Goal: Task Accomplishment & Management: Use online tool/utility

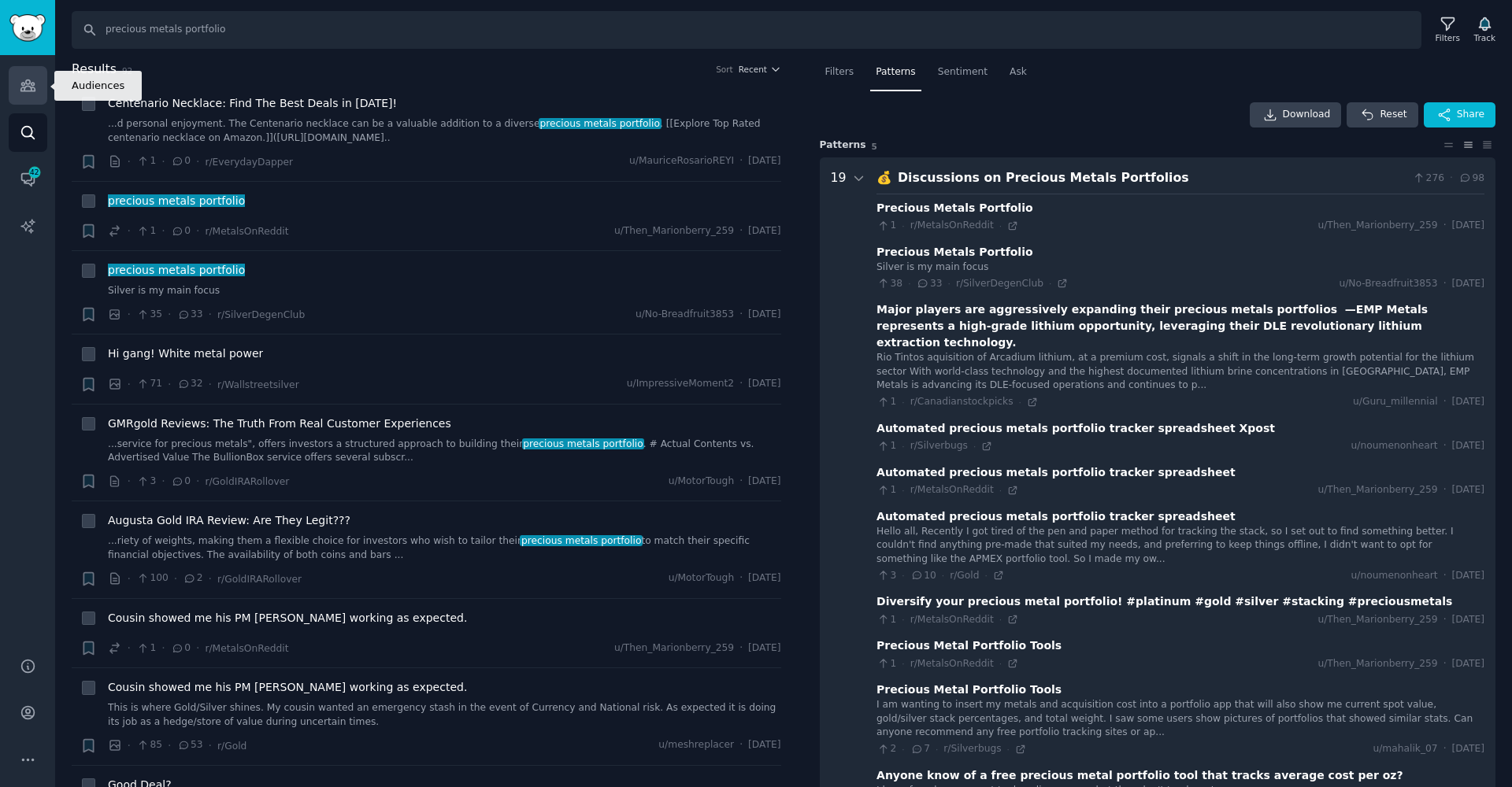
click at [33, 92] on icon "Sidebar" at bounding box center [28, 86] width 14 height 11
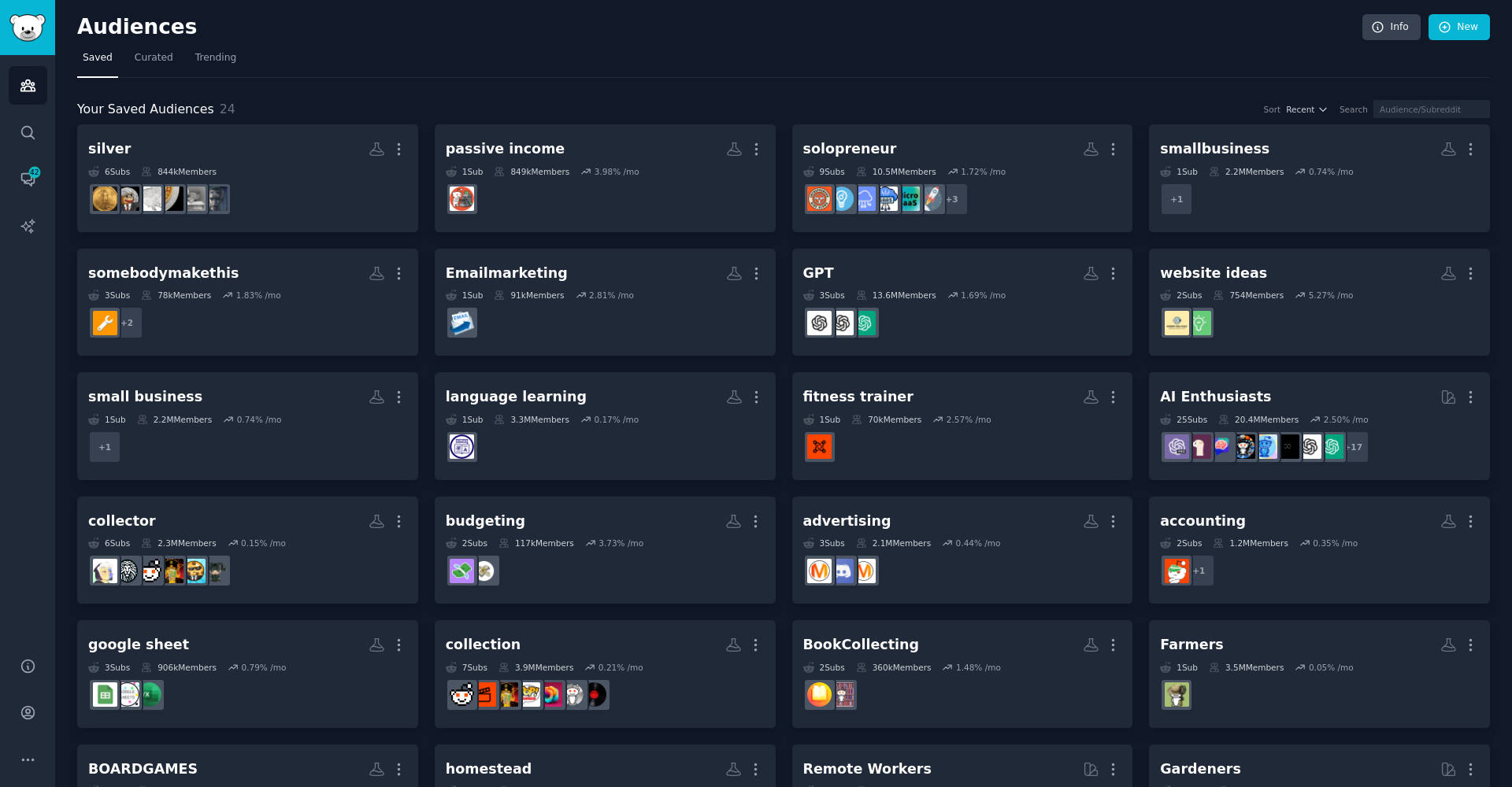
scroll to position [166, 0]
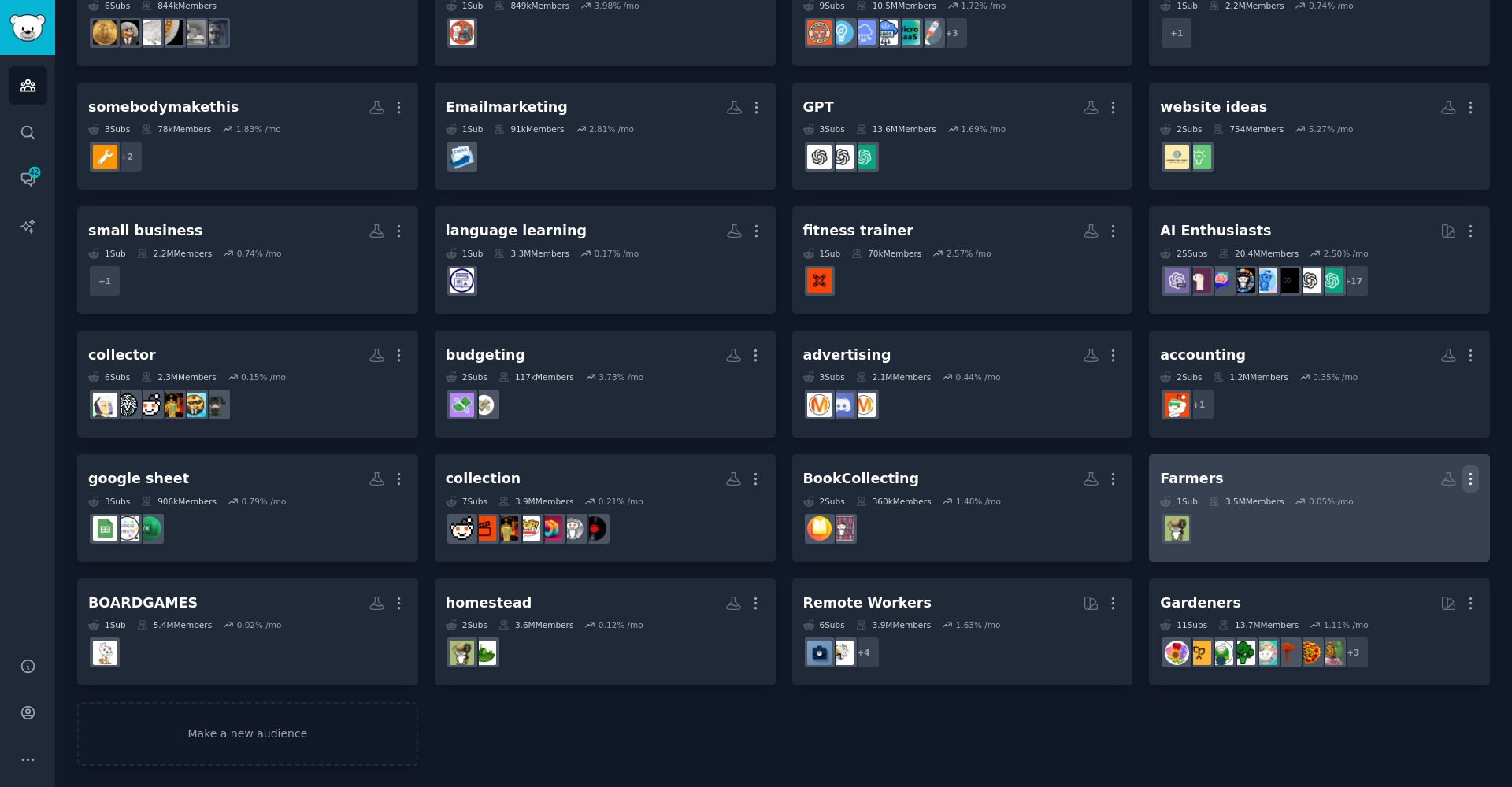
click at [1470, 470] on icon "button" at bounding box center [1471, 478] width 17 height 17
click at [1418, 510] on p "Delete" at bounding box center [1427, 512] width 36 height 17
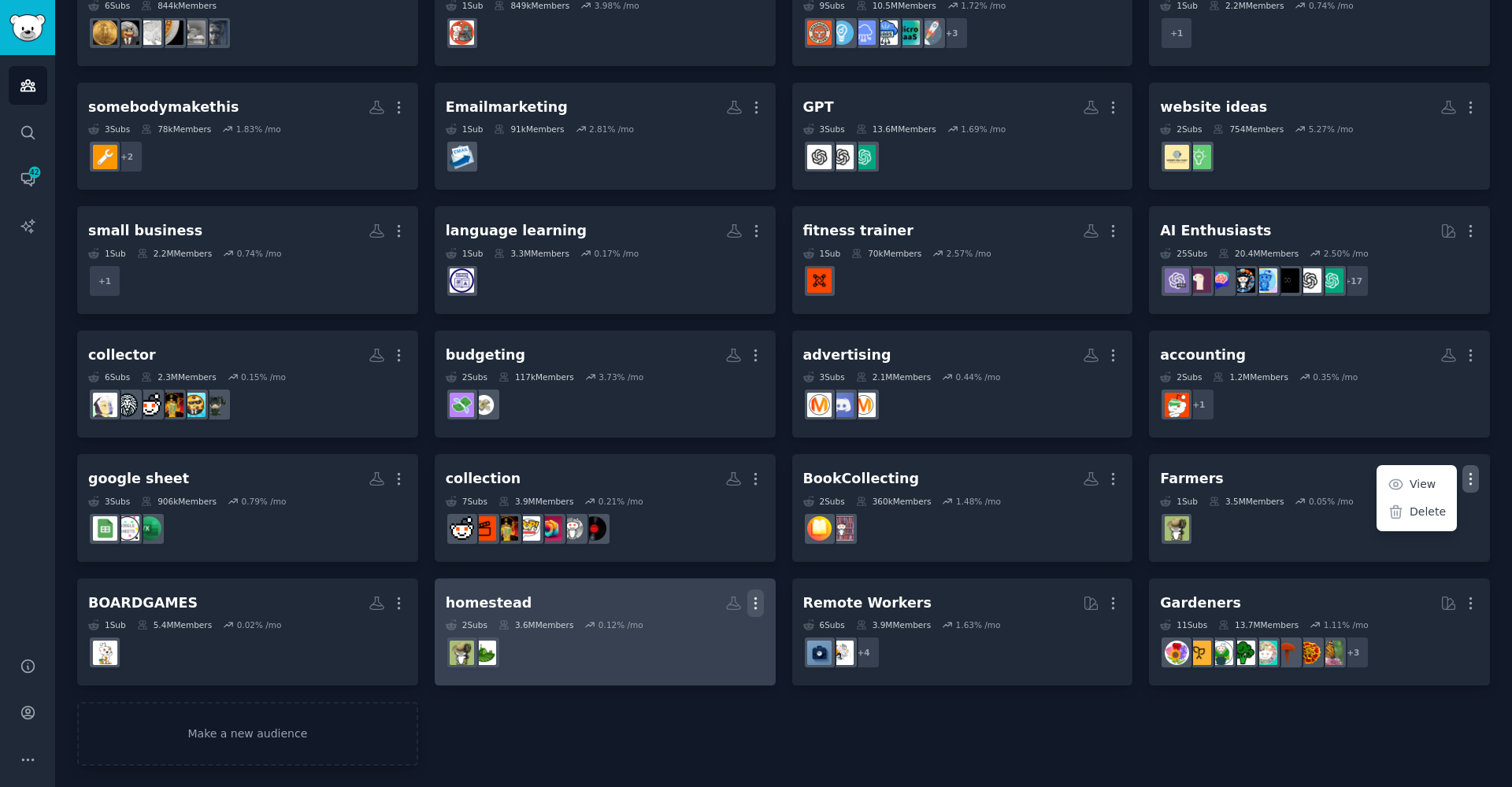
click at [752, 602] on icon "button" at bounding box center [756, 603] width 17 height 17
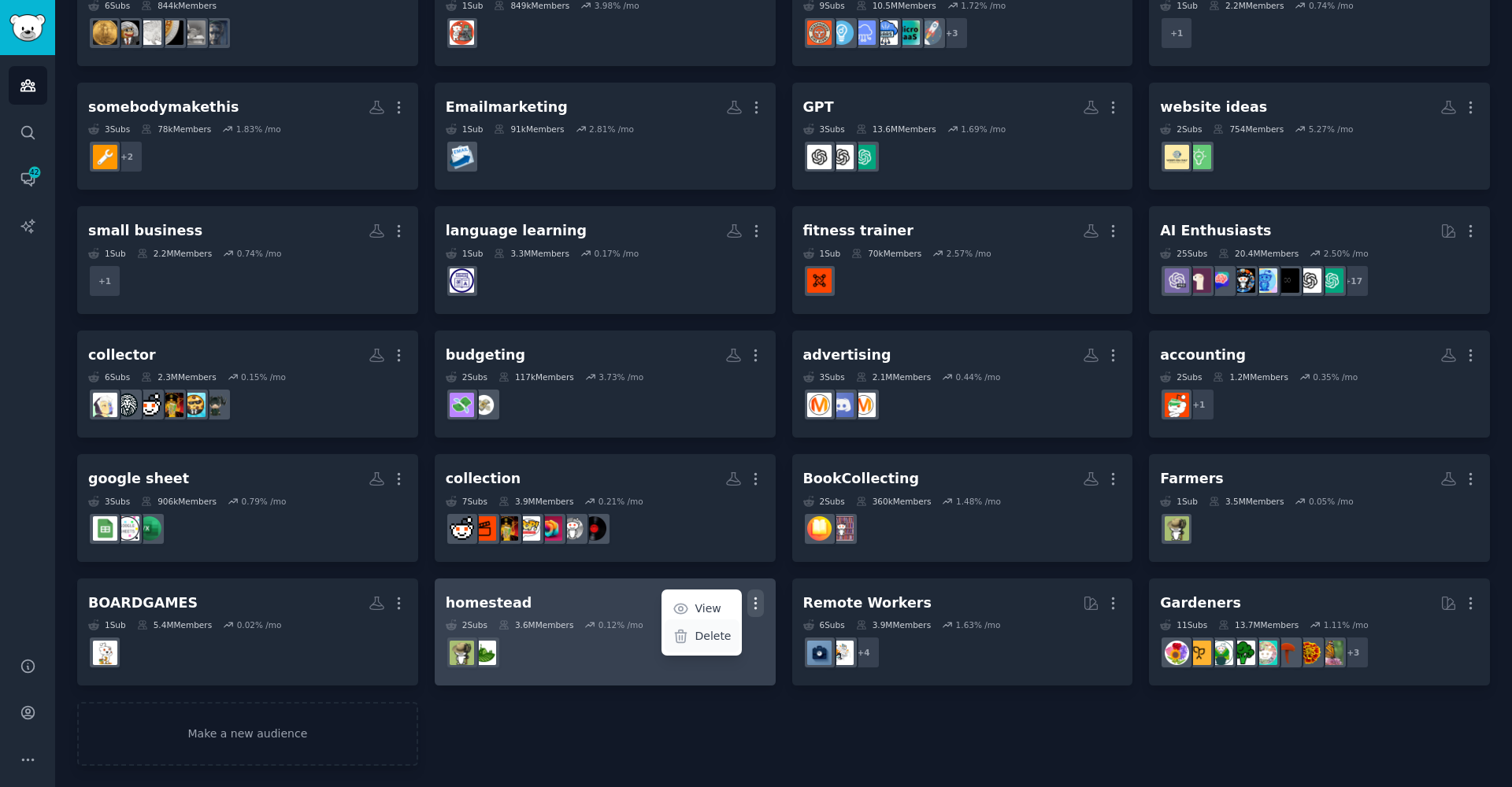
click at [692, 631] on div "Delete" at bounding box center [702, 636] width 75 height 33
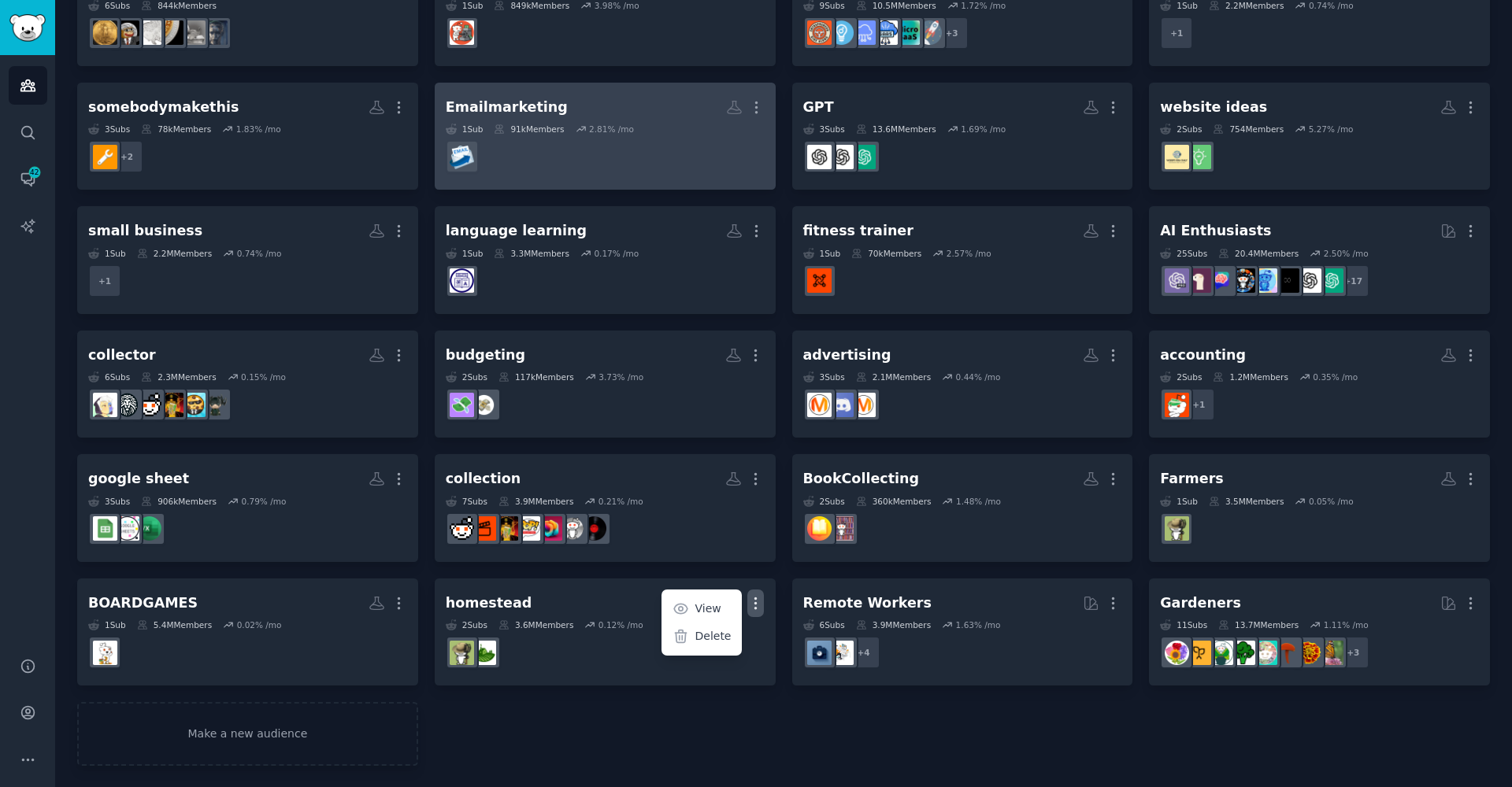
scroll to position [0, 0]
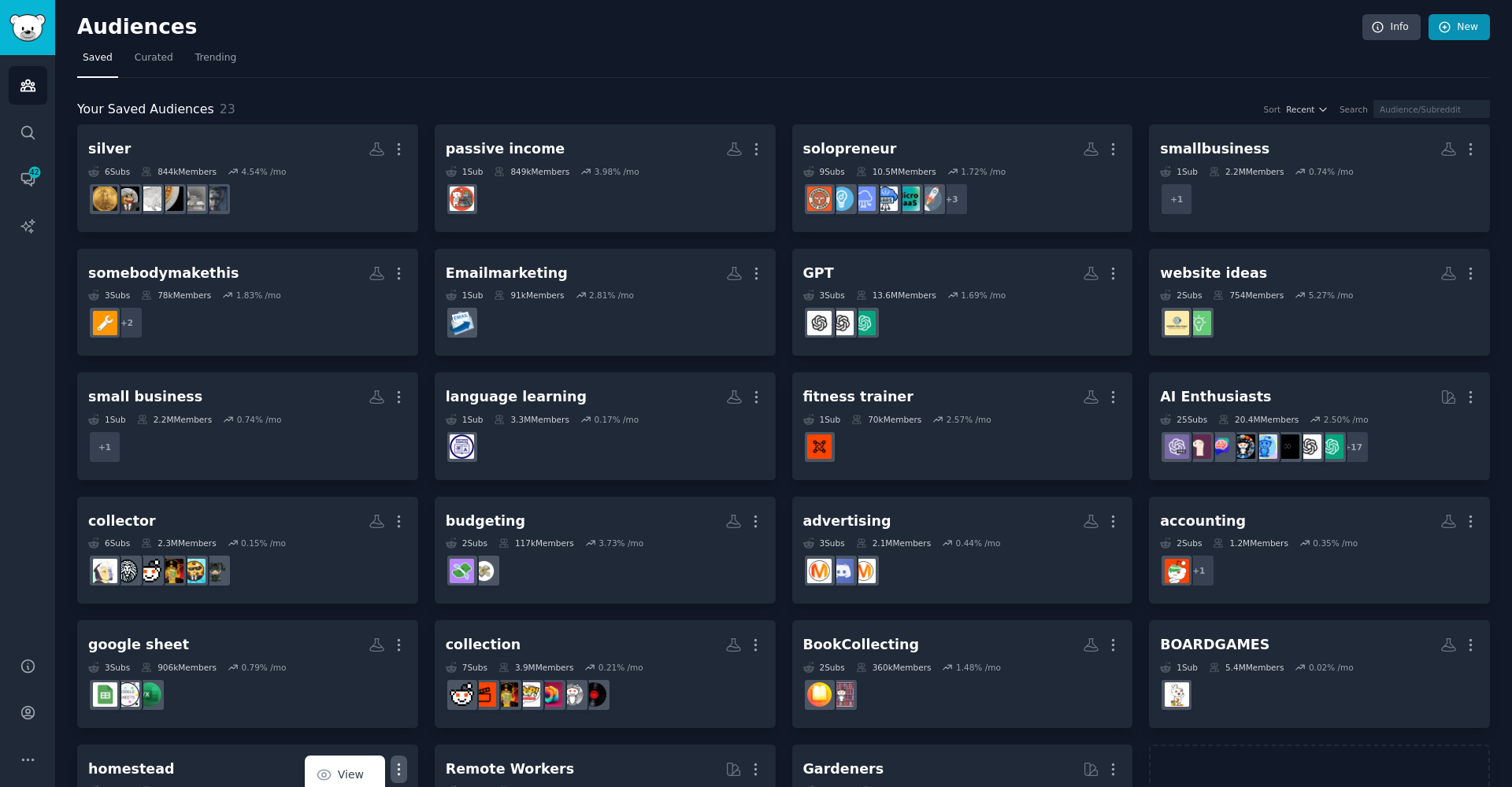
click at [1467, 30] on link "New" at bounding box center [1459, 28] width 61 height 27
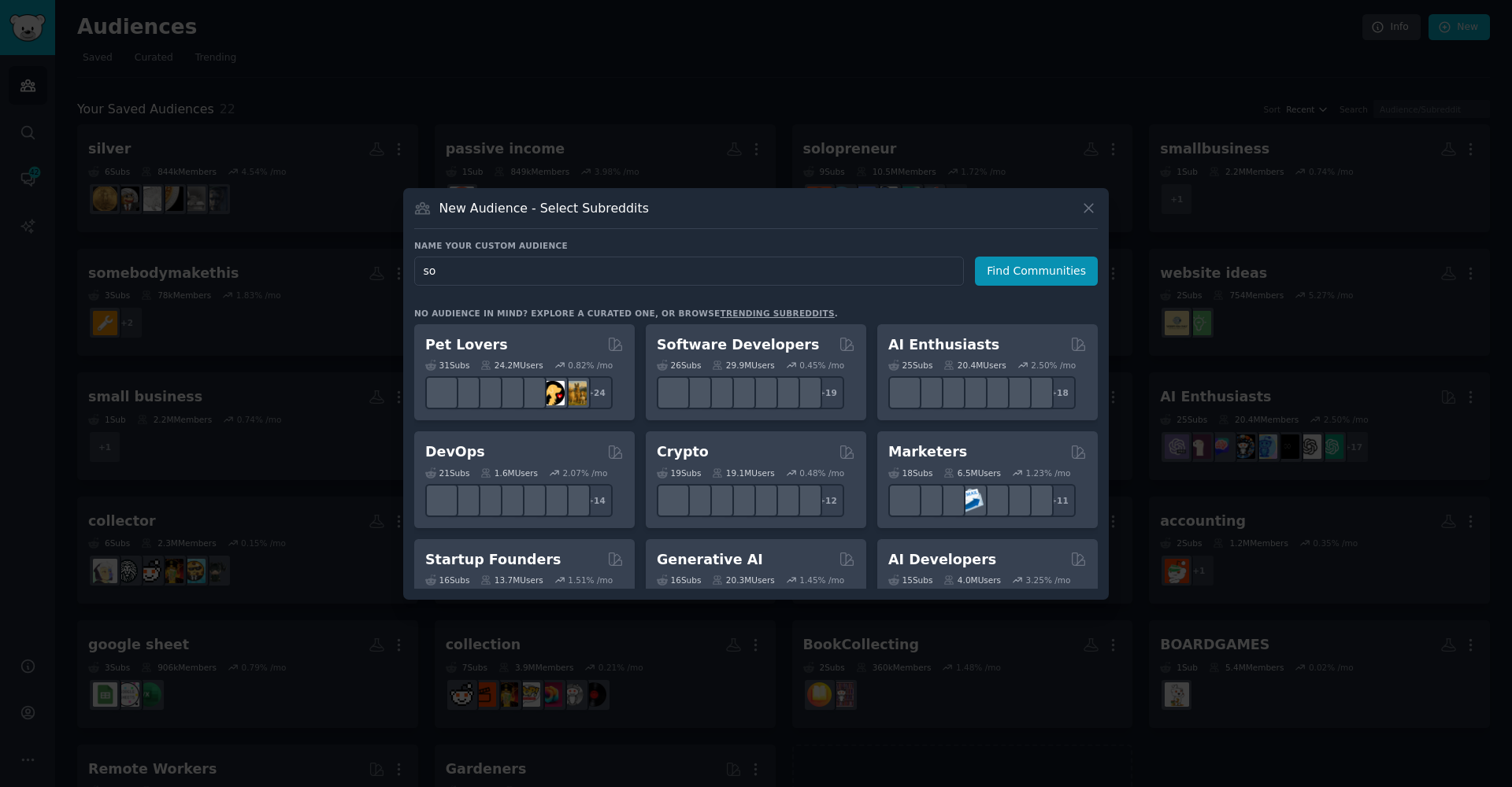
type input "s"
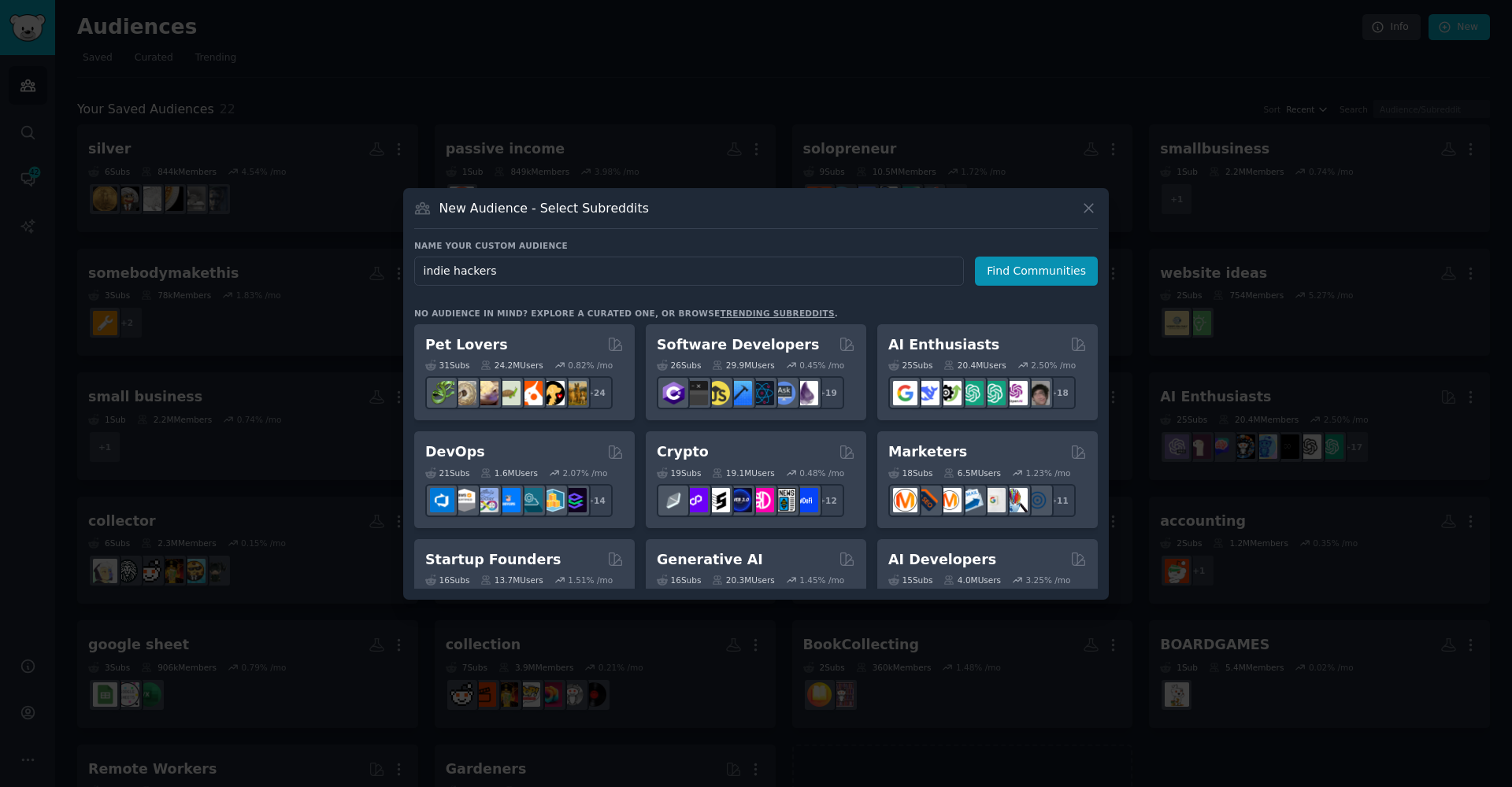
type input "indie hackers"
drag, startPoint x: 549, startPoint y: 286, endPoint x: 1035, endPoint y: 261, distance: 486.6
click at [1035, 261] on button "Find Communities" at bounding box center [1036, 271] width 123 height 29
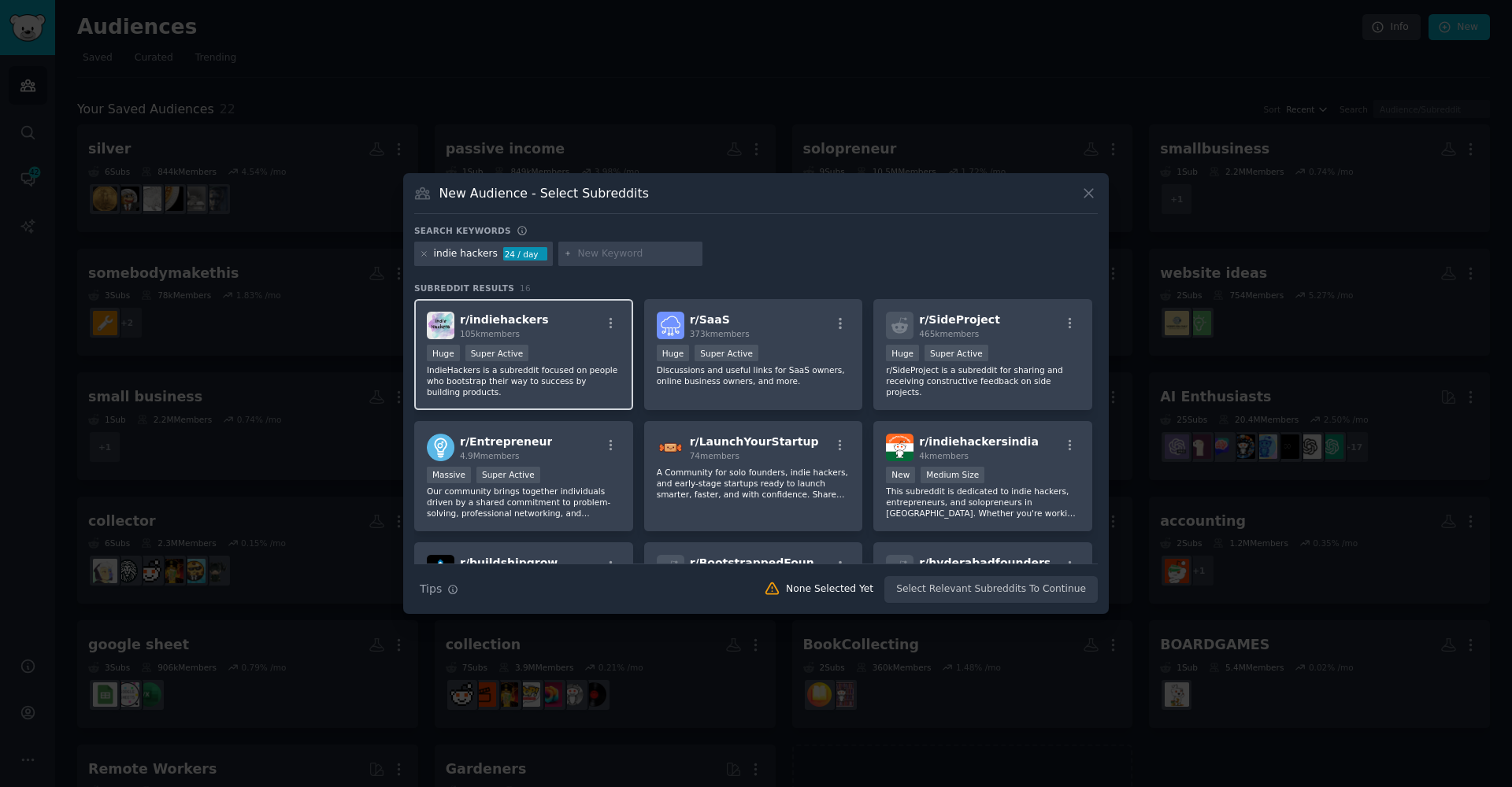
click at [540, 356] on div "Huge Super Active" at bounding box center [523, 354] width 193 height 20
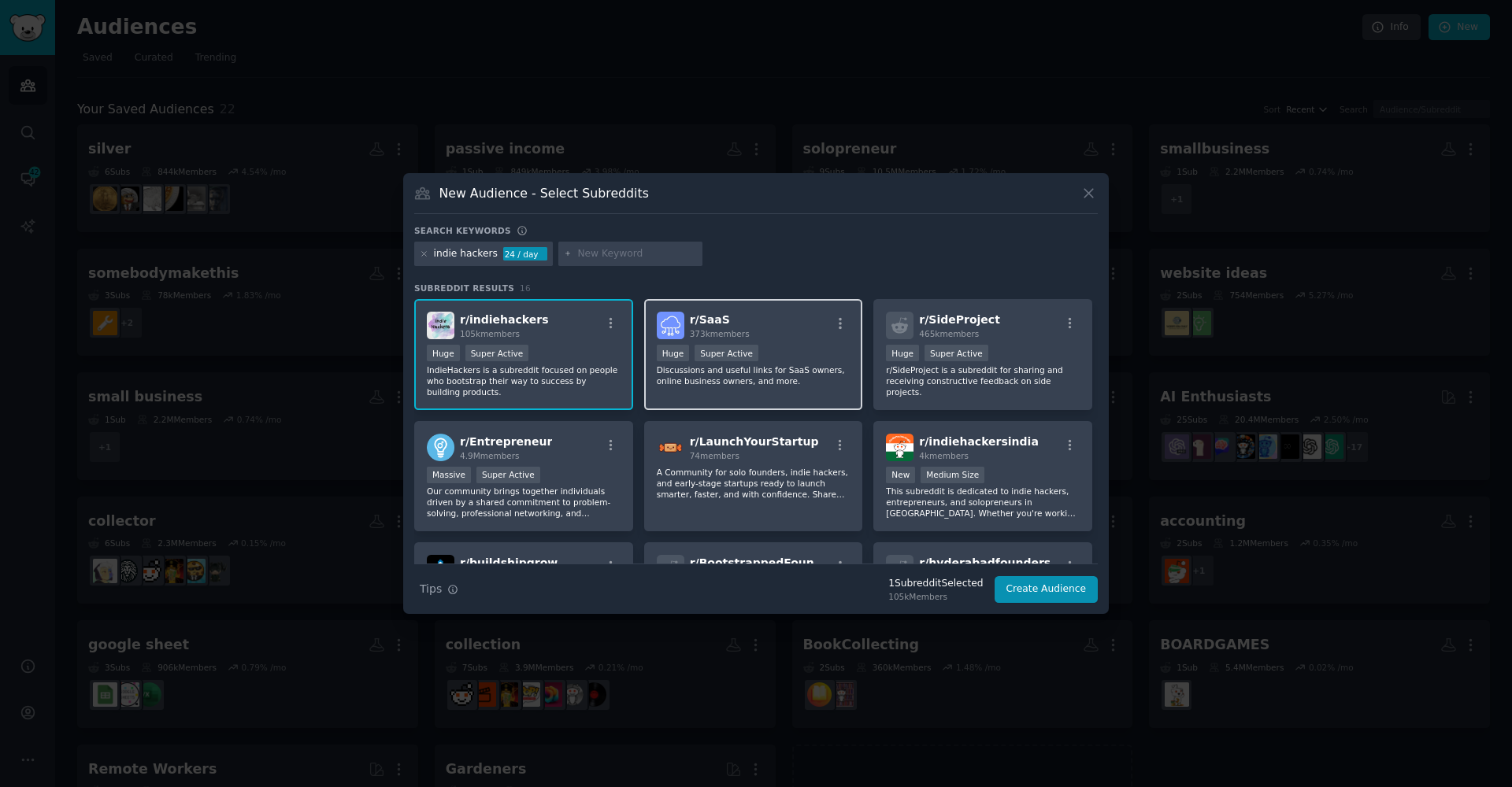
click at [713, 373] on p "Discussions and useful links for SaaS owners, online business owners, and more." at bounding box center [753, 376] width 193 height 22
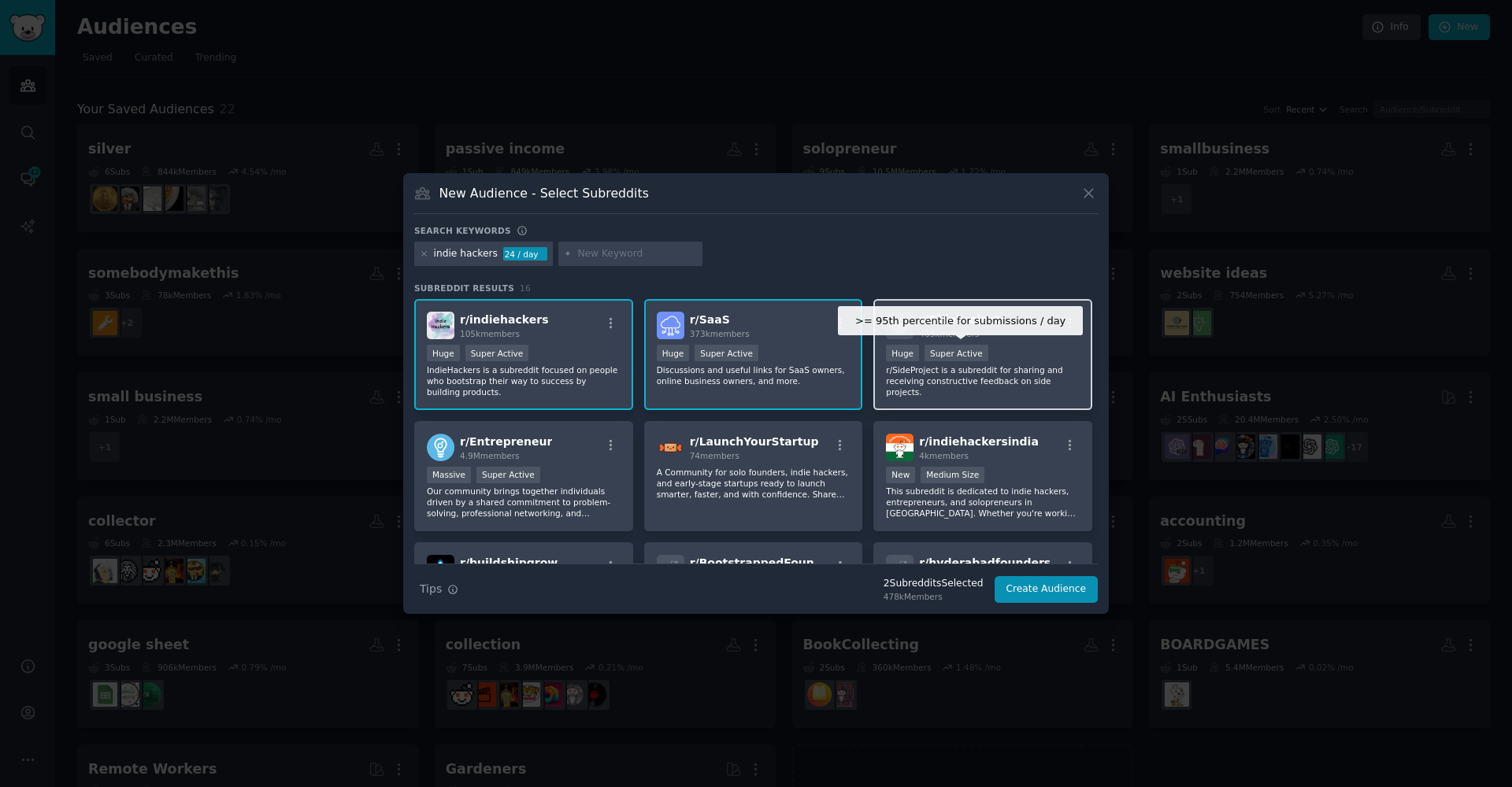
click at [979, 354] on div "Super Active" at bounding box center [956, 353] width 64 height 17
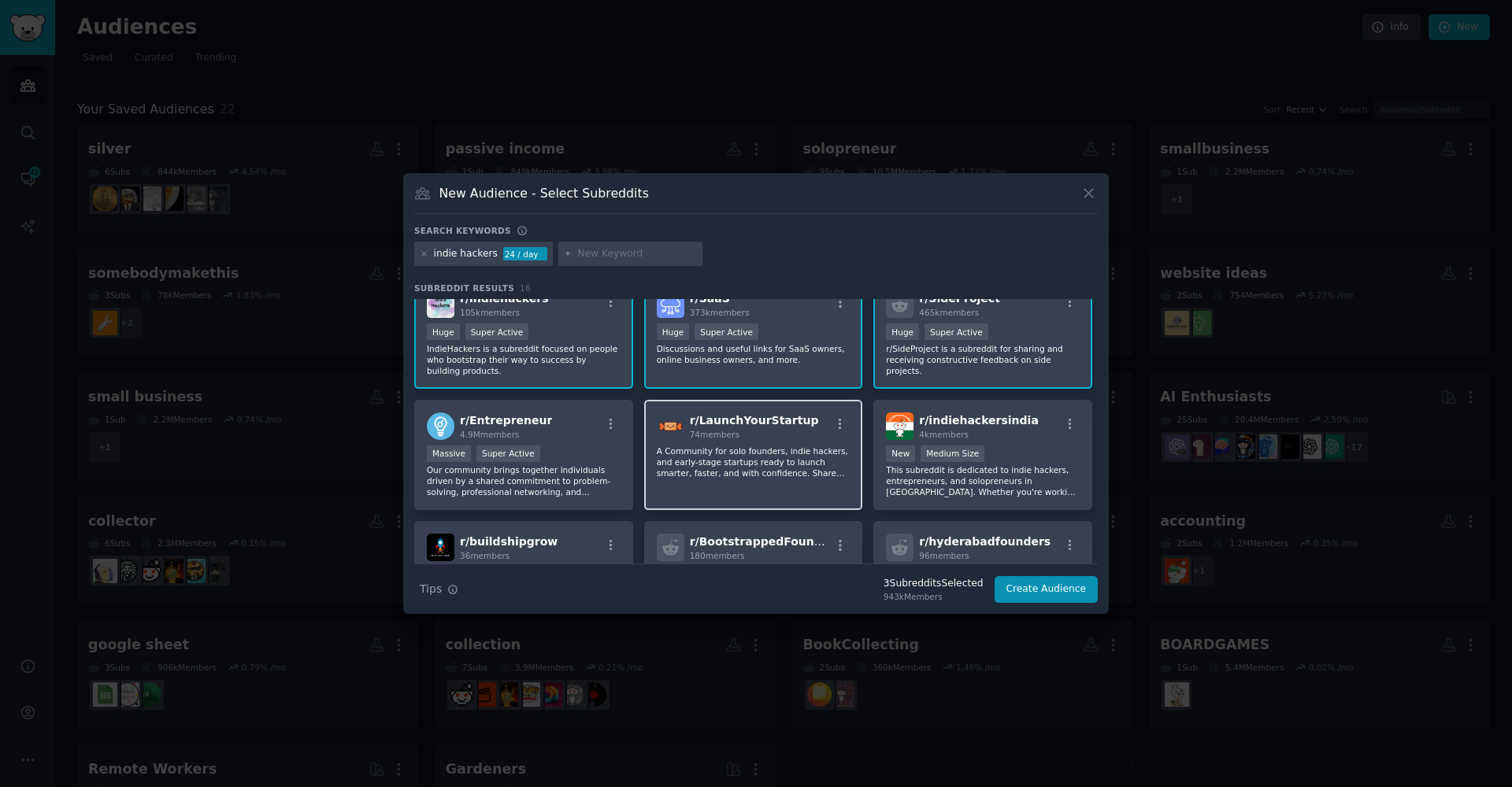
scroll to position [61, 0]
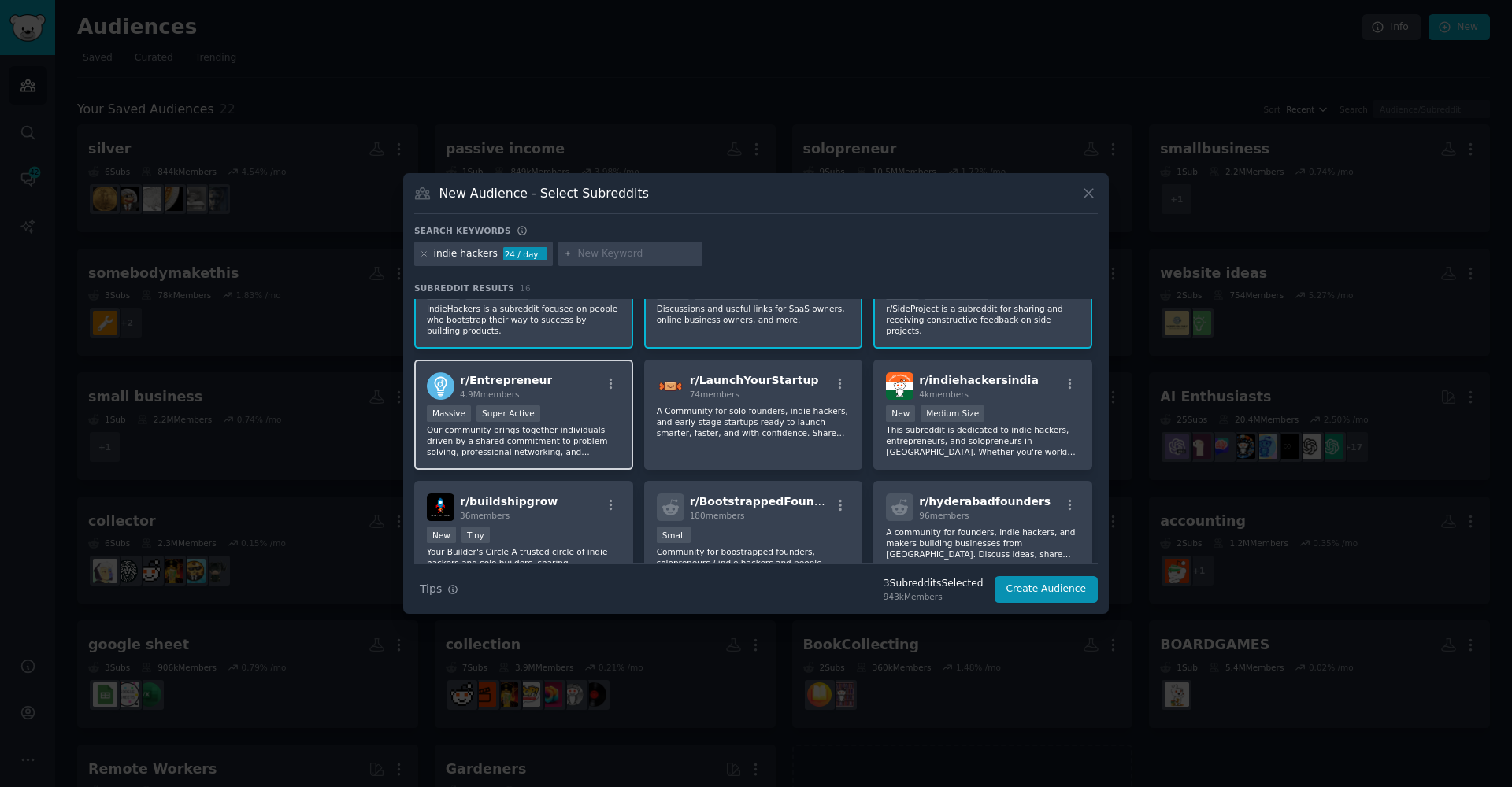
click at [537, 445] on p "Our community brings together individuals driven by a shared commitment to prob…" at bounding box center [523, 441] width 193 height 33
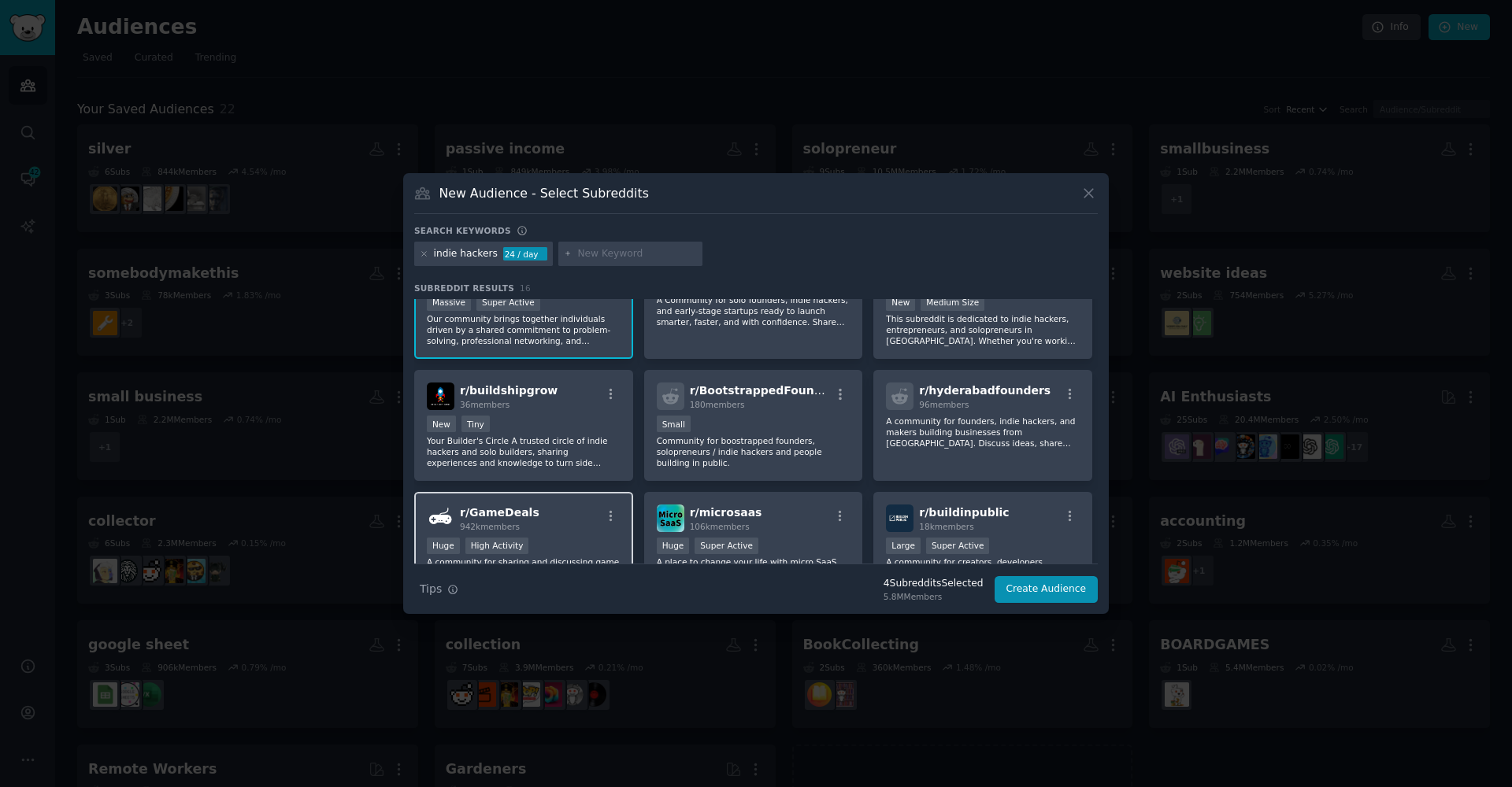
scroll to position [0, 0]
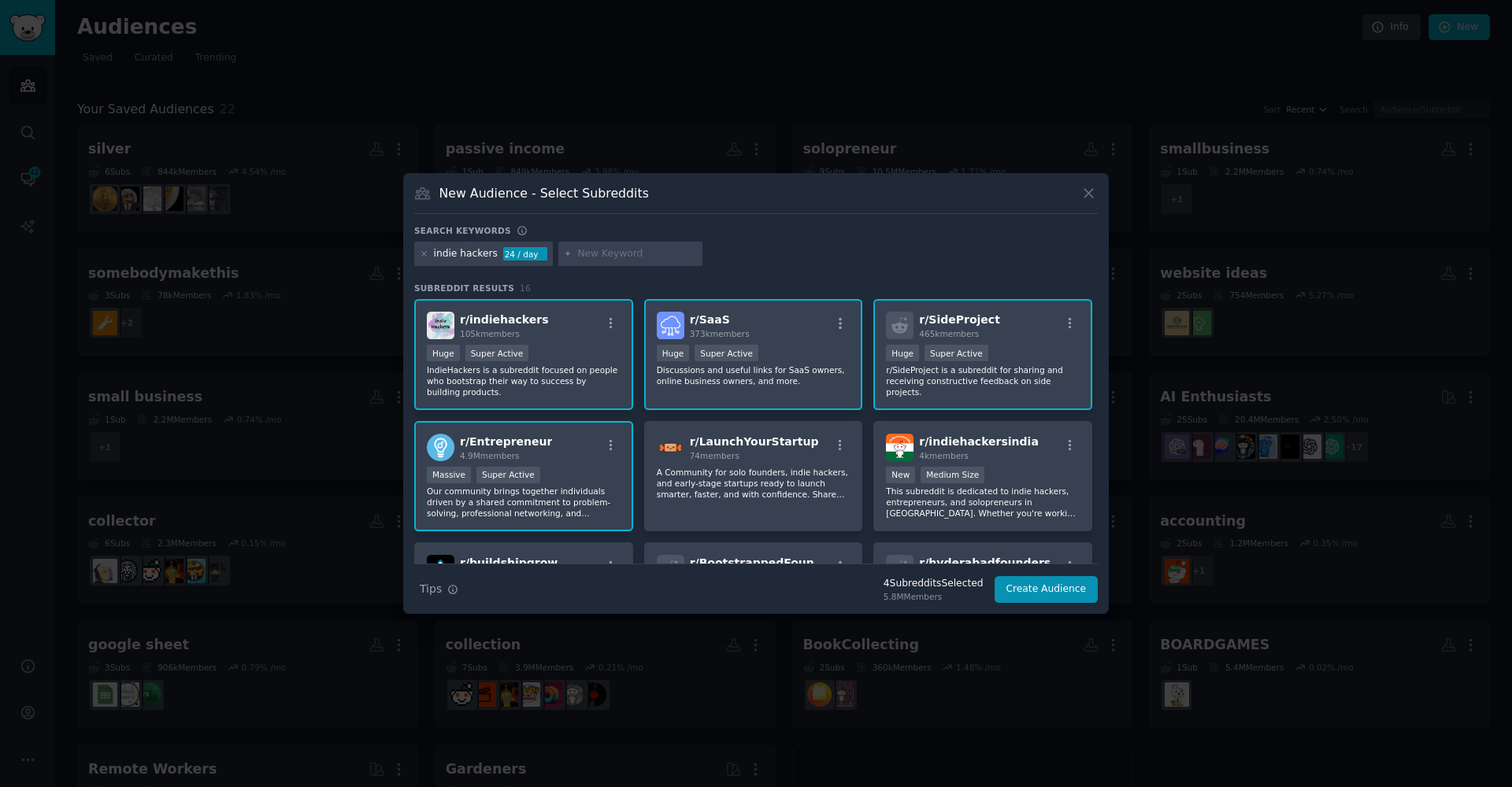
click at [627, 251] on input "text" at bounding box center [637, 255] width 119 height 14
type input "showmeyoursaas"
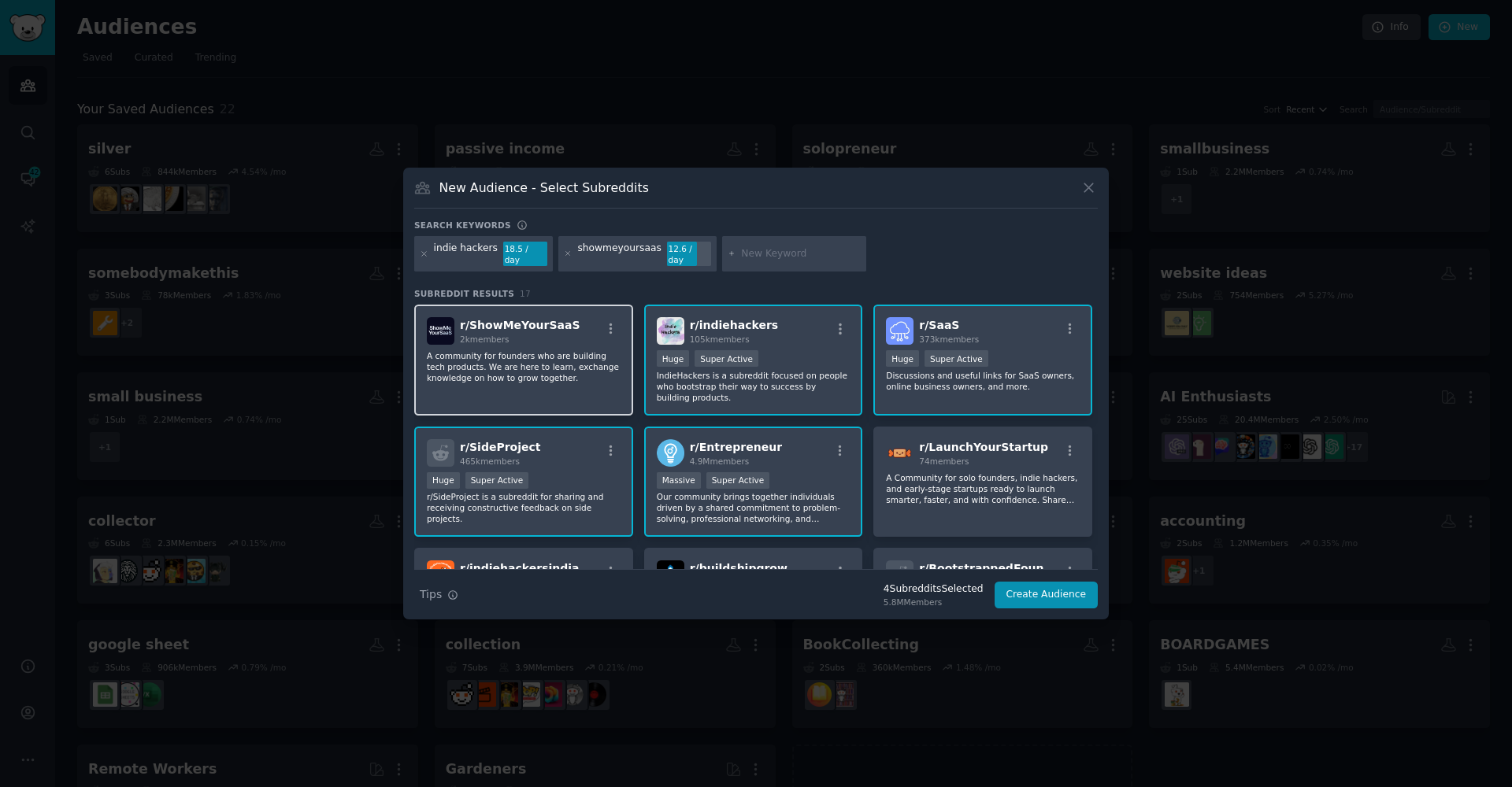
click at [524, 365] on p "A community for founders who are building tech products. We are here to learn, …" at bounding box center [523, 367] width 193 height 33
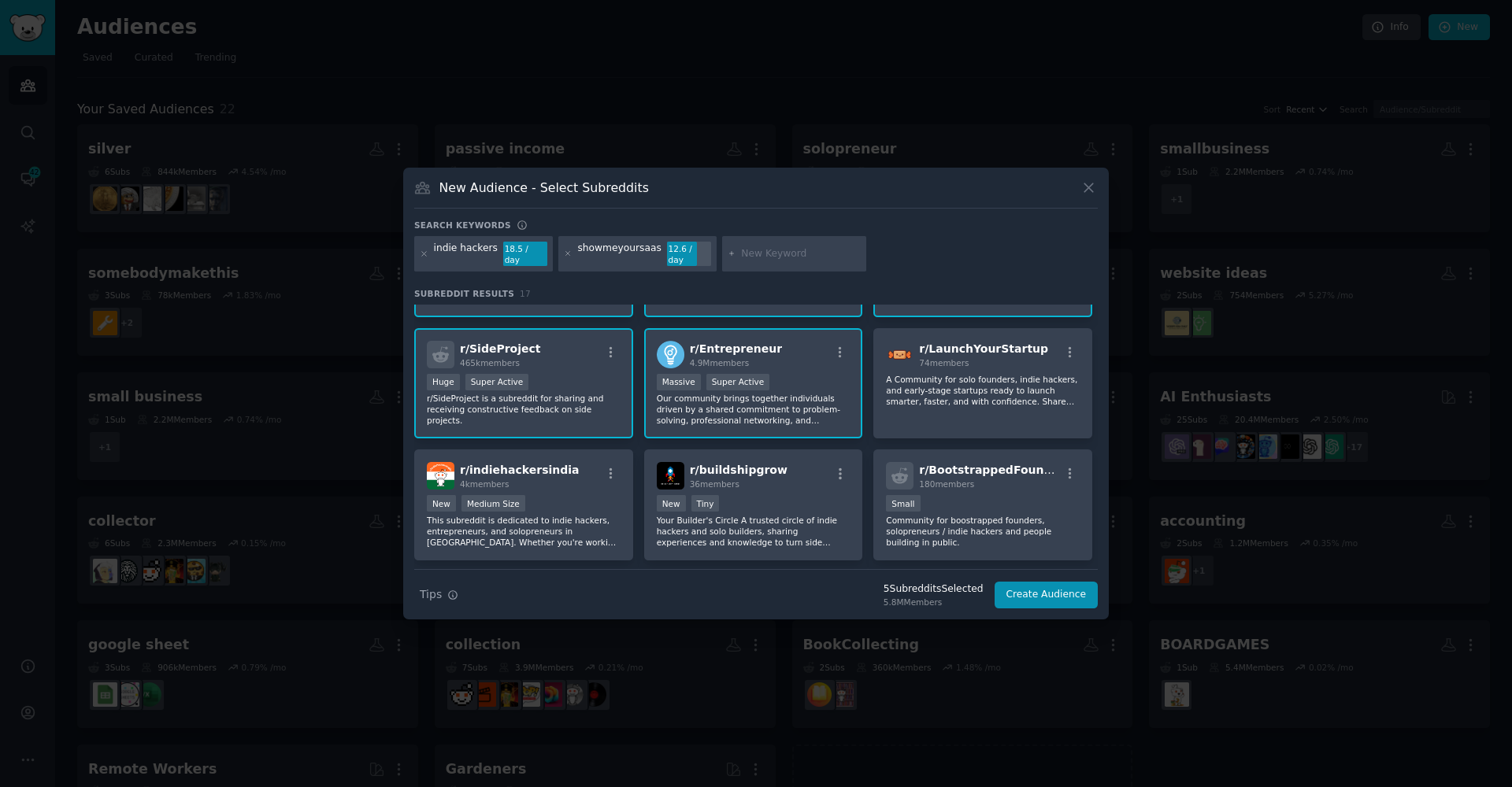
scroll to position [104, 0]
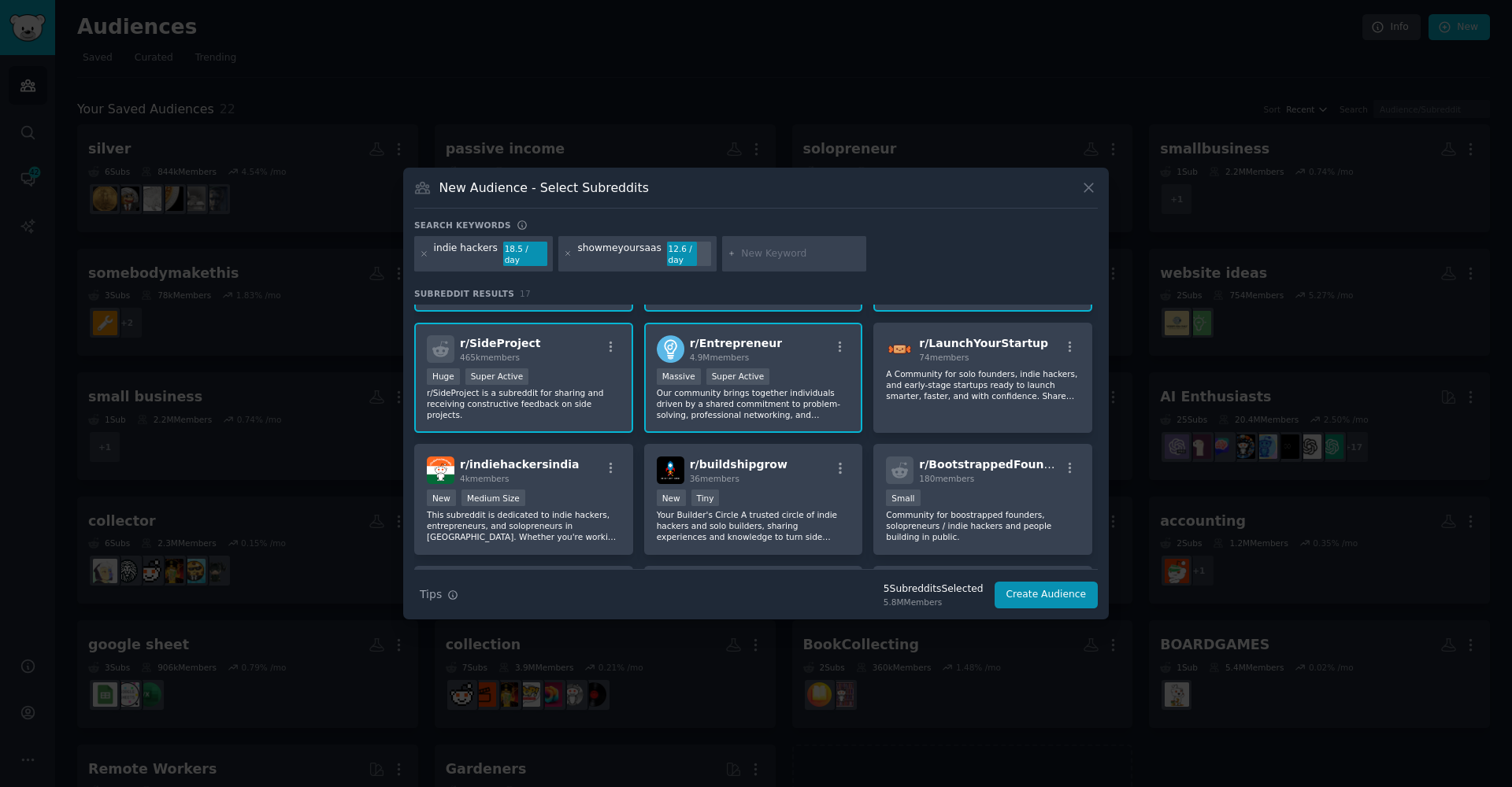
click at [743, 259] on input "text" at bounding box center [801, 255] width 119 height 14
type input "m"
type input "showme"
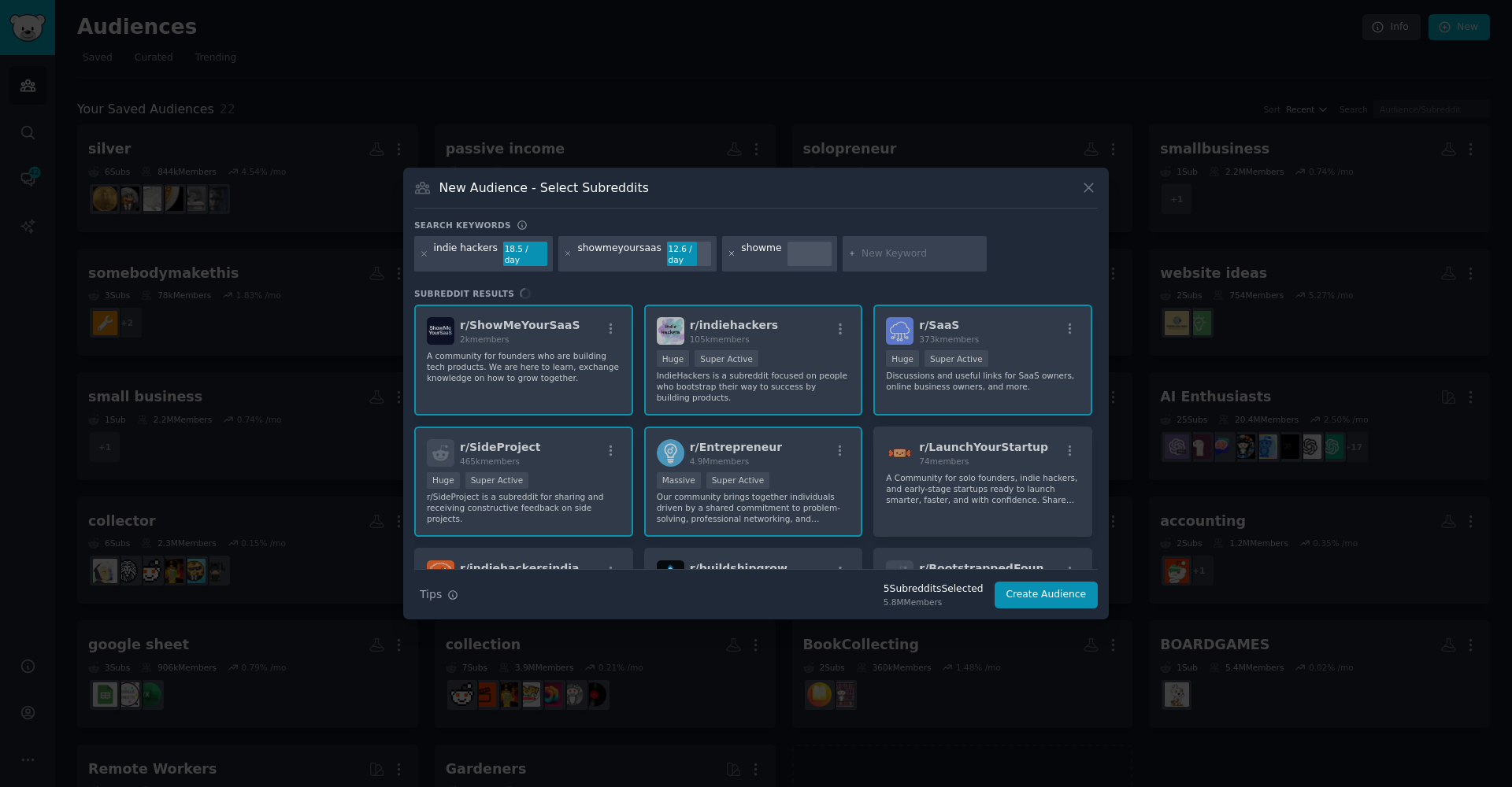
click at [728, 254] on icon at bounding box center [732, 254] width 9 height 9
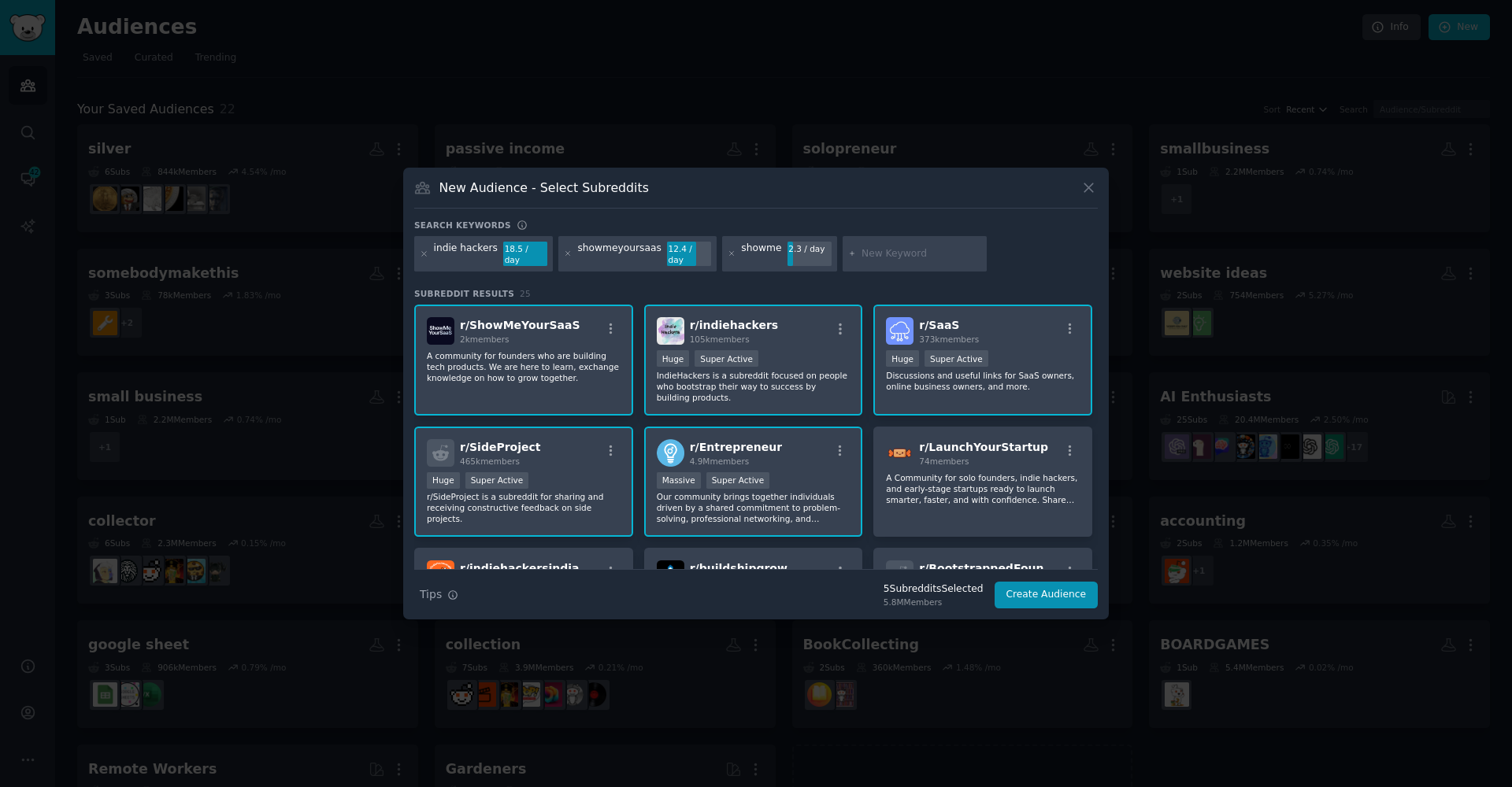
click at [763, 251] on div "showme" at bounding box center [761, 255] width 40 height 25
click at [869, 255] on input "text" at bounding box center [921, 255] width 119 height 14
type input "microsaas"
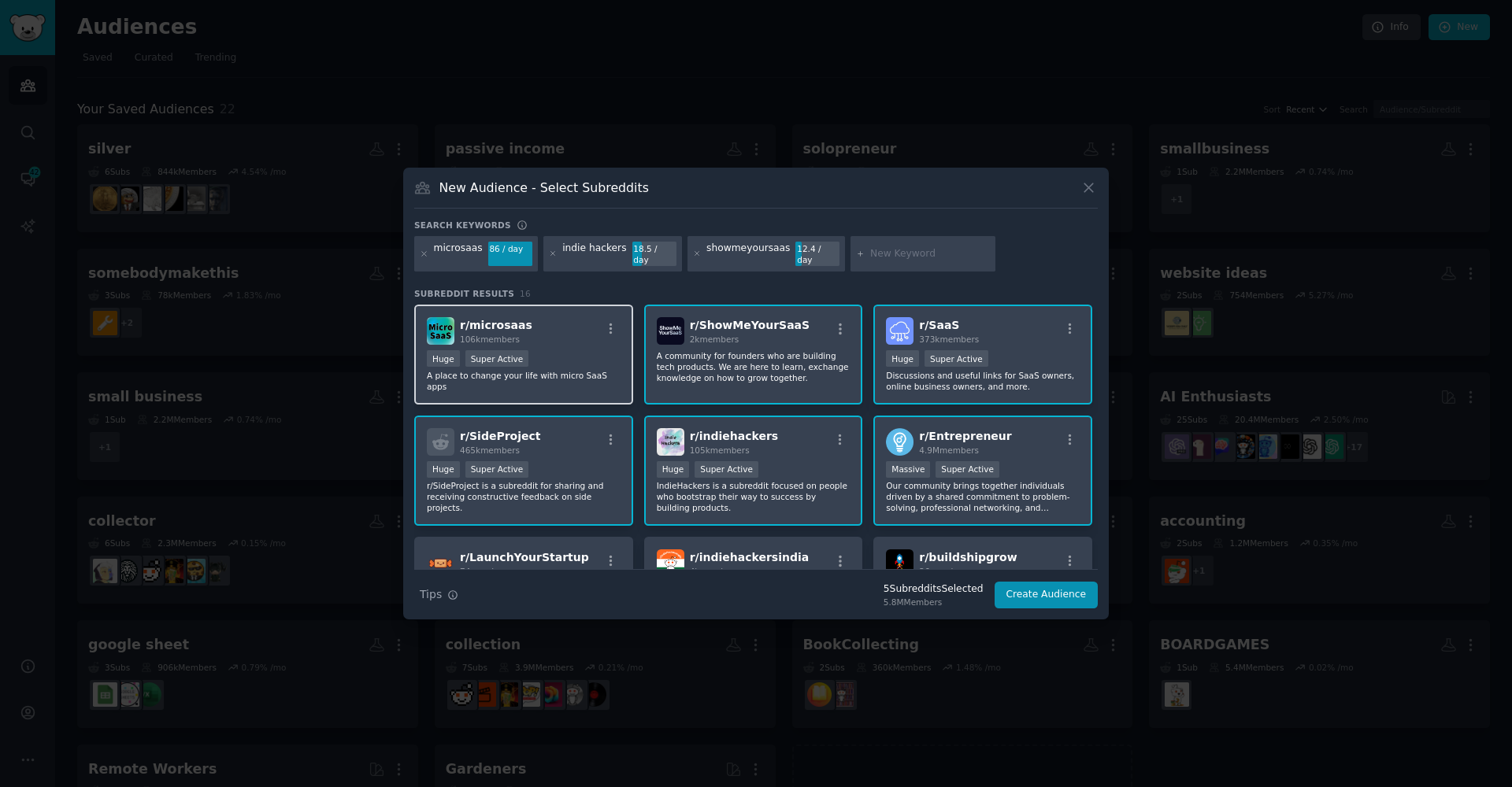
click at [601, 370] on p "A place to change your life with micro SaaS apps" at bounding box center [523, 381] width 193 height 22
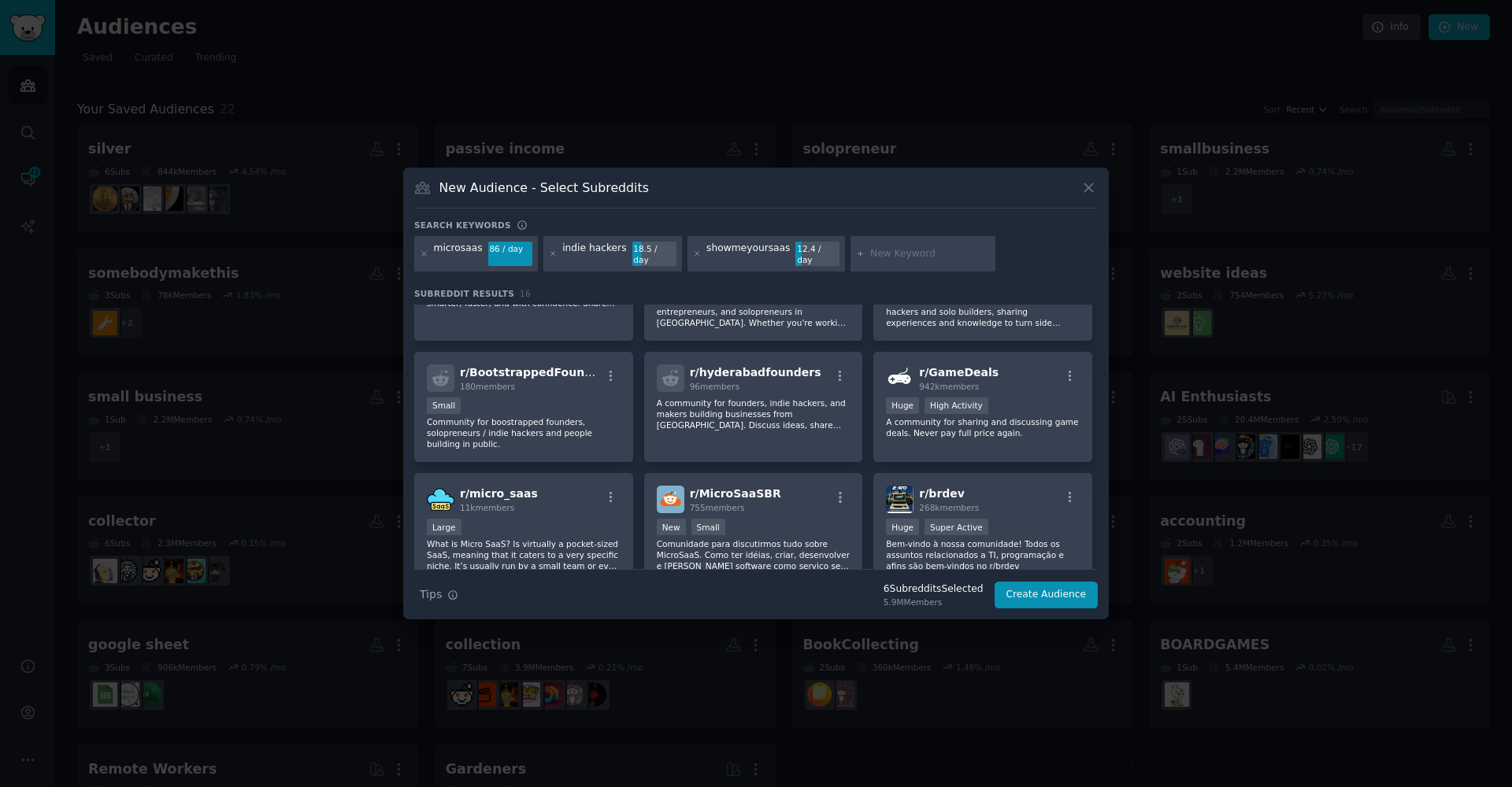
scroll to position [297, 0]
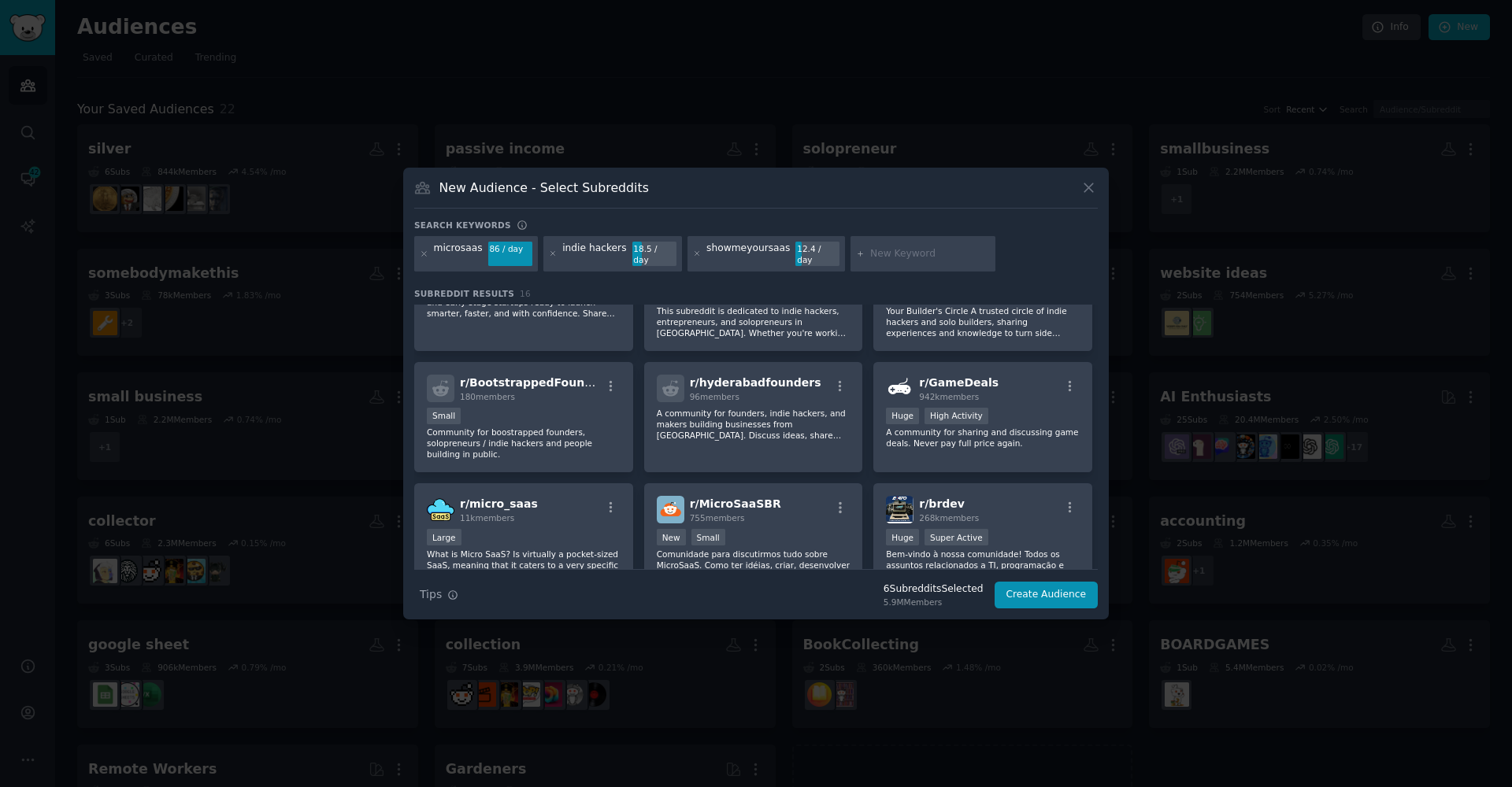
click at [902, 244] on div at bounding box center [923, 254] width 145 height 36
click at [1029, 597] on button "Create Audience" at bounding box center [1046, 595] width 104 height 27
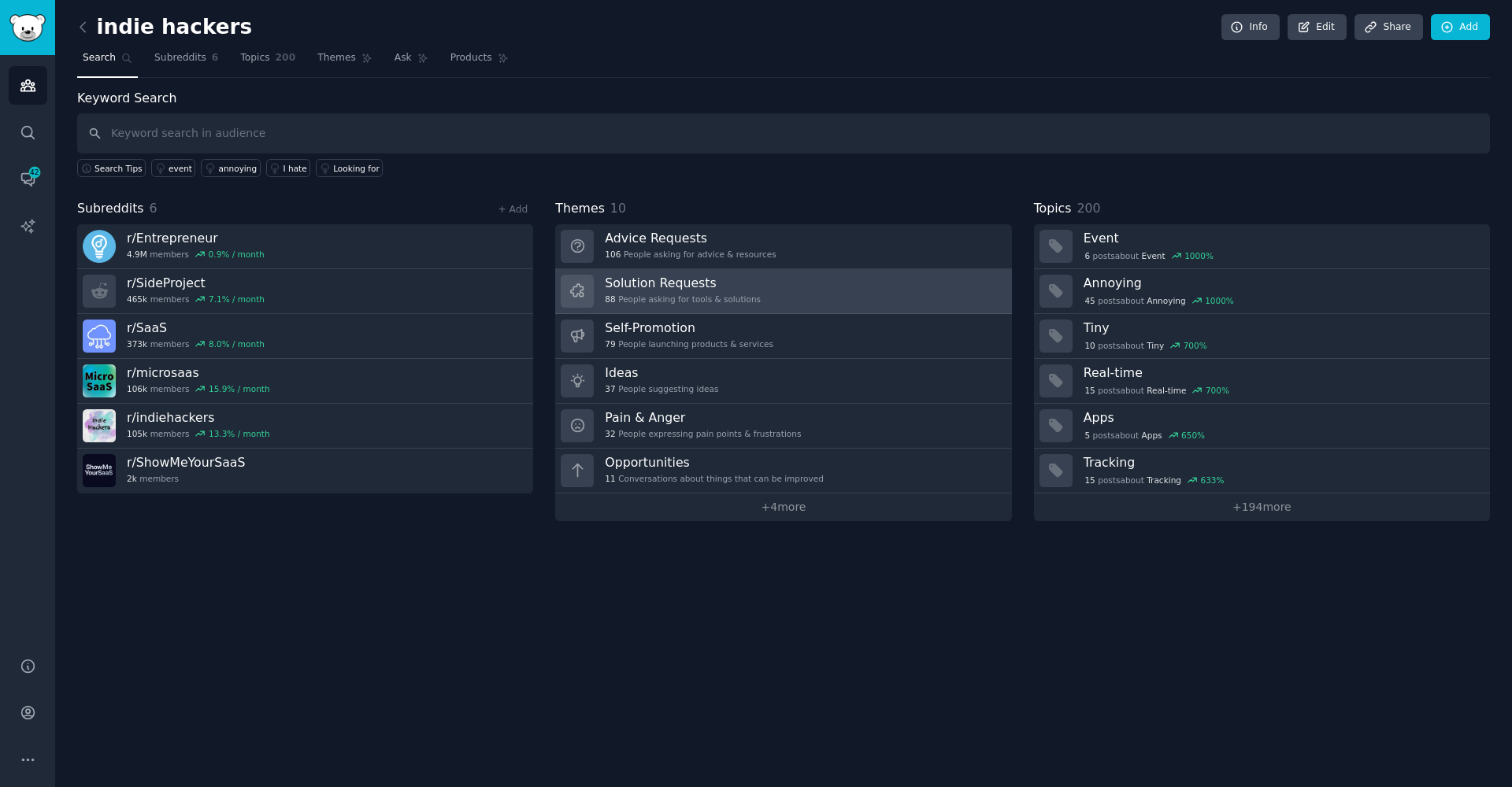
click at [631, 283] on h3 "Solution Requests" at bounding box center [683, 282] width 156 height 17
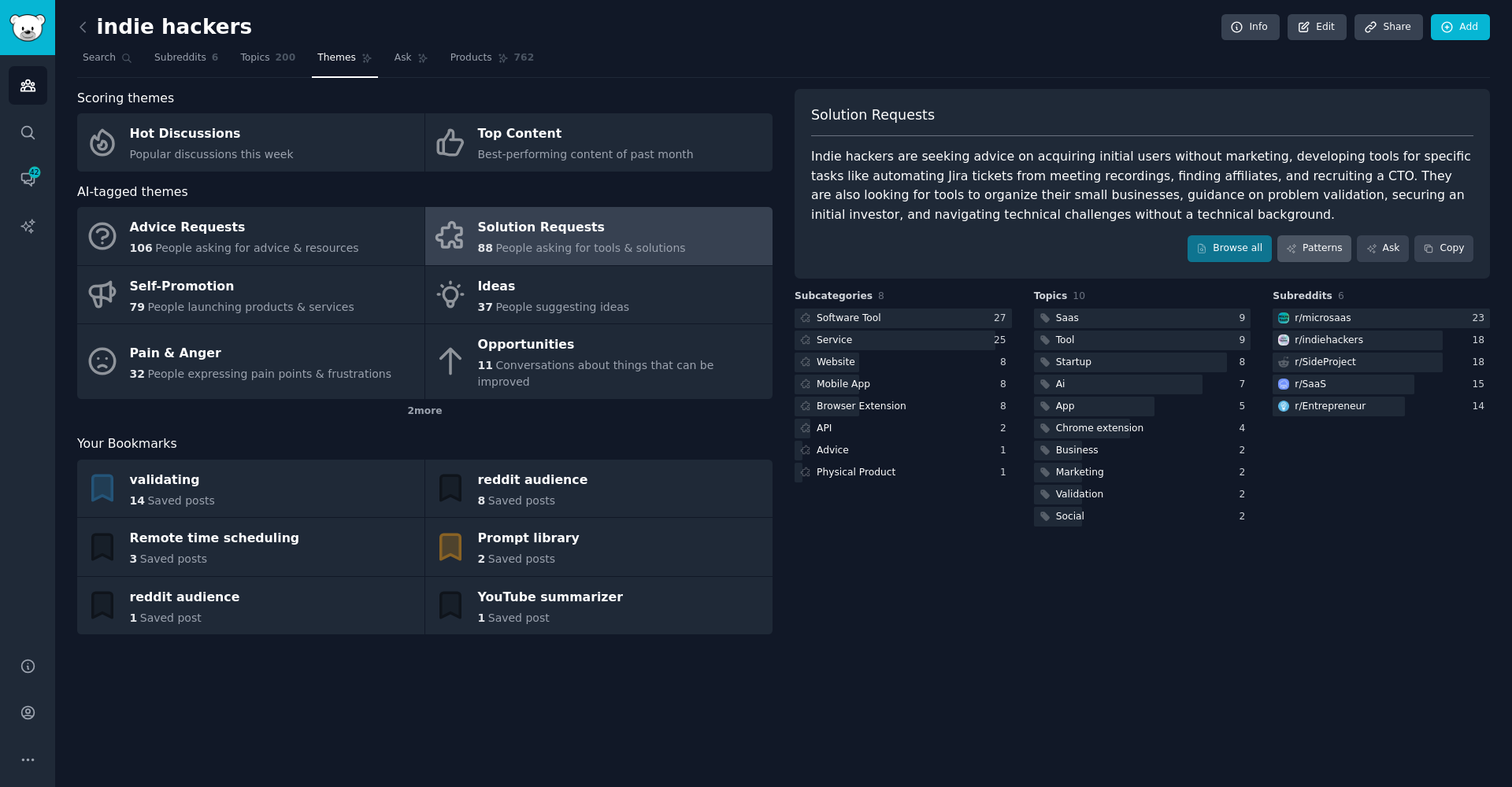
click at [1306, 249] on link "Patterns" at bounding box center [1314, 249] width 74 height 27
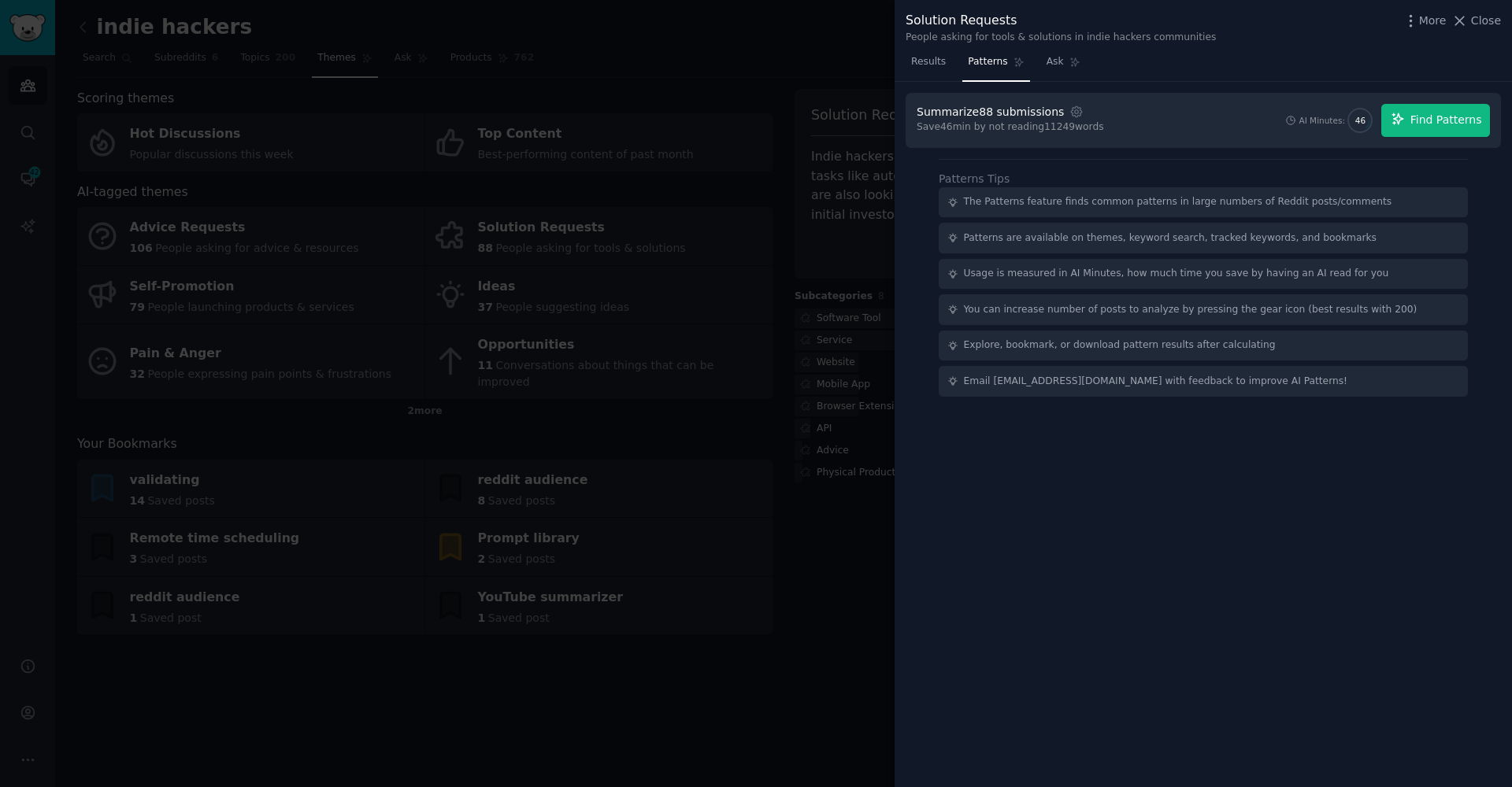
click at [1453, 118] on span "Find Patterns" at bounding box center [1446, 119] width 72 height 17
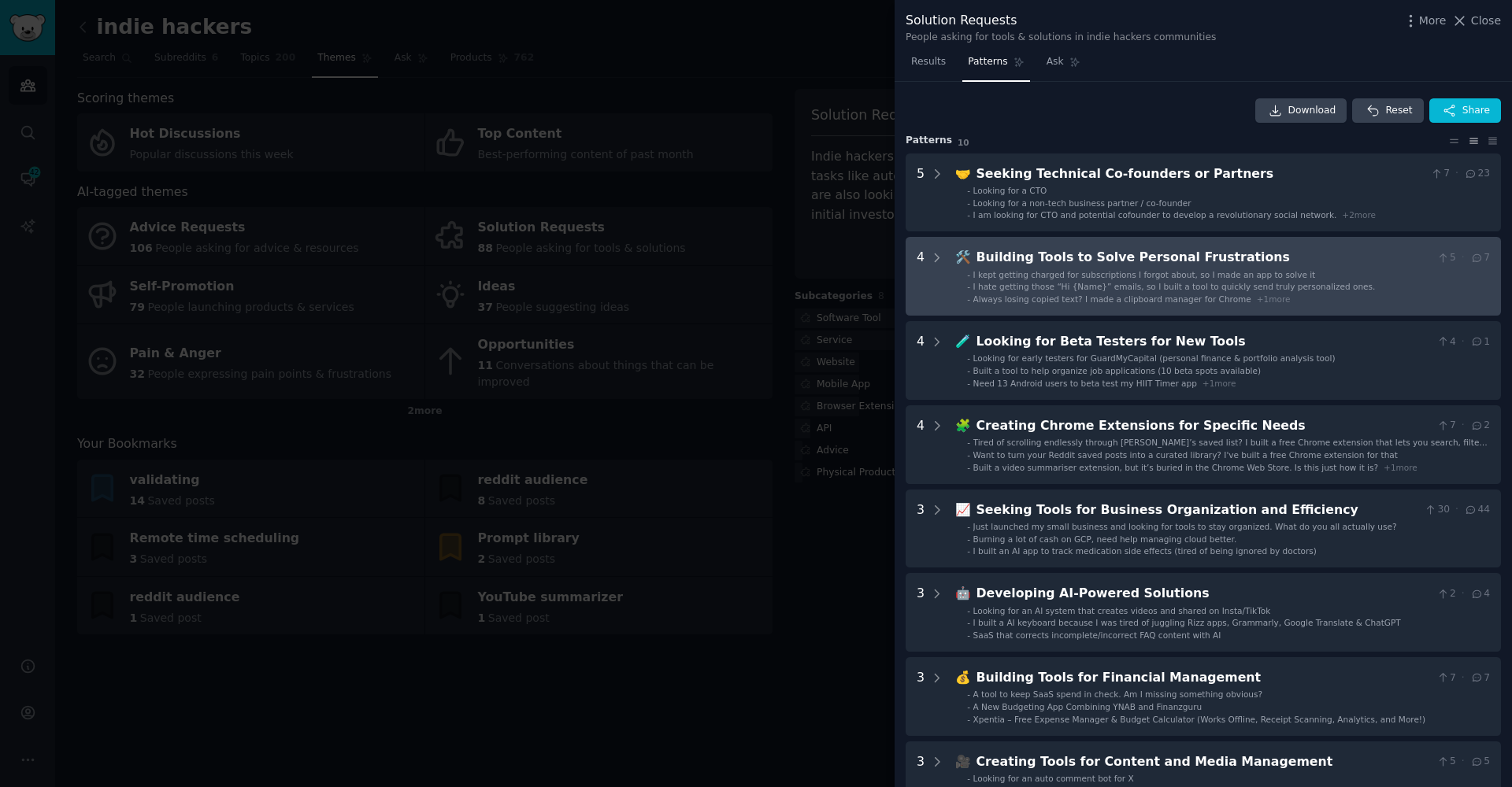
click at [1115, 273] on span "I kept getting charged for subscriptions I forgot about, so I made an app to so…" at bounding box center [1144, 275] width 342 height 10
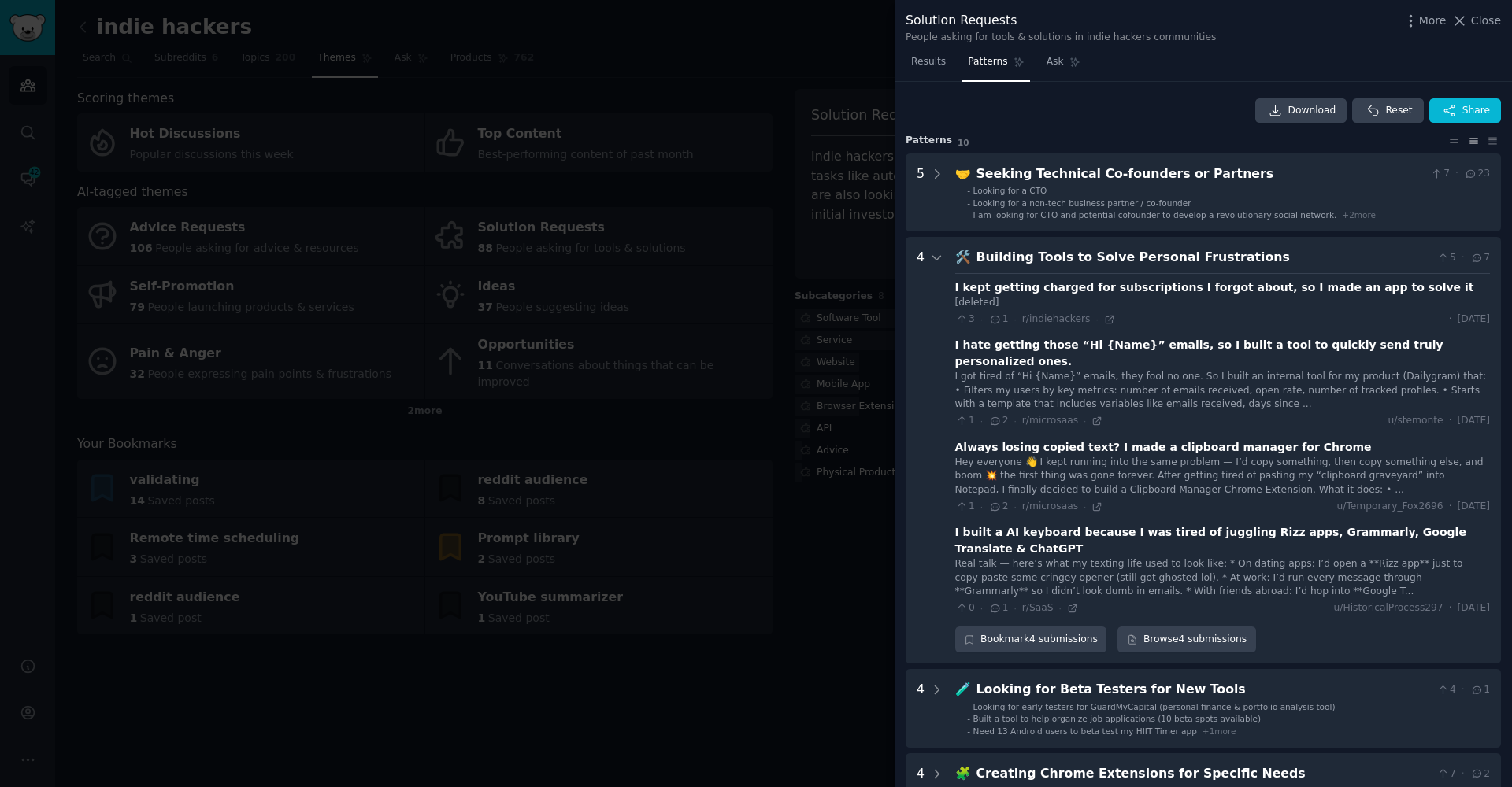
scroll to position [155, 0]
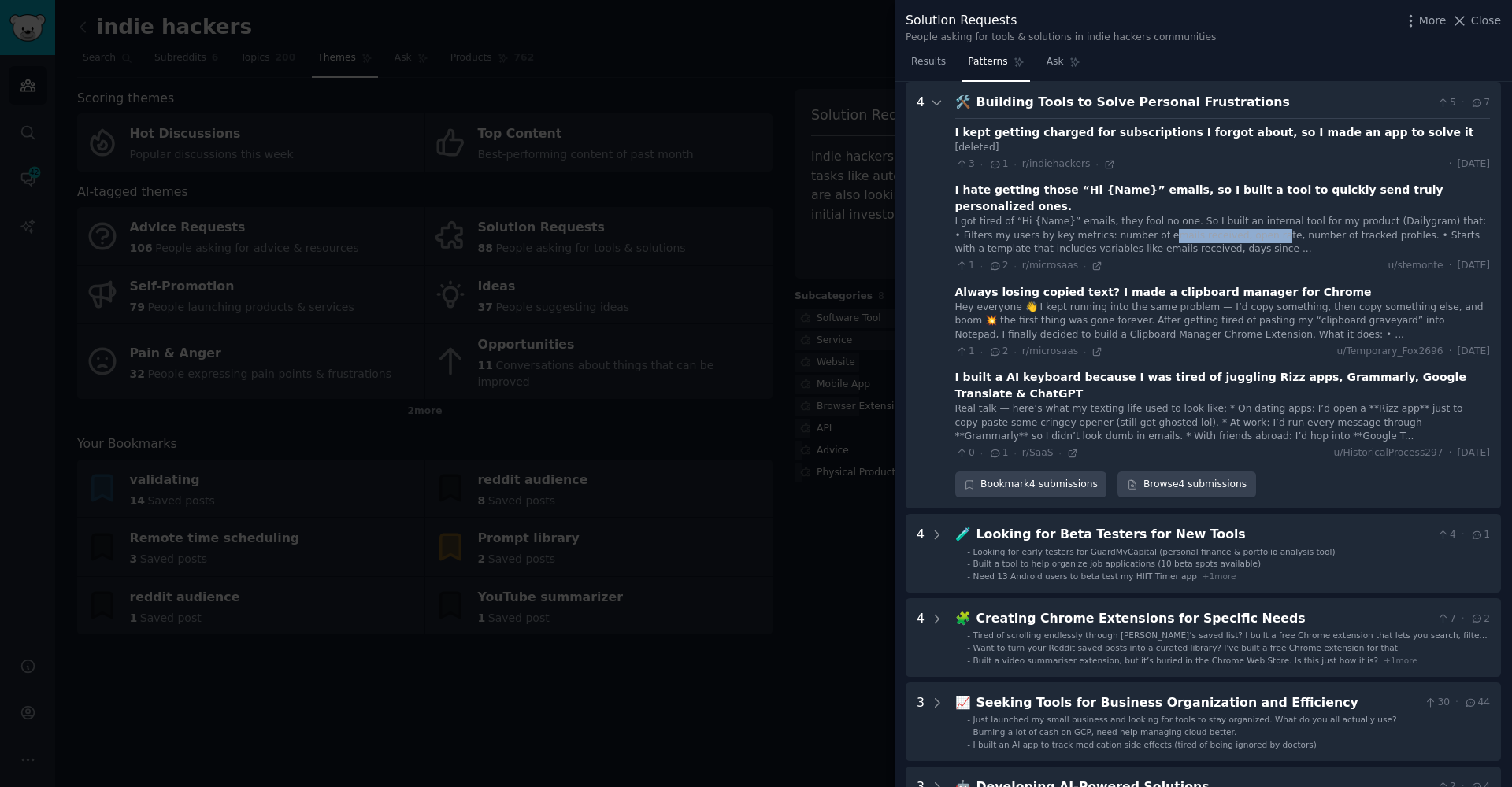
drag, startPoint x: 1124, startPoint y: 211, endPoint x: 1230, endPoint y: 212, distance: 106.0
click at [1230, 215] on div "I got tired of “Hi {Name}” emails, they fool no one. So I built an internal too…" at bounding box center [1223, 236] width 535 height 41
click at [1190, 232] on div "I got tired of “Hi {Name}” emails, they fool no one. So I built an internal too…" at bounding box center [1223, 236] width 535 height 41
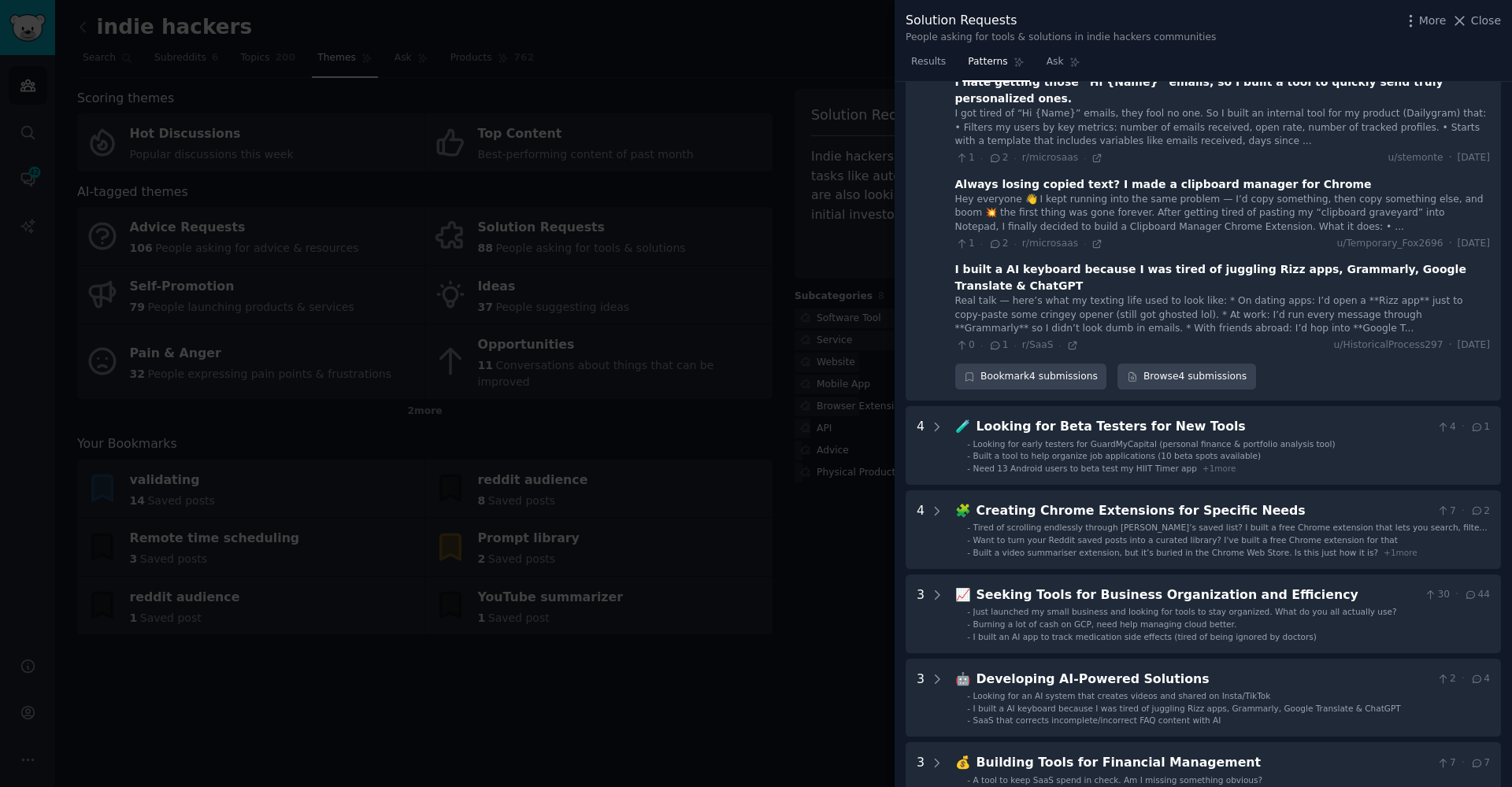
scroll to position [327, 0]
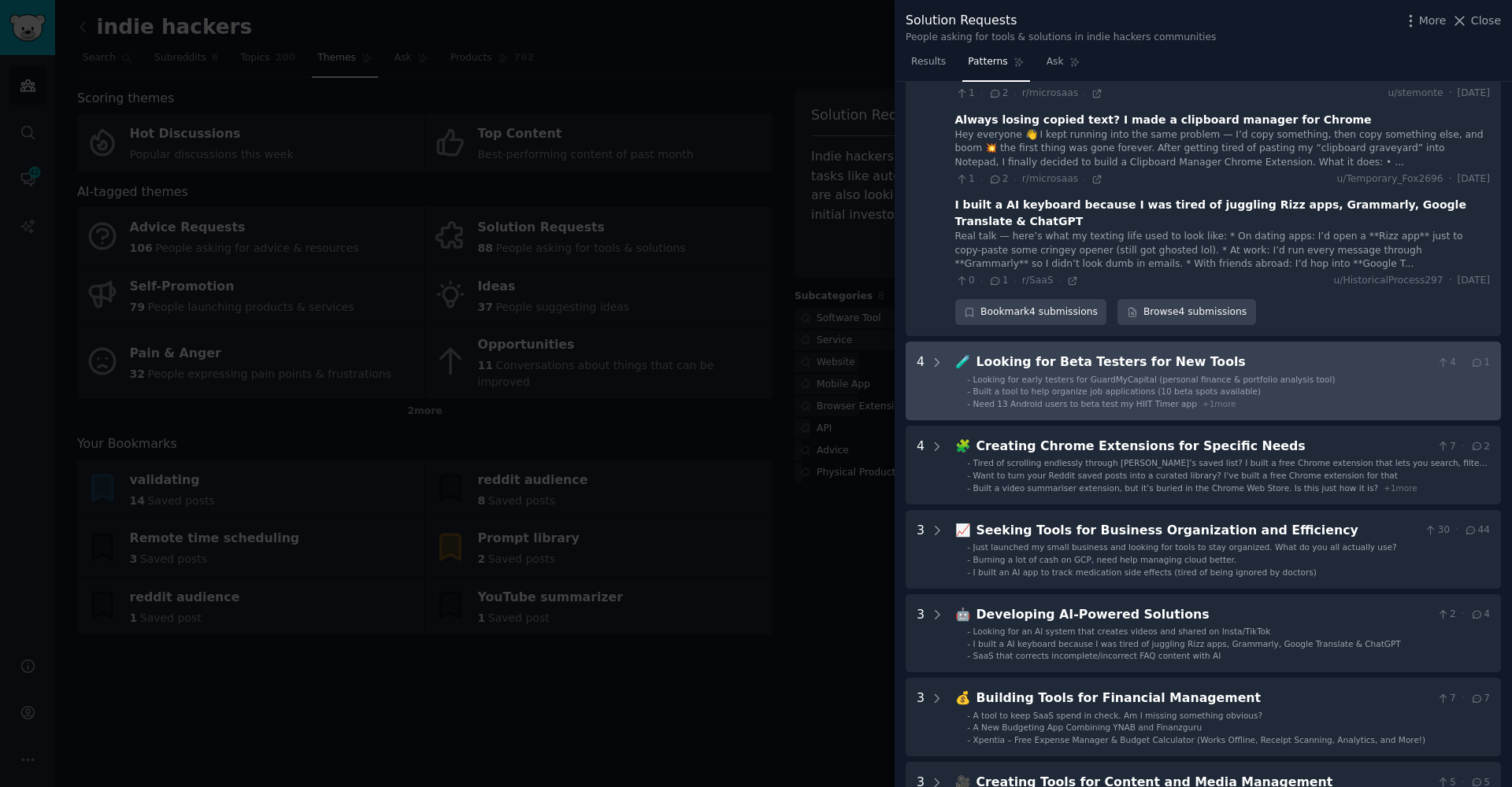
click at [1049, 387] on span "Built a tool to help organize job applications (10 beta spots available)" at bounding box center [1116, 392] width 287 height 10
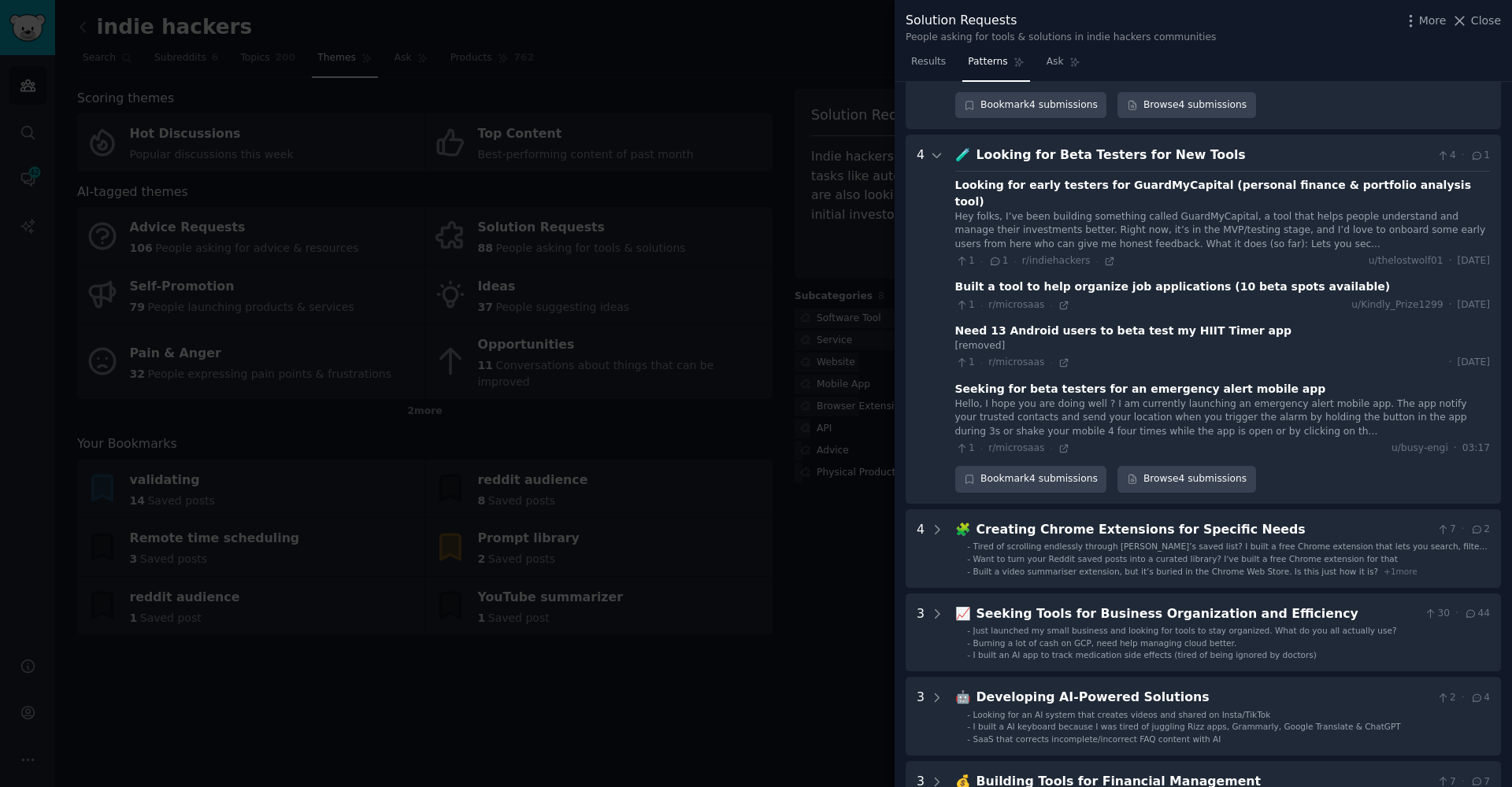
scroll to position [564, 0]
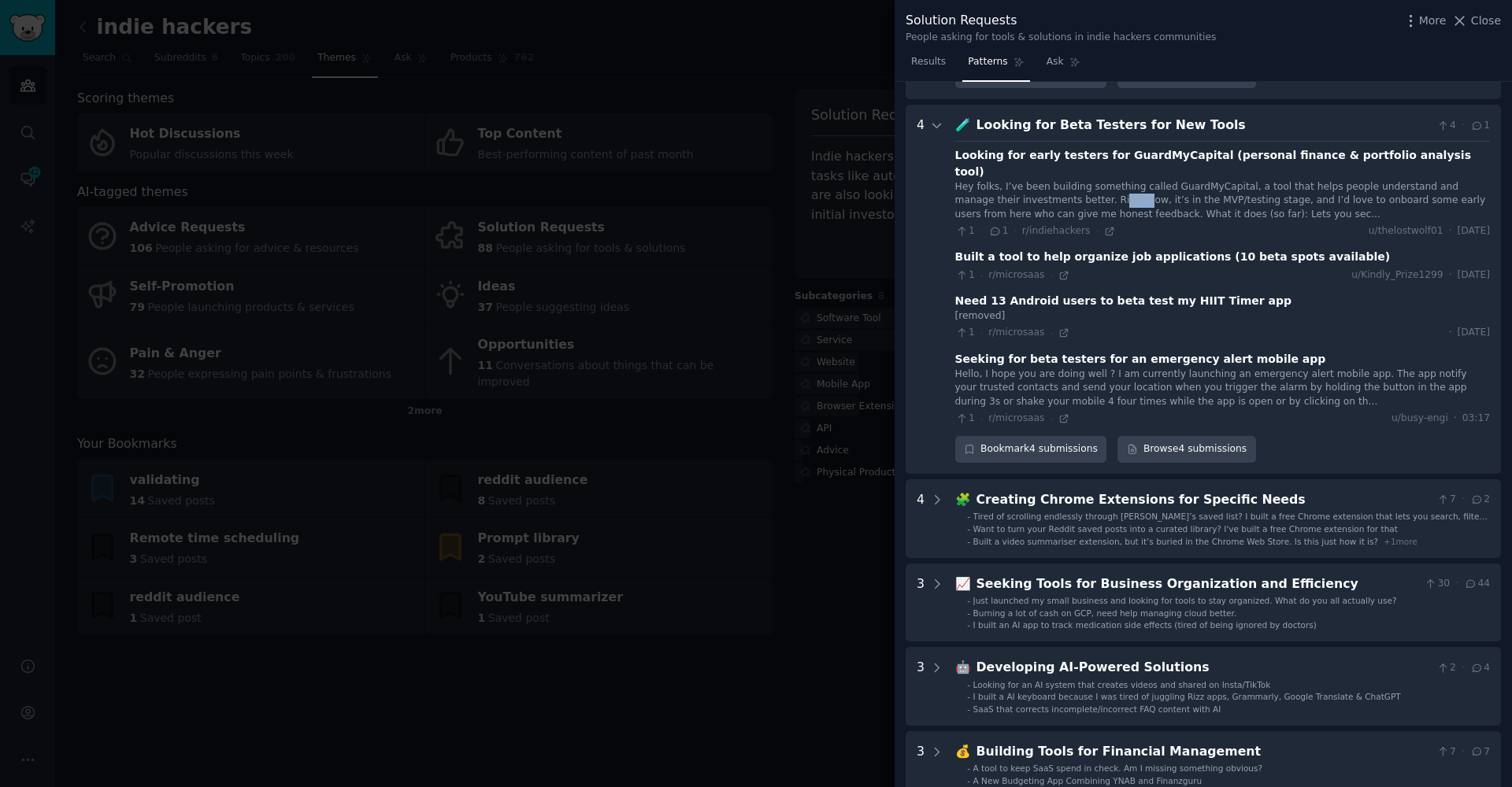
click at [1075, 180] on div "Hey folks, I’ve been building something called GuardMyCapital, a tool that help…" at bounding box center [1223, 201] width 535 height 41
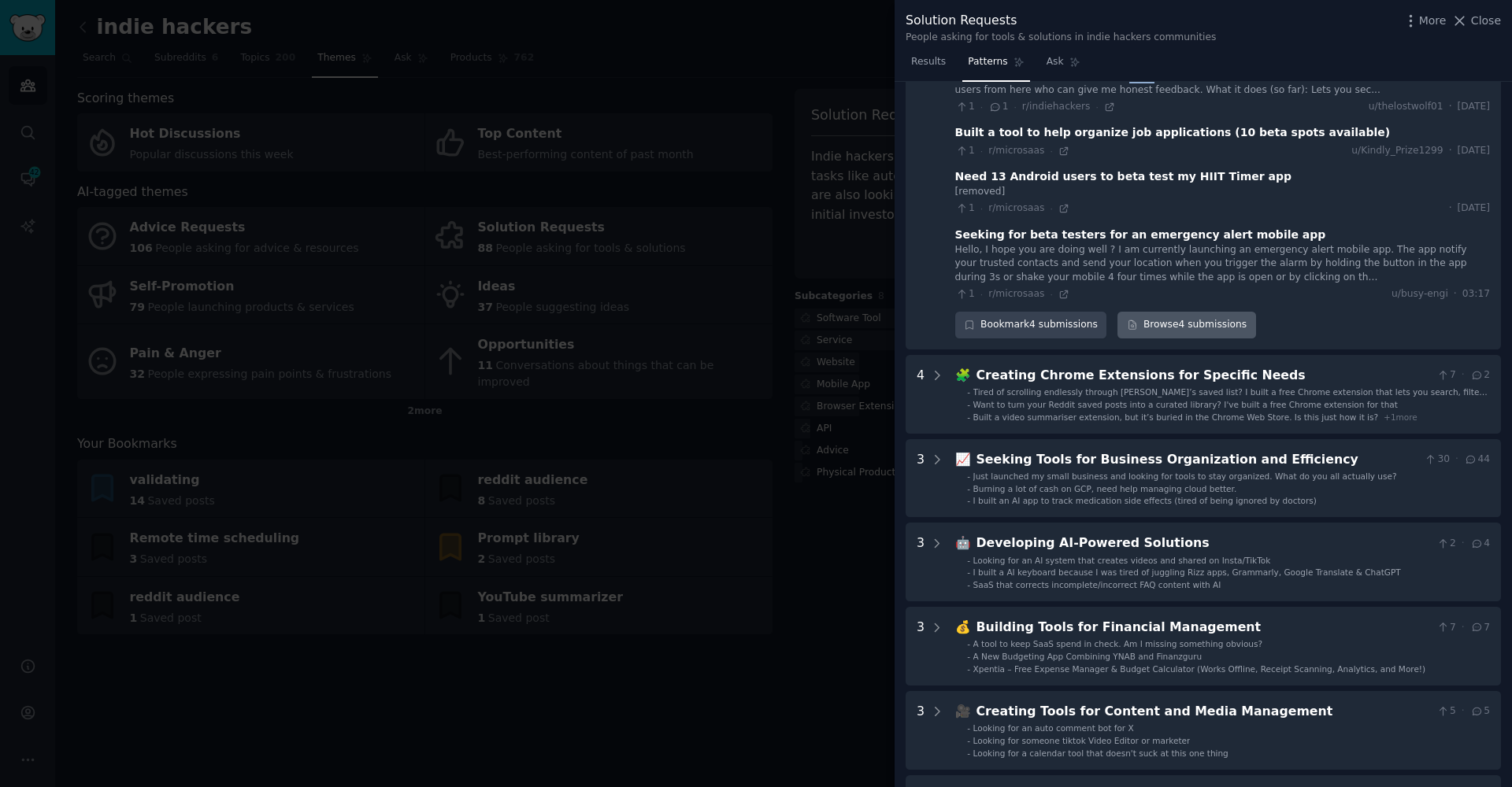
scroll to position [661, 0]
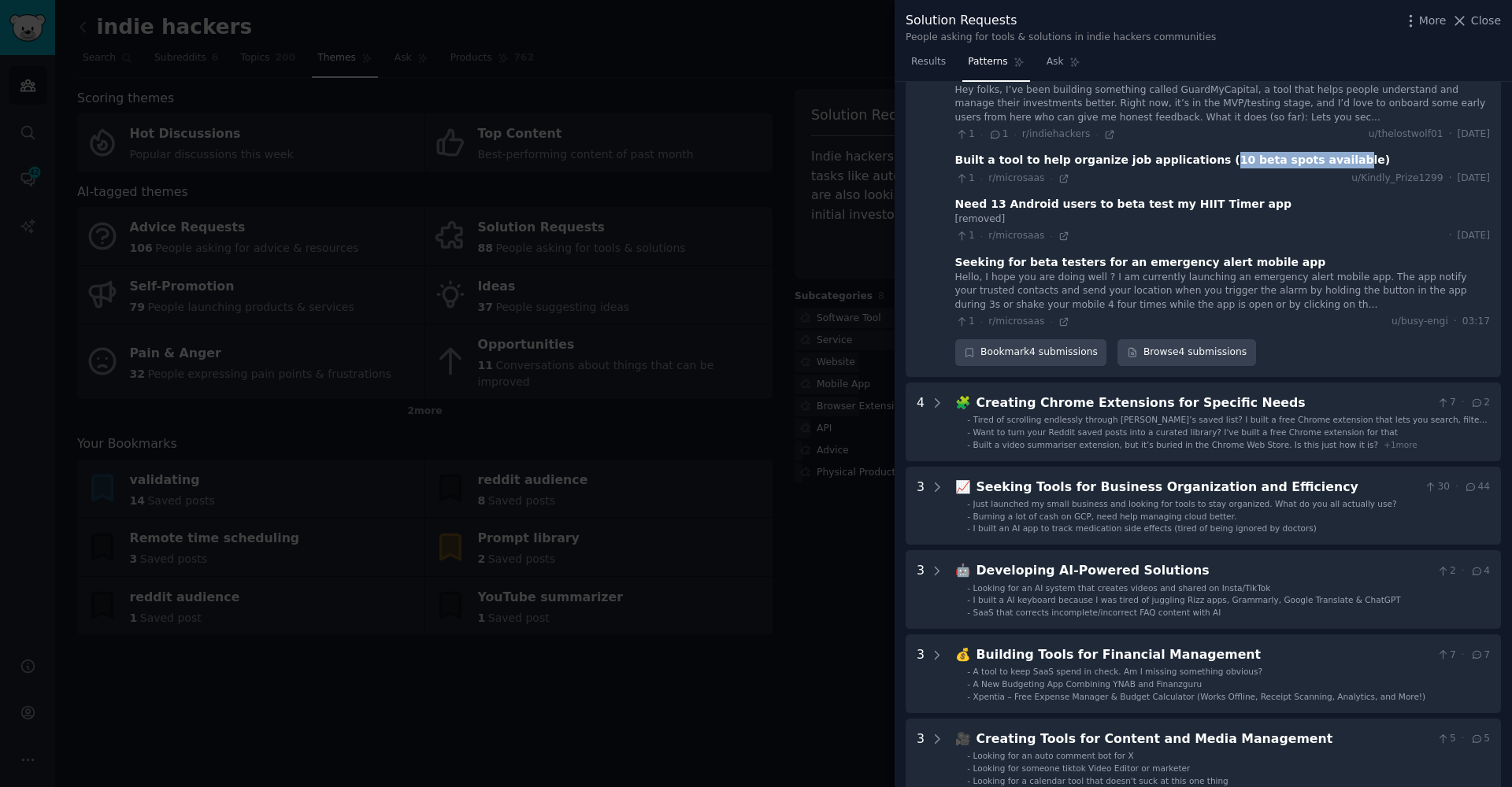
drag, startPoint x: 1191, startPoint y: 116, endPoint x: 1303, endPoint y: 116, distance: 112.0
click at [1303, 152] on div "Built a tool to help organize job applications (10 beta spots available)" at bounding box center [1173, 160] width 436 height 17
drag, startPoint x: 1303, startPoint y: 116, endPoint x: 1321, endPoint y: 117, distance: 18.0
click at [1321, 152] on div "Built a tool to help organize job applications (10 beta spots available)" at bounding box center [1223, 160] width 535 height 17
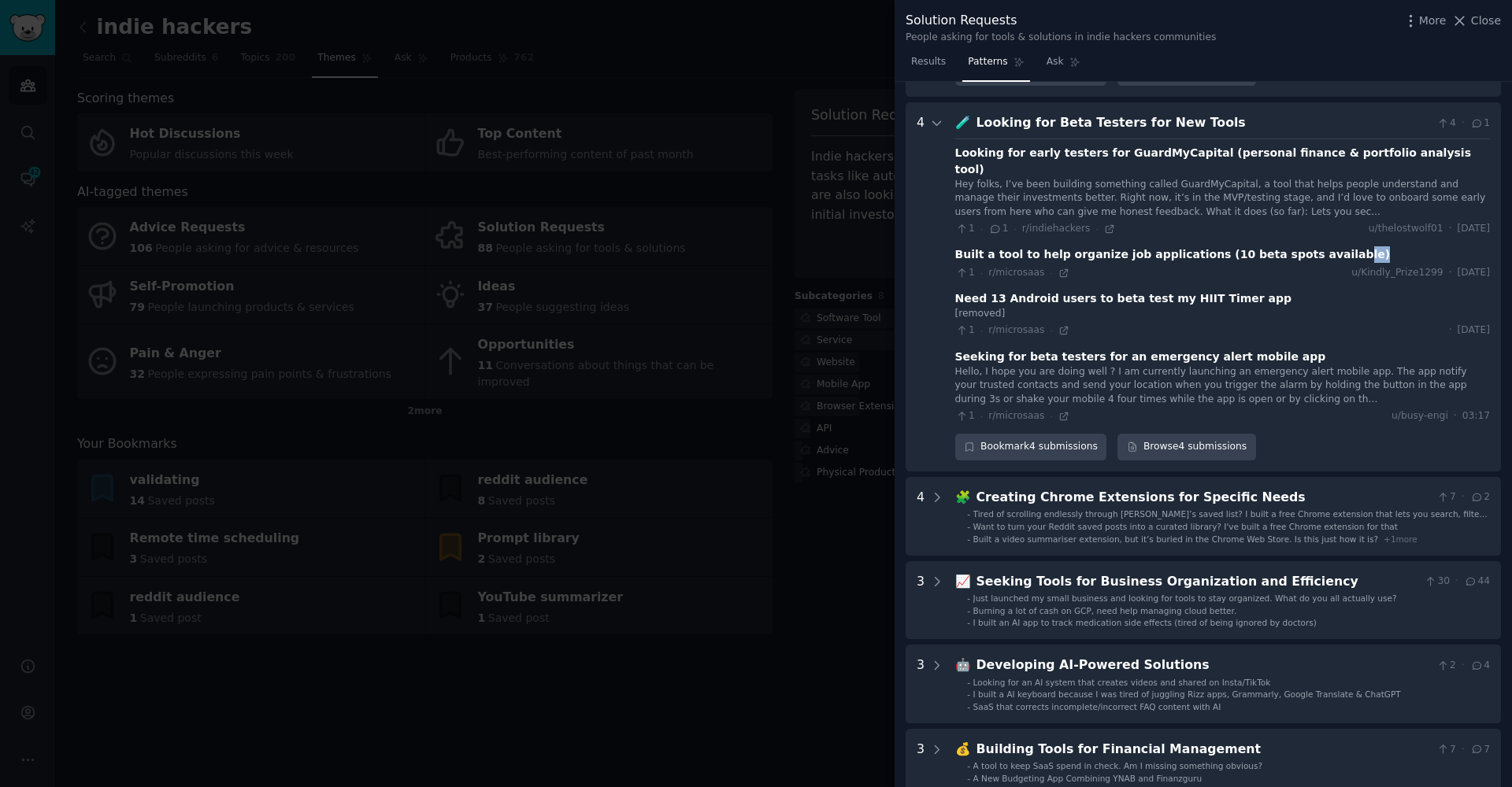
scroll to position [493, 0]
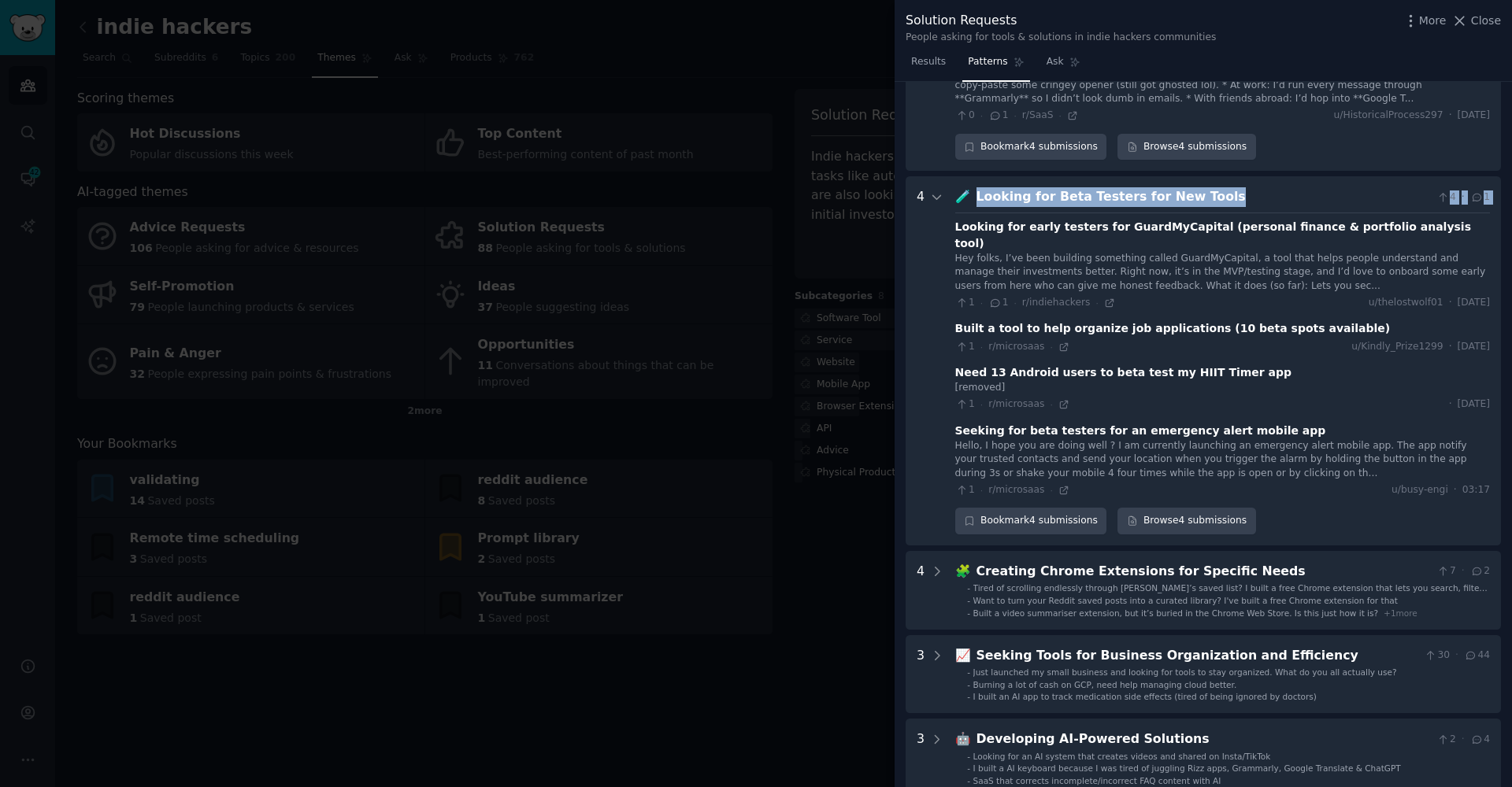
drag, startPoint x: 1060, startPoint y: 184, endPoint x: 1248, endPoint y: 190, distance: 188.1
click at [1248, 190] on div "🧪 Looking for Beta Testers for New Tools 4 · 1 Looking for early testers for Gu…" at bounding box center [1223, 360] width 535 height 347
click at [1211, 187] on div "Looking for Beta Testers for New Tools" at bounding box center [1203, 197] width 455 height 20
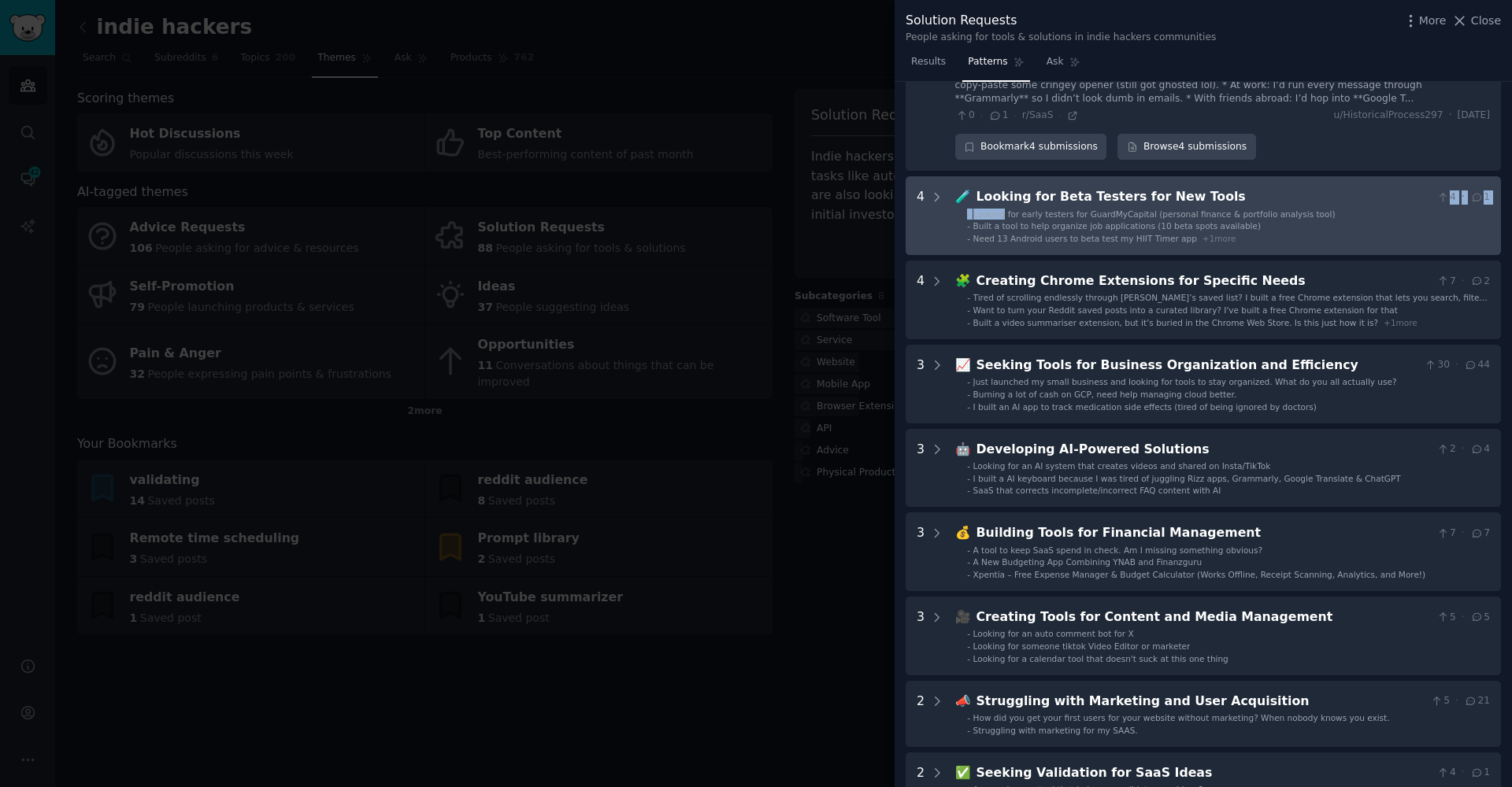
click at [1205, 187] on div "🧪 Looking for Beta Testers for New Tools 4 · 1 - Looking for early testers for …" at bounding box center [1223, 215] width 535 height 56
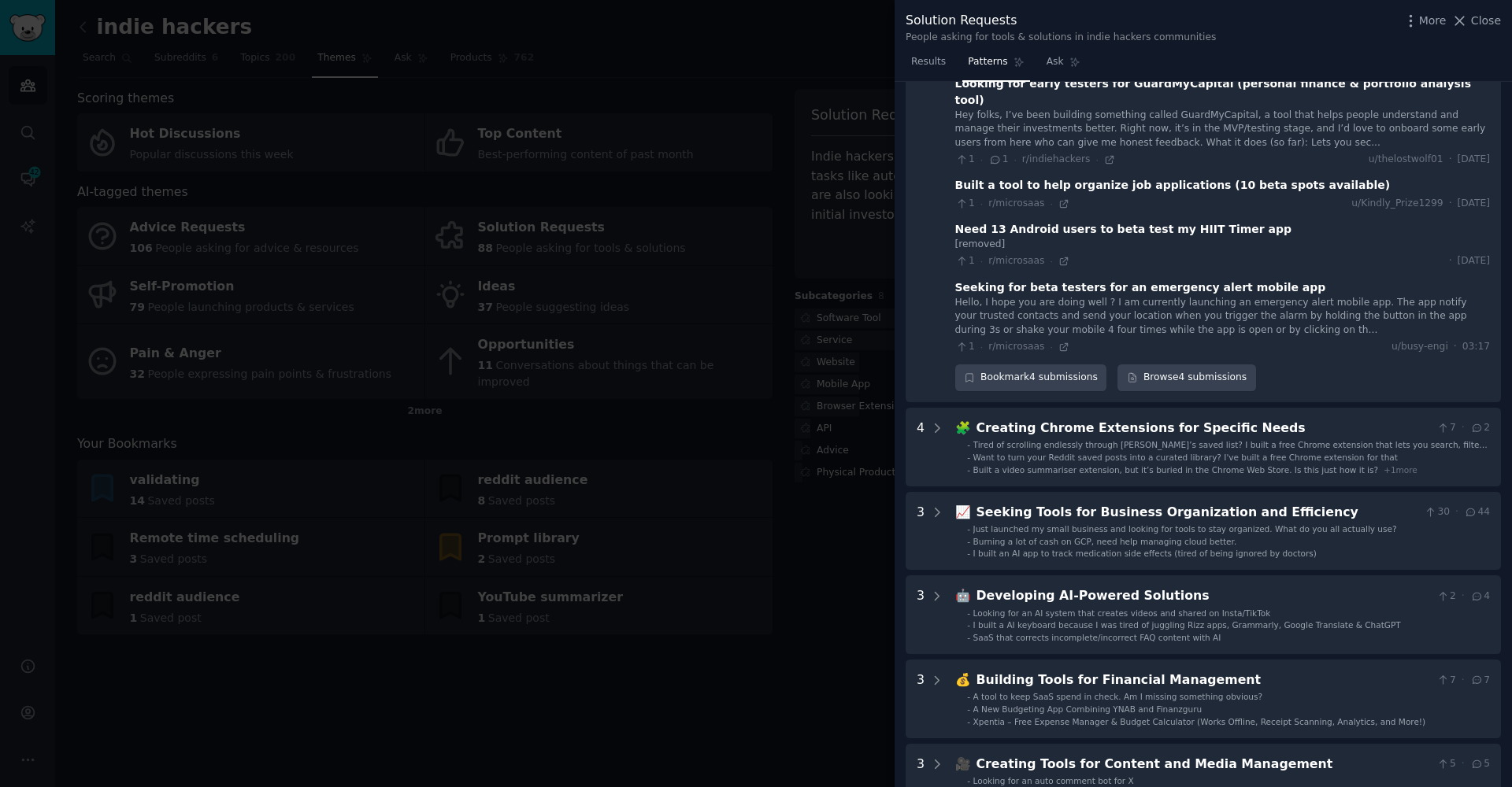
scroll to position [688, 0]
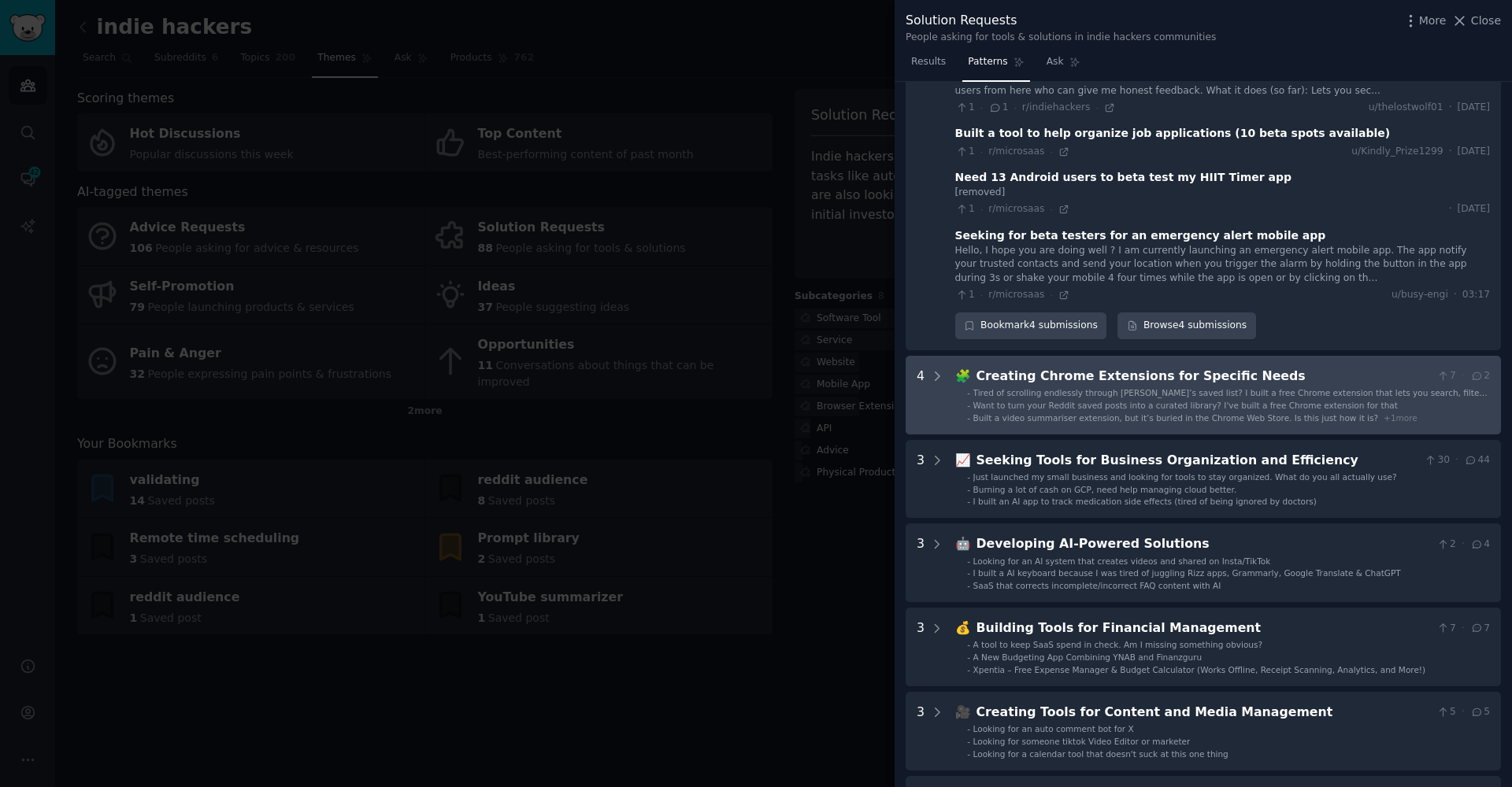
click at [1000, 400] on span "Want to turn your Reddit saved posts into a curated library? I've built a free …" at bounding box center [1185, 405] width 424 height 10
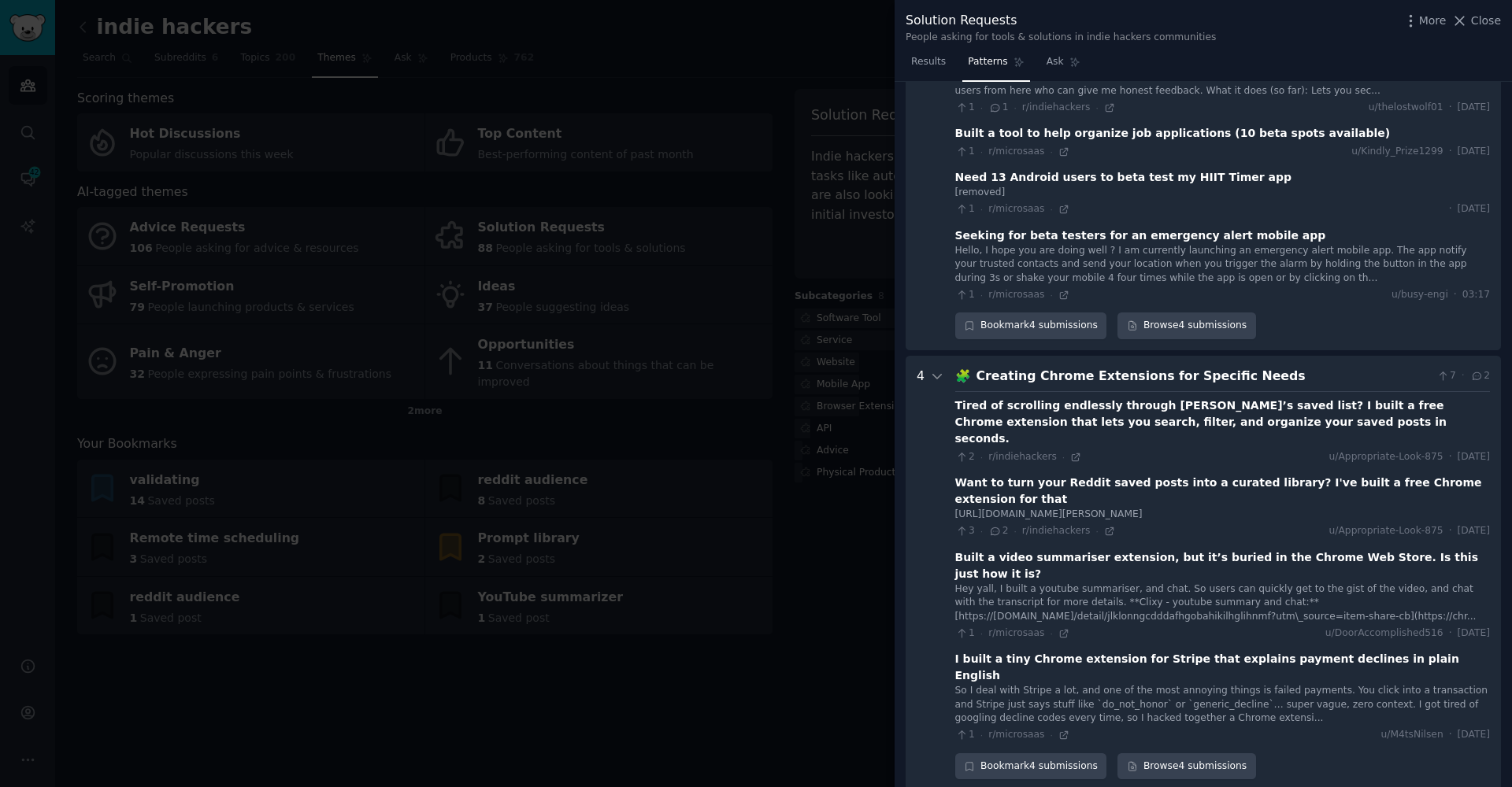
scroll to position [917, 0]
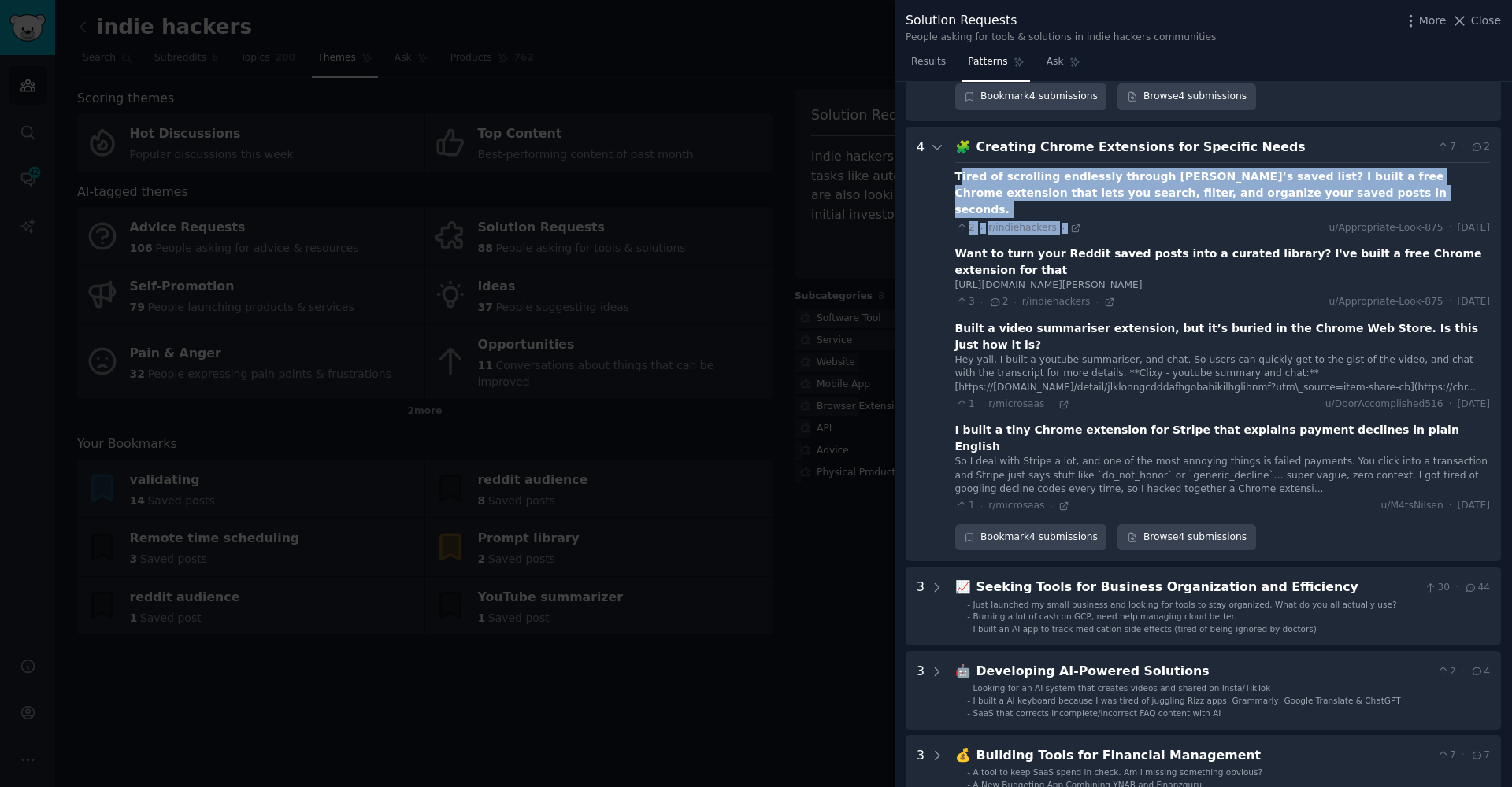
drag, startPoint x: 963, startPoint y: 131, endPoint x: 1256, endPoint y: 157, distance: 294.2
click at [1256, 169] on div "Tired of scrolling endlessly through [PERSON_NAME]’s saved list? I built a free…" at bounding box center [1223, 201] width 535 height 66
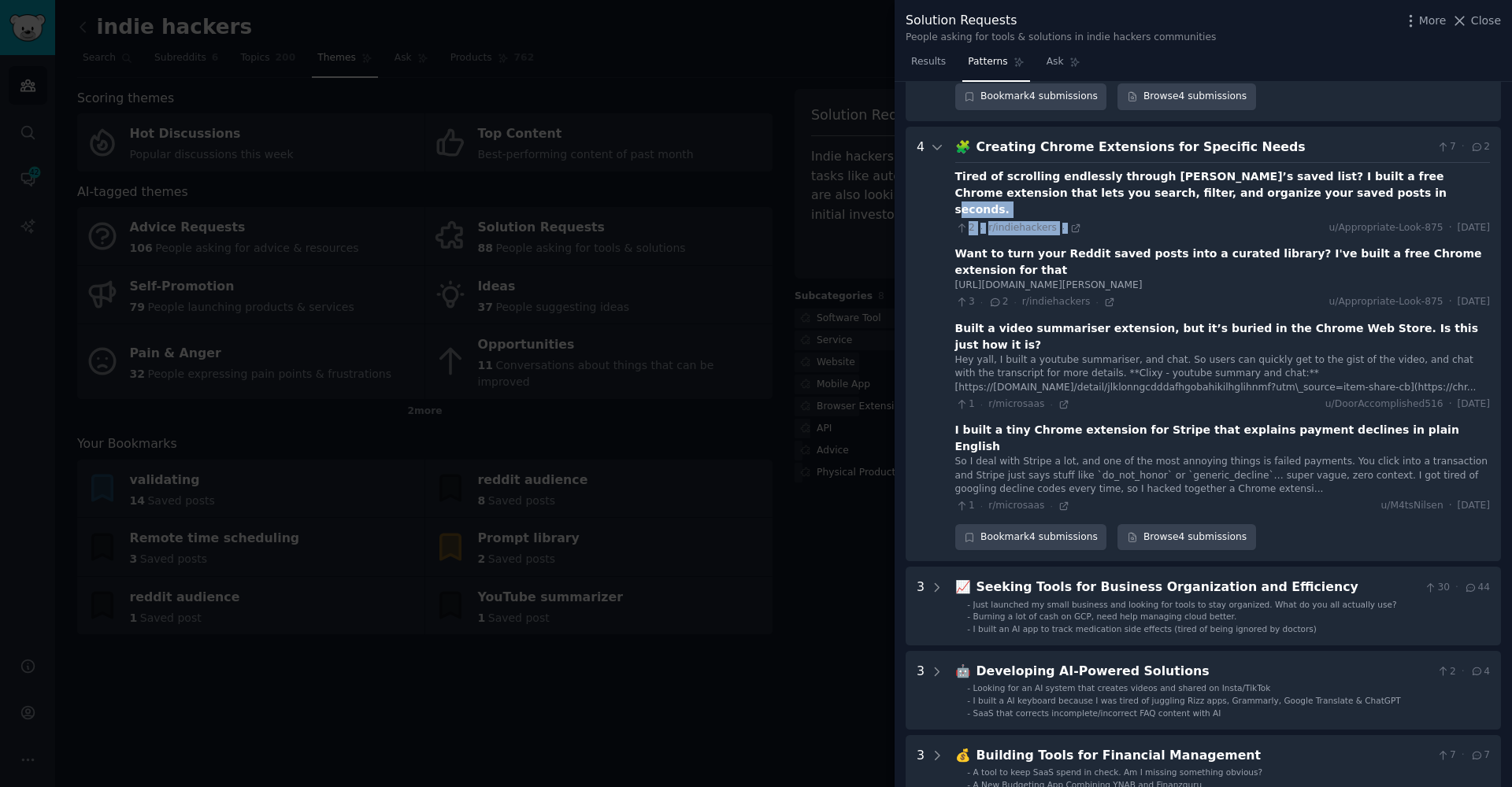
drag, startPoint x: 1256, startPoint y: 157, endPoint x: 1260, endPoint y: 140, distance: 17.5
click at [1260, 169] on div "Tired of scrolling endlessly through [PERSON_NAME]’s saved list? I built a free…" at bounding box center [1223, 201] width 535 height 66
click at [1260, 169] on div "Tired of scrolling endlessly through [PERSON_NAME]’s saved list? I built a free…" at bounding box center [1223, 193] width 535 height 49
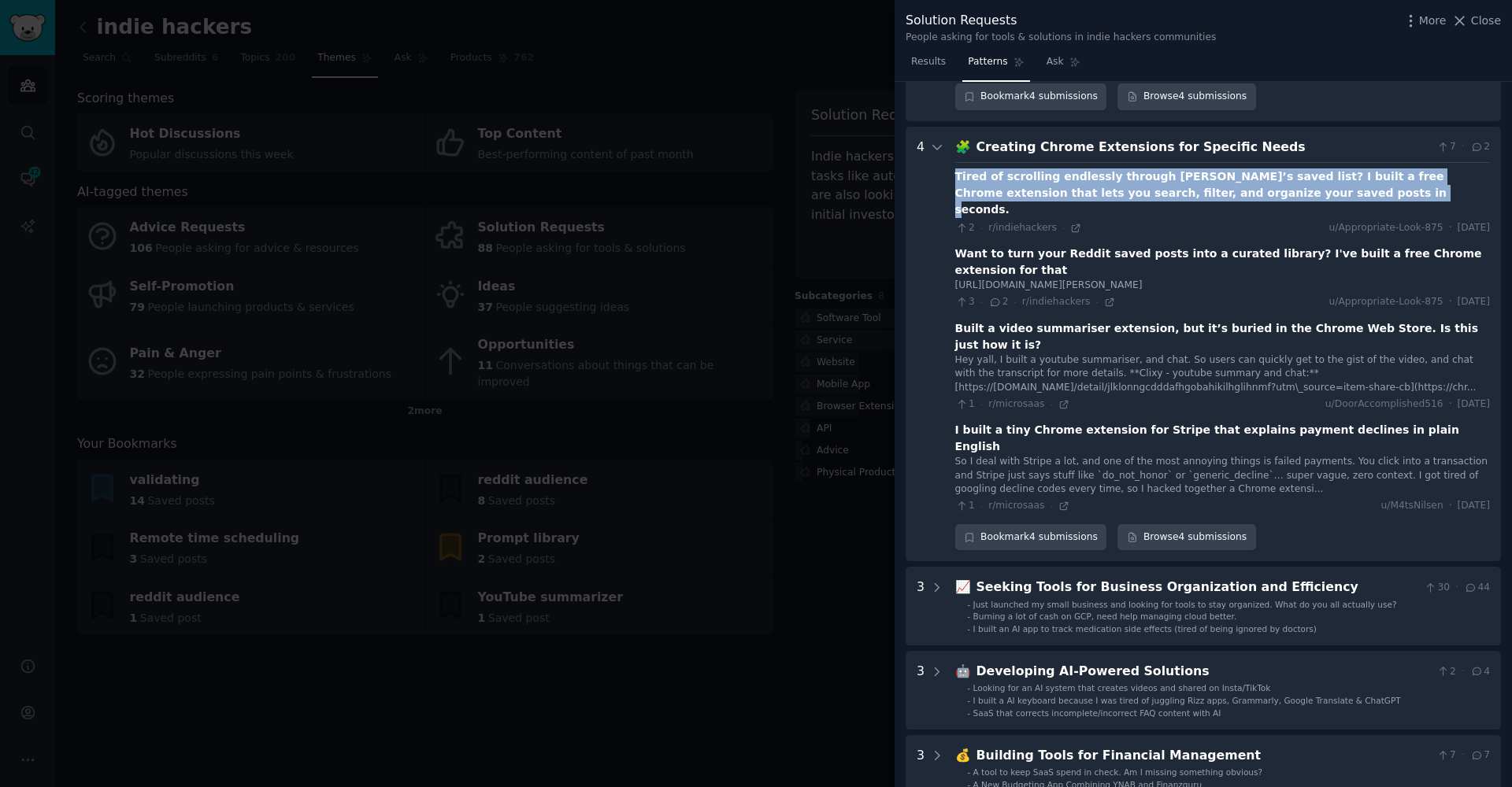
drag, startPoint x: 1244, startPoint y: 143, endPoint x: 953, endPoint y: 132, distance: 291.2
click at [953, 132] on Needs "4 🧩 Creating Chrome Extensions for Specific Needs 7 · 2 Tired of scrolling endl…" at bounding box center [1203, 344] width 596 height 435
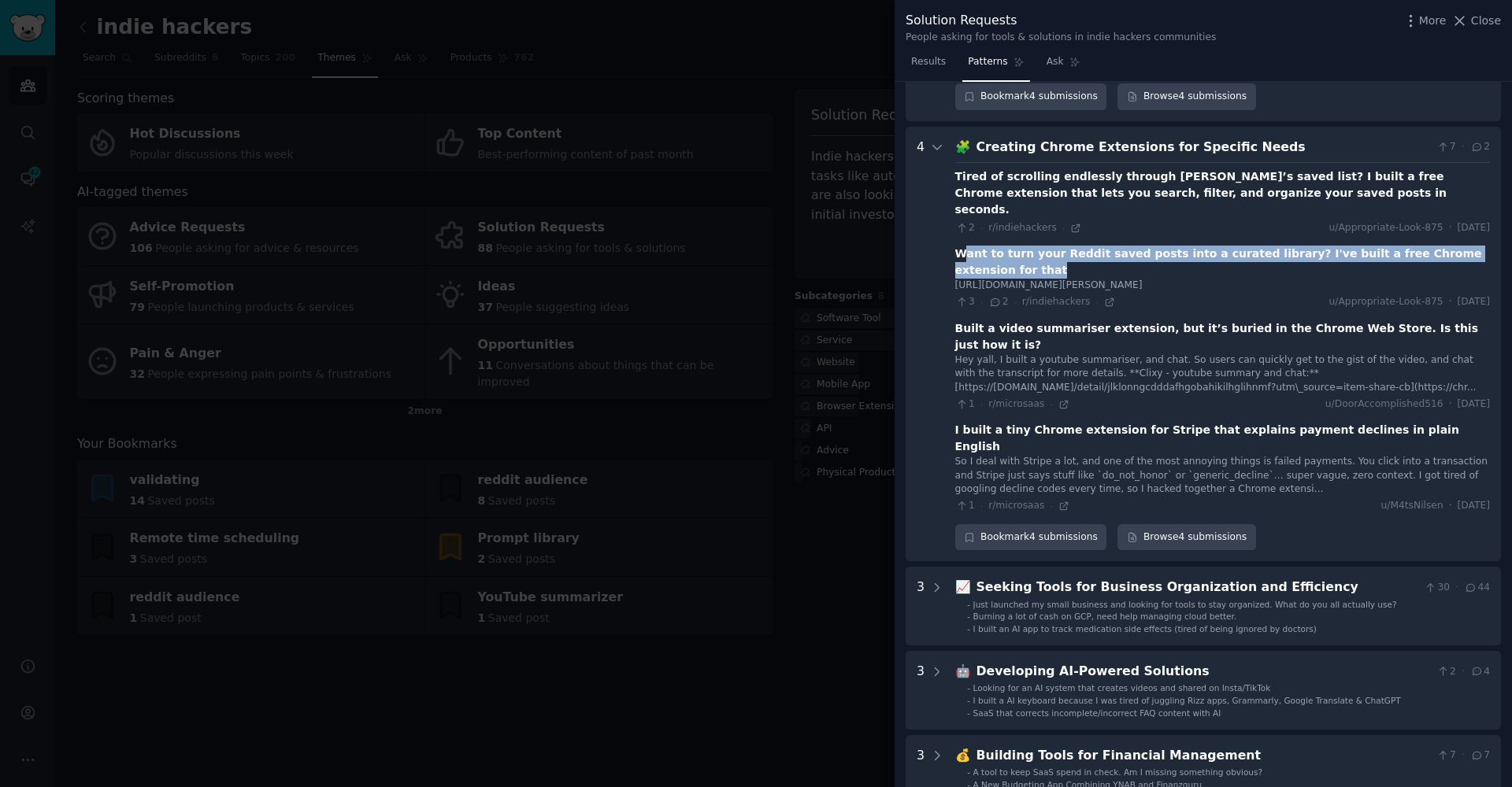
drag, startPoint x: 991, startPoint y: 212, endPoint x: 961, endPoint y: 195, distance: 34.5
click at [961, 246] on div "Want to turn your Reddit saved posts into a curated library? I've built a free …" at bounding box center [1223, 263] width 535 height 33
drag, startPoint x: 958, startPoint y: 190, endPoint x: 979, endPoint y: 208, distance: 27.7
click at [977, 246] on div "Want to turn your Reddit saved posts into a curated library? I've built a free …" at bounding box center [1223, 263] width 535 height 33
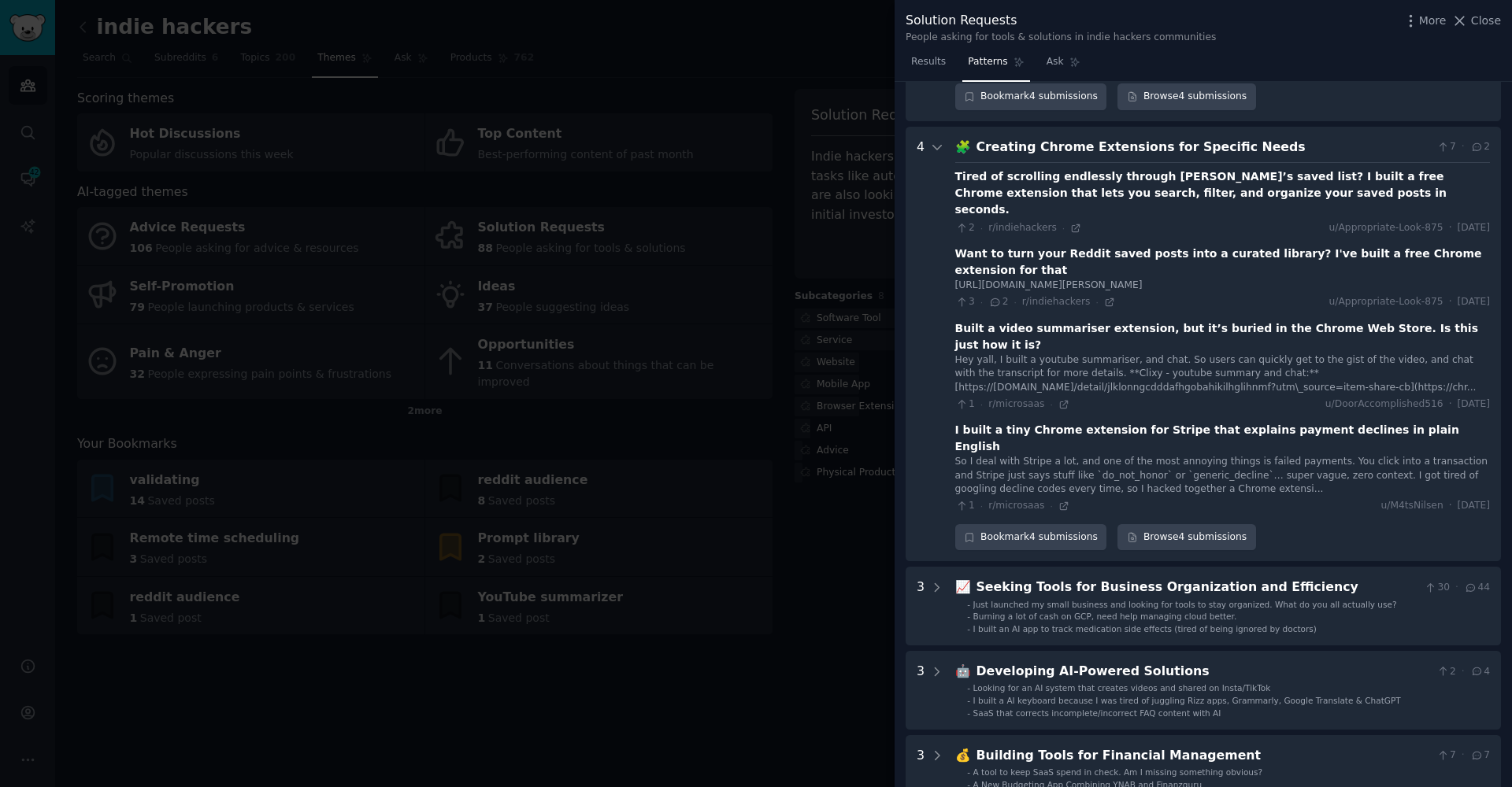
click at [965, 321] on div "Built a video summariser extension, but it’s buried in the Chrome Web Store. Is…" at bounding box center [1223, 337] width 535 height 33
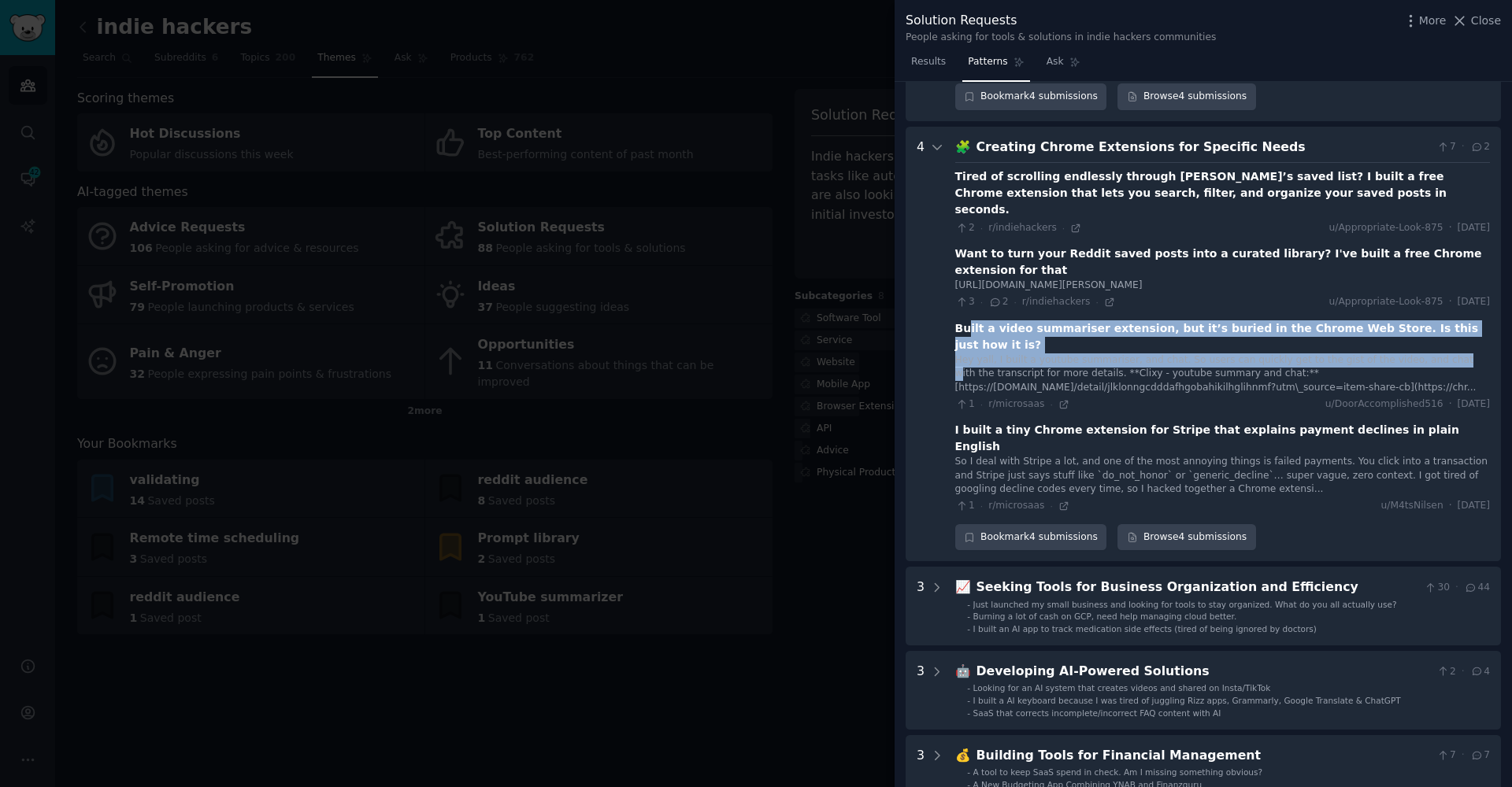
drag, startPoint x: 1078, startPoint y: 280, endPoint x: 1452, endPoint y: 288, distance: 374.1
click at [1447, 321] on div "Built a video summariser extension, but it’s buried in the Chrome Web Store. Is…" at bounding box center [1223, 366] width 535 height 92
click at [1475, 321] on div "Built a video summariser extension, but it’s buried in the Chrome Web Store. Is…" at bounding box center [1223, 337] width 535 height 33
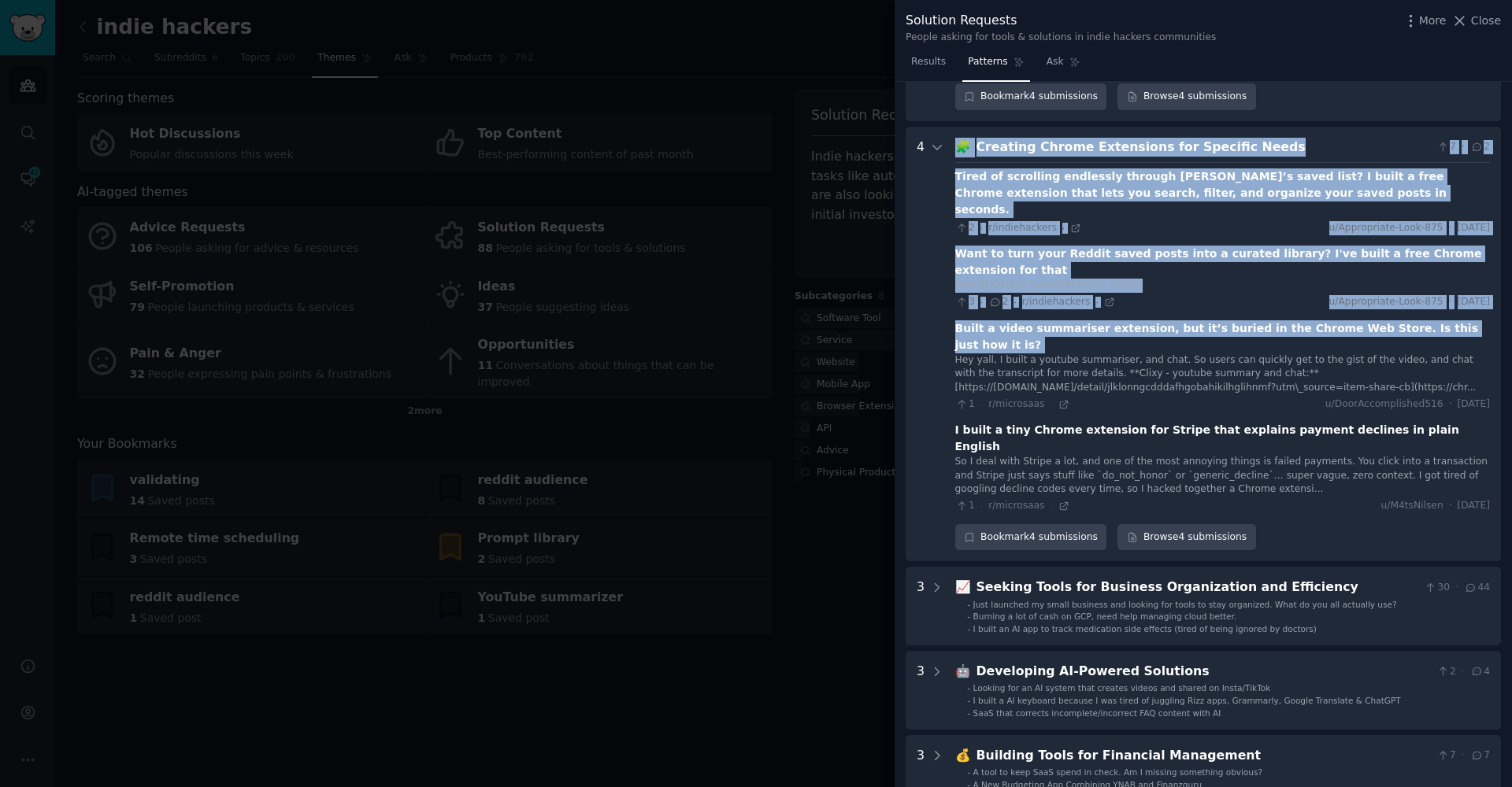
drag, startPoint x: 1475, startPoint y: 278, endPoint x: 944, endPoint y: 267, distance: 531.1
click at [944, 267] on Needs "4 🧩 Creating Chrome Extensions for Specific Needs 7 · 2 Tired of scrolling endl…" at bounding box center [1203, 344] width 596 height 435
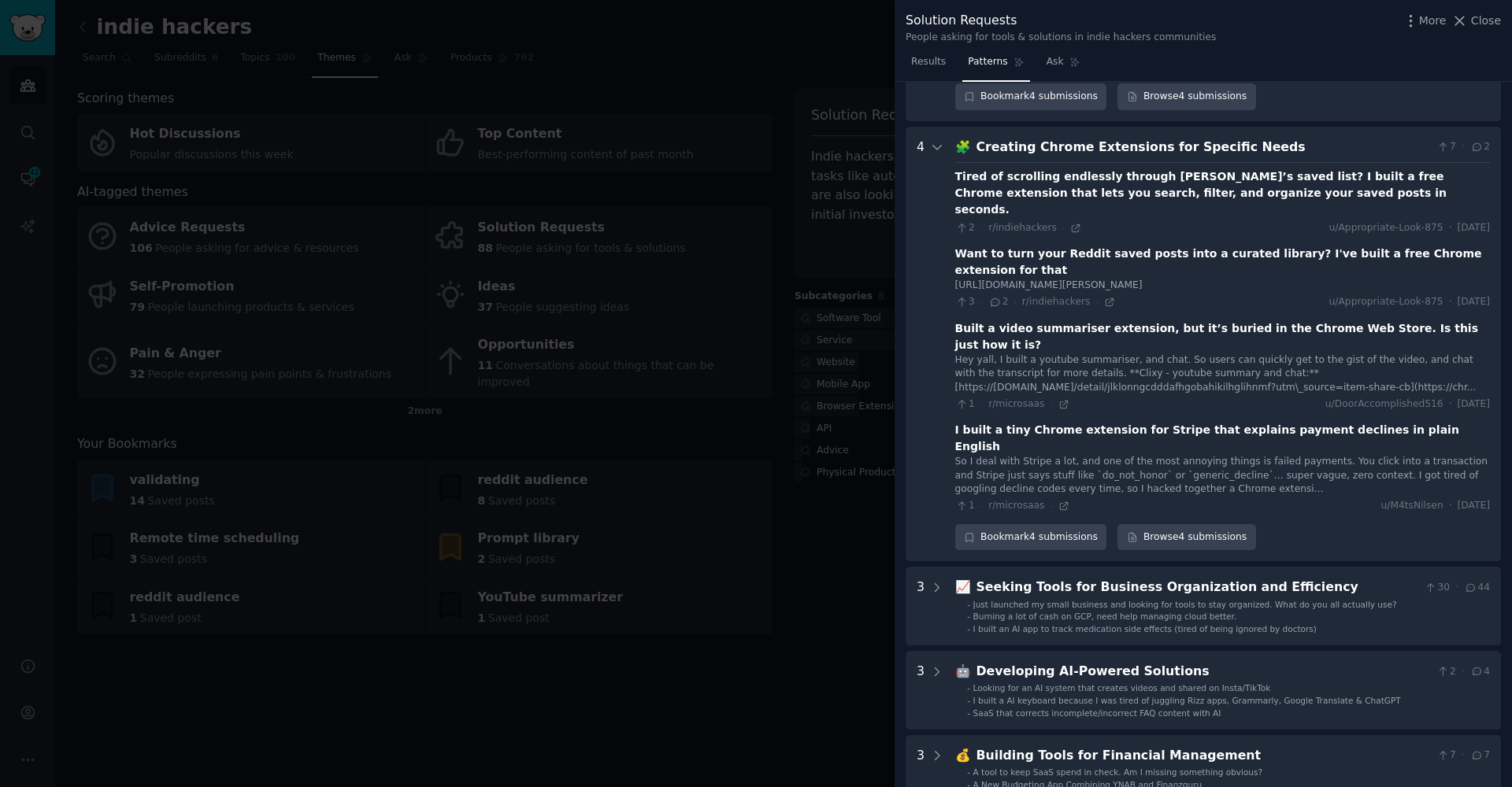
click at [952, 302] on Needs "4 🧩 Creating Chrome Extensions for Specific Needs 7 · 2 Tired of scrolling endl…" at bounding box center [1203, 344] width 596 height 435
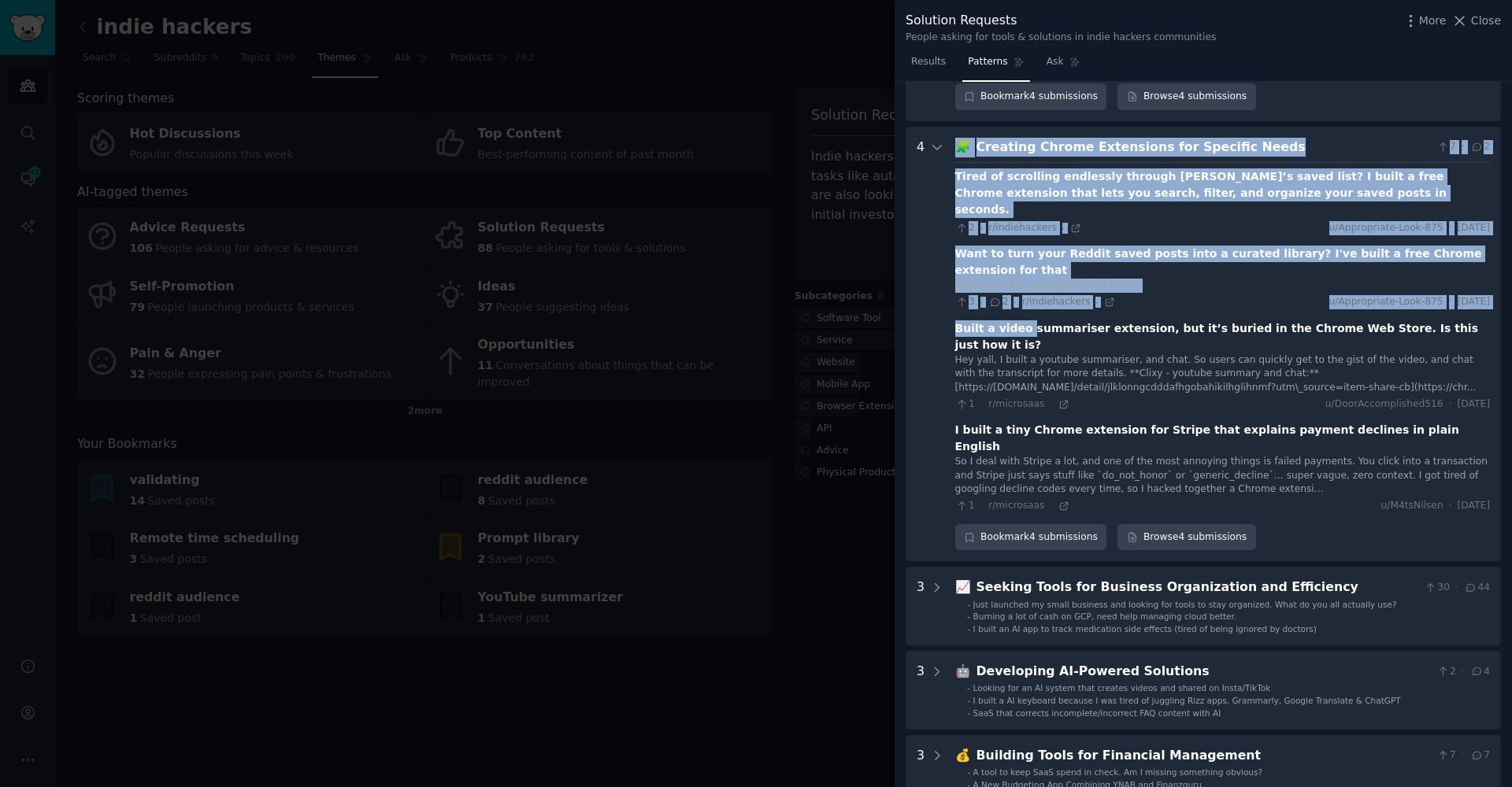
drag, startPoint x: 956, startPoint y: 271, endPoint x: 1026, endPoint y: 273, distance: 70.0
click at [1026, 273] on Needs "4 🧩 Creating Chrome Extensions for Specific Needs 7 · 2 Tired of scrolling endl…" at bounding box center [1203, 344] width 596 height 435
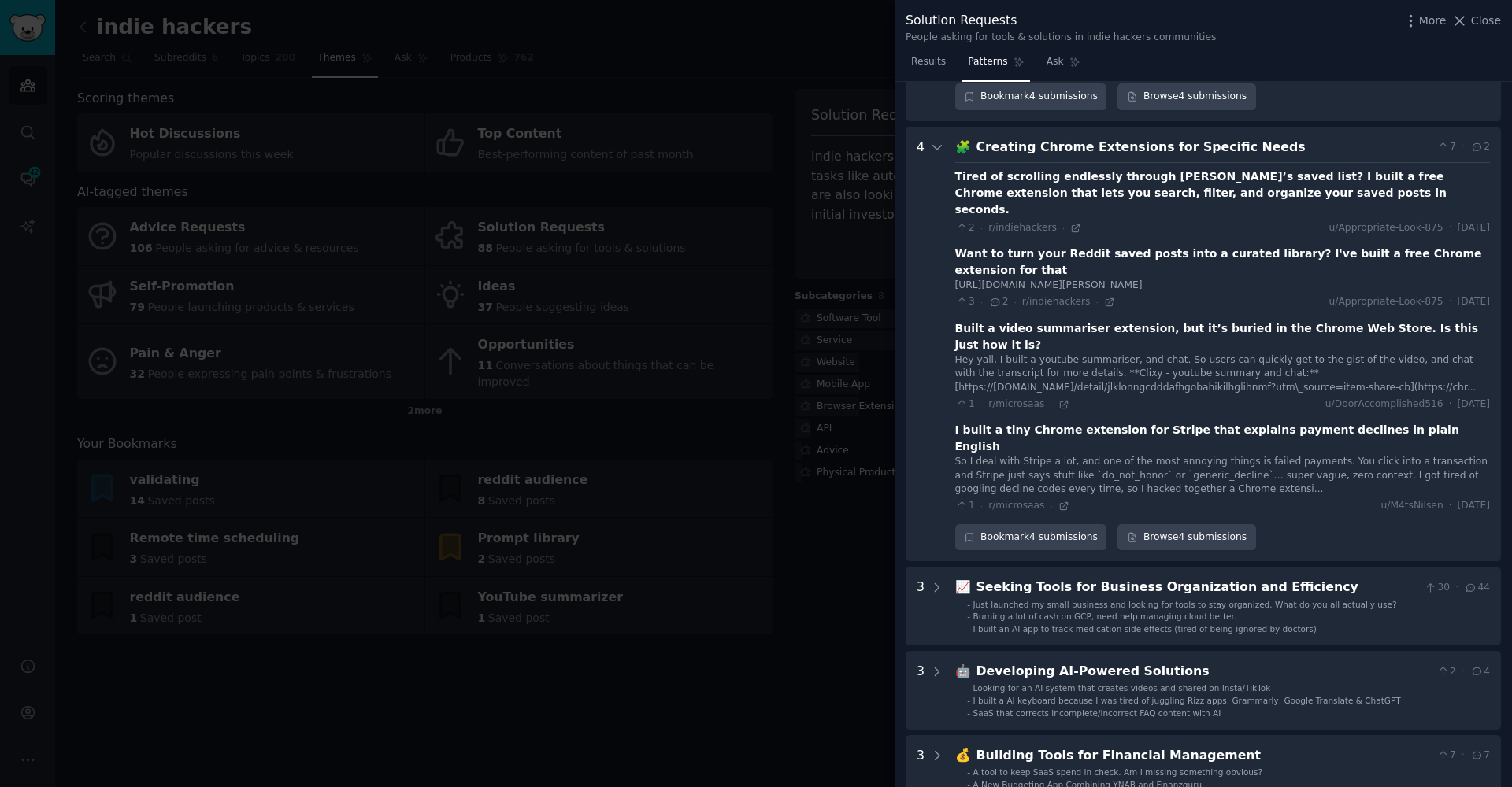
click at [1037, 353] on div "Hey yall, I built a youtube summariser, and chat. So users can quickly get to t…" at bounding box center [1223, 374] width 535 height 41
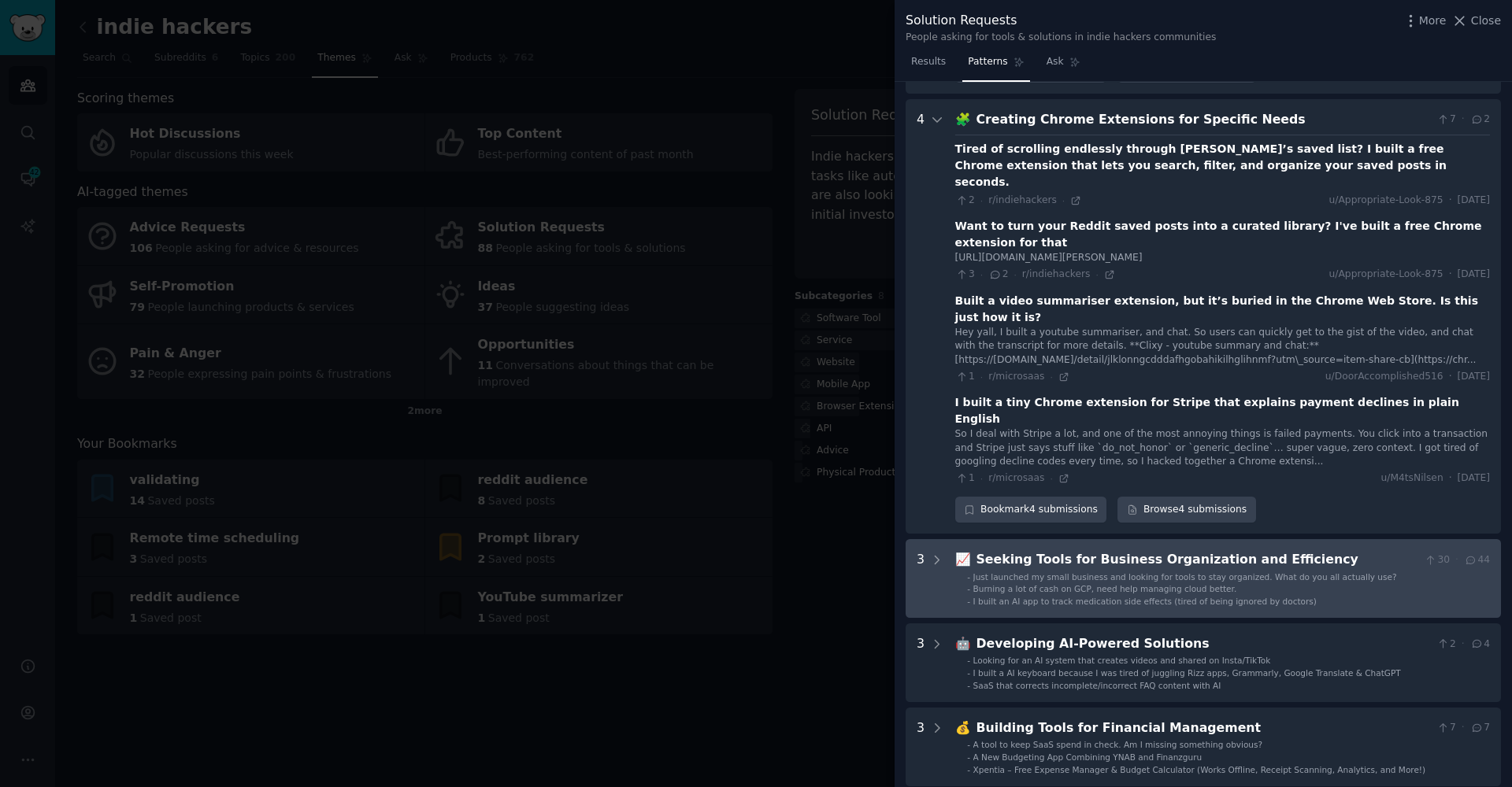
scroll to position [1052, 0]
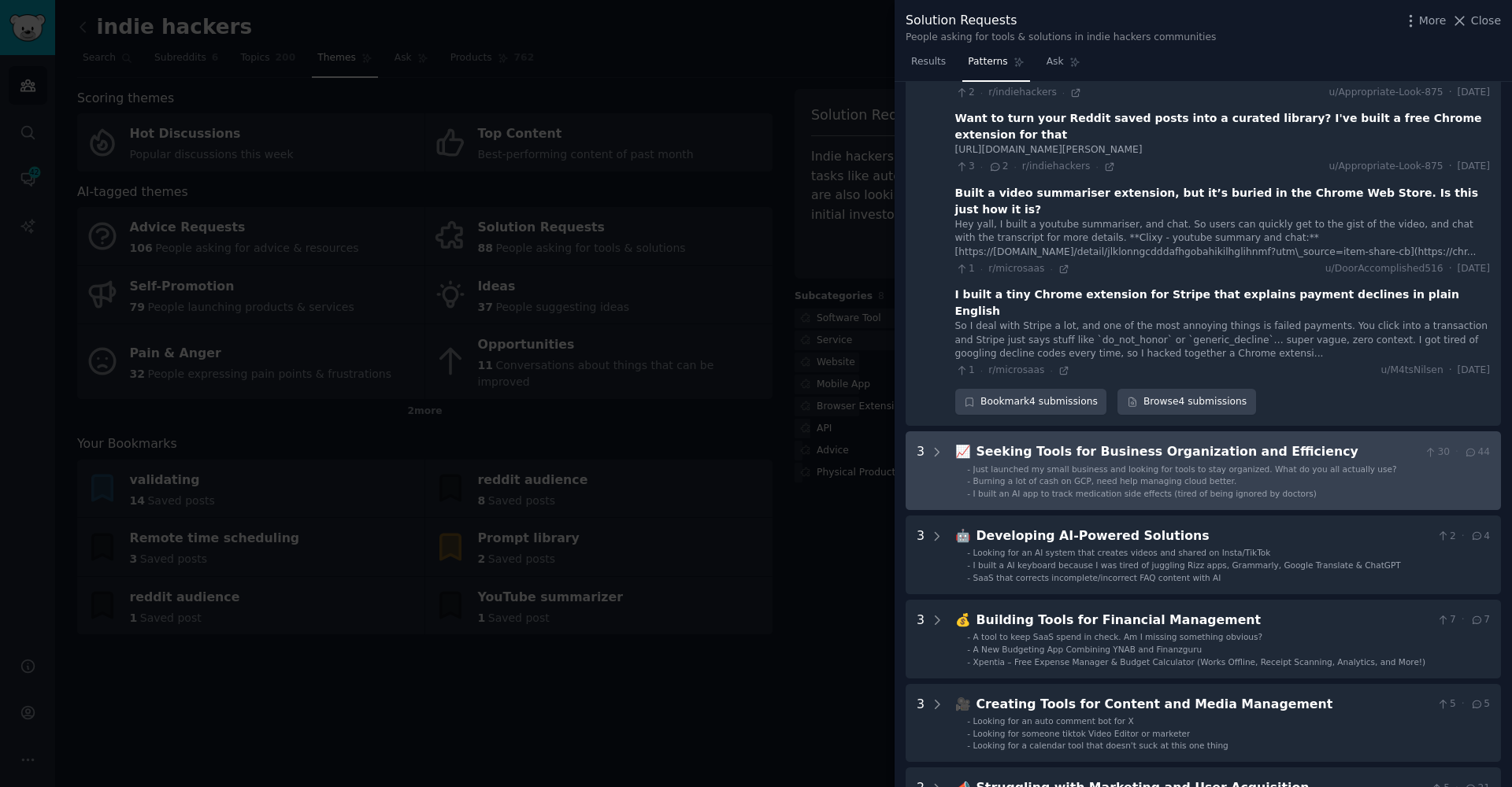
click at [1038, 442] on div "Seeking Tools for Business Organization and Efficiency" at bounding box center [1197, 452] width 442 height 20
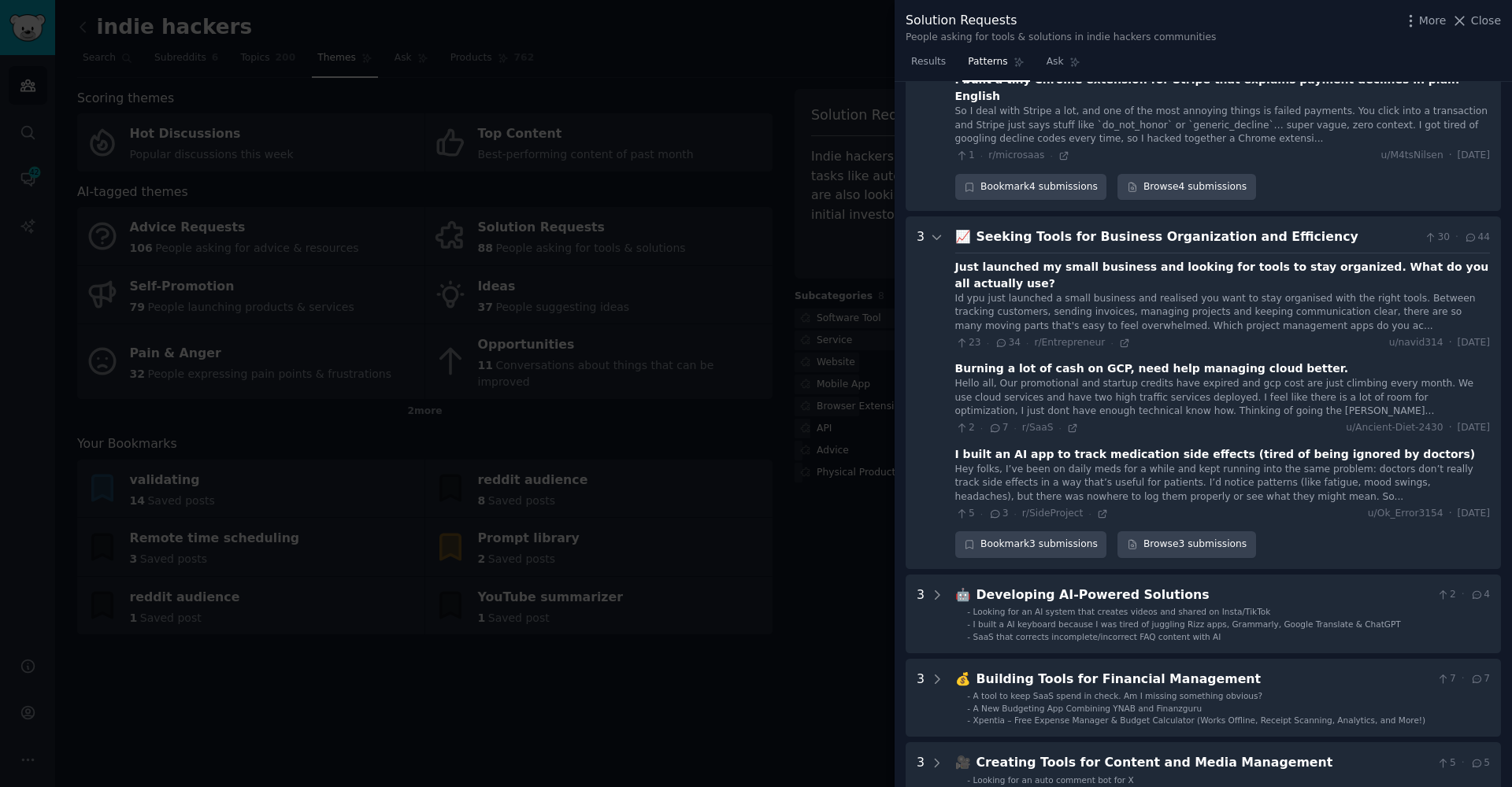
scroll to position [1316, 0]
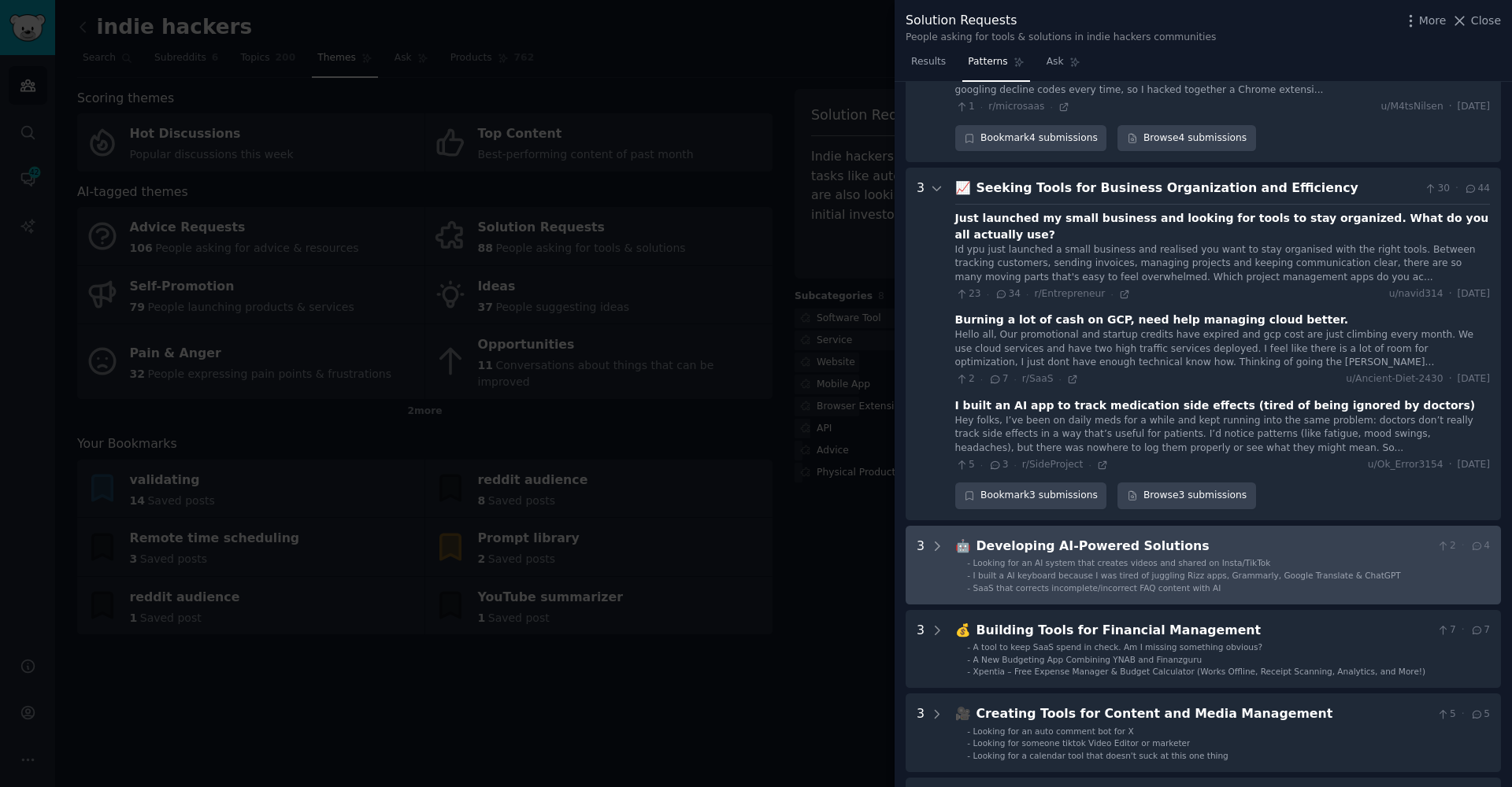
click at [1072, 557] on ul "- Looking for an AI system that creates videos and shared on Insta/TikTok - I b…" at bounding box center [1223, 575] width 534 height 36
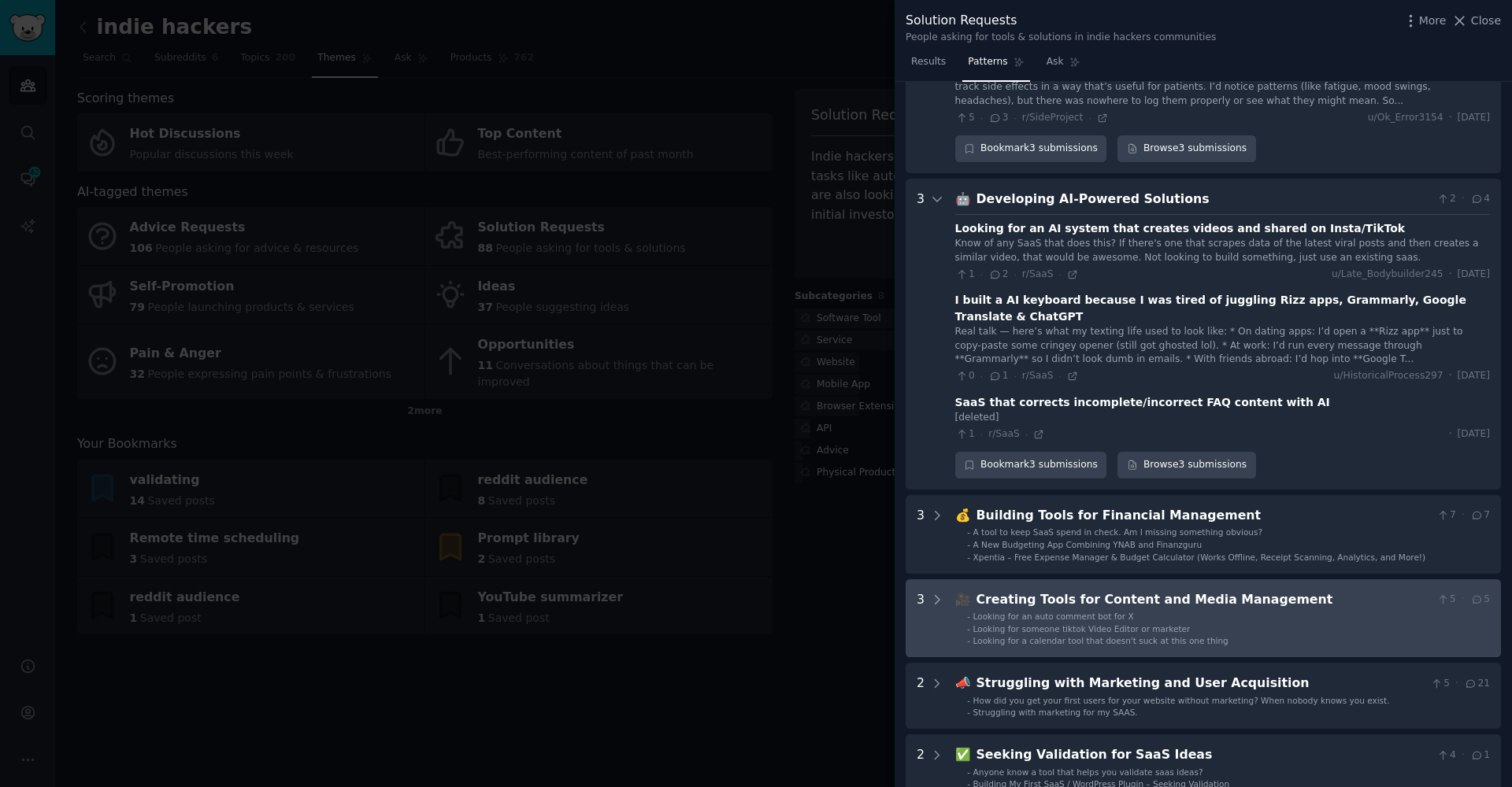
scroll to position [1669, 0]
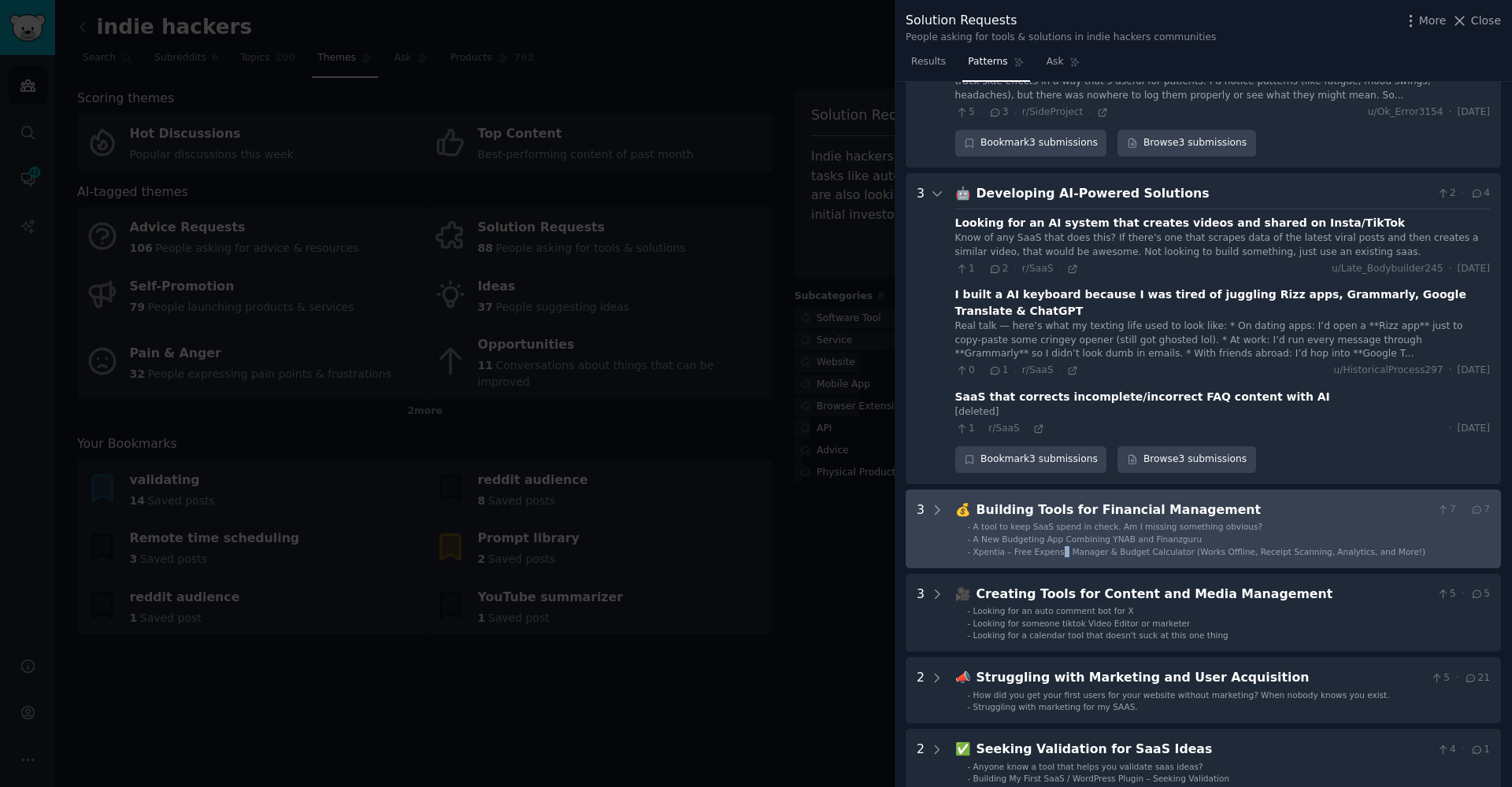
click at [1063, 547] on span "Xpentia – Free Expense Manager & Budget Calculator (Works Offline, Receipt Scan…" at bounding box center [1199, 551] width 453 height 10
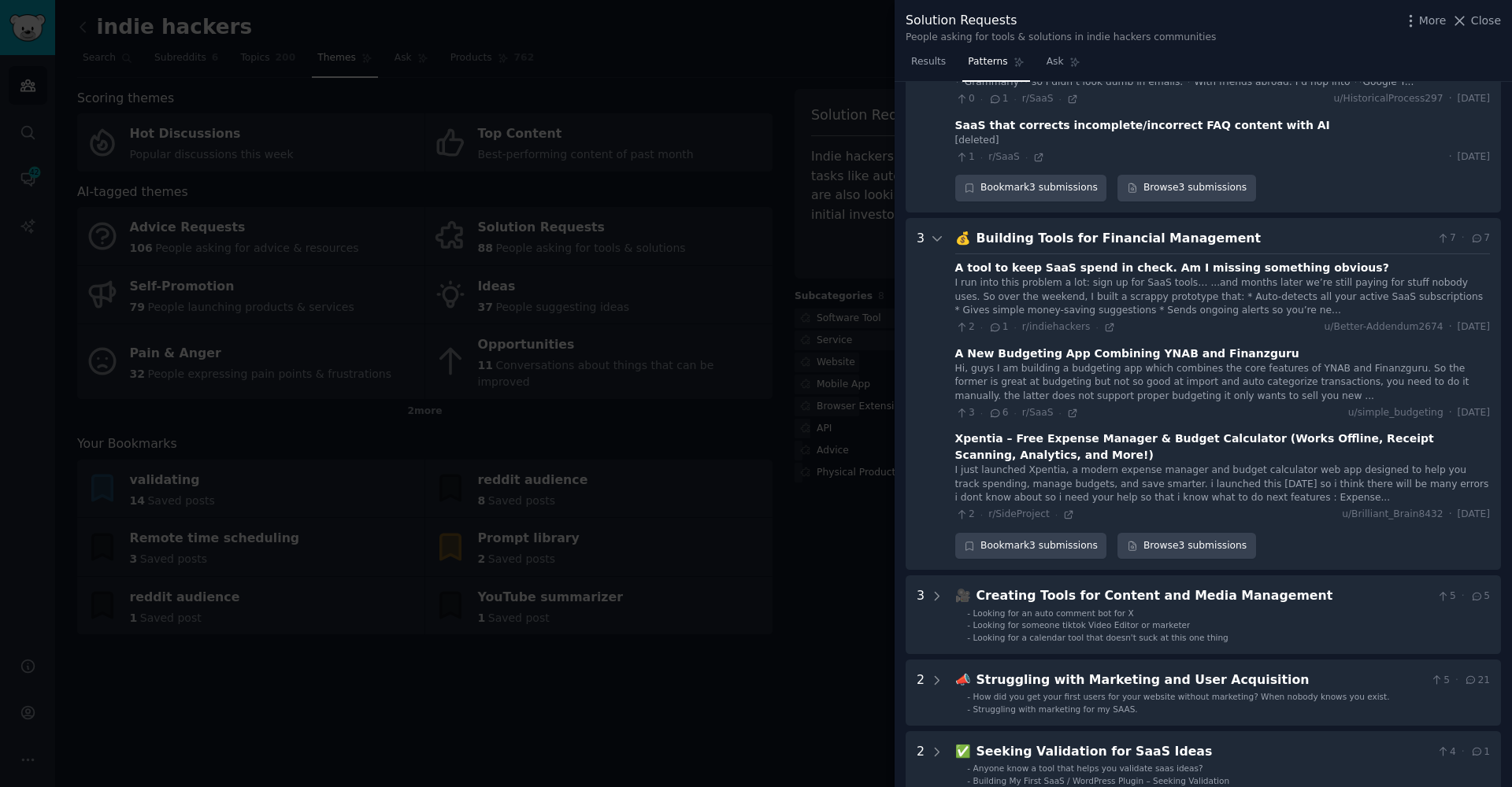
scroll to position [1980, 0]
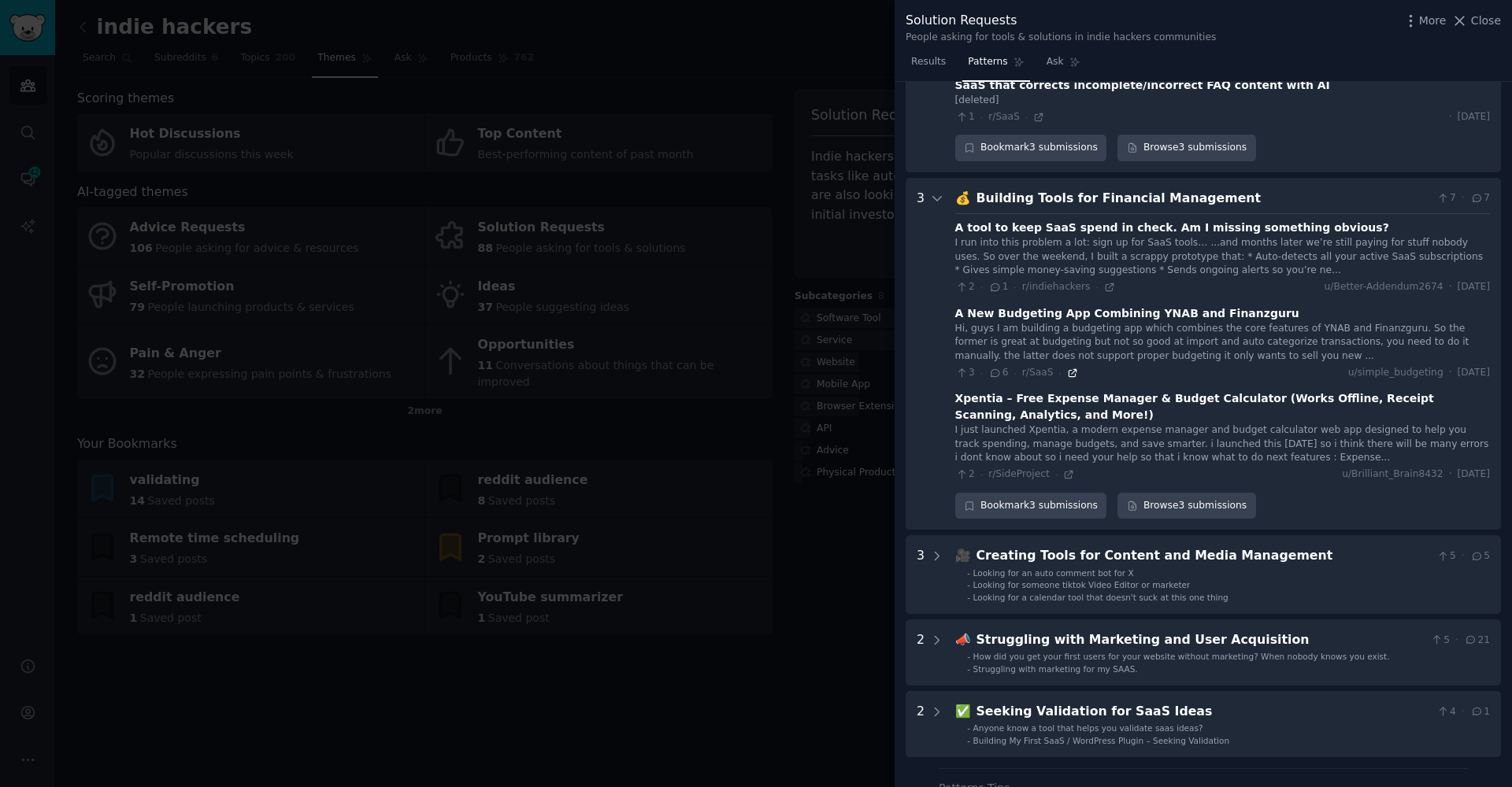
click at [1070, 368] on icon at bounding box center [1072, 373] width 11 height 11
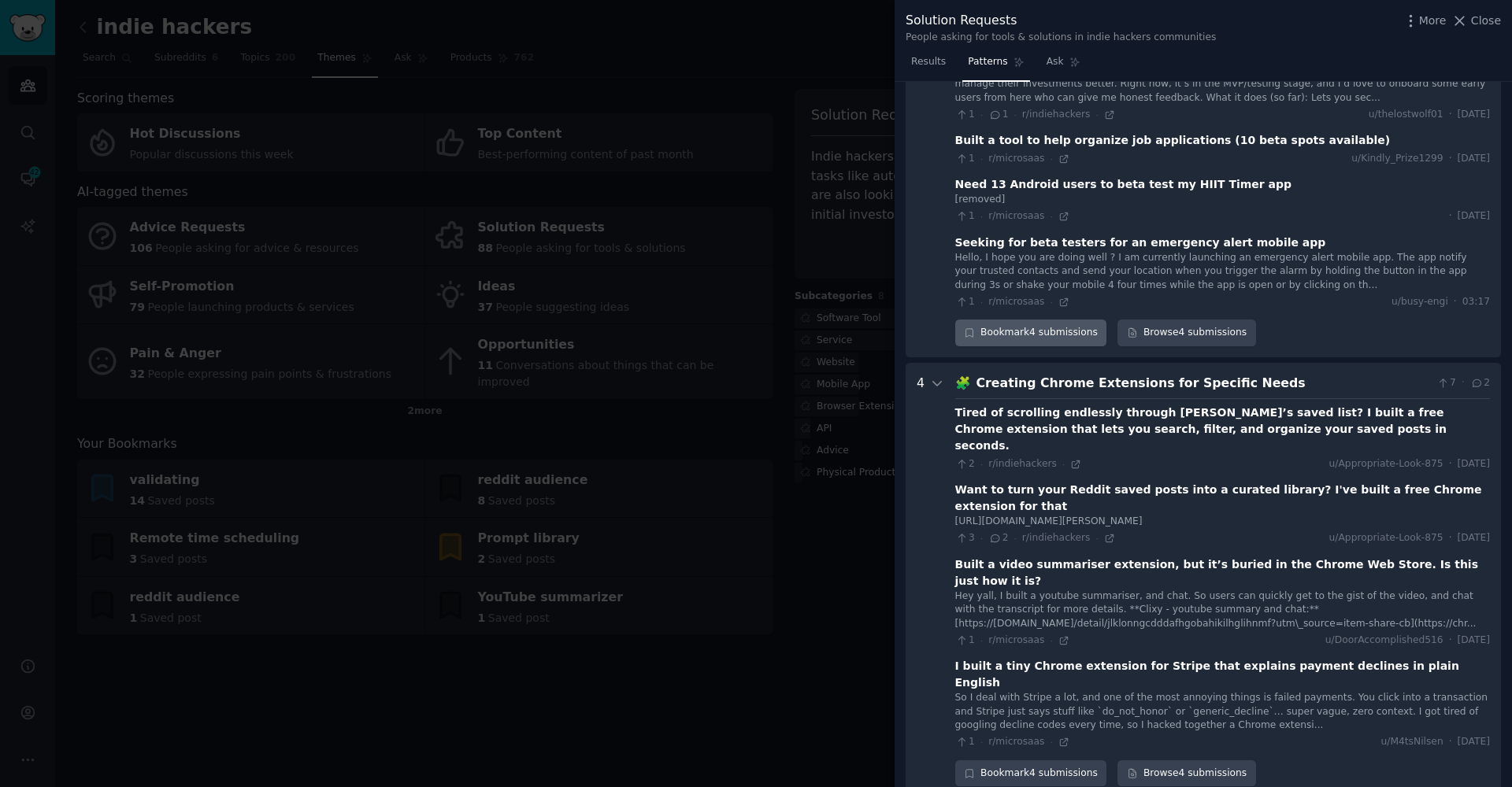
scroll to position [356, 0]
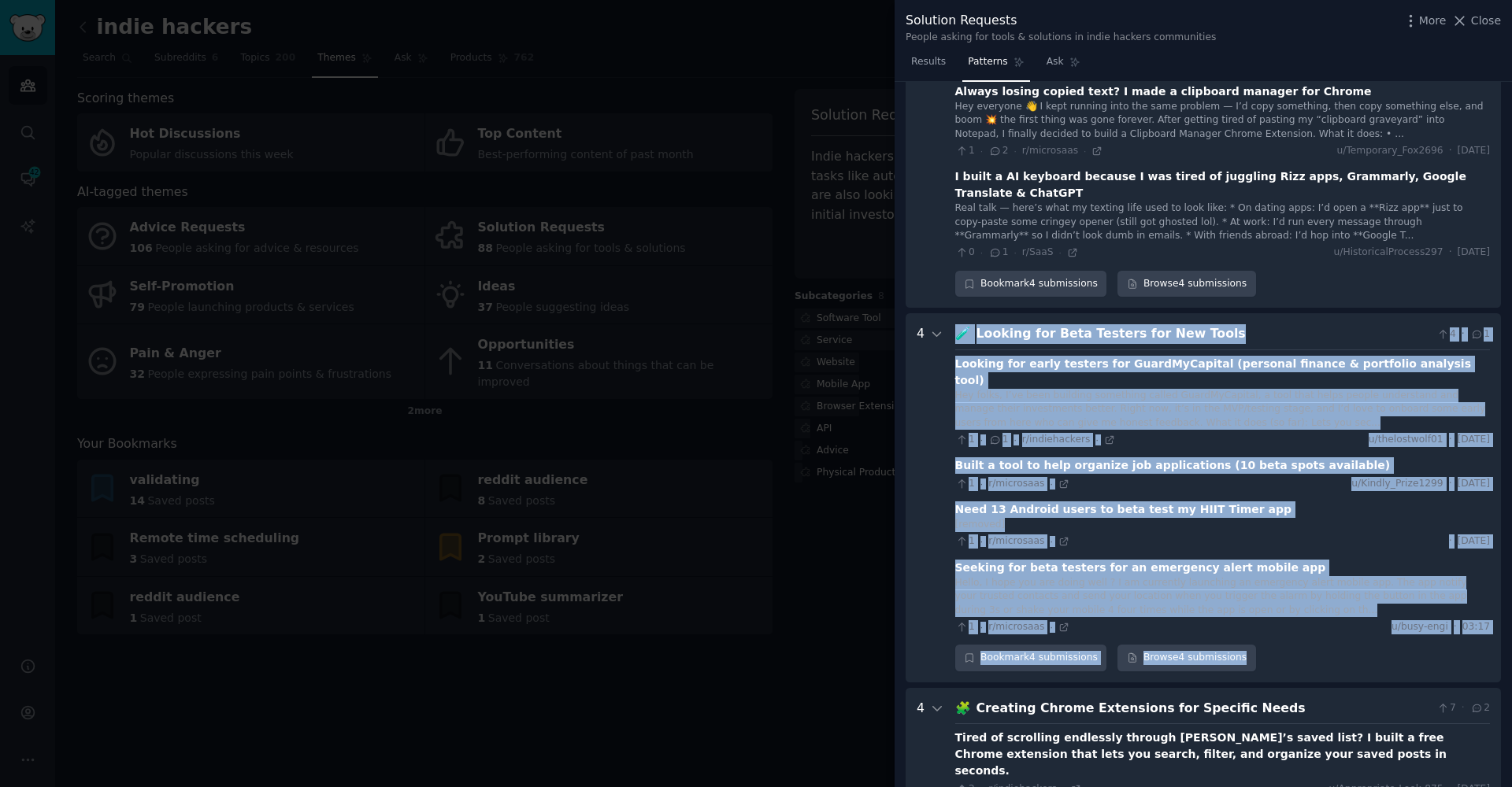
drag, startPoint x: 950, startPoint y: 305, endPoint x: 1267, endPoint y: 607, distance: 437.8
click at [1267, 607] on Tools "4 🧪 Looking for Beta Testers for New Tools 4 · 1 Looking for early testers for …" at bounding box center [1203, 498] width 596 height 369
click at [1267, 645] on div "Bookmark 4 submissions Browse 4 submissions" at bounding box center [1223, 658] width 535 height 27
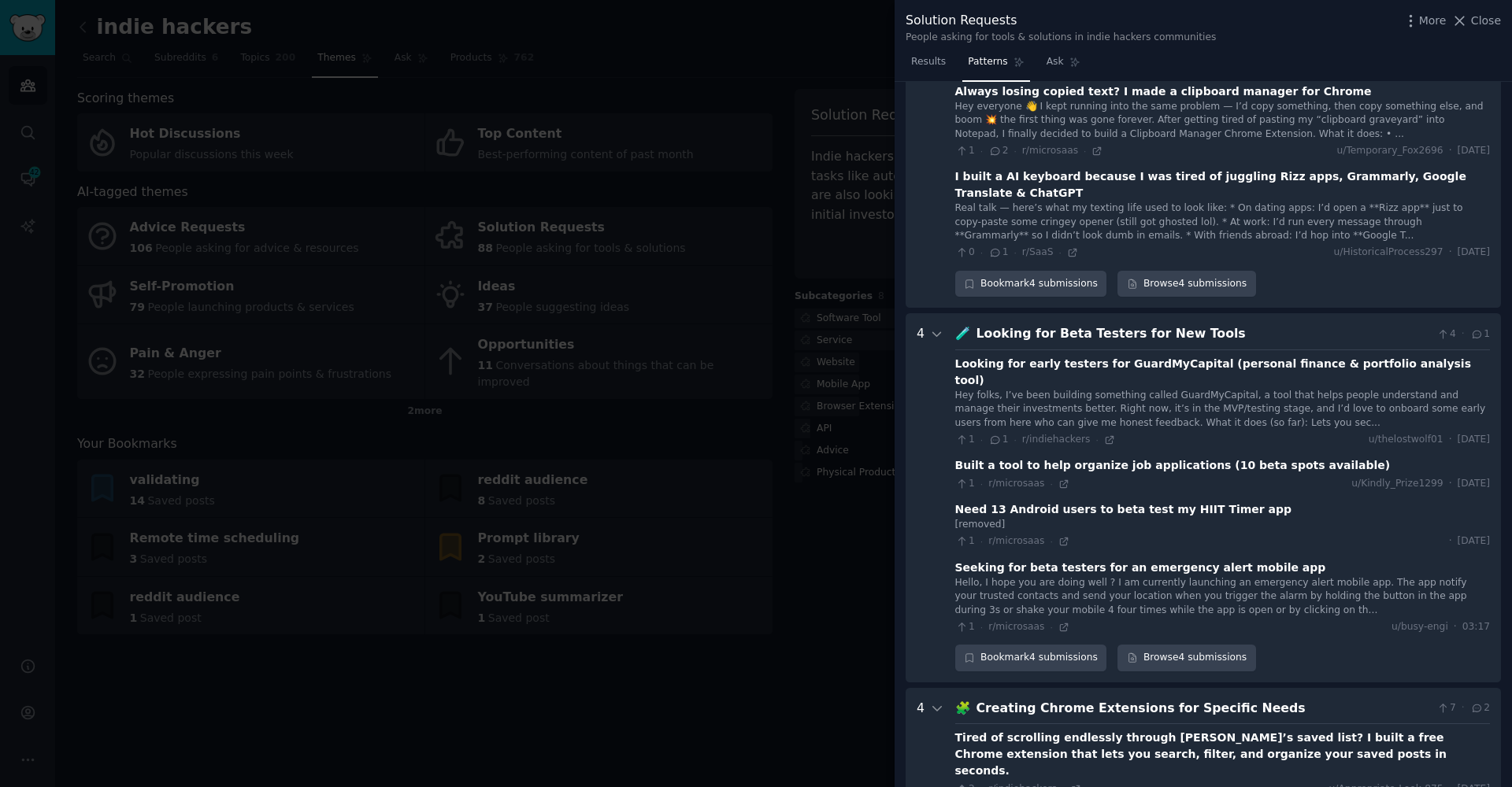
click at [1267, 645] on div "Bookmark 4 submissions Browse 4 submissions" at bounding box center [1223, 658] width 535 height 27
click at [971, 653] on icon "button" at bounding box center [970, 658] width 11 height 11
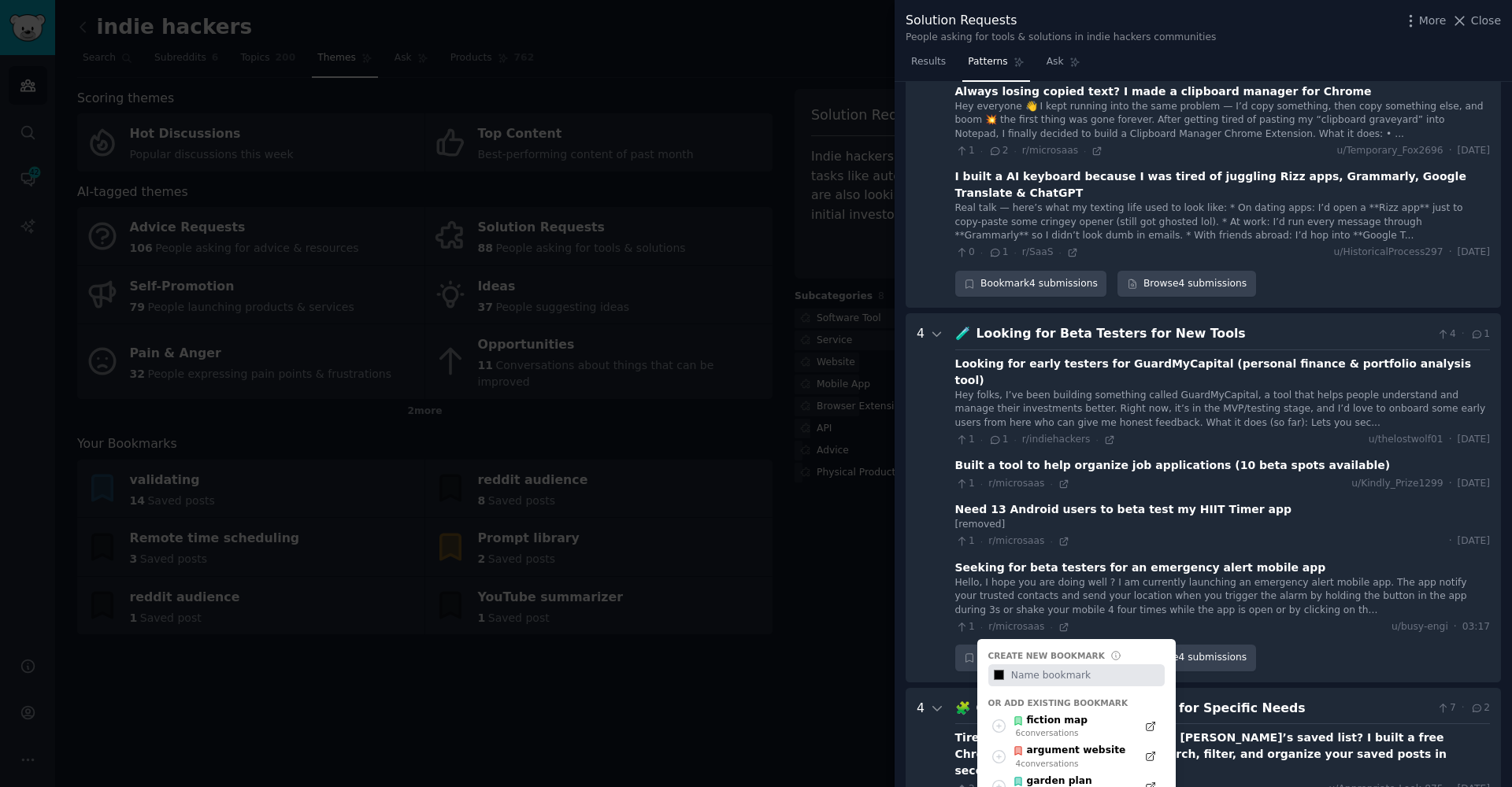
type input "#000000"
type input "b"
type input "#000000"
type input "be"
type input "#000000"
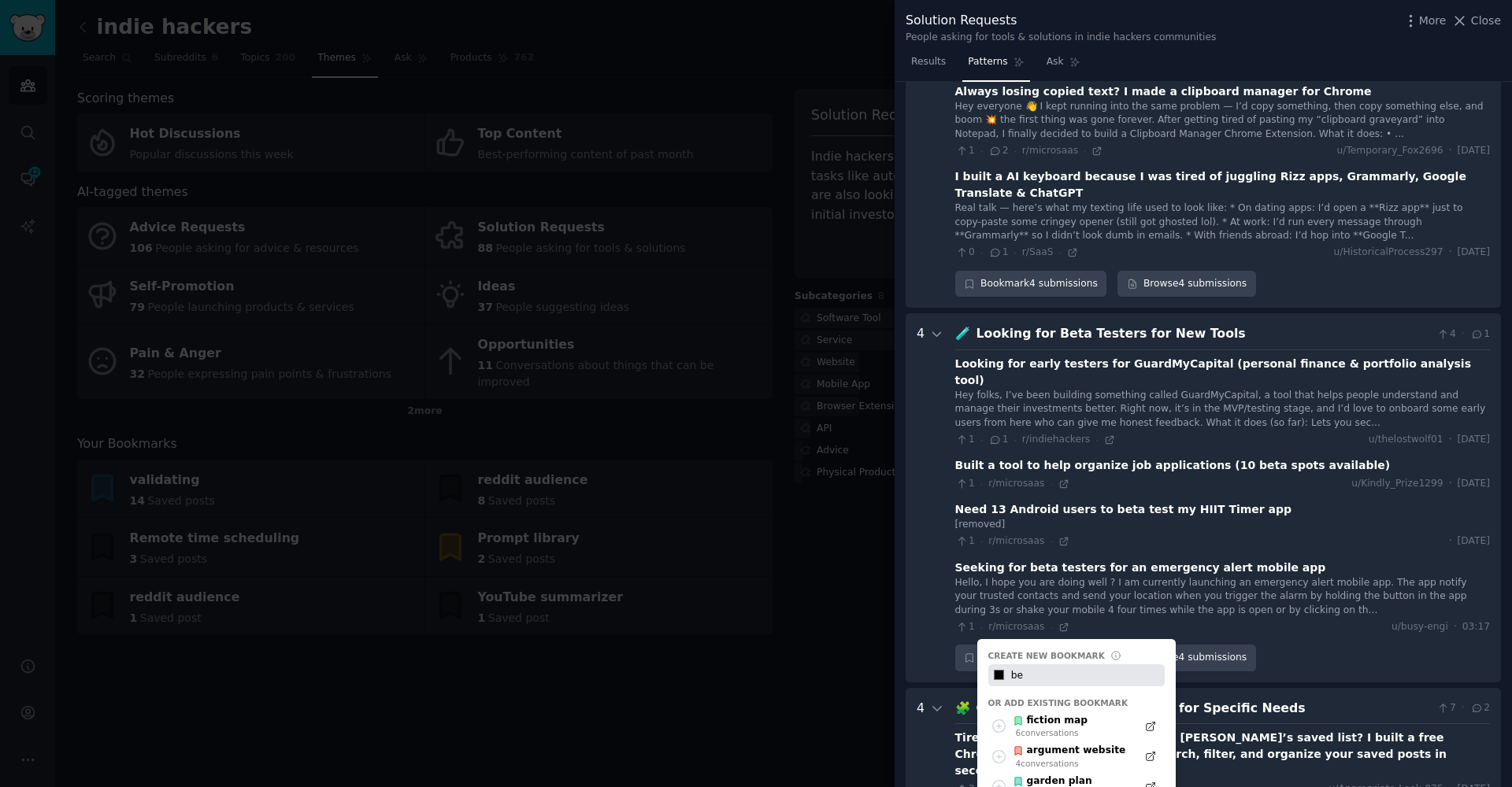
type input "bet"
type input "#000000"
type input "beta"
type input "#000000"
type input "beta"
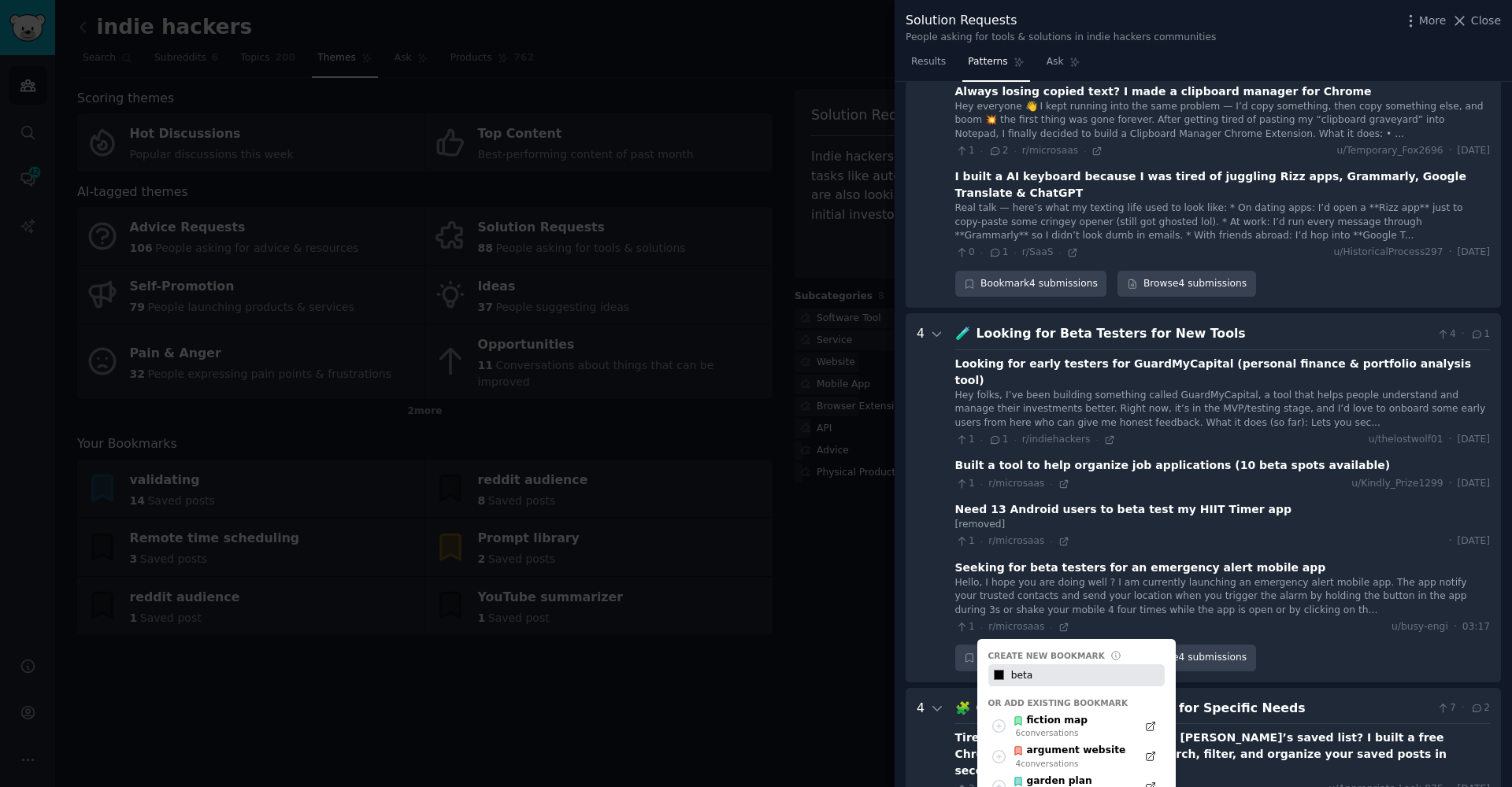
type input "#000000"
type input "beta t"
type input "#000000"
type input "beta te"
type input "#000000"
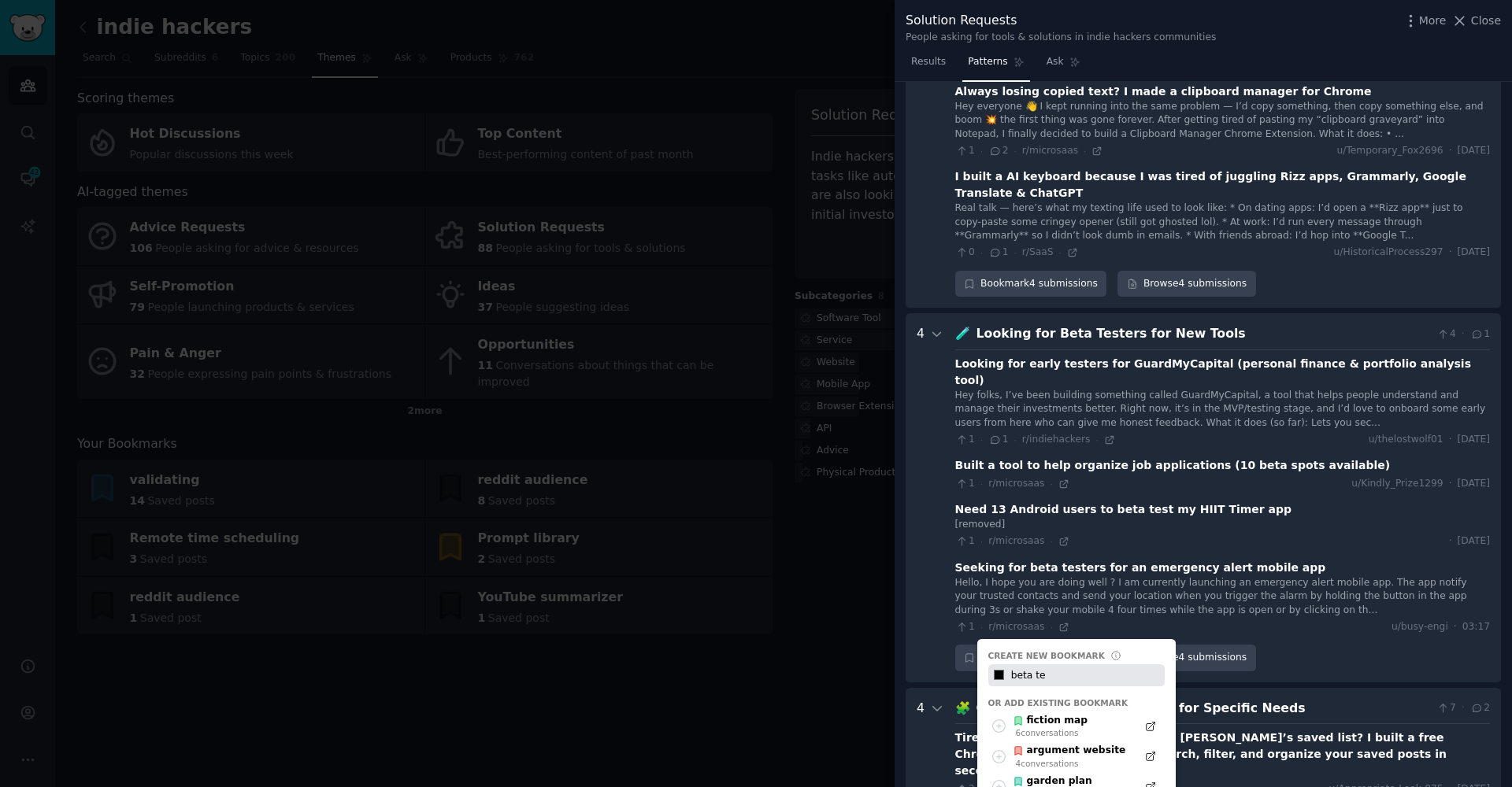
type input "beta tes"
type input "#000000"
type input "beta test"
type input "#000000"
type input "beta teste"
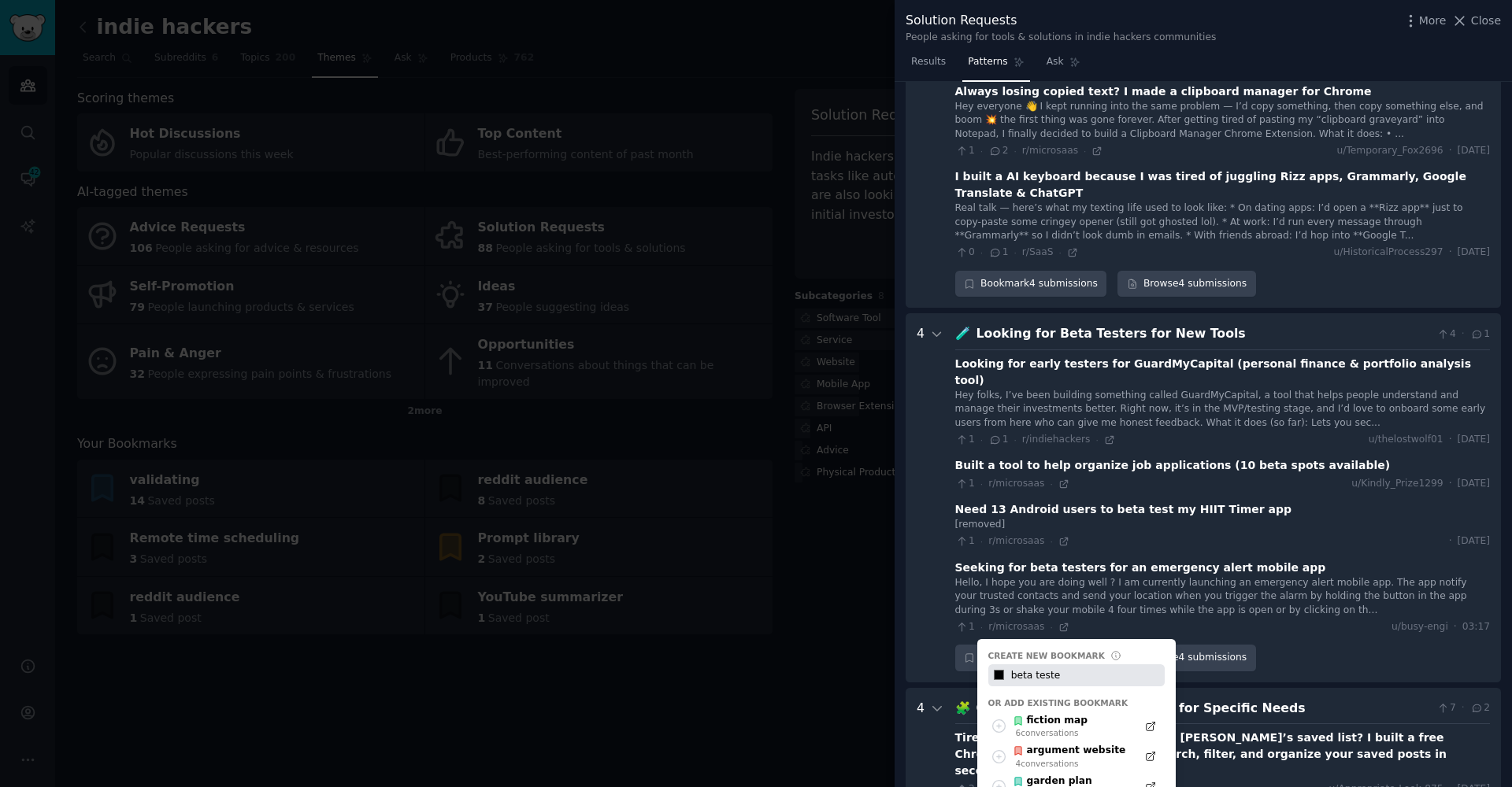
type input "#000000"
type input "beta tester"
type input "#000000"
type input "beta testers"
type input "#000000"
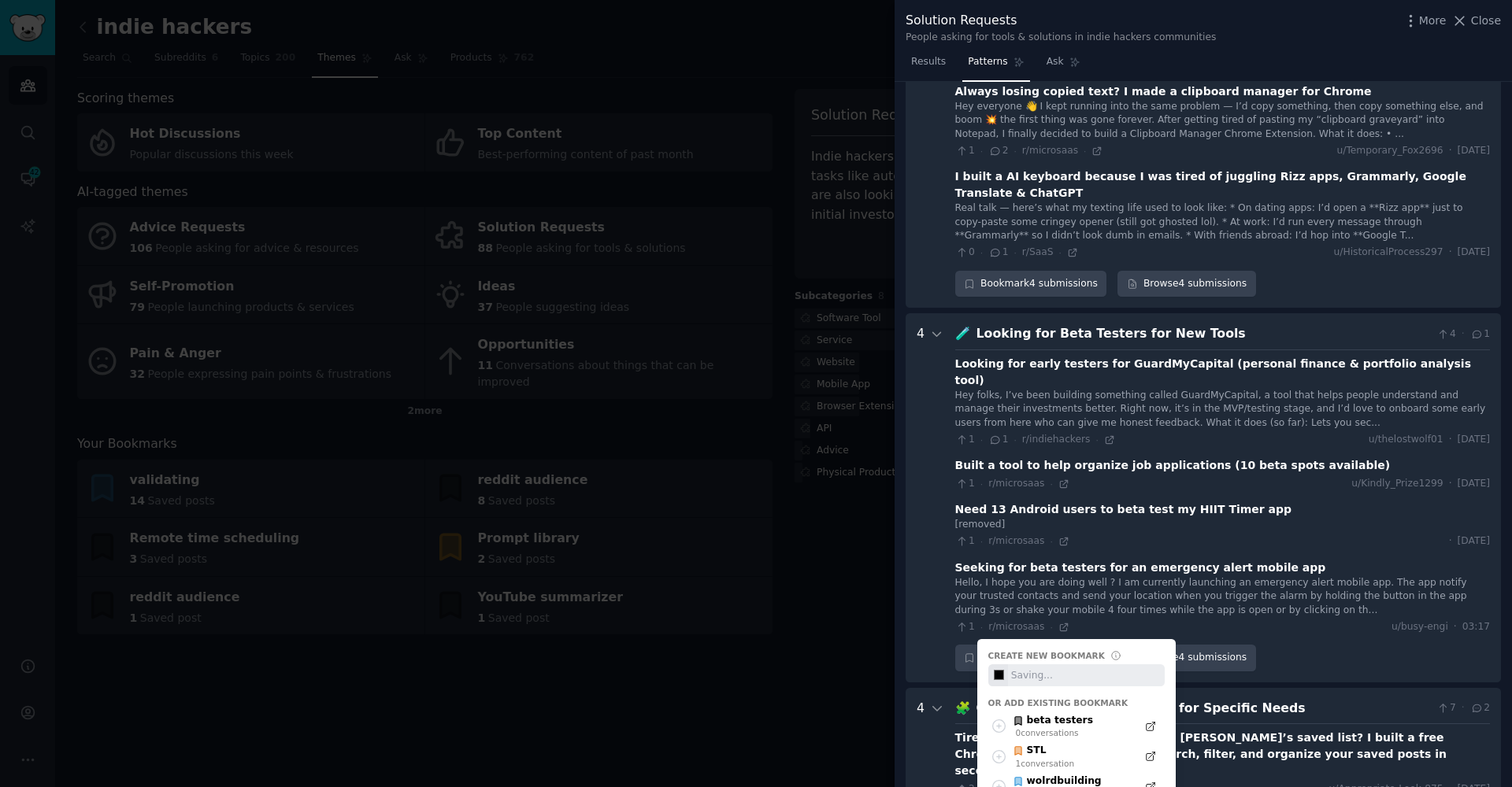
type input "#000000"
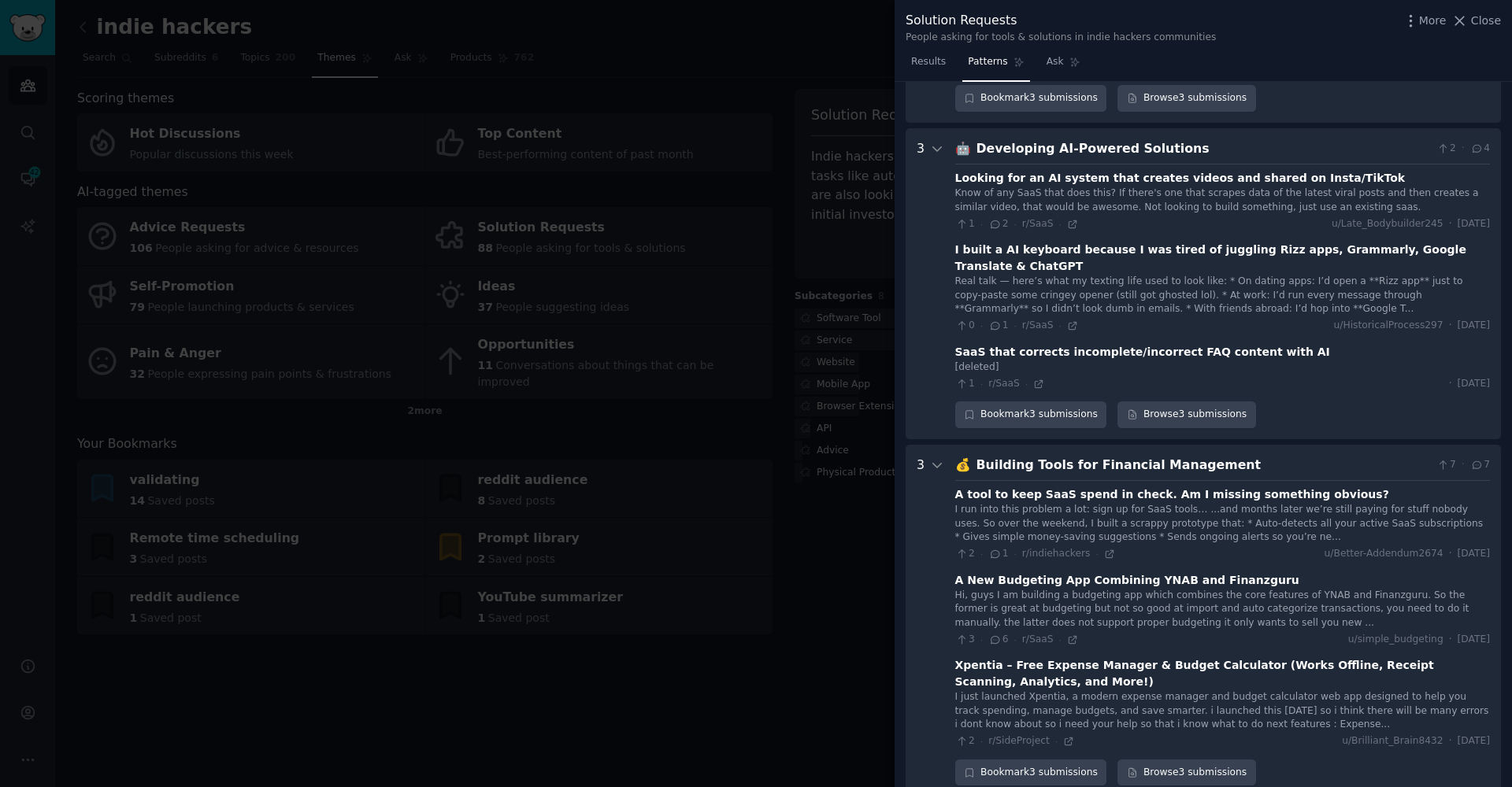
scroll to position [1845, 0]
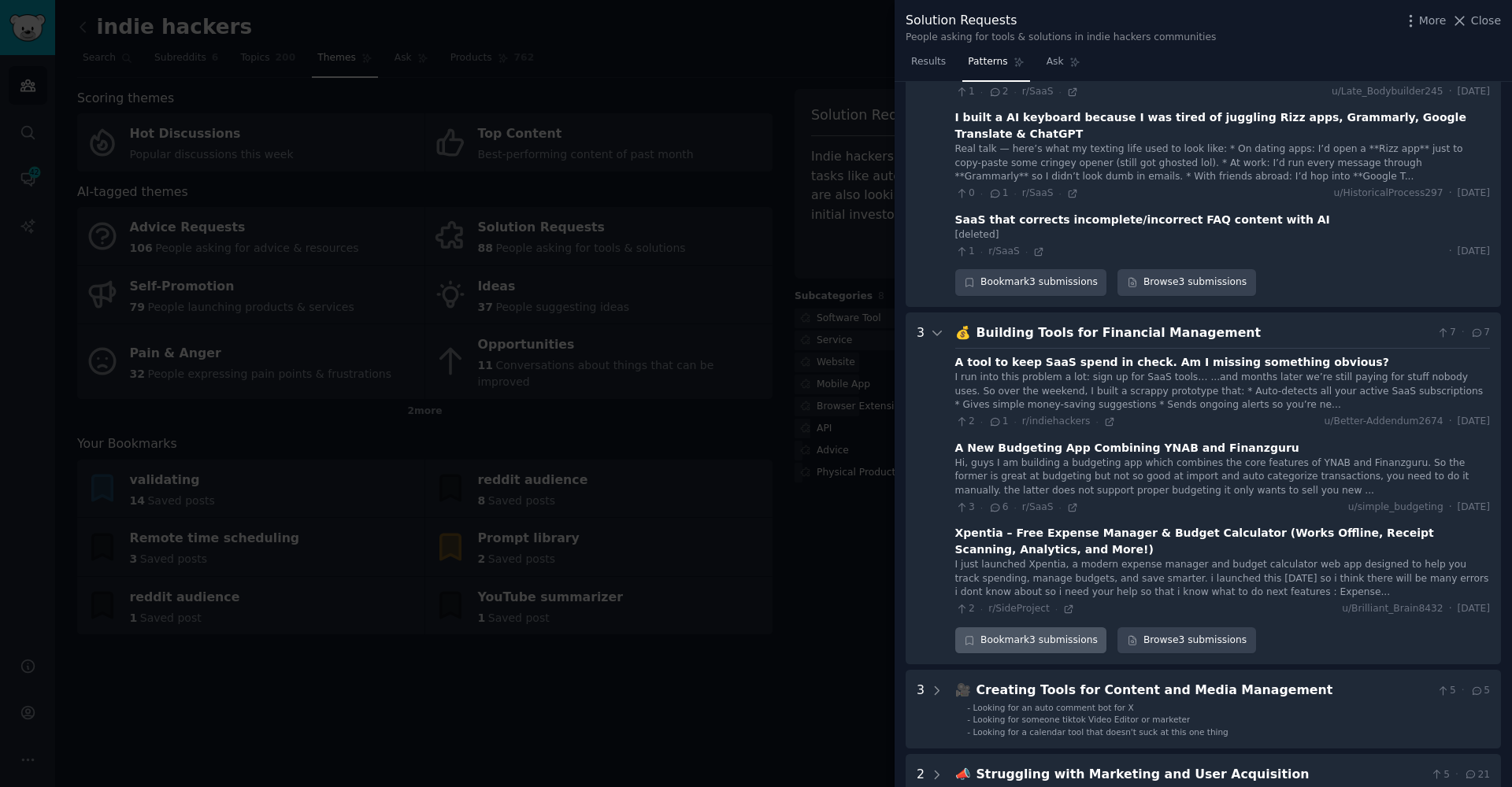
click at [1011, 627] on div "Bookmark 3 submissions" at bounding box center [1031, 641] width 152 height 27
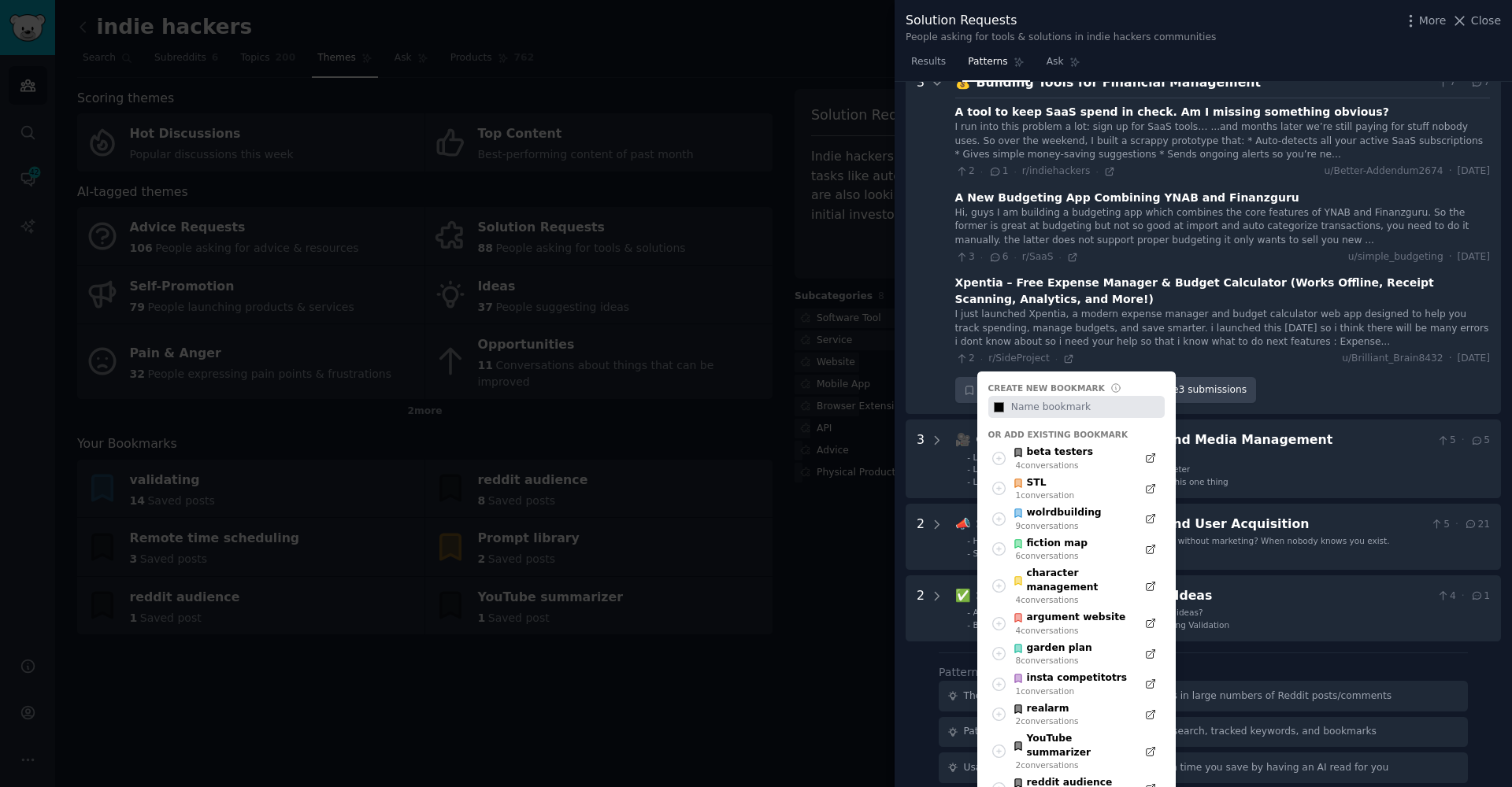
scroll to position [1721, 0]
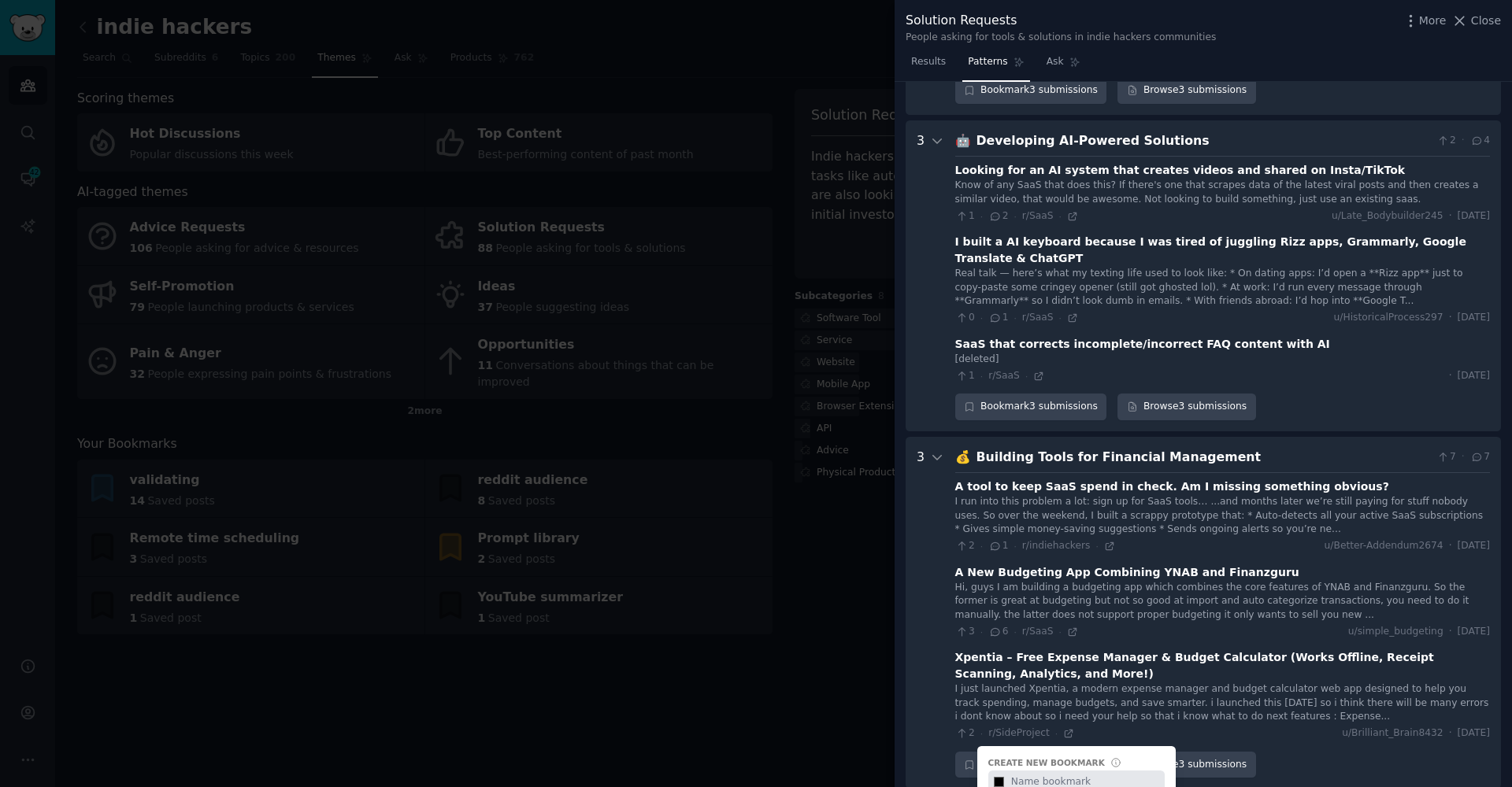
type input "#000000"
type input "f"
type input "#000000"
type input "fi"
type input "#000000"
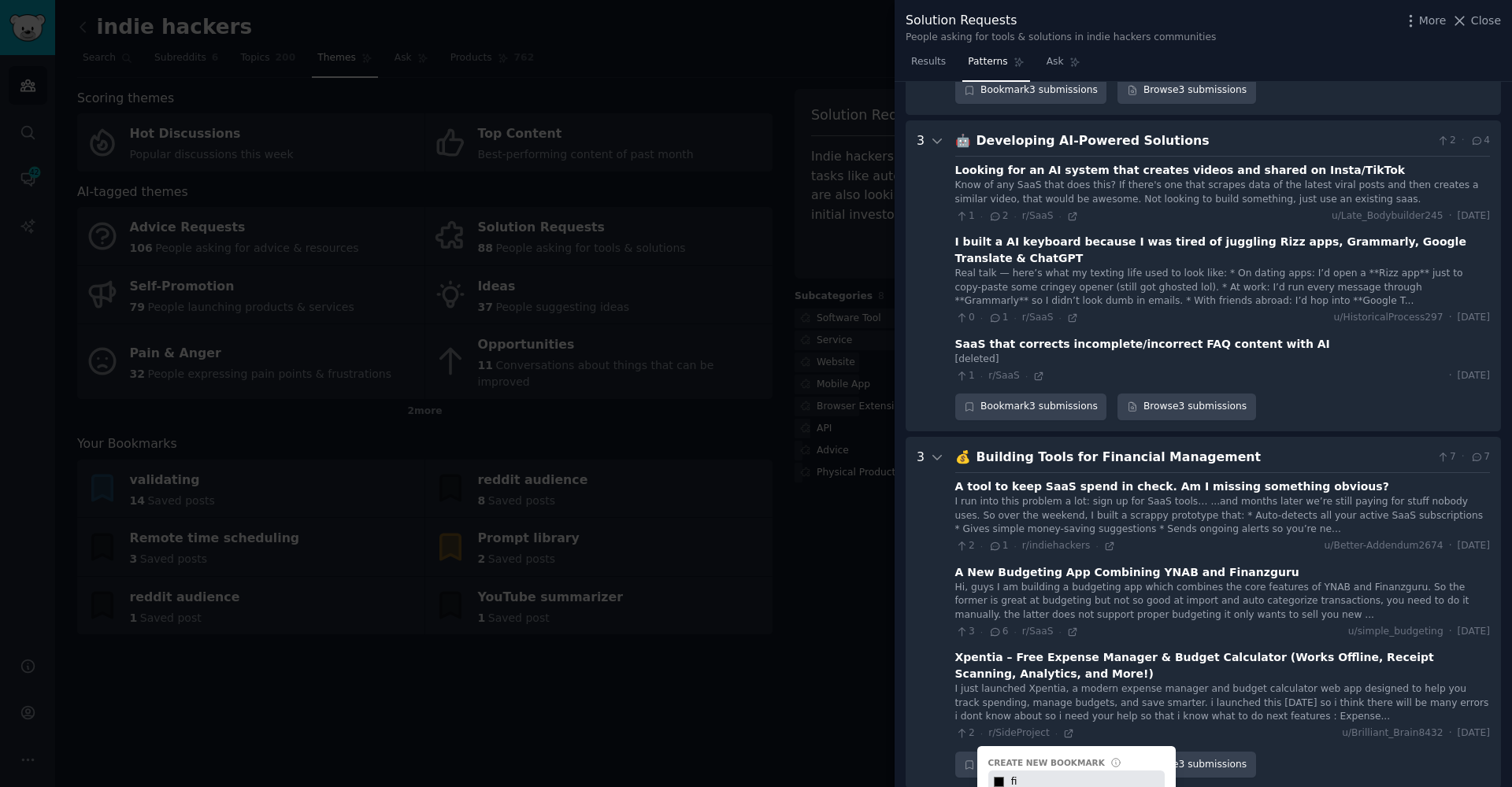
type input "f"
type input "#000000"
type input "b"
type input "#000000"
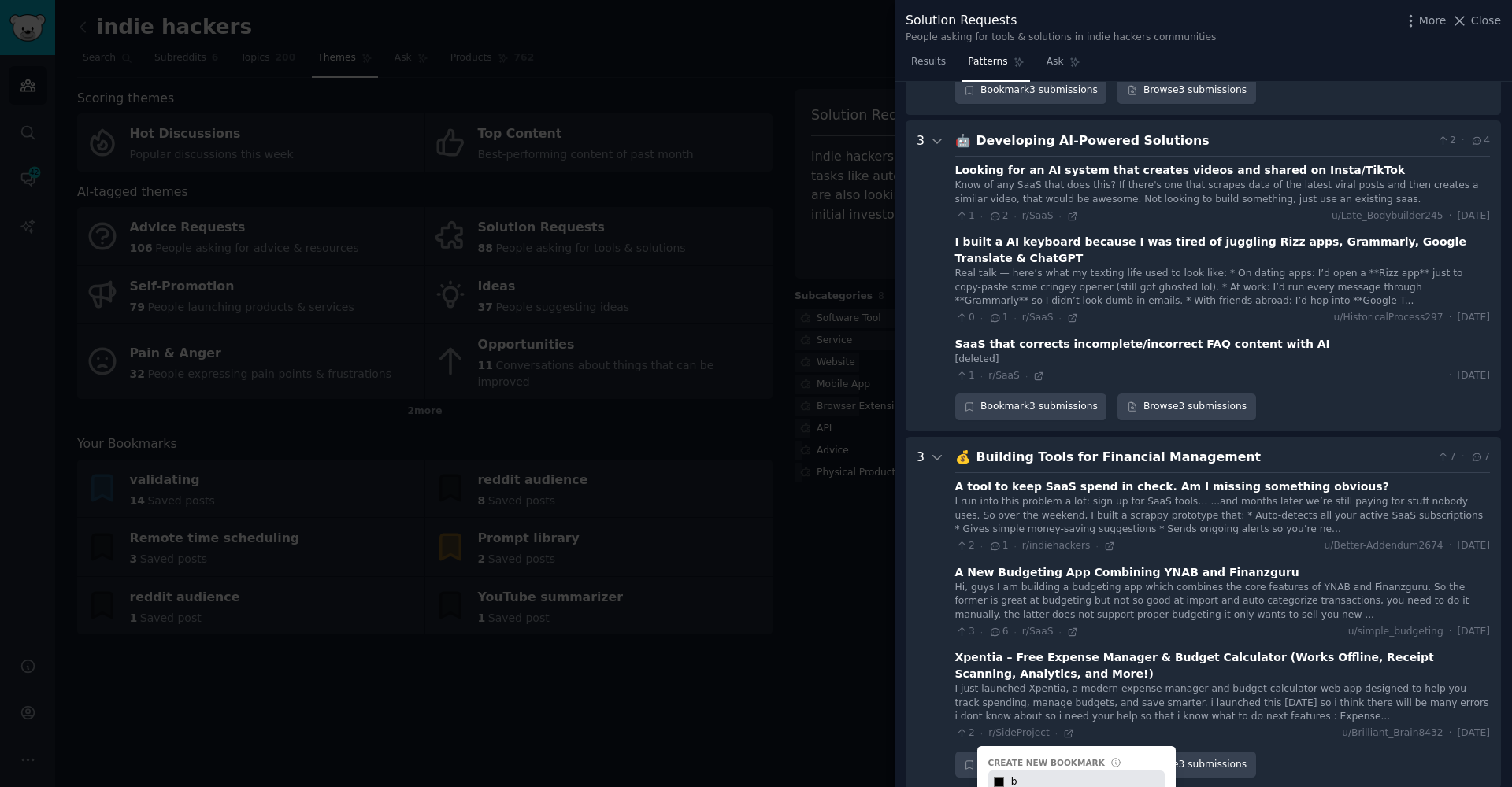
type input "ba"
type input "#000000"
type input "ban"
type input "#000000"
type input "bank"
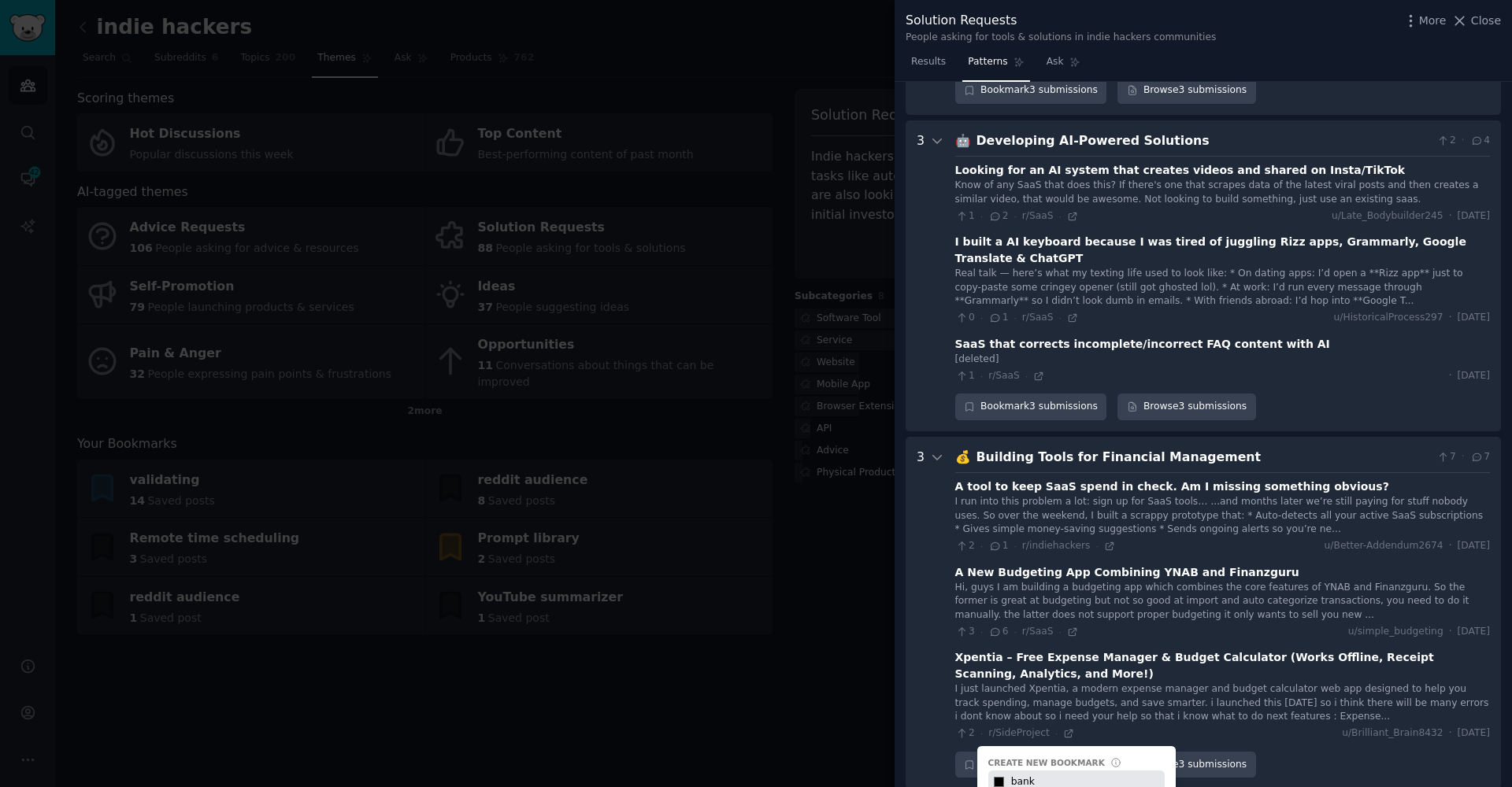
type input "#000000"
type input "bank"
type input "#000000"
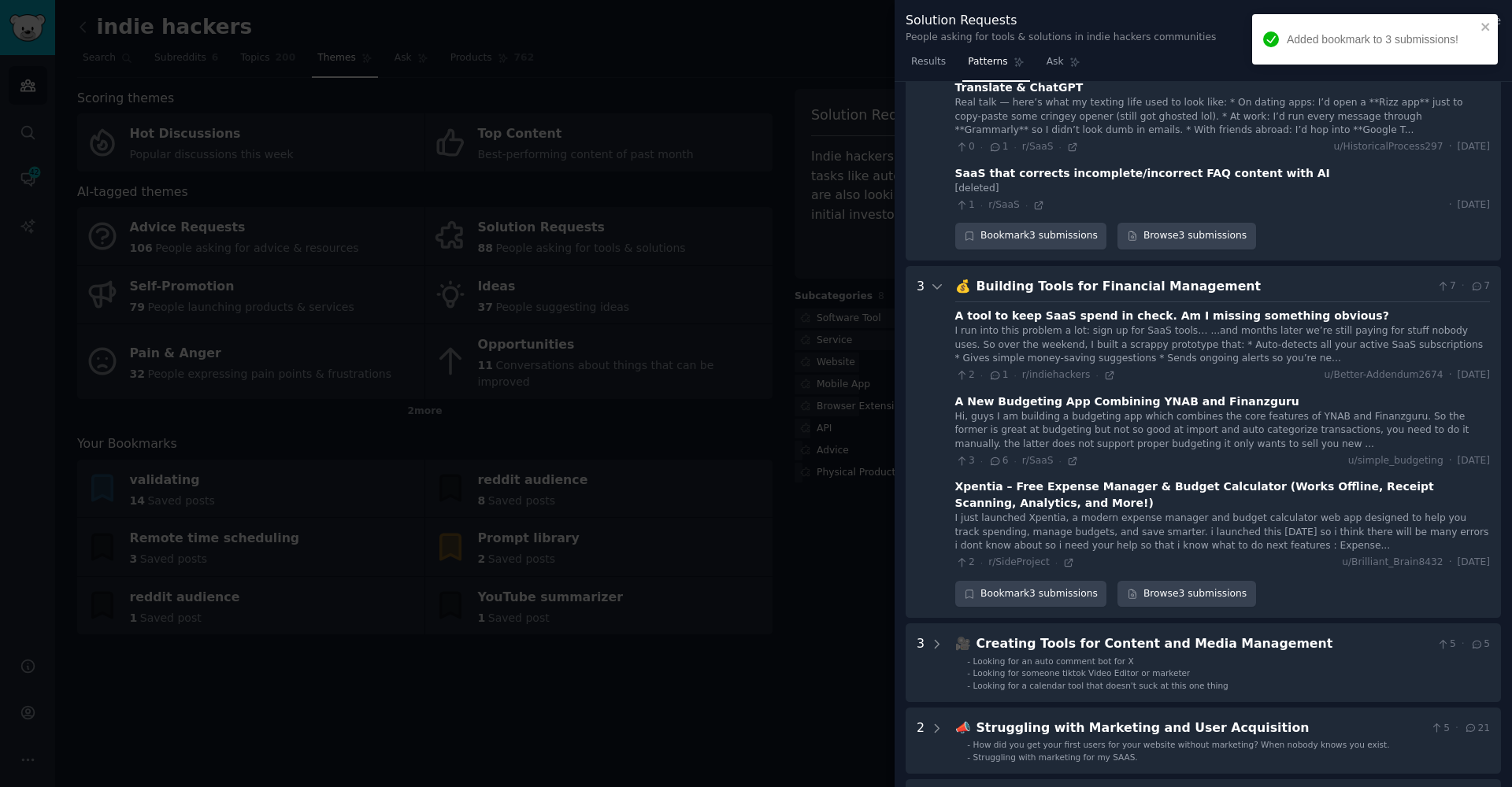
type input "#000000"
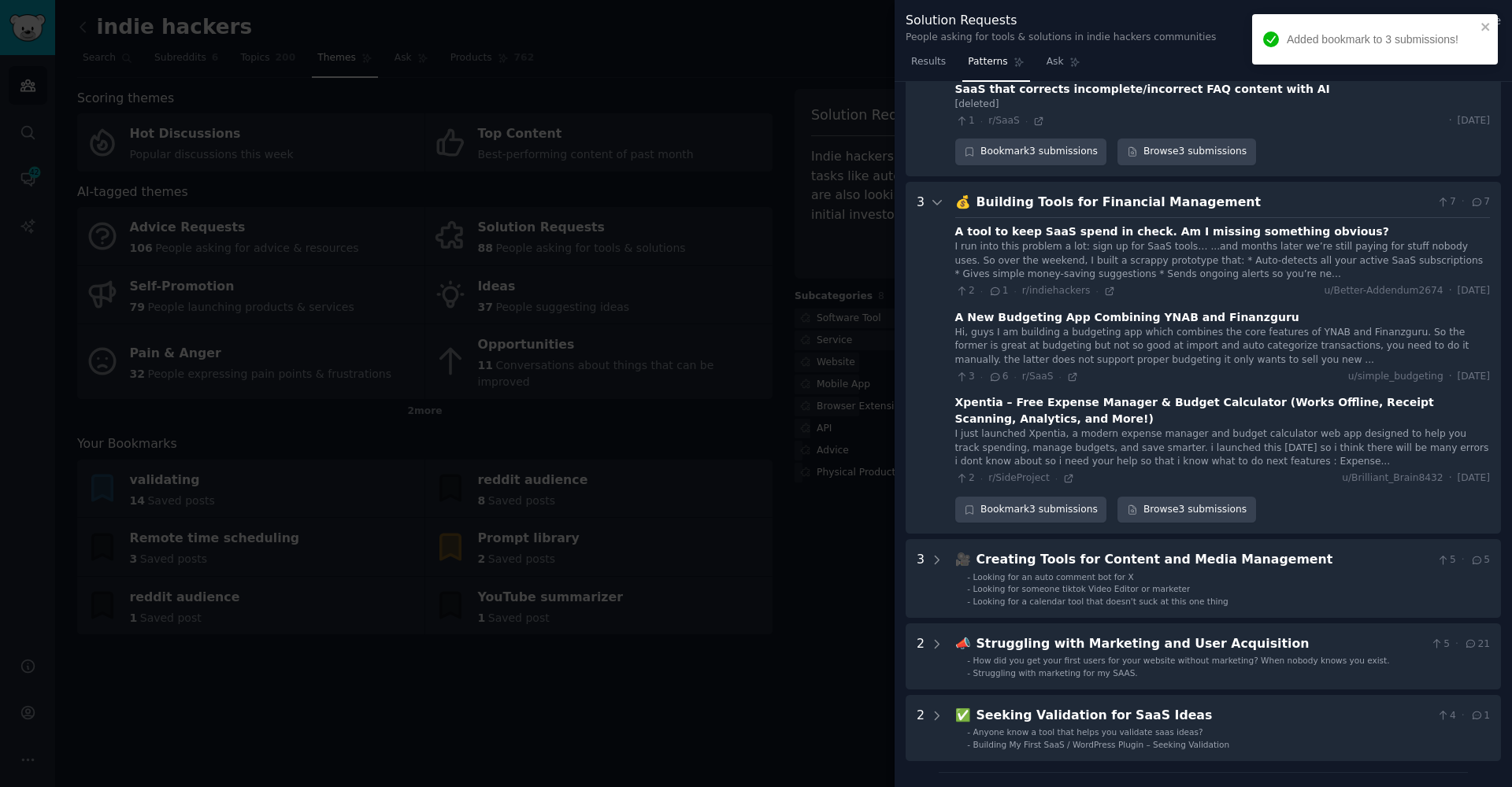
scroll to position [1976, 0]
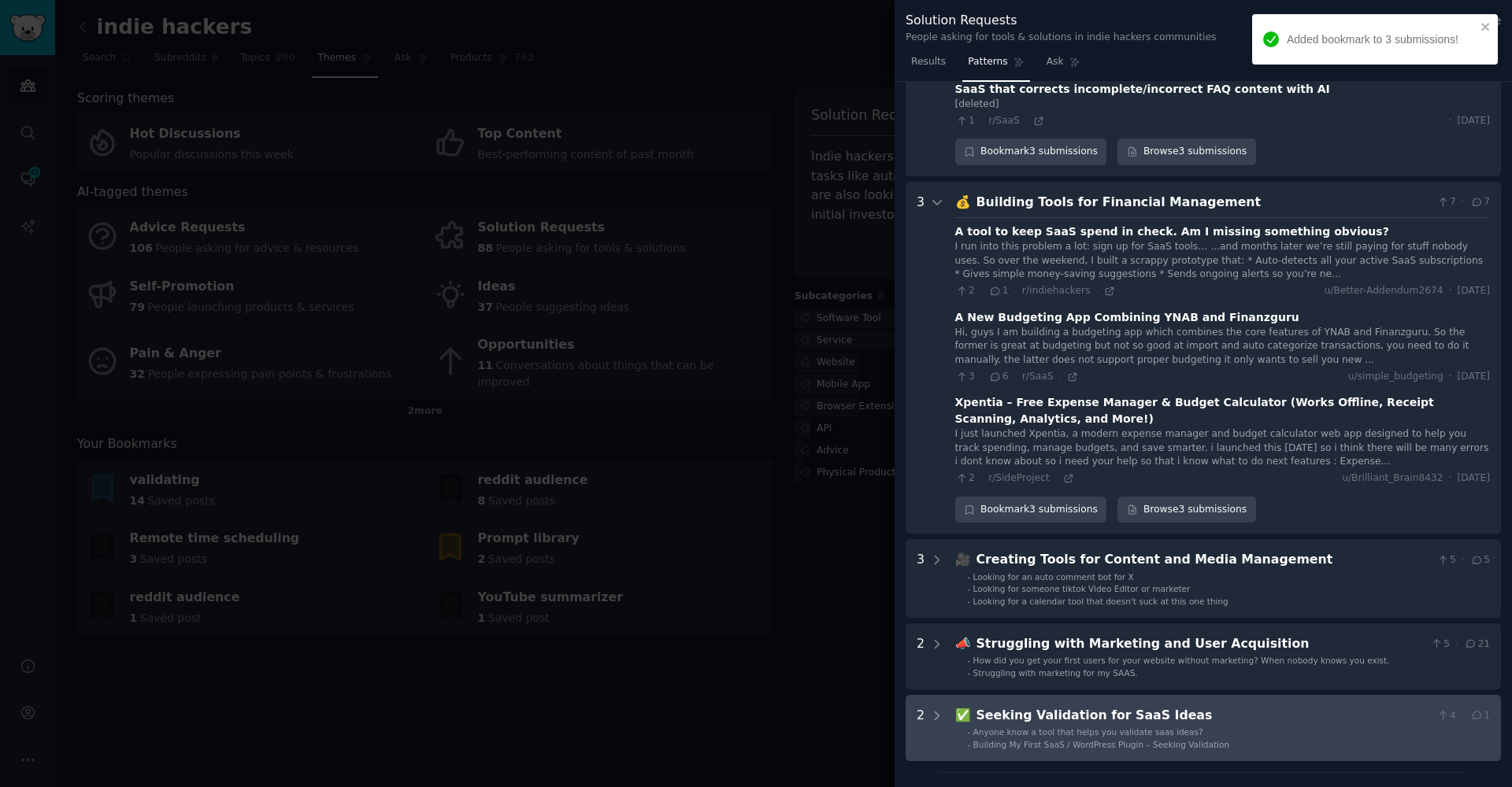
click at [1050, 727] on div "Anyone know a tool that helps you validate saas ideas?" at bounding box center [1088, 732] width 230 height 11
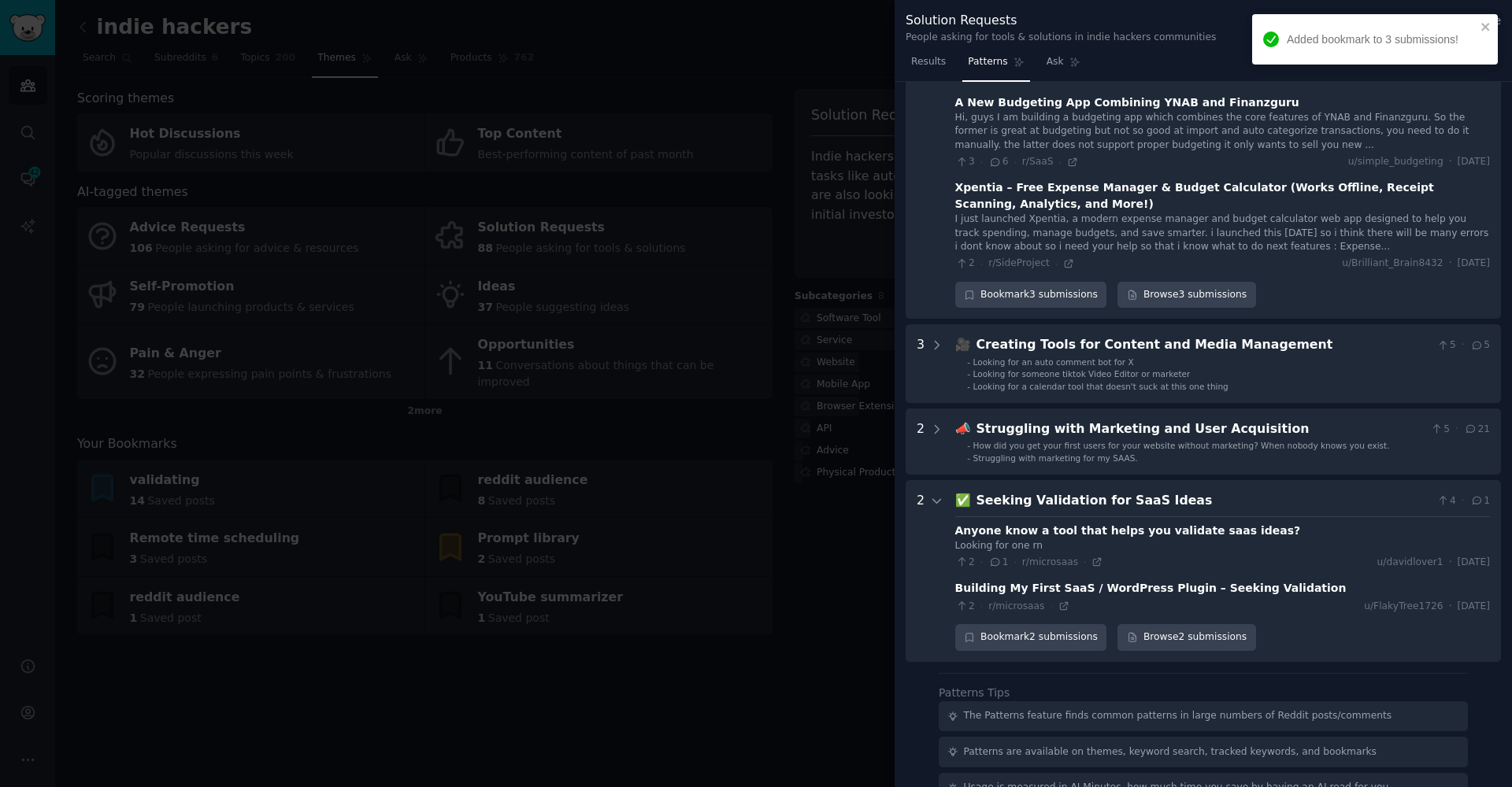
scroll to position [2223, 0]
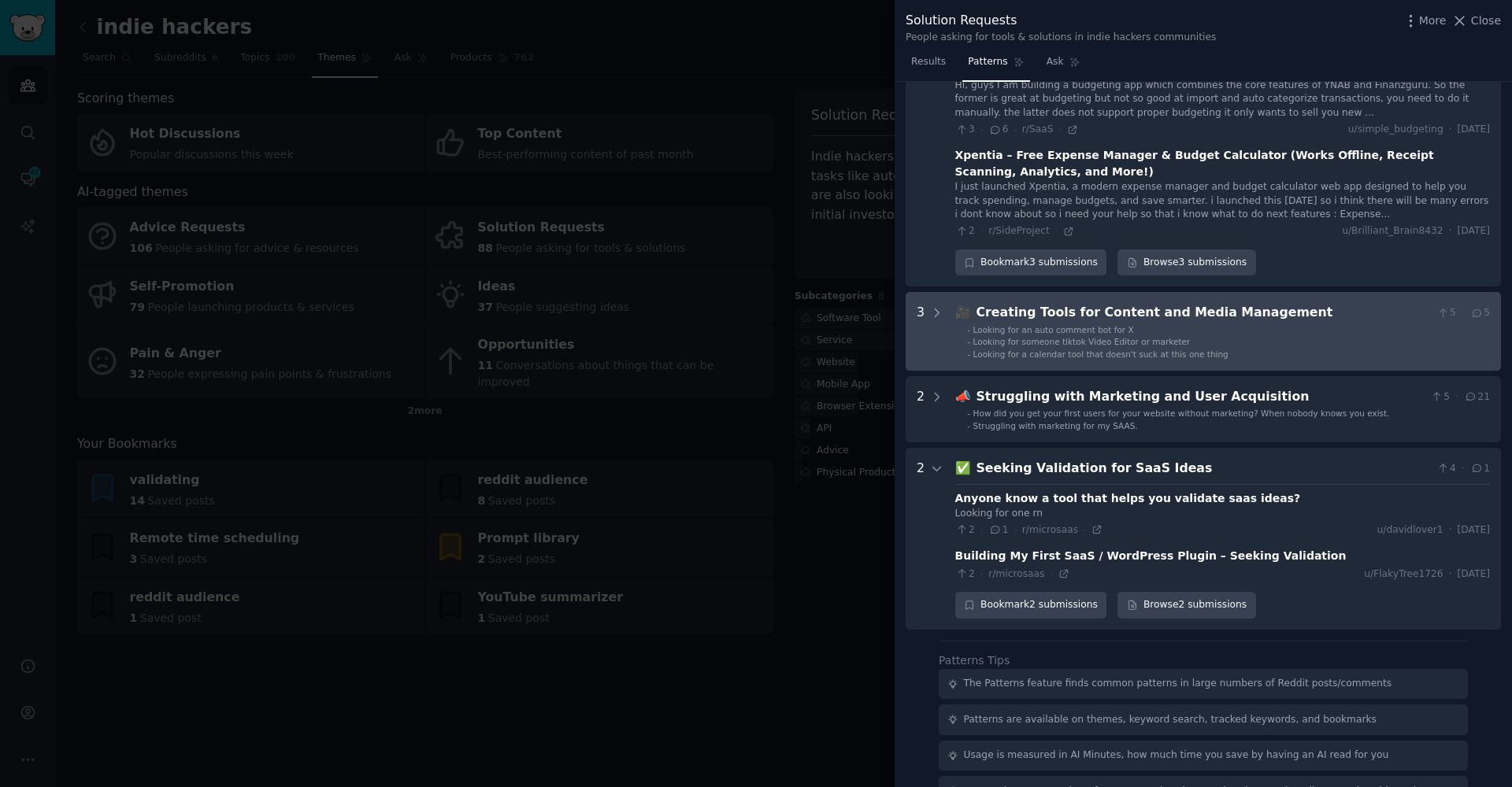
click at [1041, 337] on span "Looking for someone tiktok Video Editor or marketer" at bounding box center [1081, 341] width 217 height 10
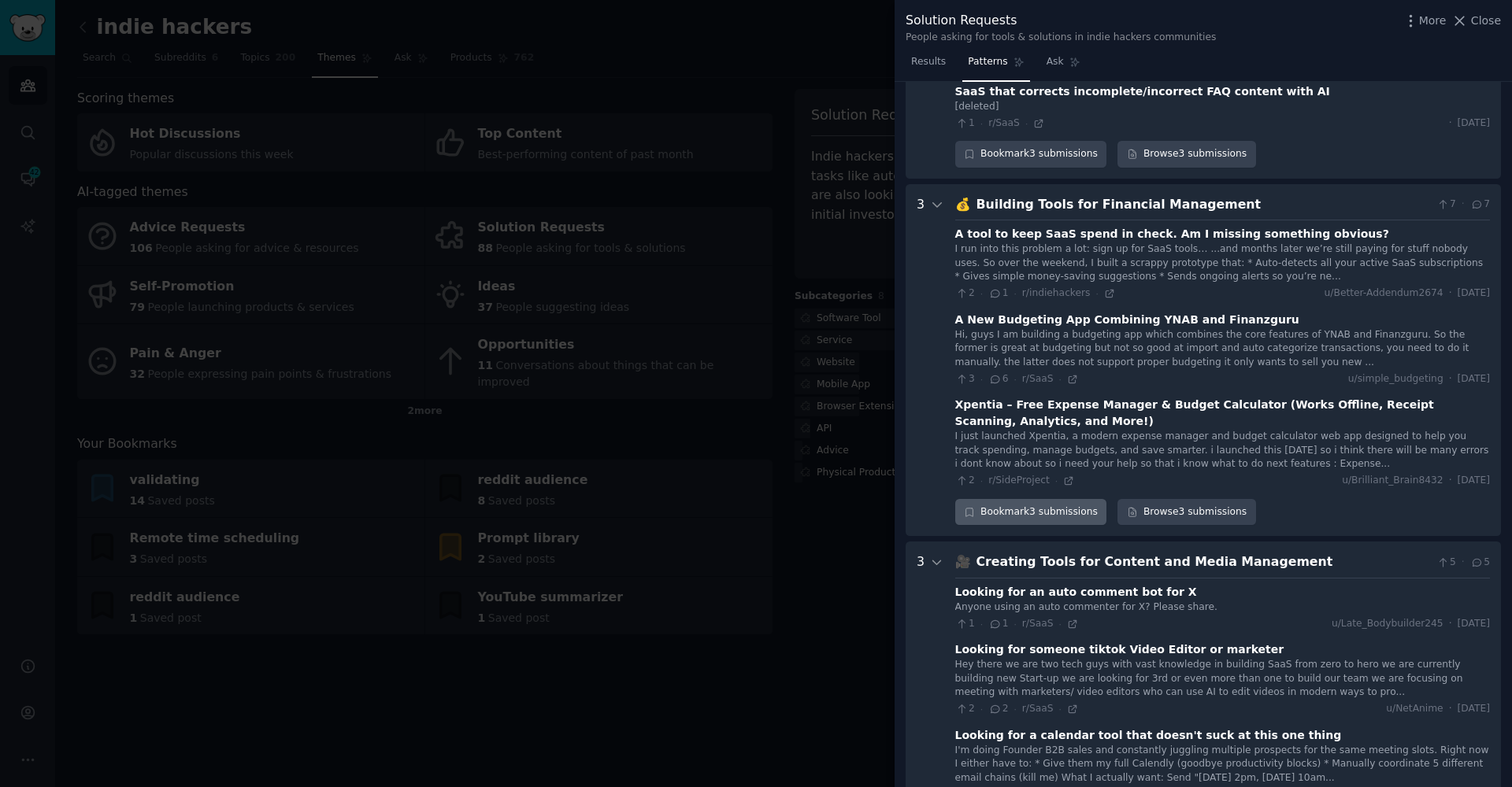
scroll to position [1954, 0]
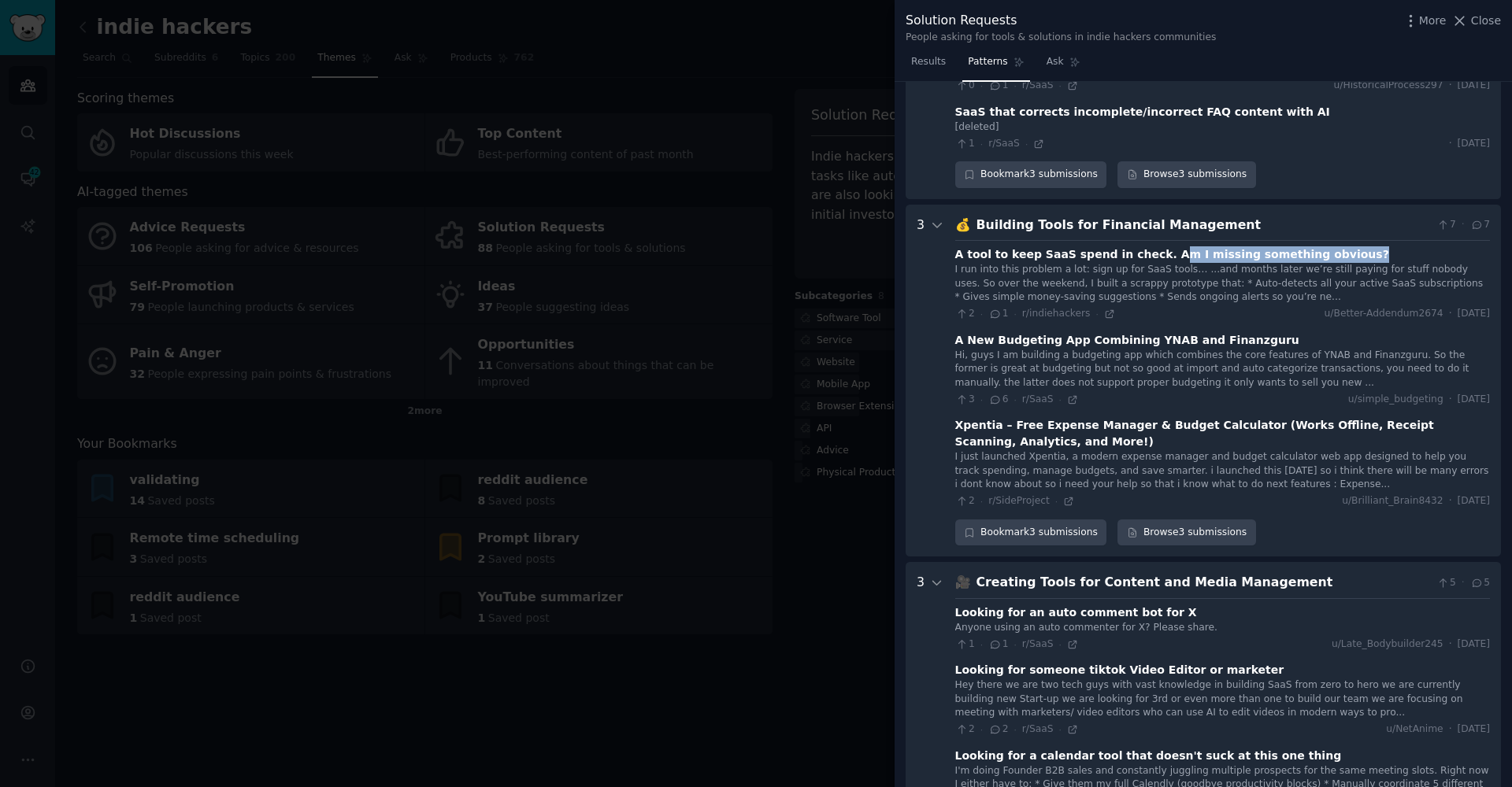
drag, startPoint x: 1191, startPoint y: 160, endPoint x: 1346, endPoint y: 160, distance: 155.0
click at [1346, 247] on div "A tool to keep SaaS spend in check. Am I missing something obvious?" at bounding box center [1223, 255] width 535 height 17
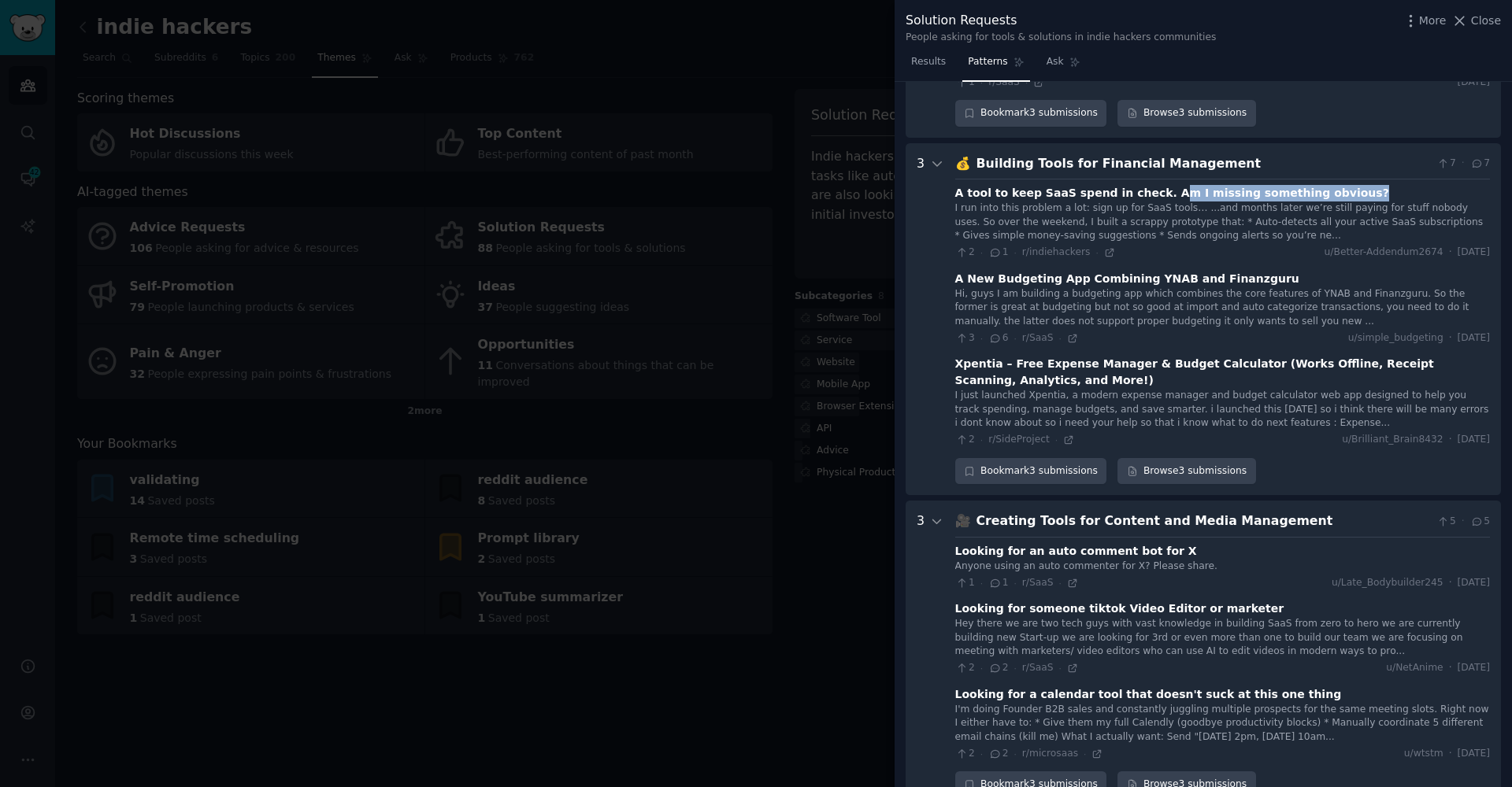
scroll to position [2151, 0]
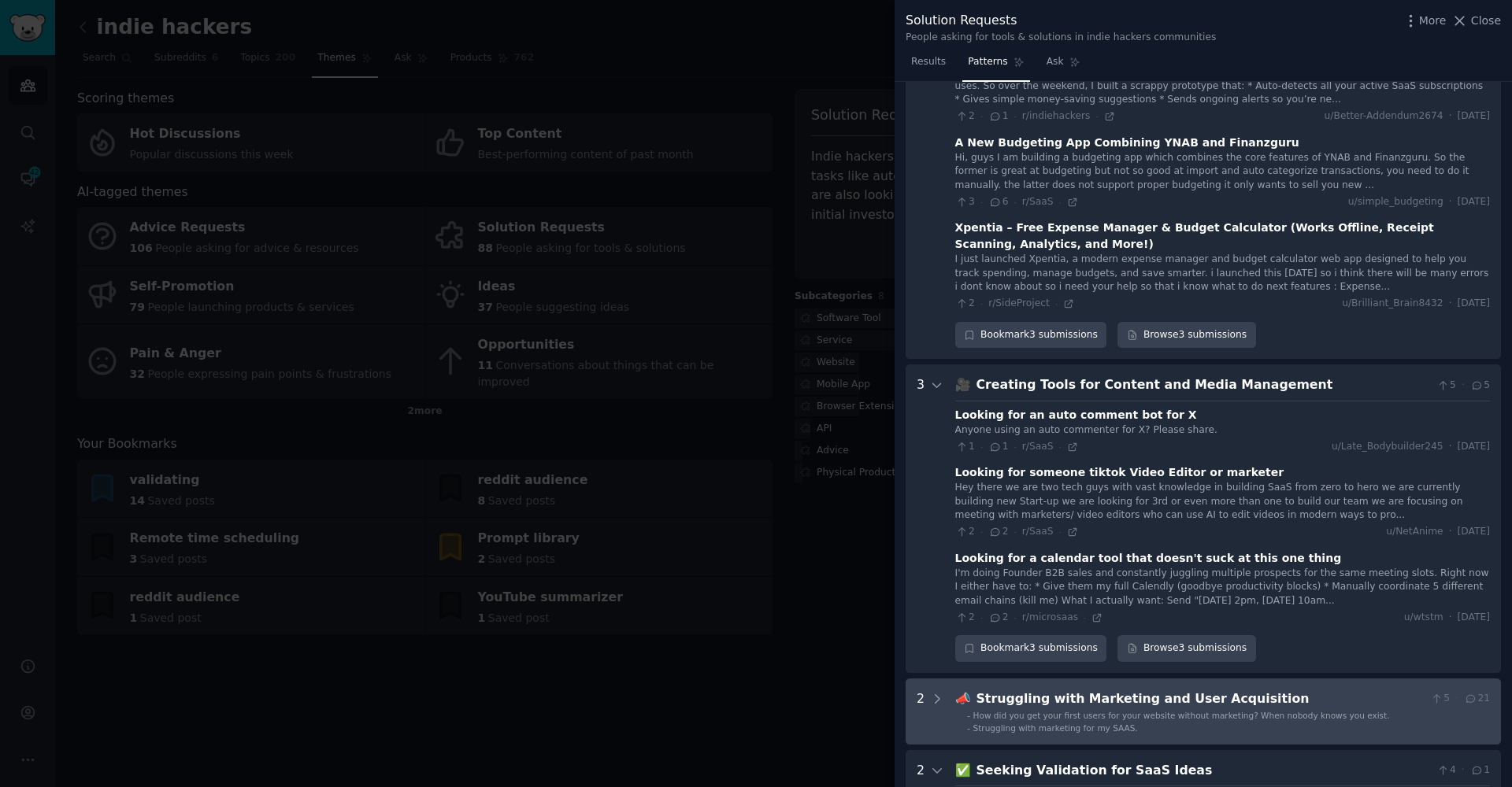
click at [1201, 711] on span "How did you get your first users for your website without marketing? When nobod…" at bounding box center [1181, 715] width 416 height 10
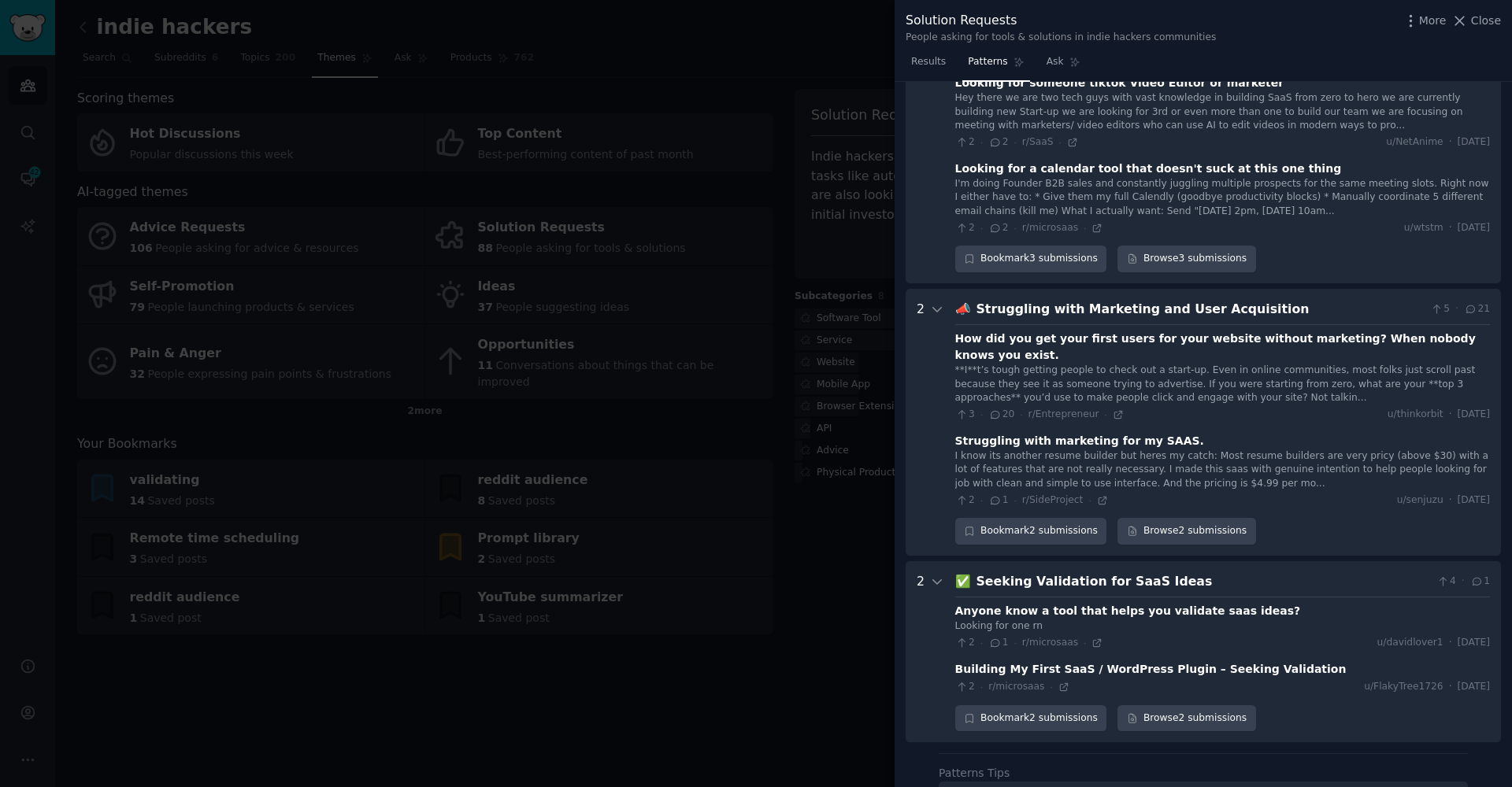
scroll to position [2628, 0]
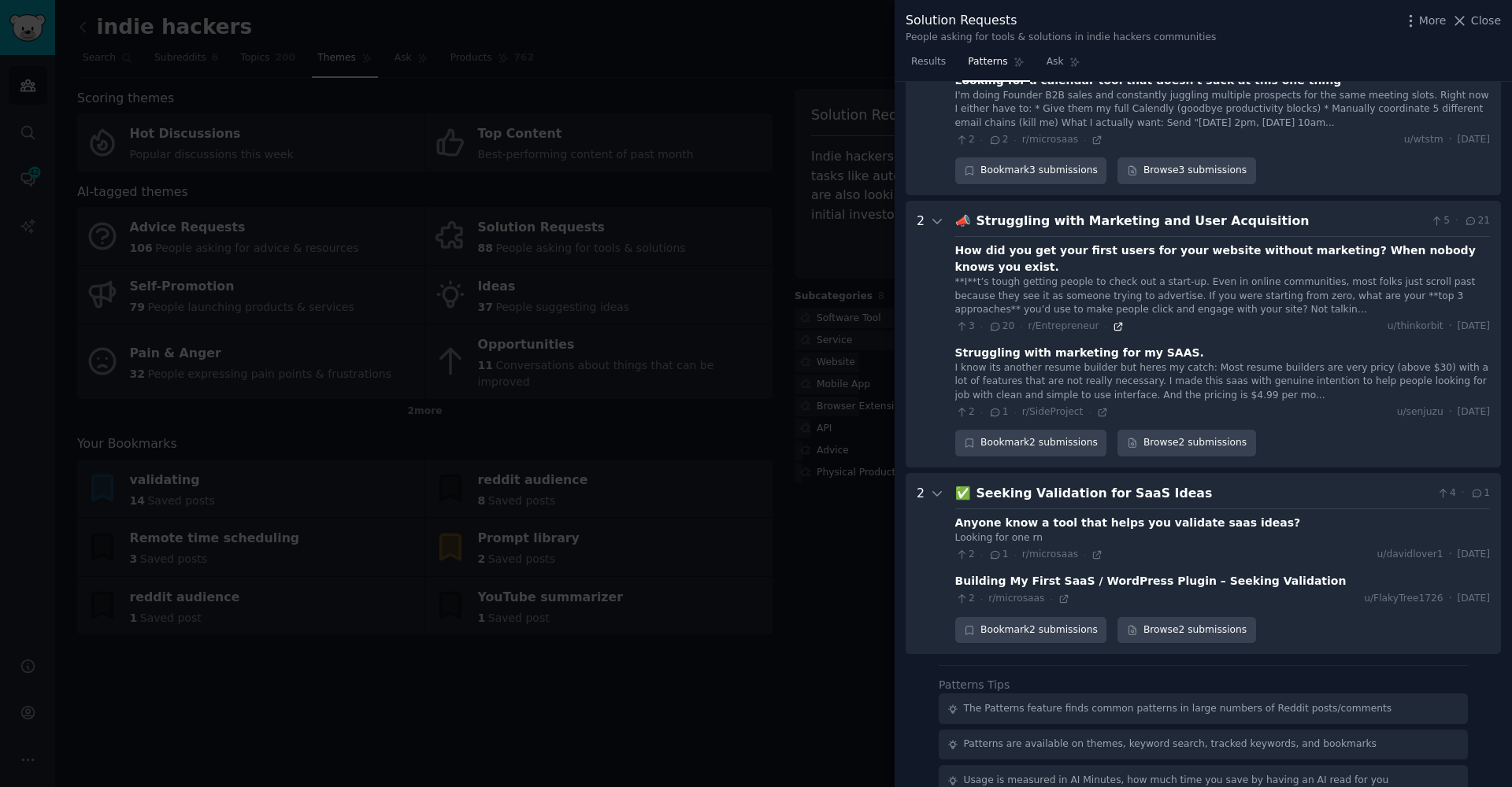
click at [1114, 323] on icon at bounding box center [1117, 326] width 7 height 7
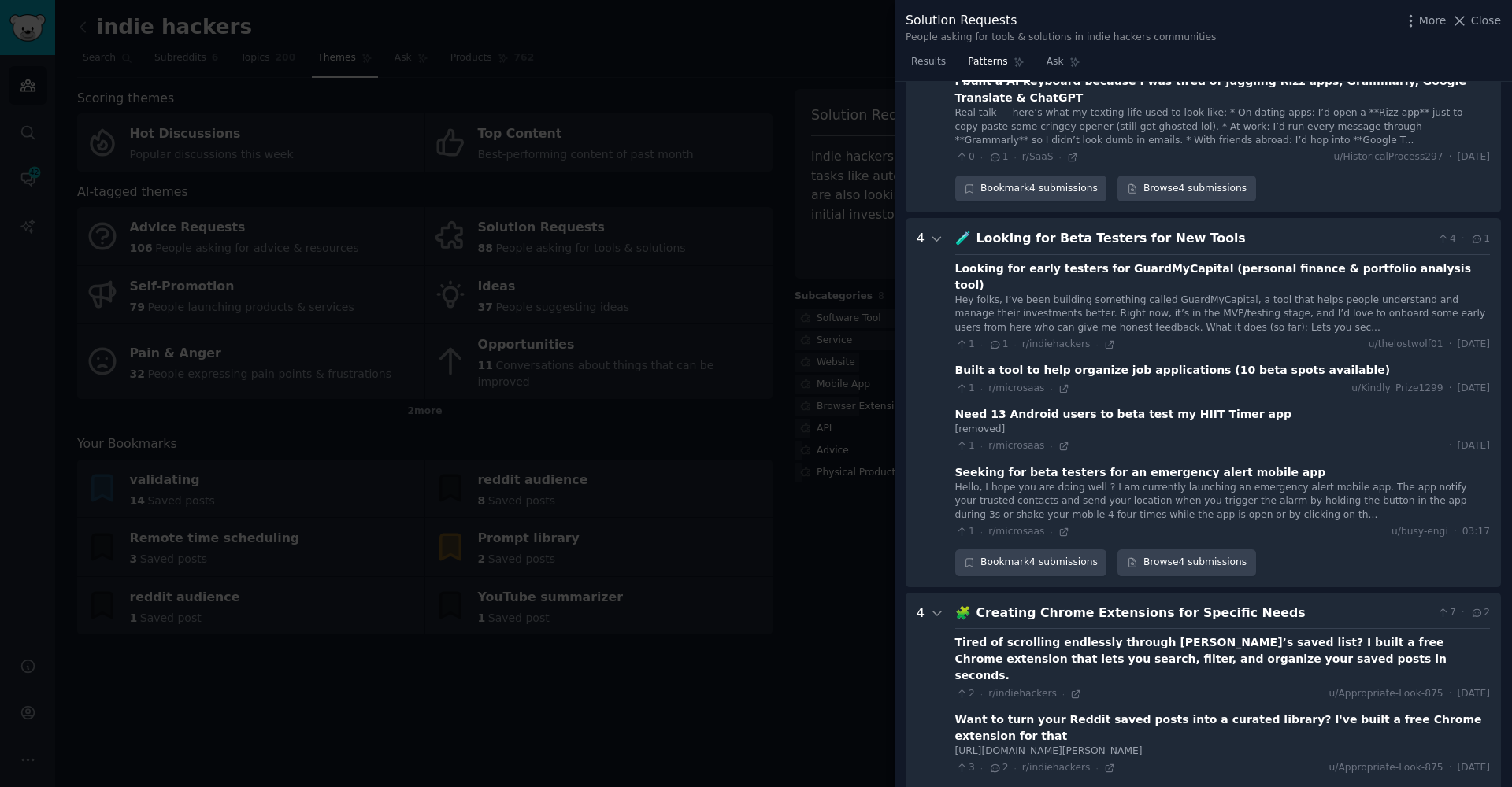
scroll to position [0, 0]
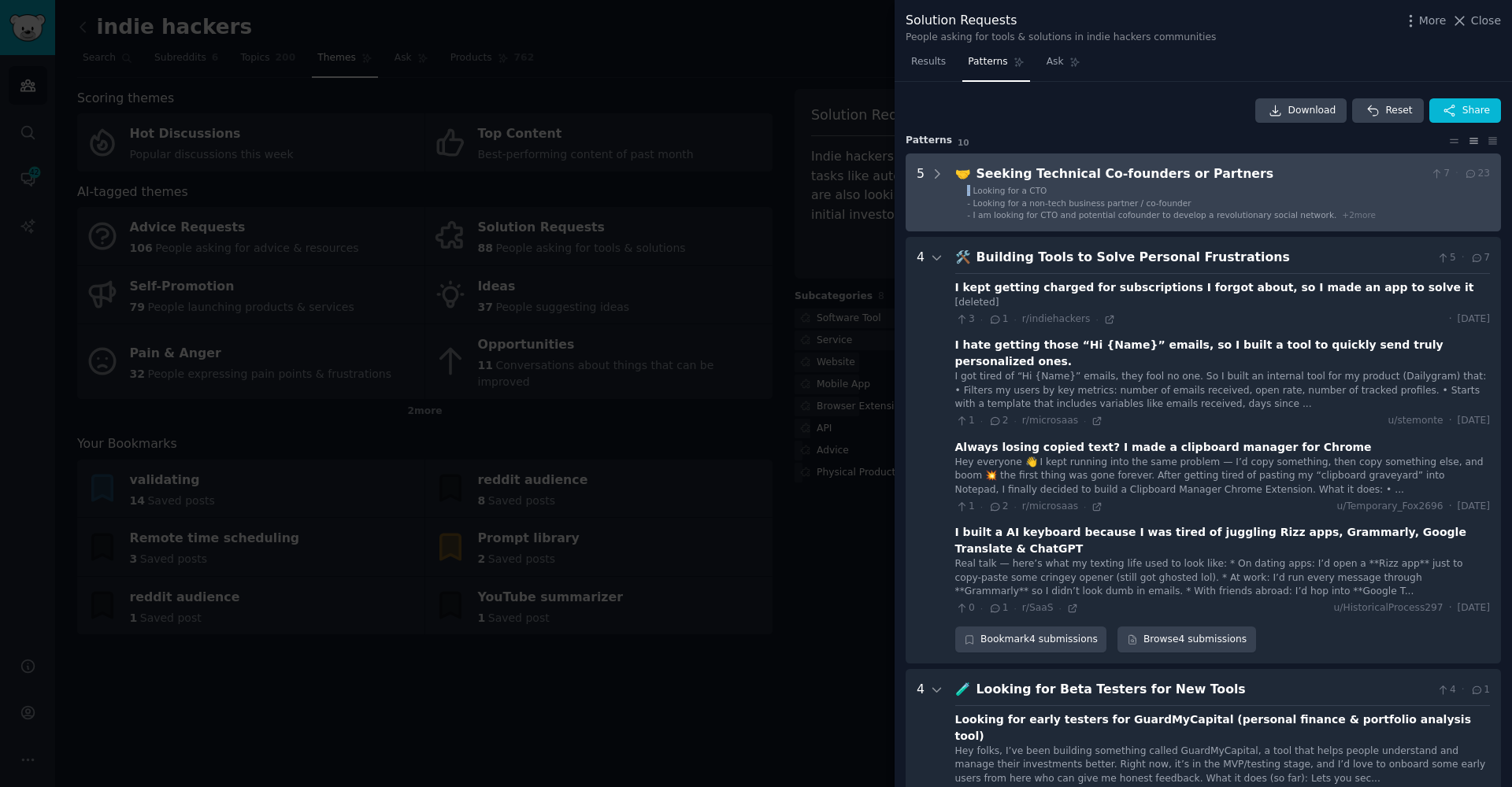
drag, startPoint x: 971, startPoint y: 186, endPoint x: 963, endPoint y: 184, distance: 8.2
click at [963, 185] on ul "- Looking for a CTO - Looking for a non-tech business partner / co-founder - I …" at bounding box center [1223, 202] width 534 height 36
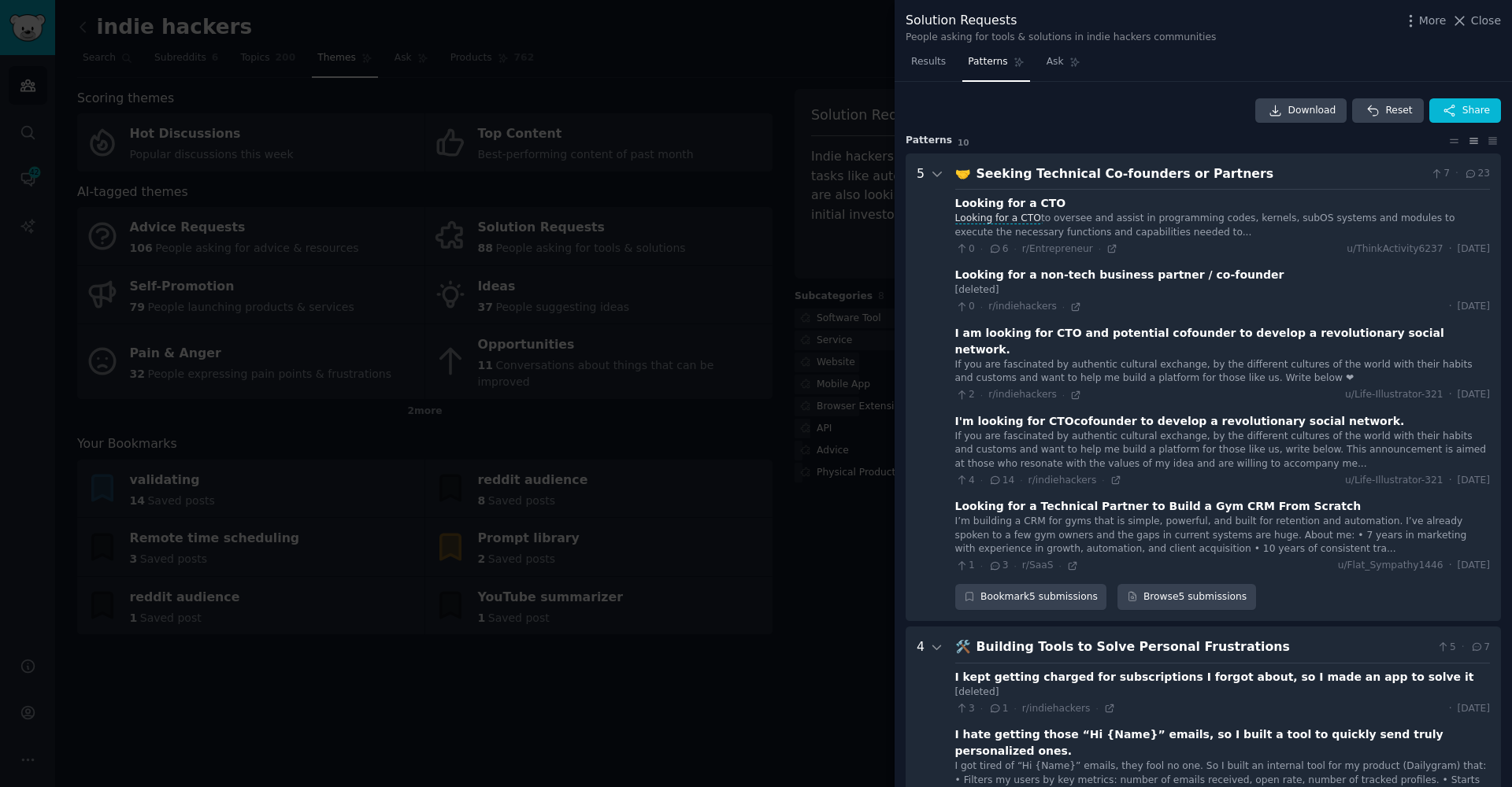
scroll to position [72, 0]
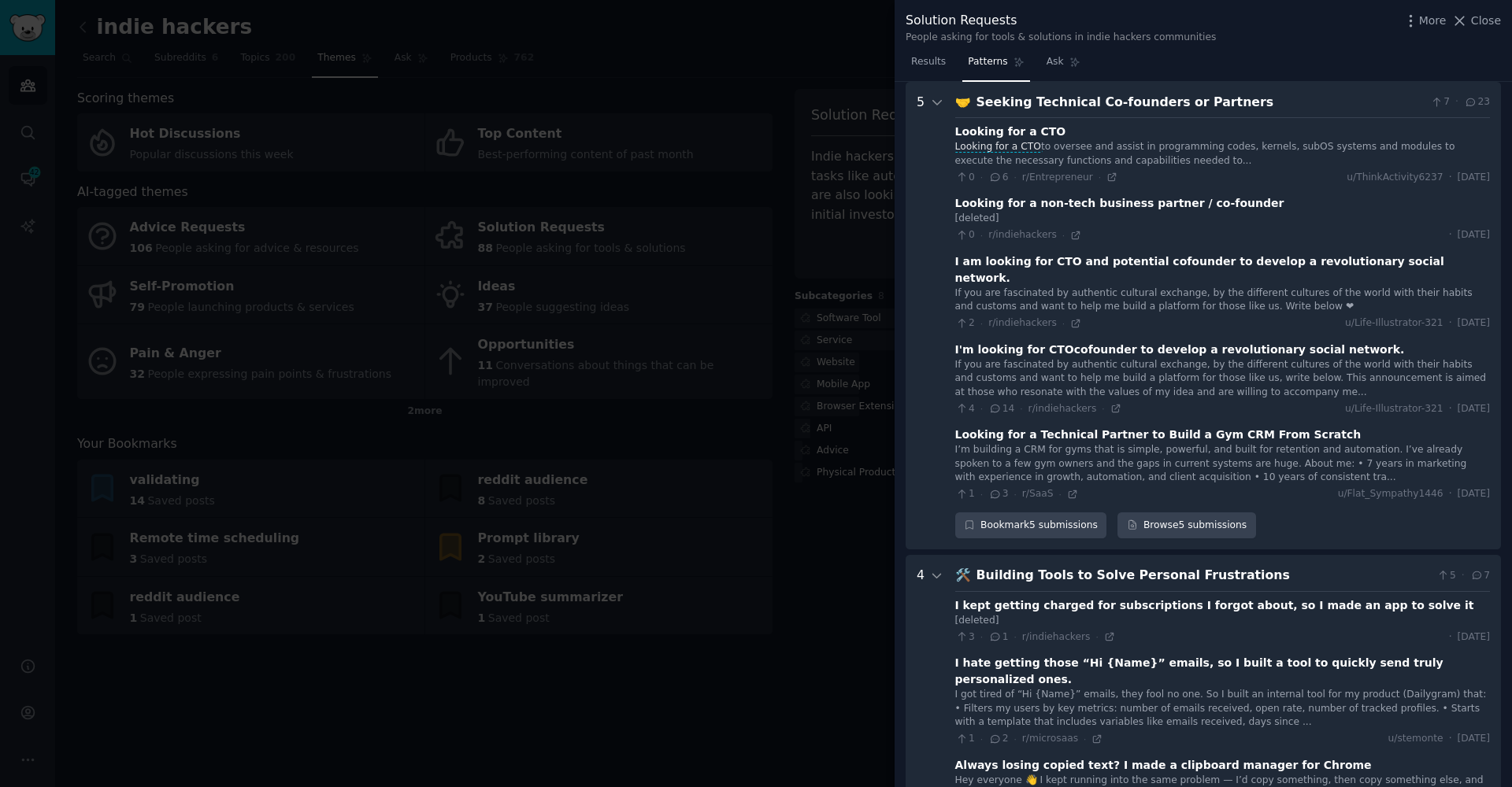
click at [755, 598] on div at bounding box center [756, 393] width 1512 height 787
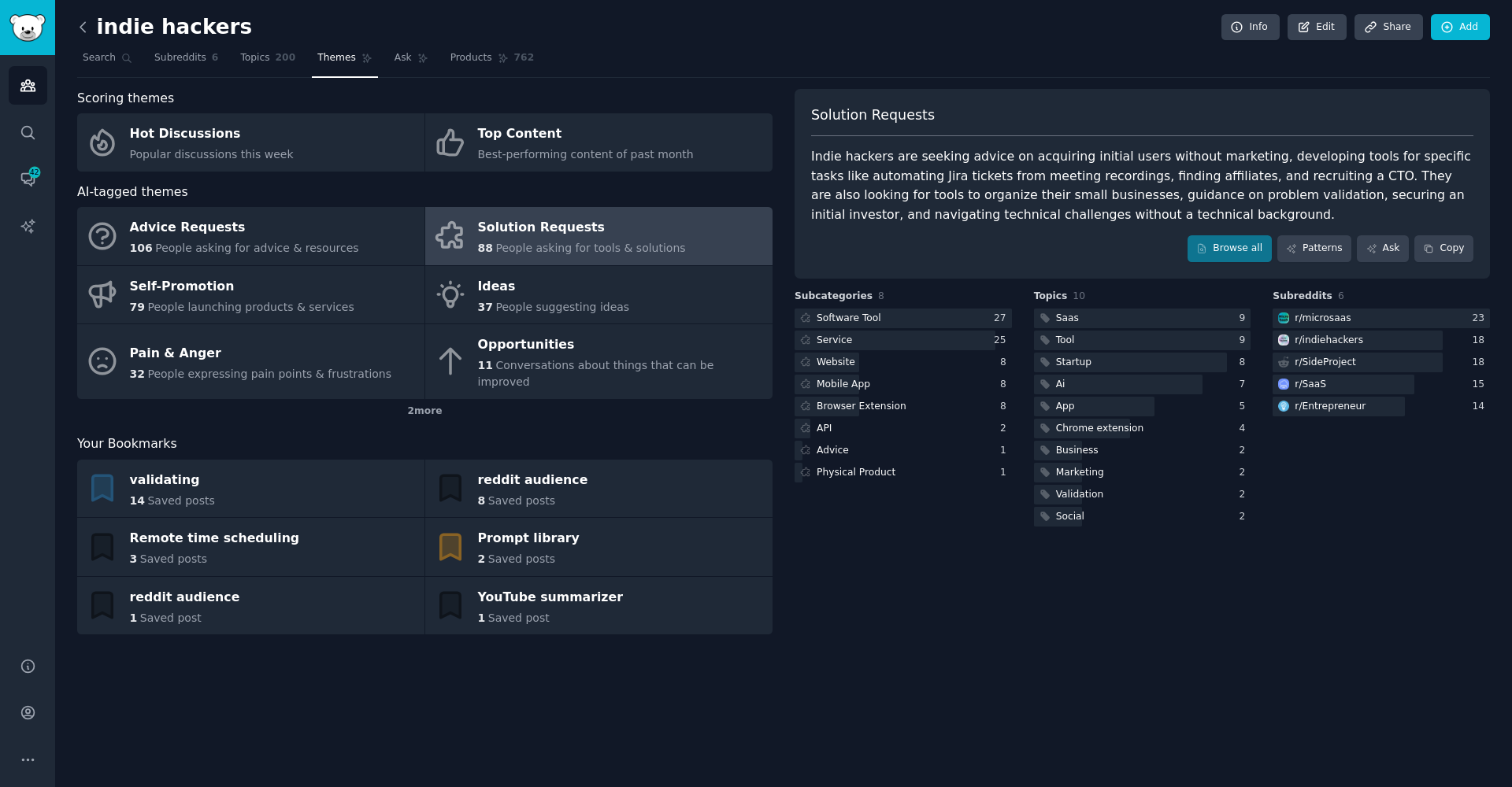
click at [83, 29] on icon at bounding box center [83, 27] width 5 height 10
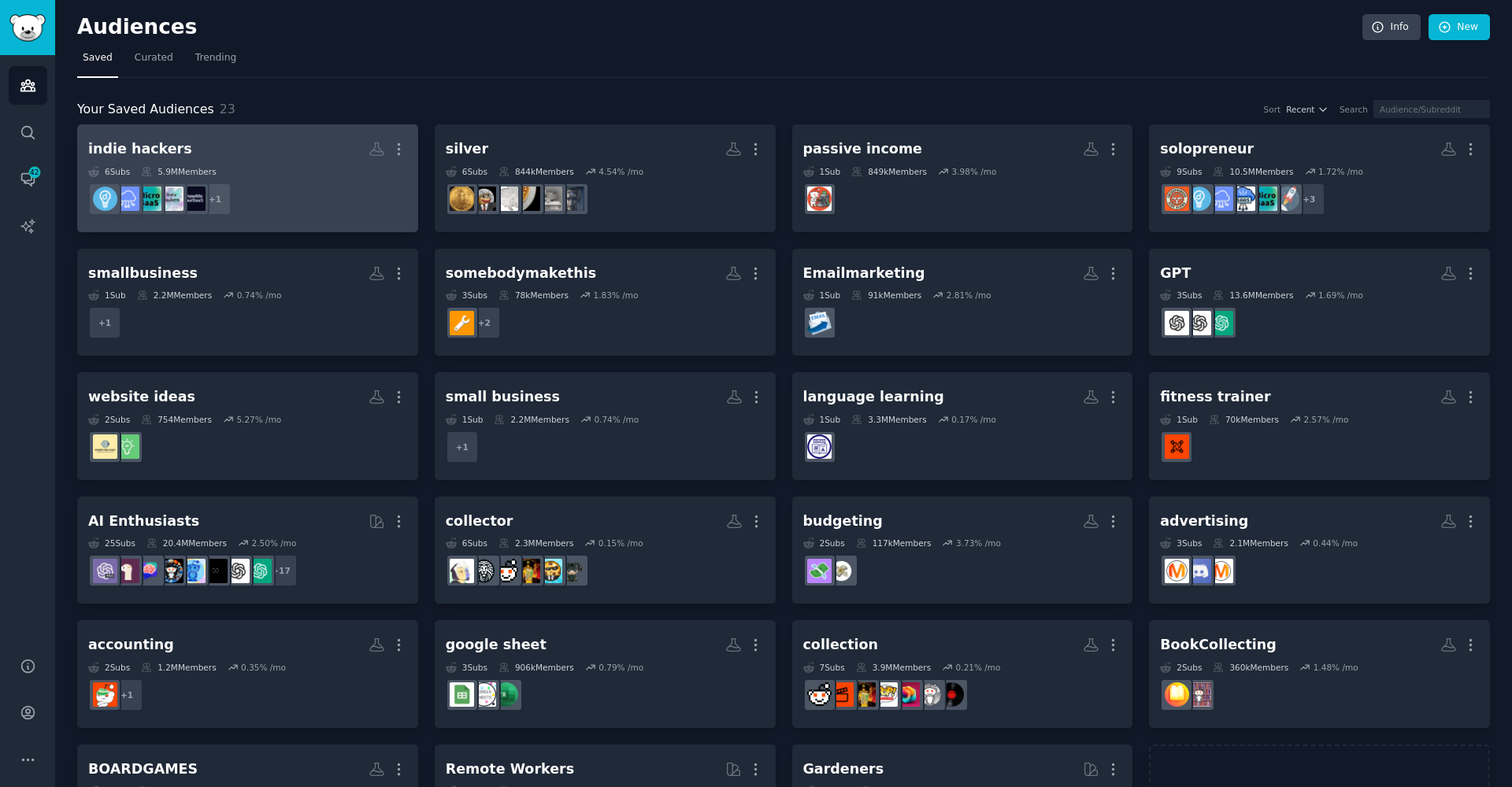
click at [268, 219] on dd "+ 1" at bounding box center [248, 199] width 319 height 44
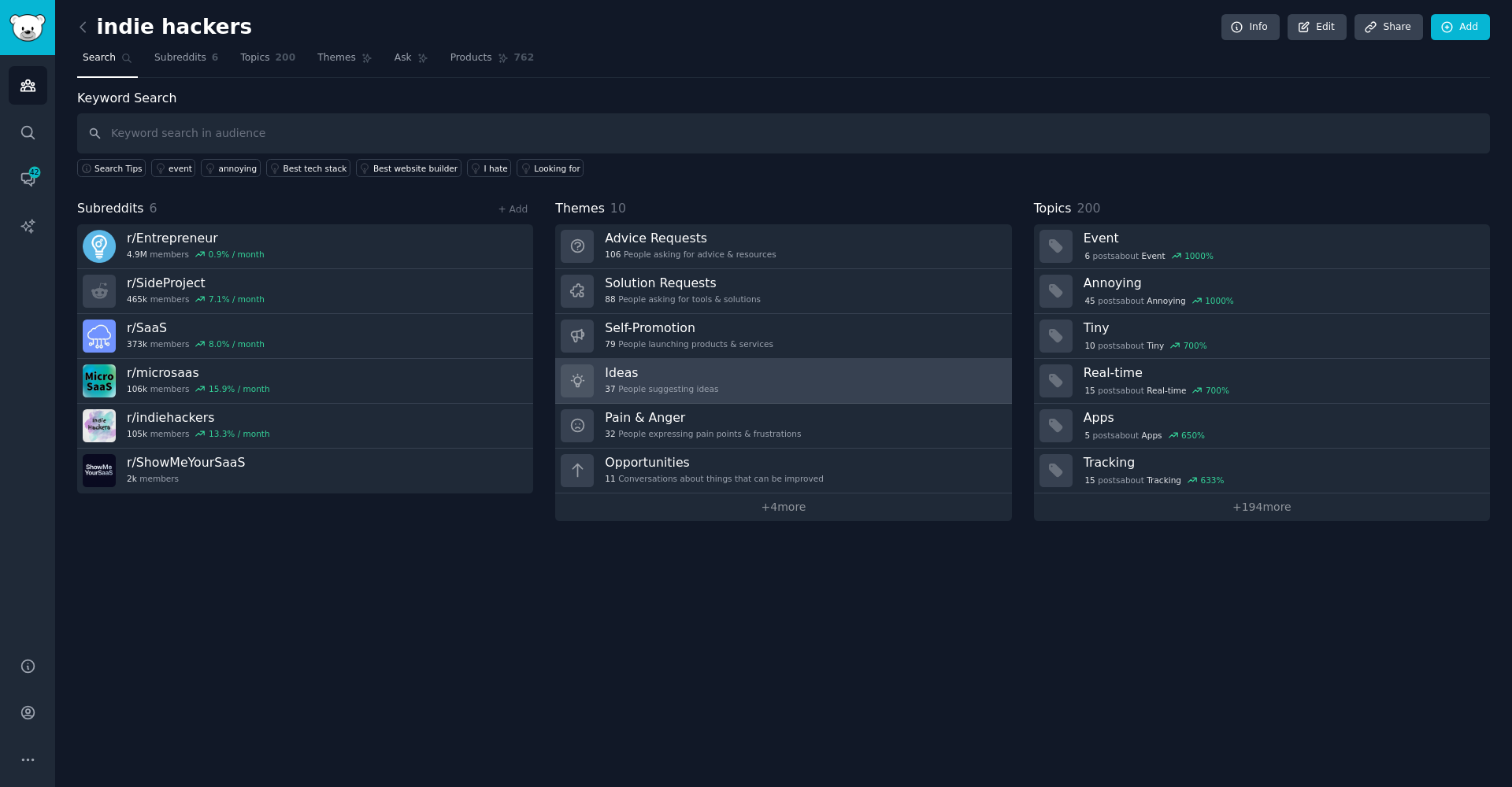
click at [733, 378] on link "Ideas 37 People suggesting ideas" at bounding box center [783, 381] width 456 height 45
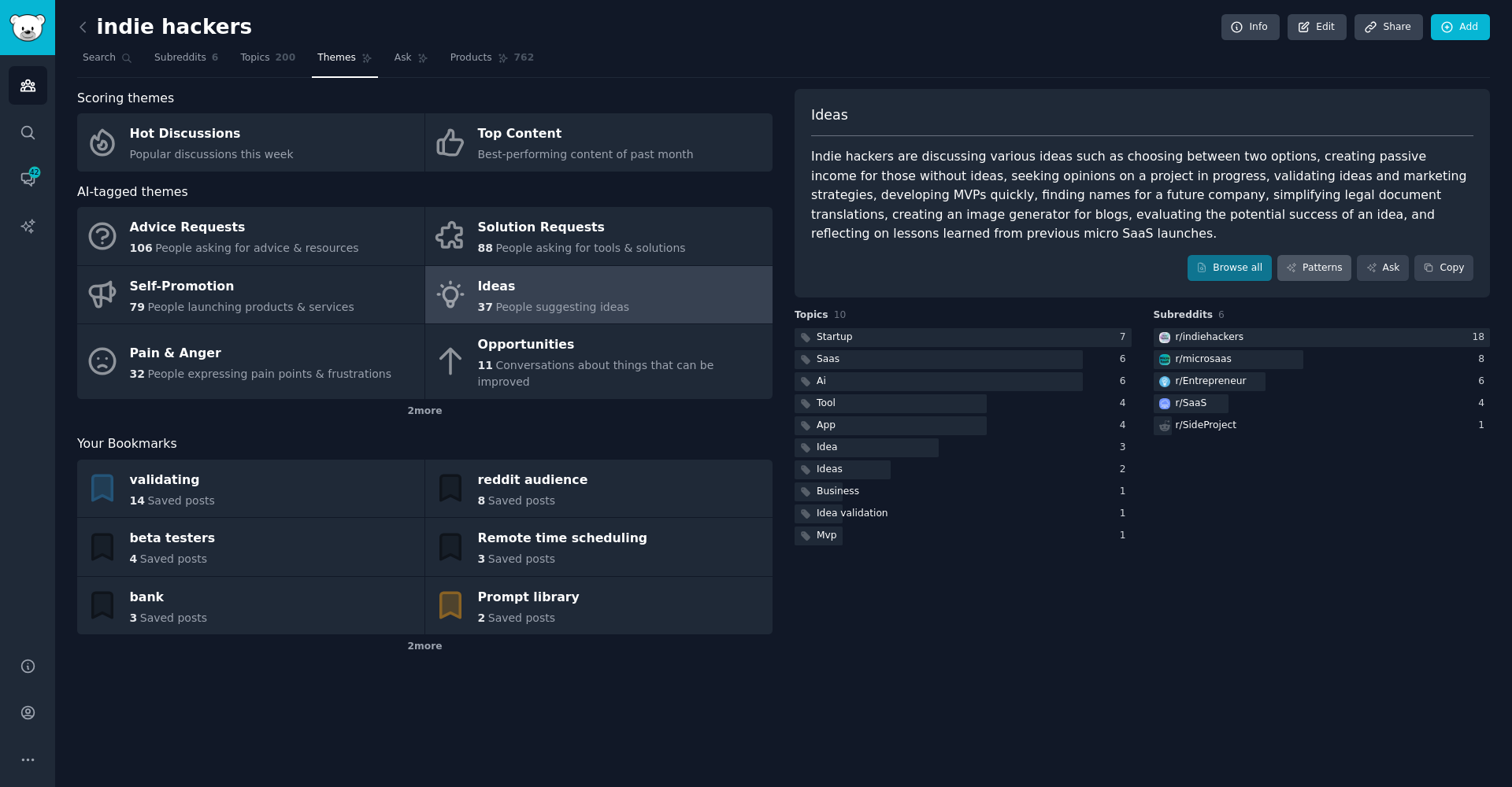
click at [1314, 264] on link "Patterns" at bounding box center [1314, 268] width 74 height 27
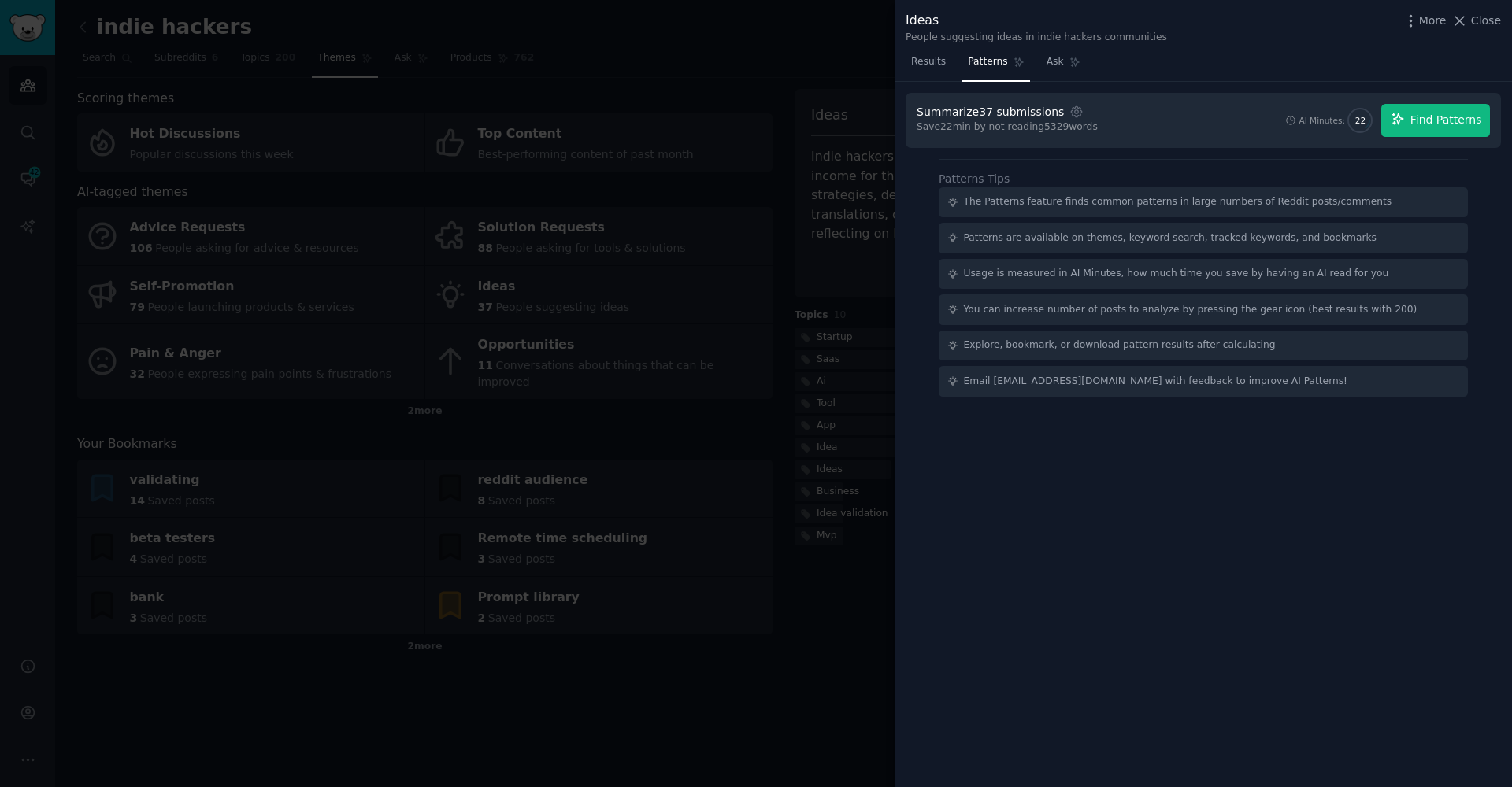
click at [1420, 127] on span "Find Patterns" at bounding box center [1446, 119] width 72 height 17
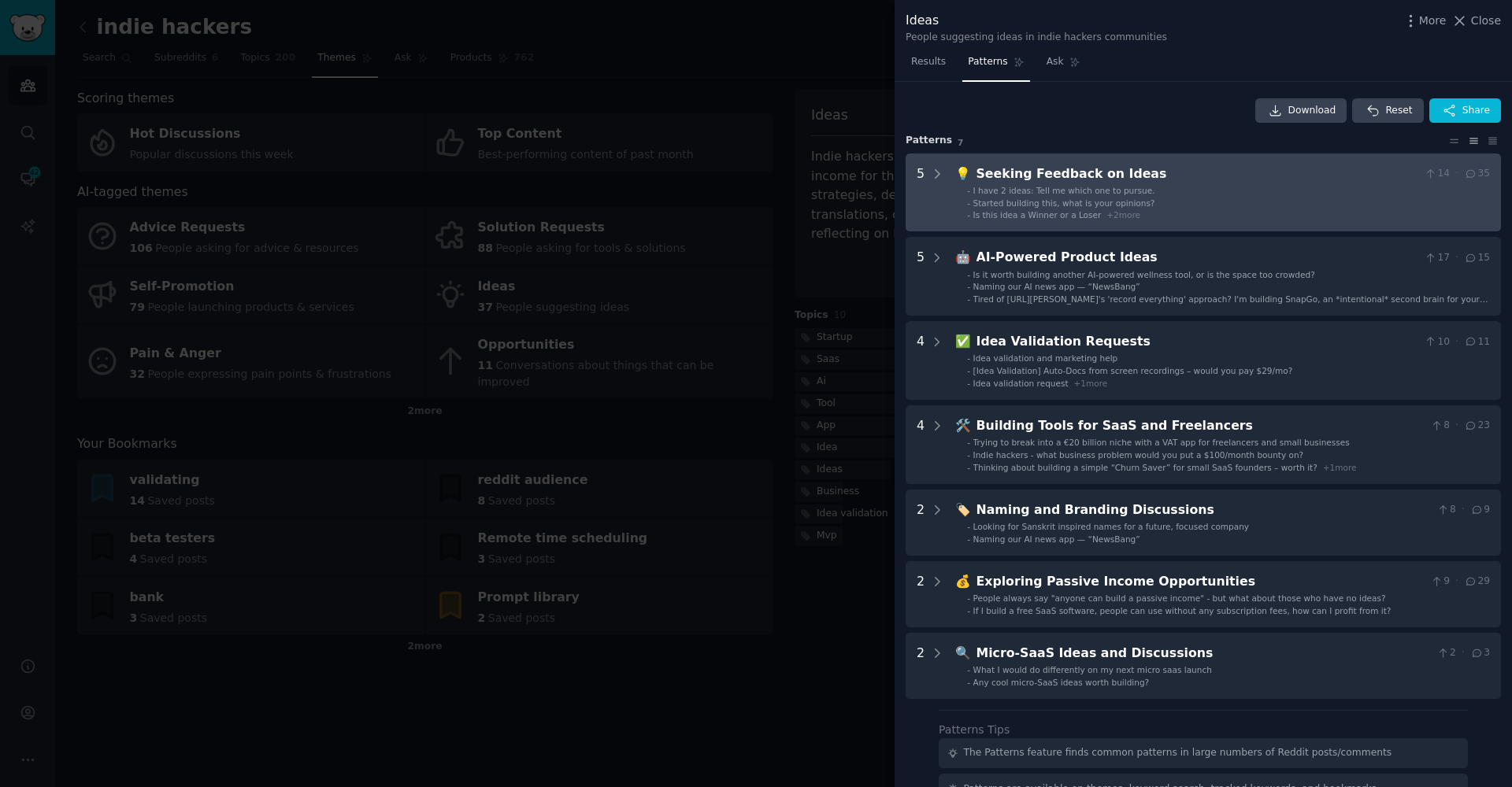
click at [1026, 205] on span "Started building this, what is your opinions?" at bounding box center [1064, 203] width 182 height 10
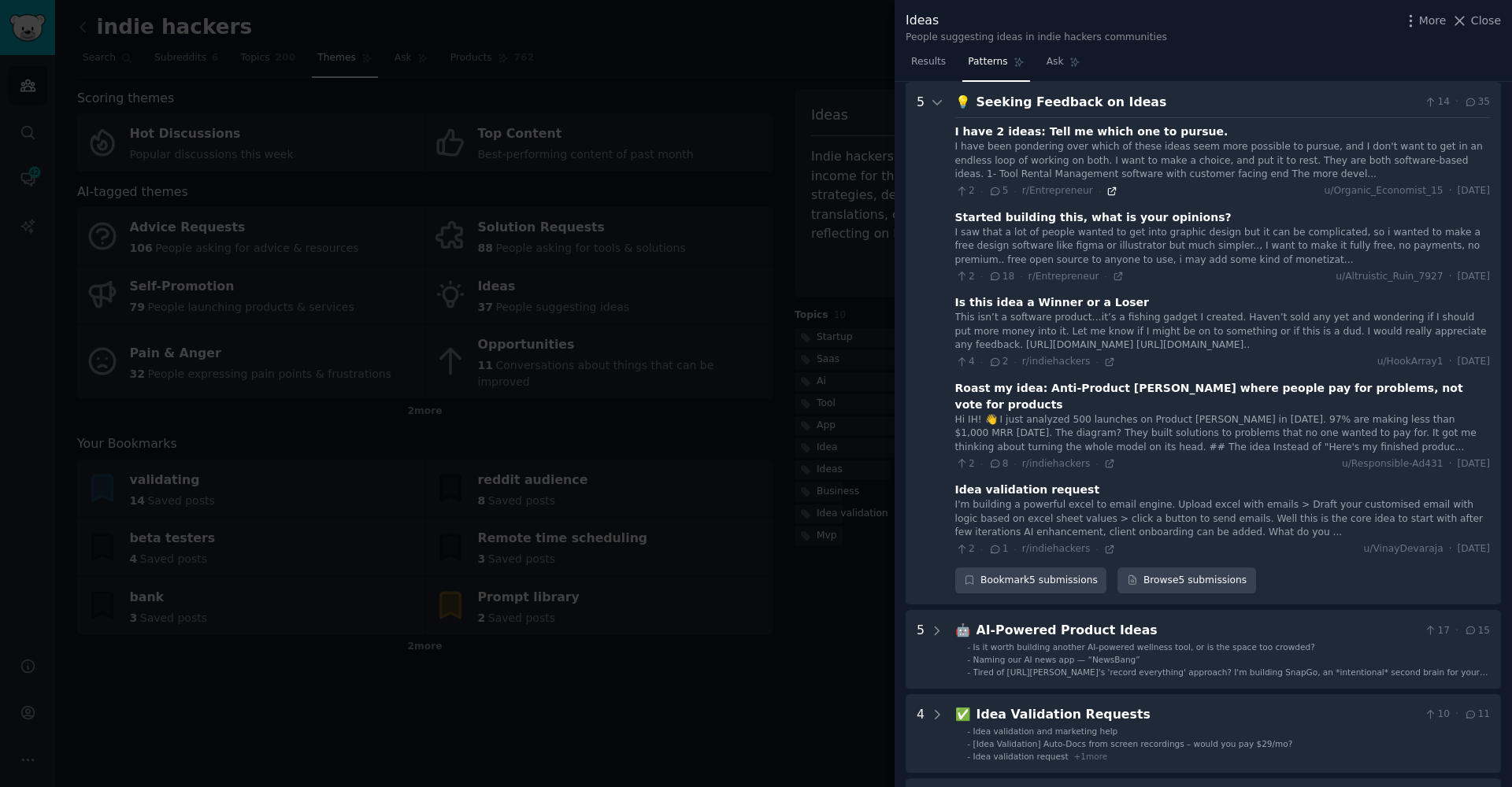
click at [1108, 185] on icon at bounding box center [1112, 191] width 11 height 11
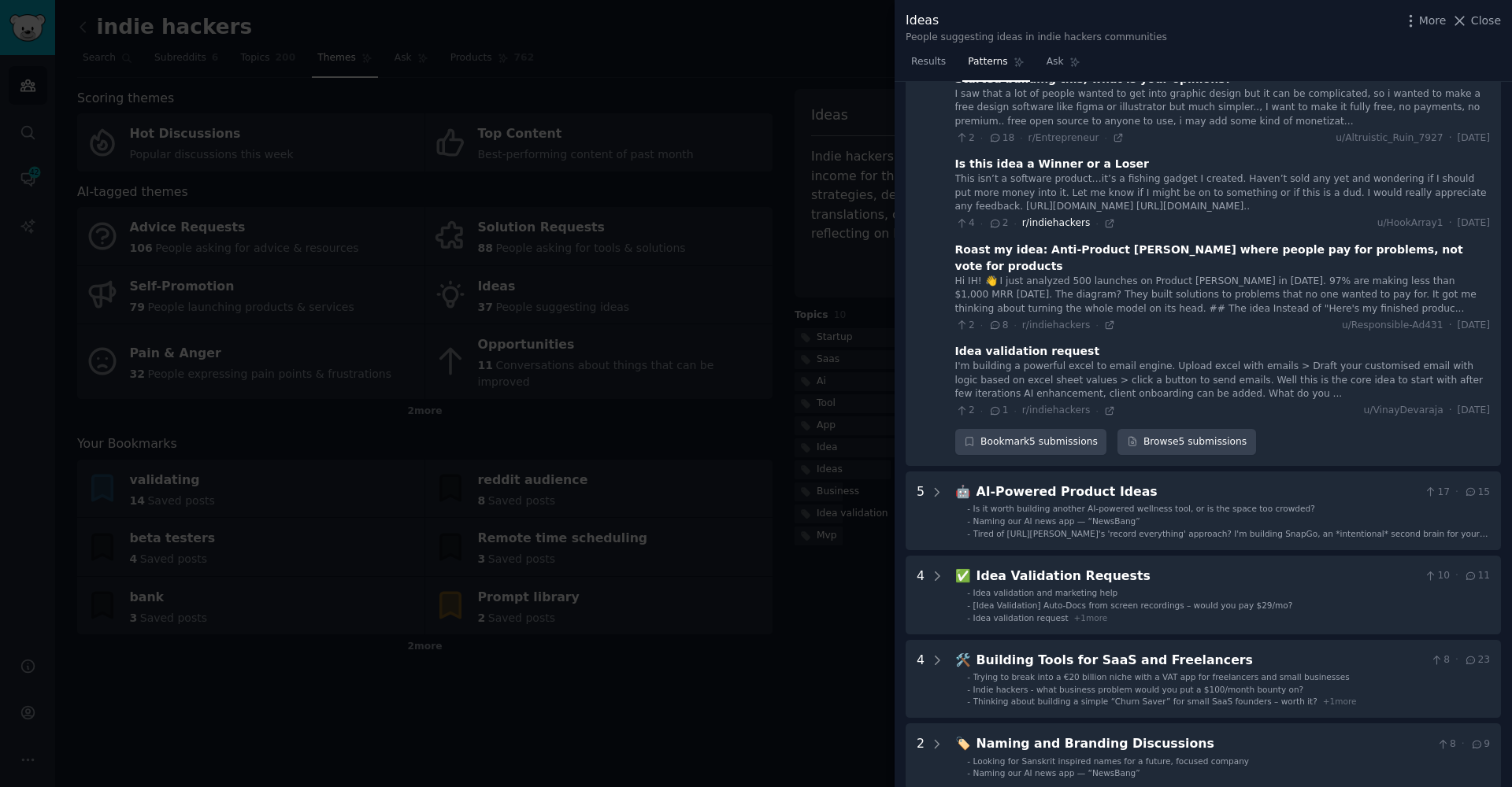
scroll to position [213, 0]
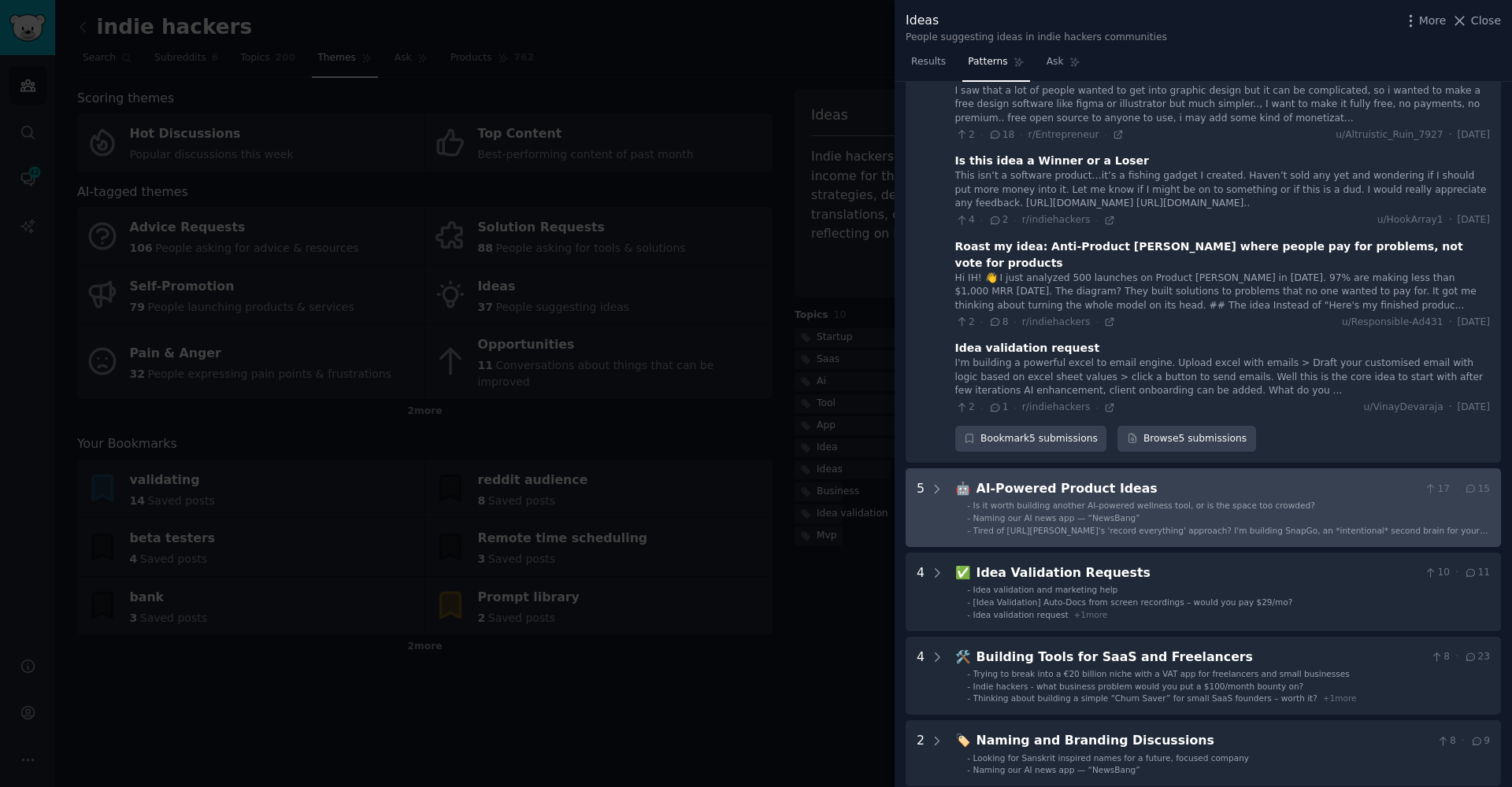
click at [1077, 479] on div "🤖 AI-Powered Product Ideas 17 · 15 - Is it worth building another AI-powered we…" at bounding box center [1223, 507] width 535 height 56
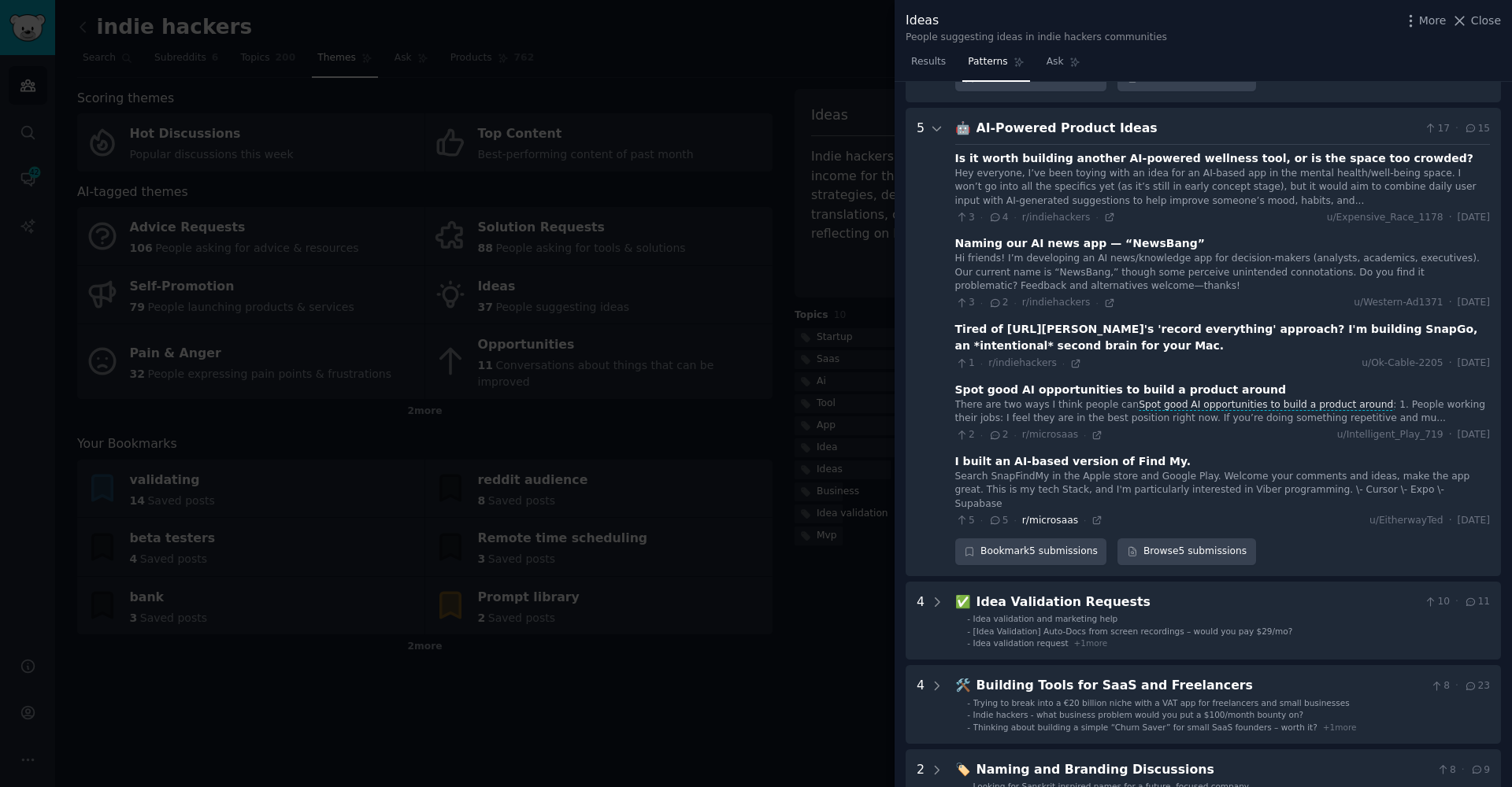
scroll to position [575, 0]
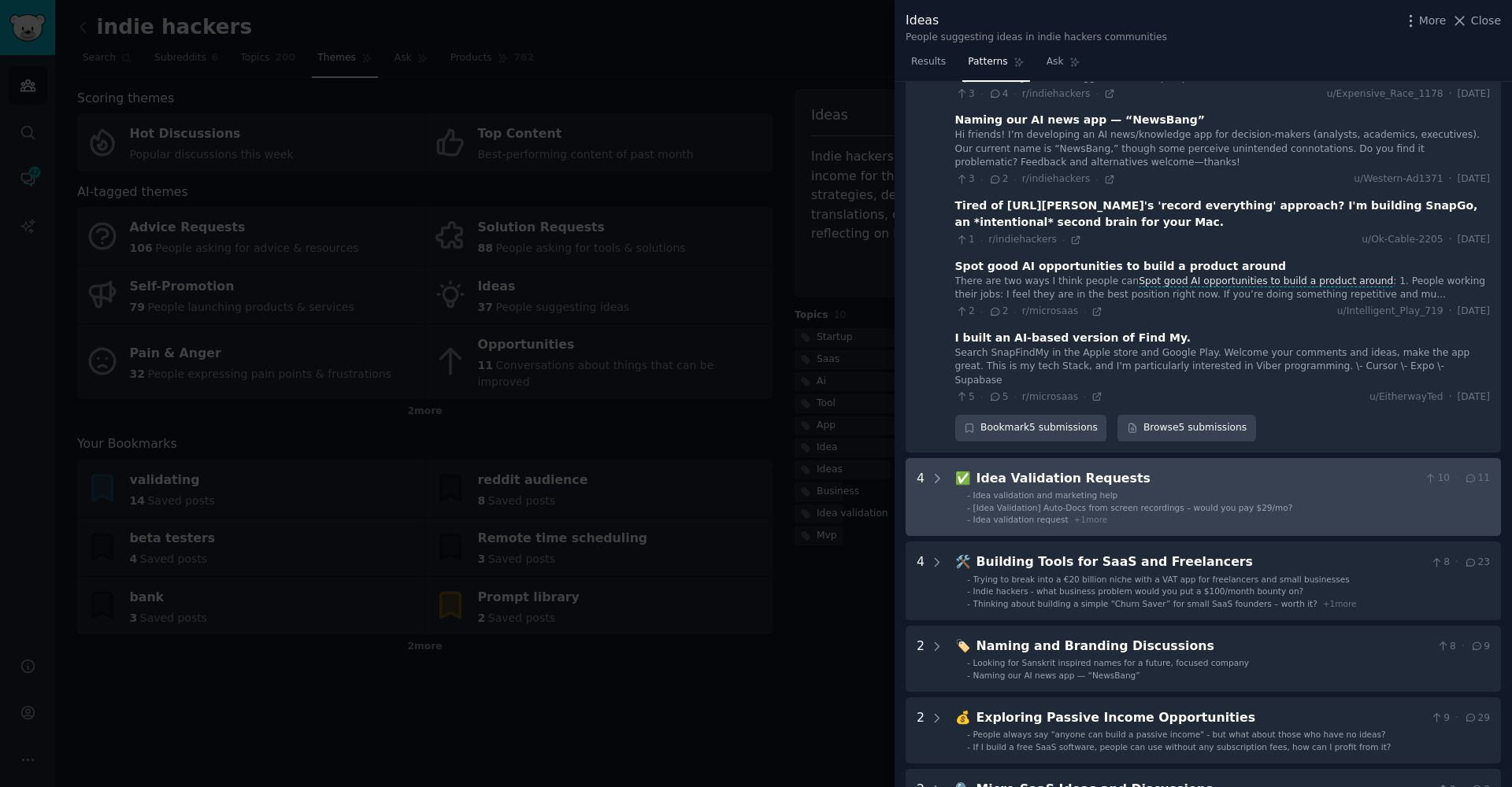
click at [1101, 514] on div "Idea validation request + 1 more" at bounding box center [1040, 520] width 135 height 11
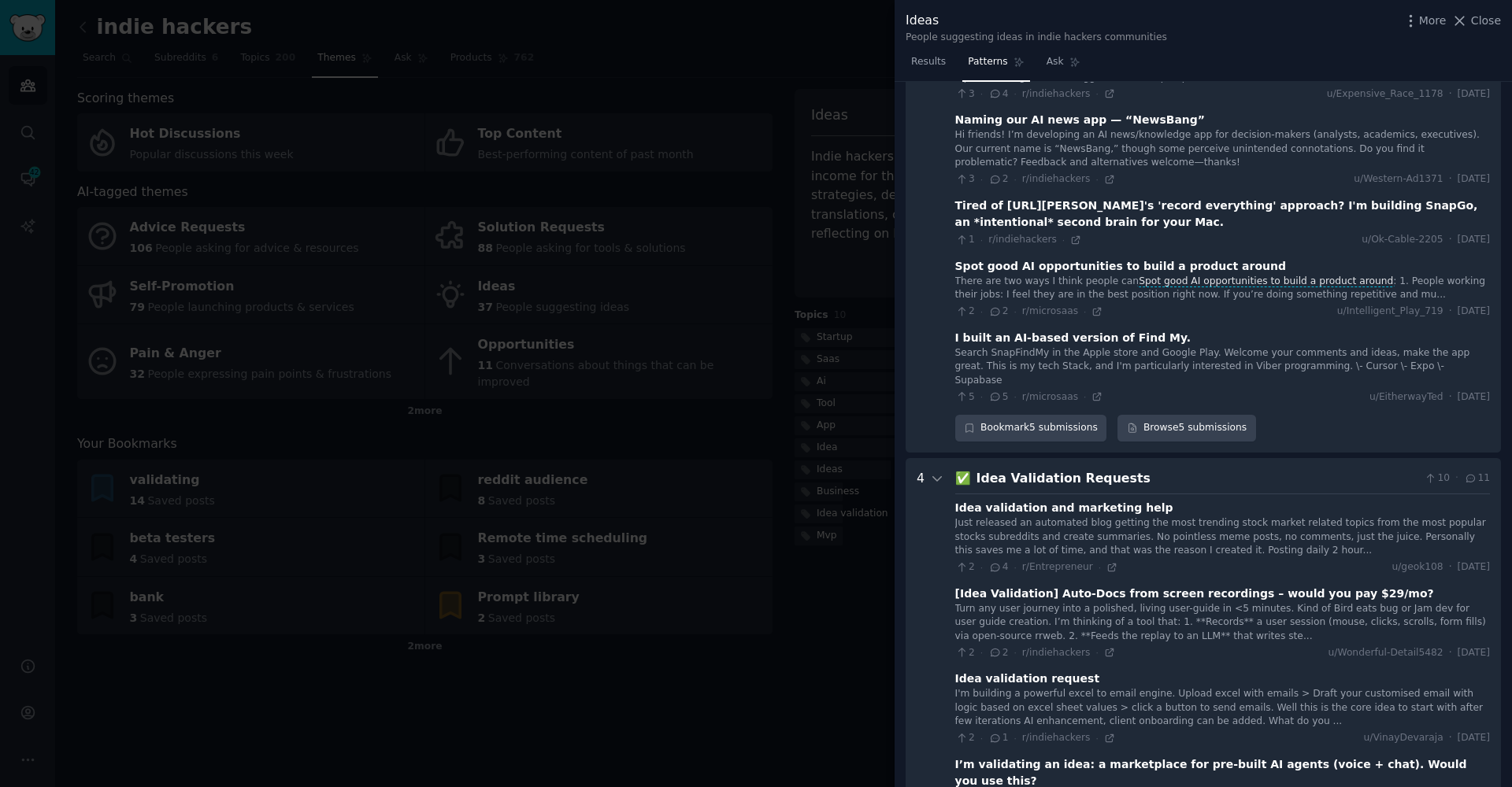
scroll to position [1028, 0]
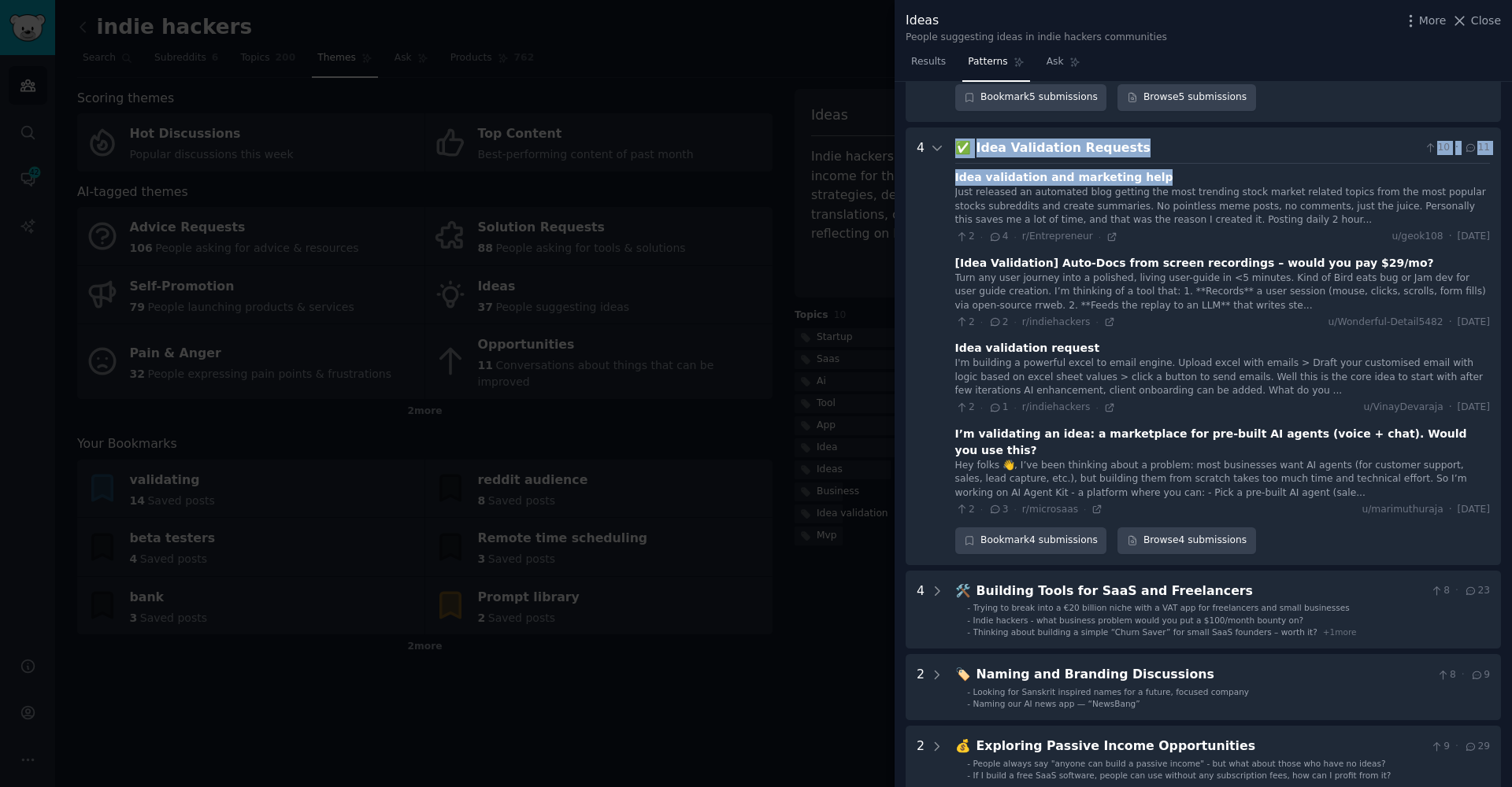
drag, startPoint x: 1178, startPoint y: 131, endPoint x: 950, endPoint y: 146, distance: 228.5
click at [941, 142] on Requests "4 ✅ Idea Validation Requests 10 · 11 Idea validation and marketing help Just re…" at bounding box center [1203, 346] width 596 height 438
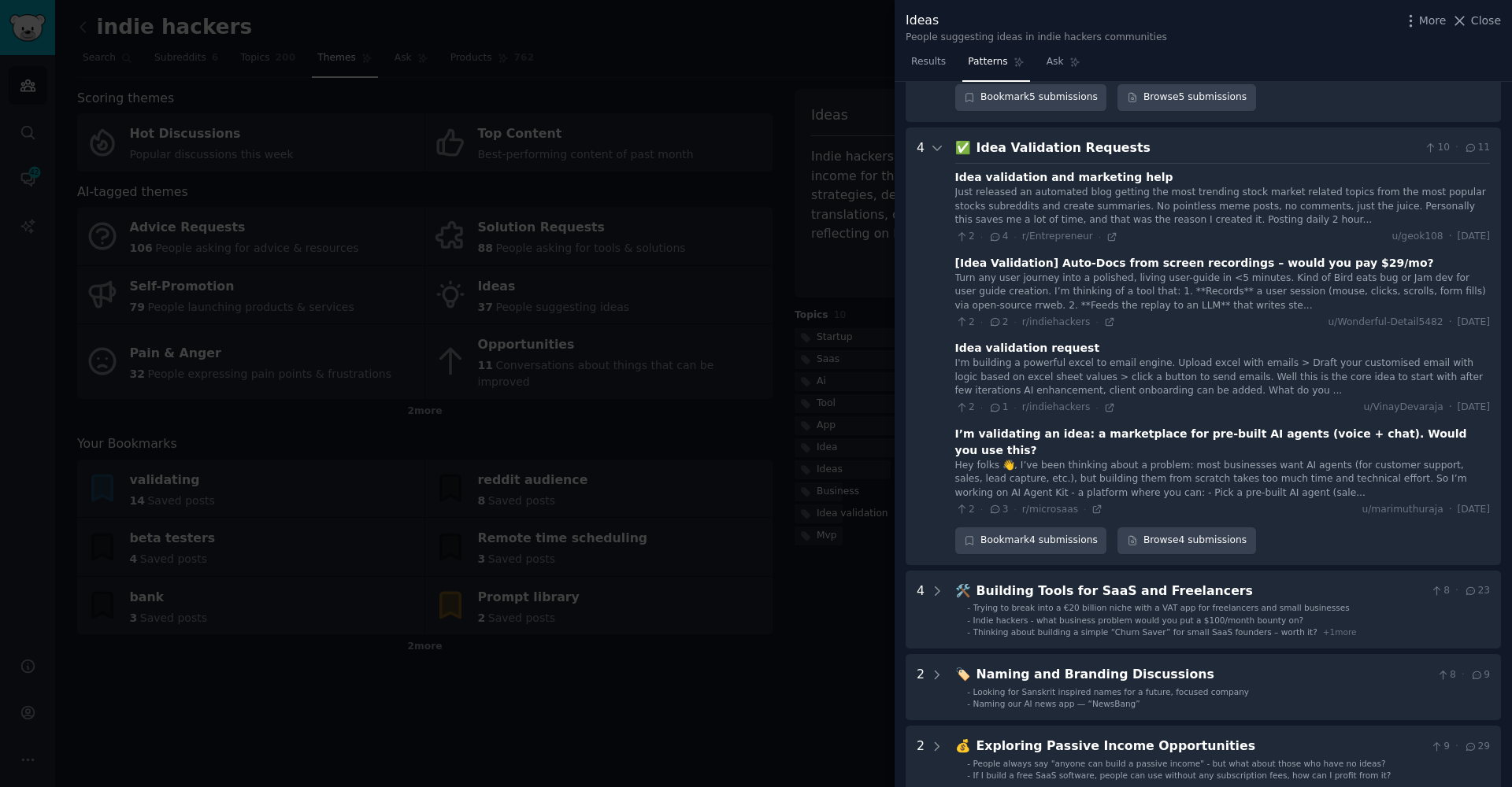
click at [1051, 185] on div "Just released an automated blog getting the most trending stock market related …" at bounding box center [1223, 206] width 535 height 41
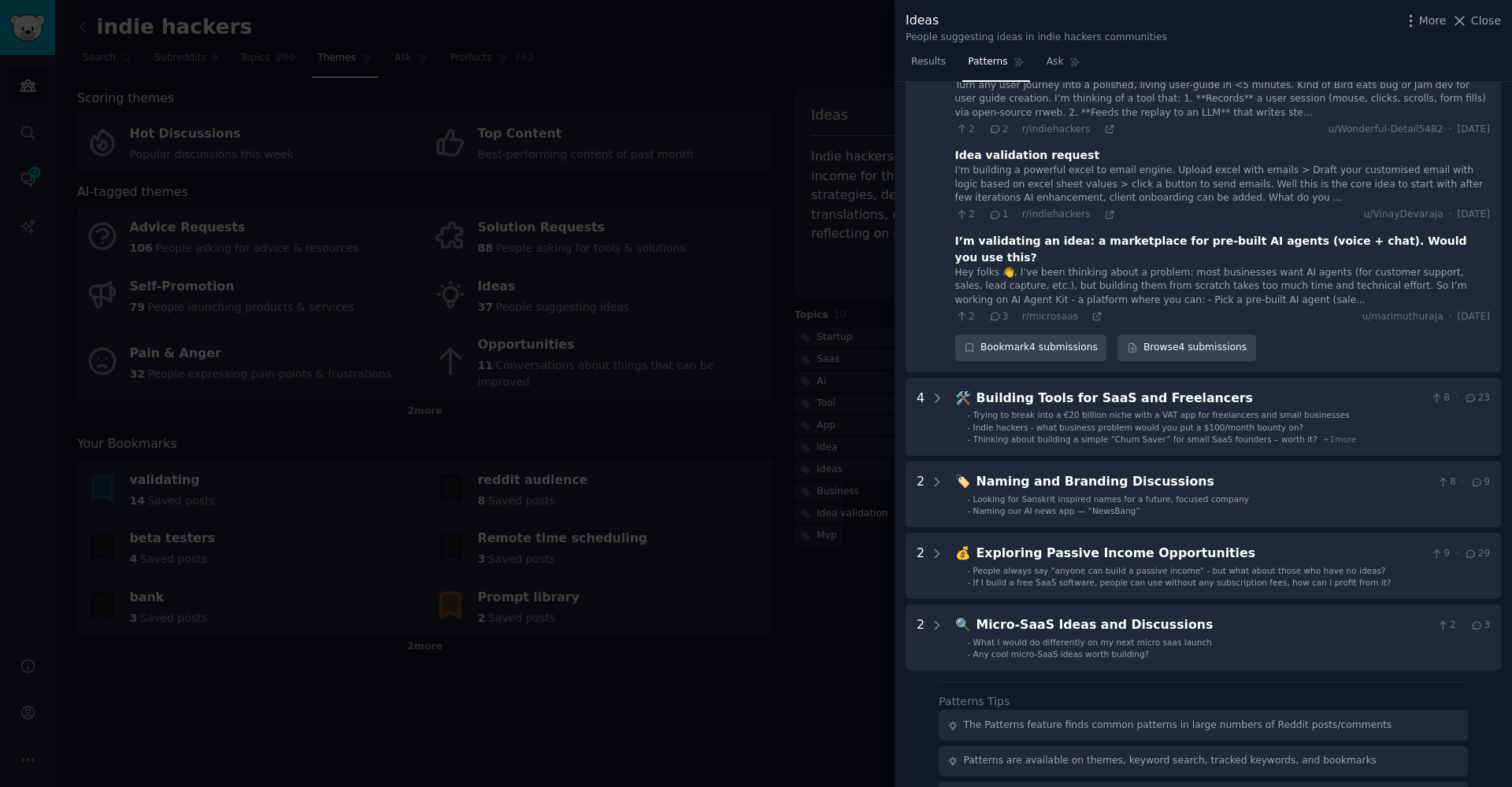
scroll to position [1222, 0]
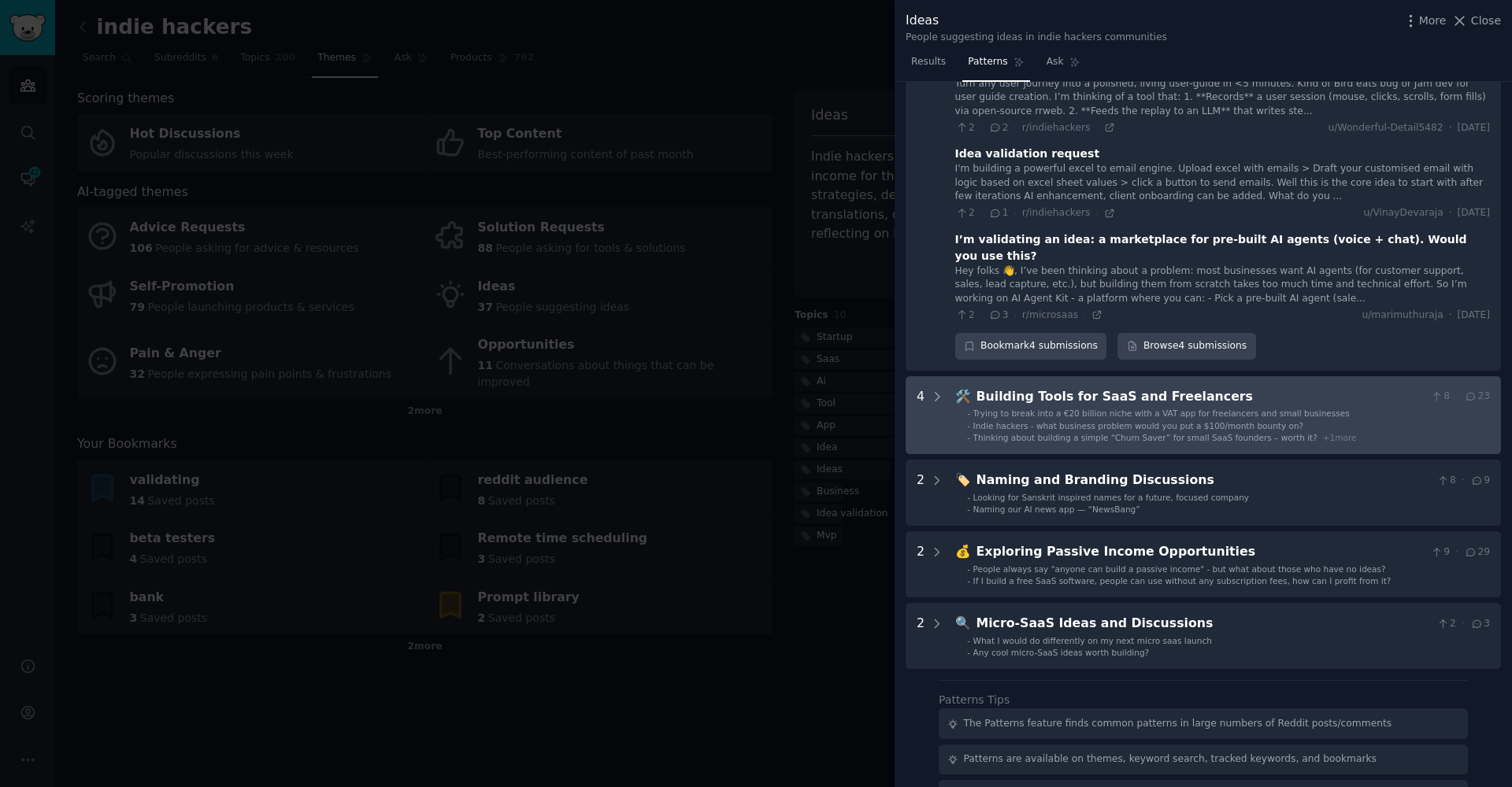
click at [1056, 421] on span "Indie hackers - what business problem would you put a $100/month bounty on?" at bounding box center [1138, 426] width 330 height 10
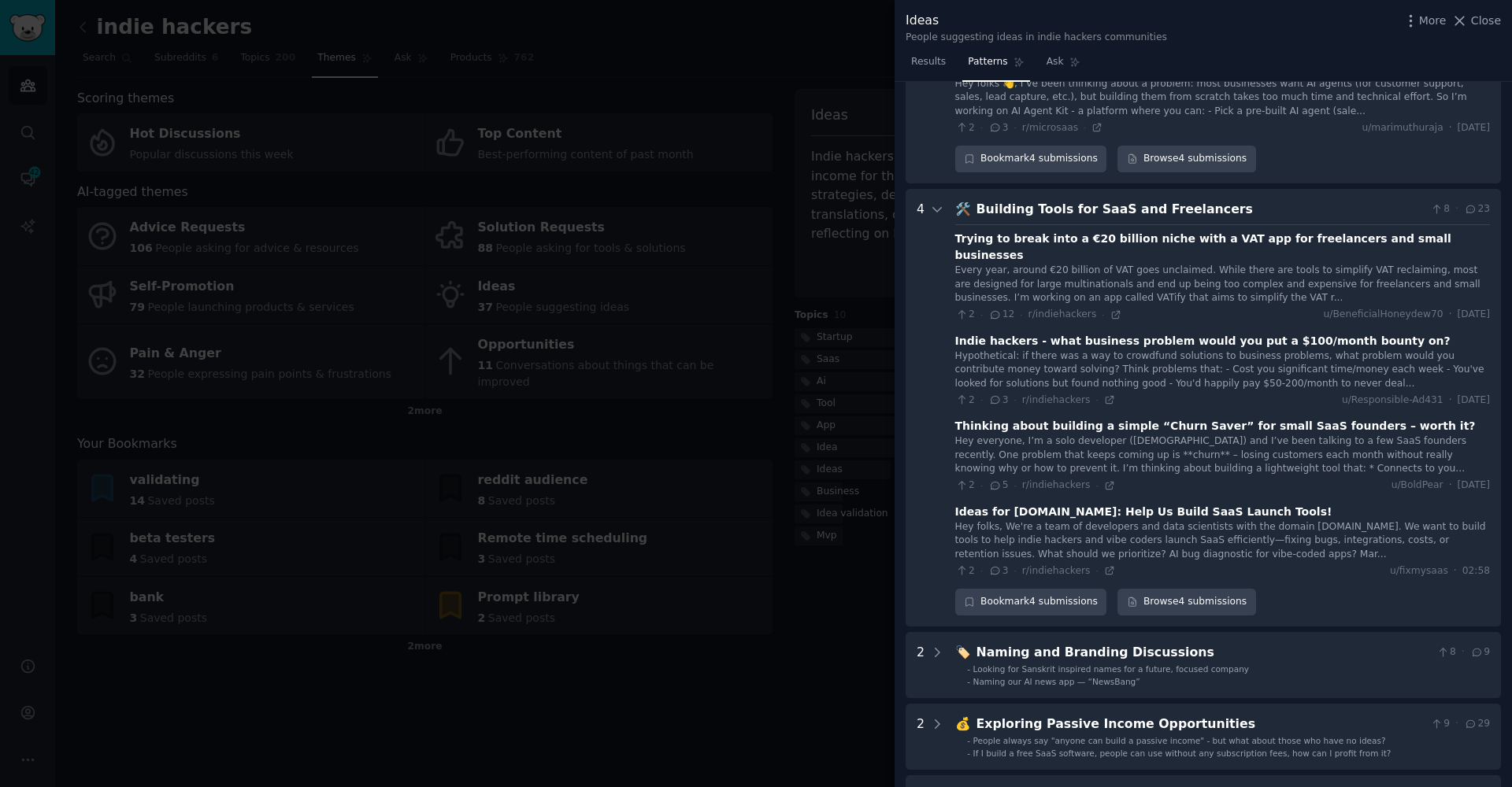
scroll to position [1447, 0]
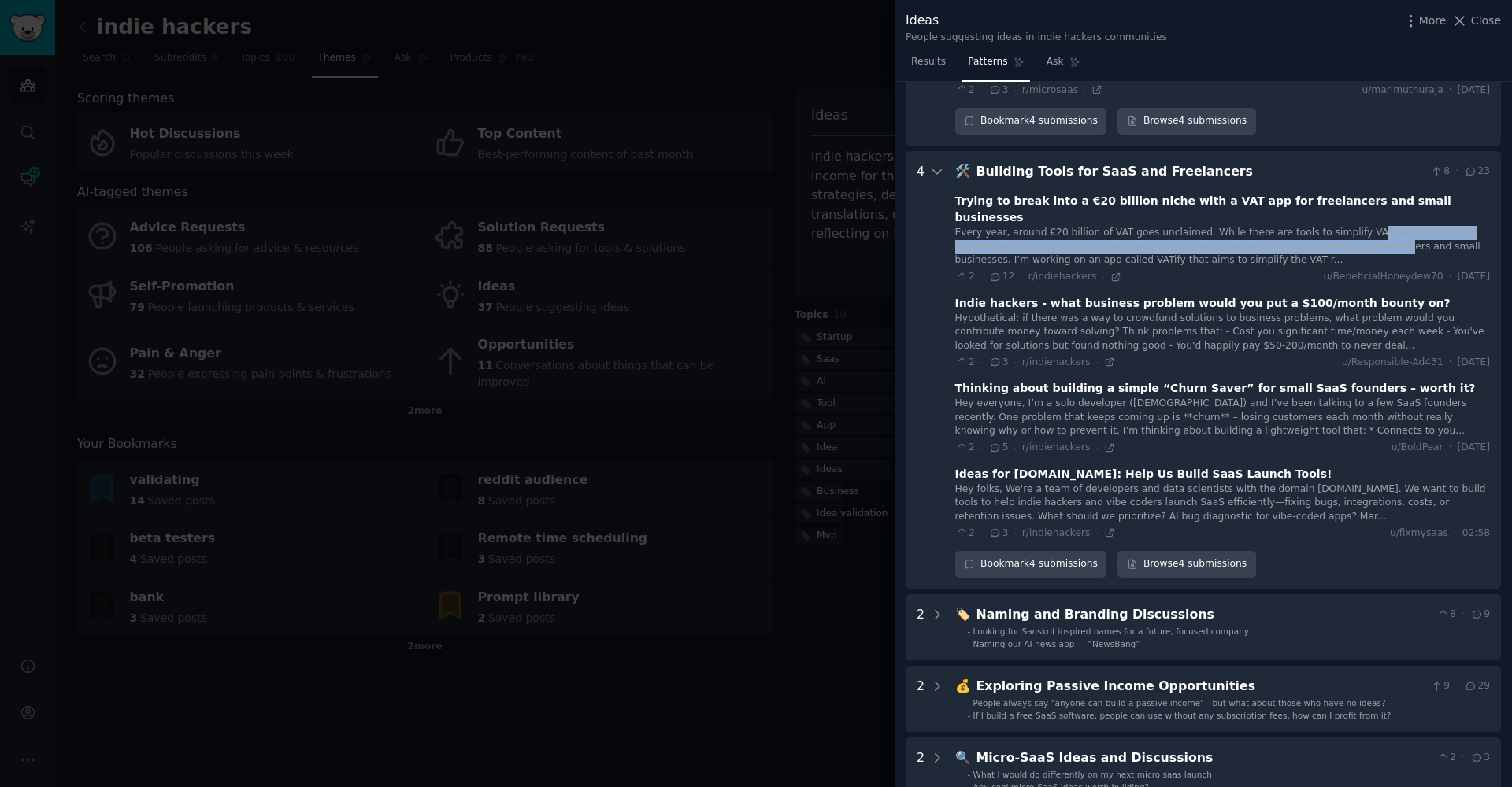
drag, startPoint x: 1358, startPoint y: 149, endPoint x: 1365, endPoint y: 155, distance: 9.2
click at [1365, 226] on div "Every year, around €20 billion of VAT goes unclaimed. While there are tools to …" at bounding box center [1223, 247] width 535 height 41
click at [1141, 226] on div "Every year, around €20 billion of VAT goes unclaimed. While there are tools to …" at bounding box center [1223, 247] width 535 height 41
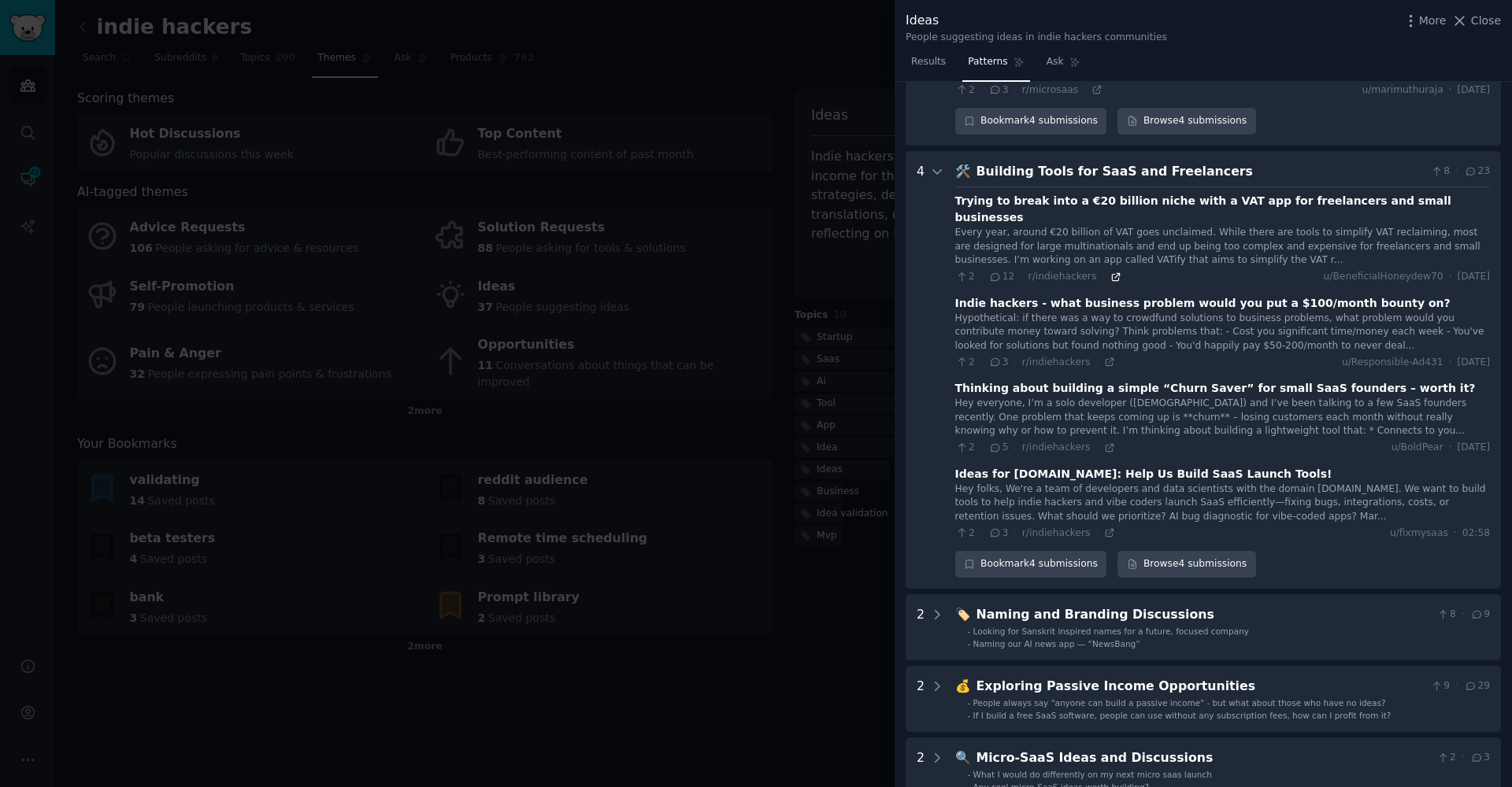
click at [1111, 271] on icon at bounding box center [1116, 277] width 11 height 11
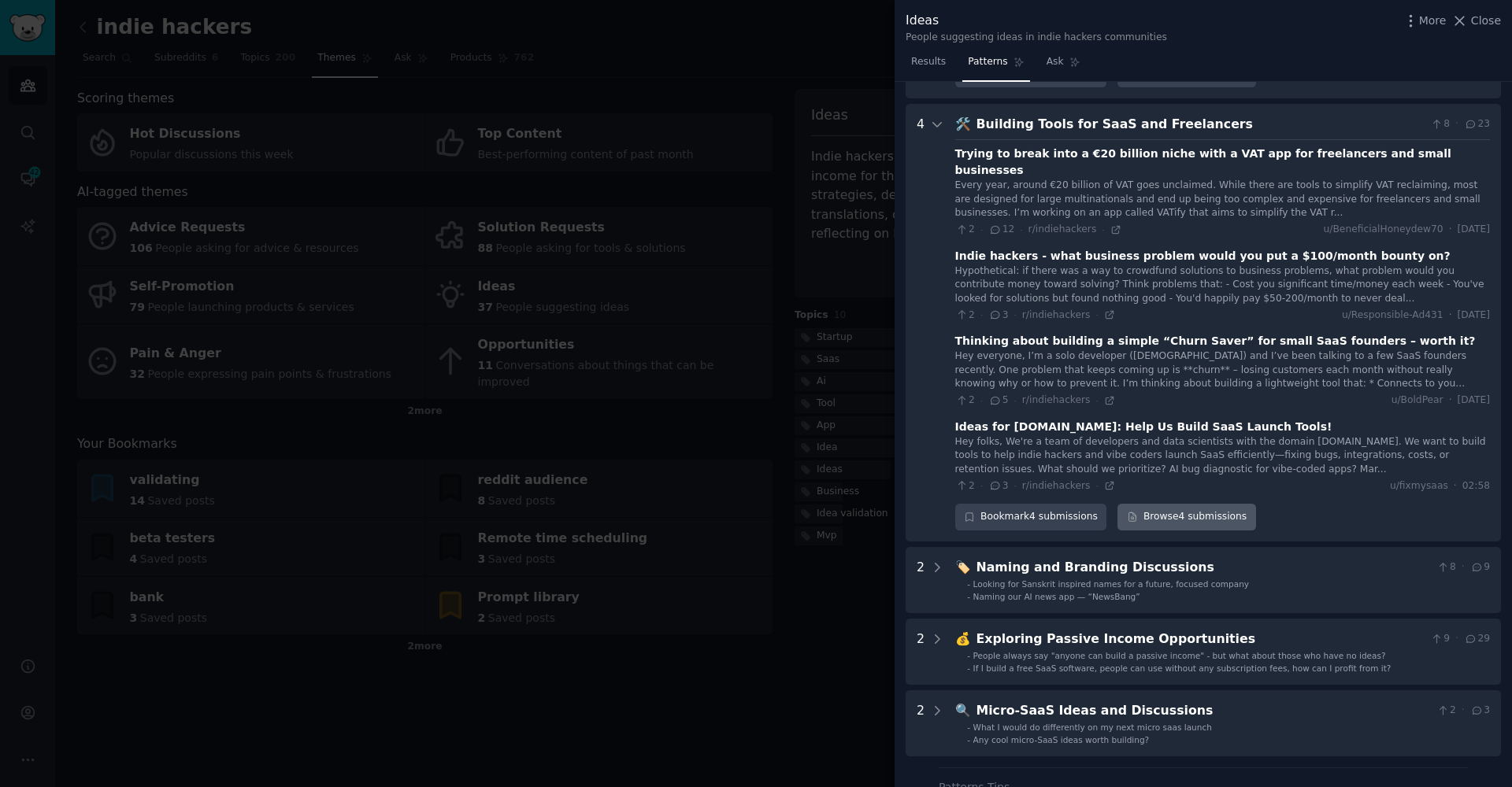
scroll to position [1498, 0]
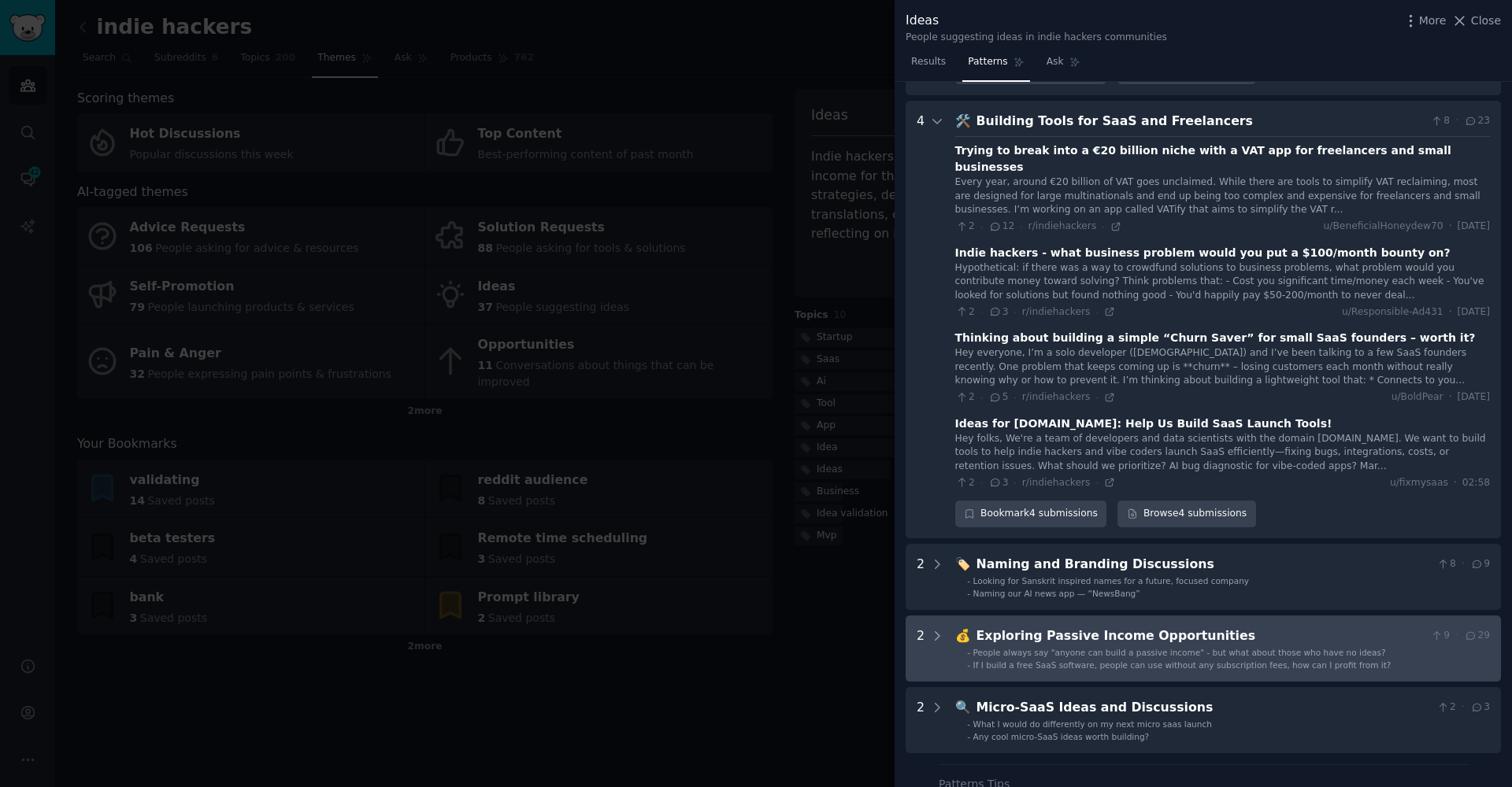
click at [1072, 626] on div "Exploring Passive Income Opportunities" at bounding box center [1200, 636] width 448 height 20
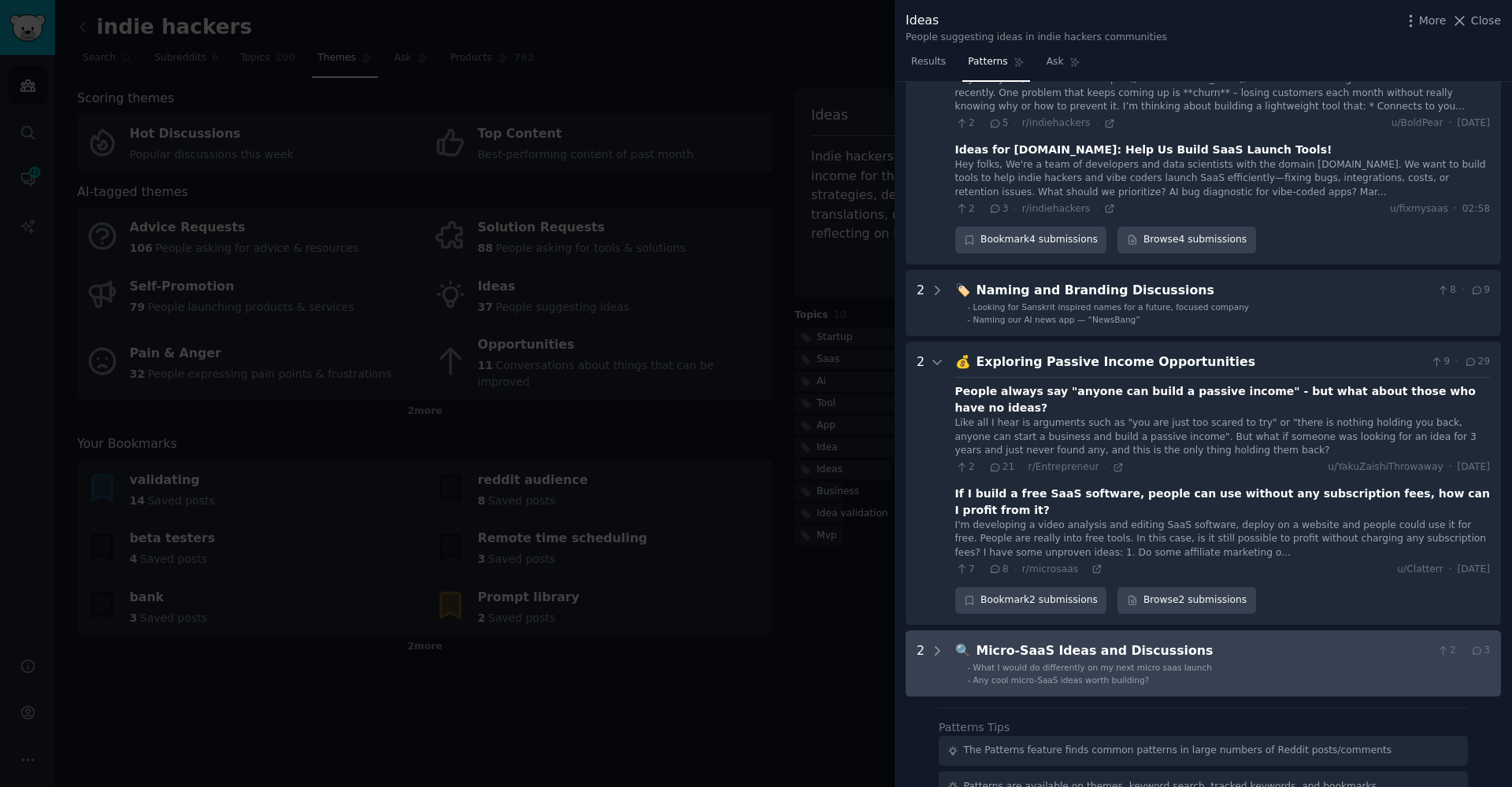
scroll to position [1829, 0]
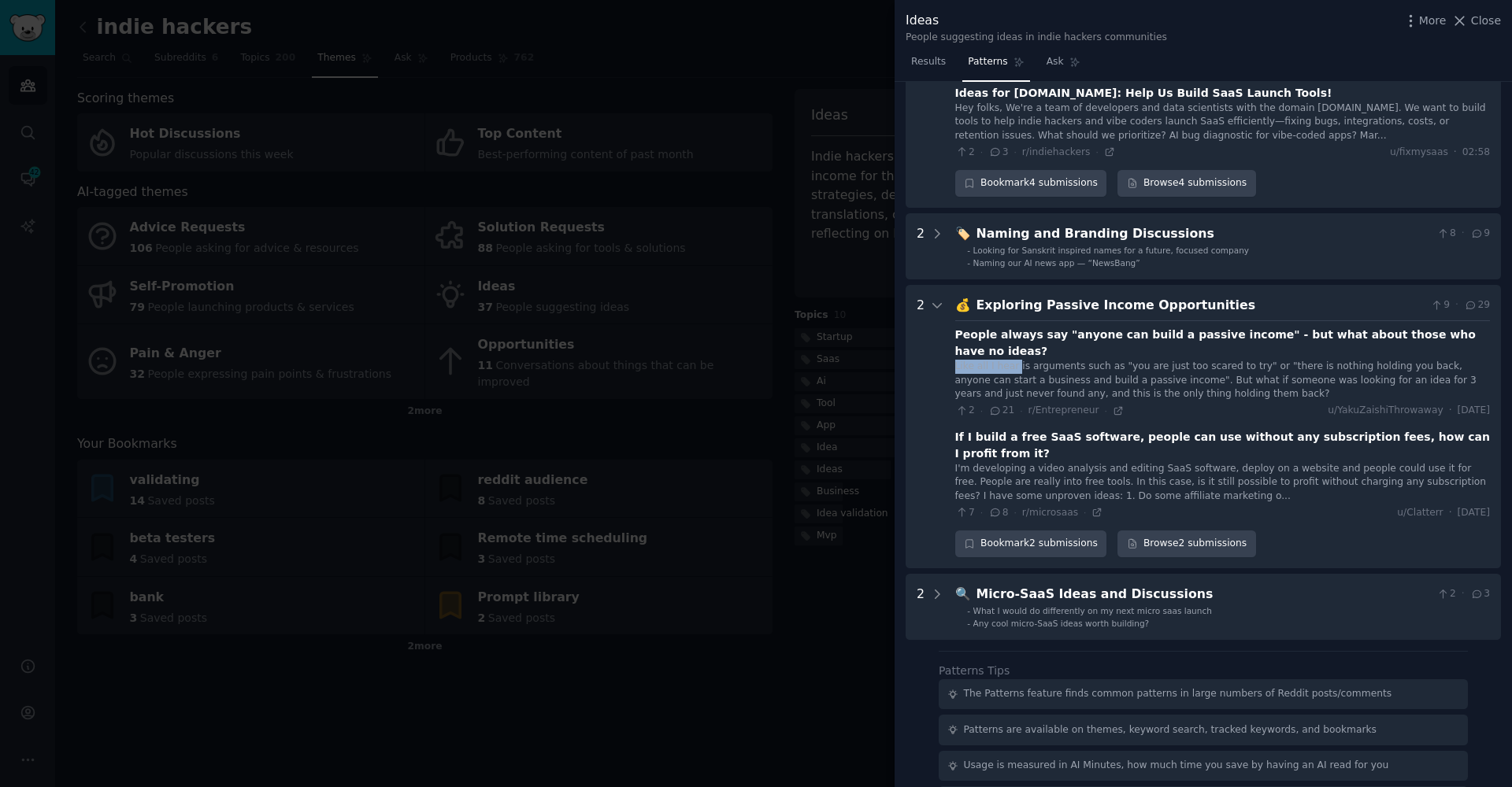
drag, startPoint x: 949, startPoint y: 255, endPoint x: 1017, endPoint y: 256, distance: 68.0
click at [1017, 285] on Opportunities "2 💰 Exploring Passive Income Opportunities 9 · 29 People always say "anyone can…" at bounding box center [1203, 427] width 596 height 283
click at [1158, 360] on div "Like all I hear is arguments such as "you are just too scared to try" or "there…" at bounding box center [1223, 380] width 535 height 41
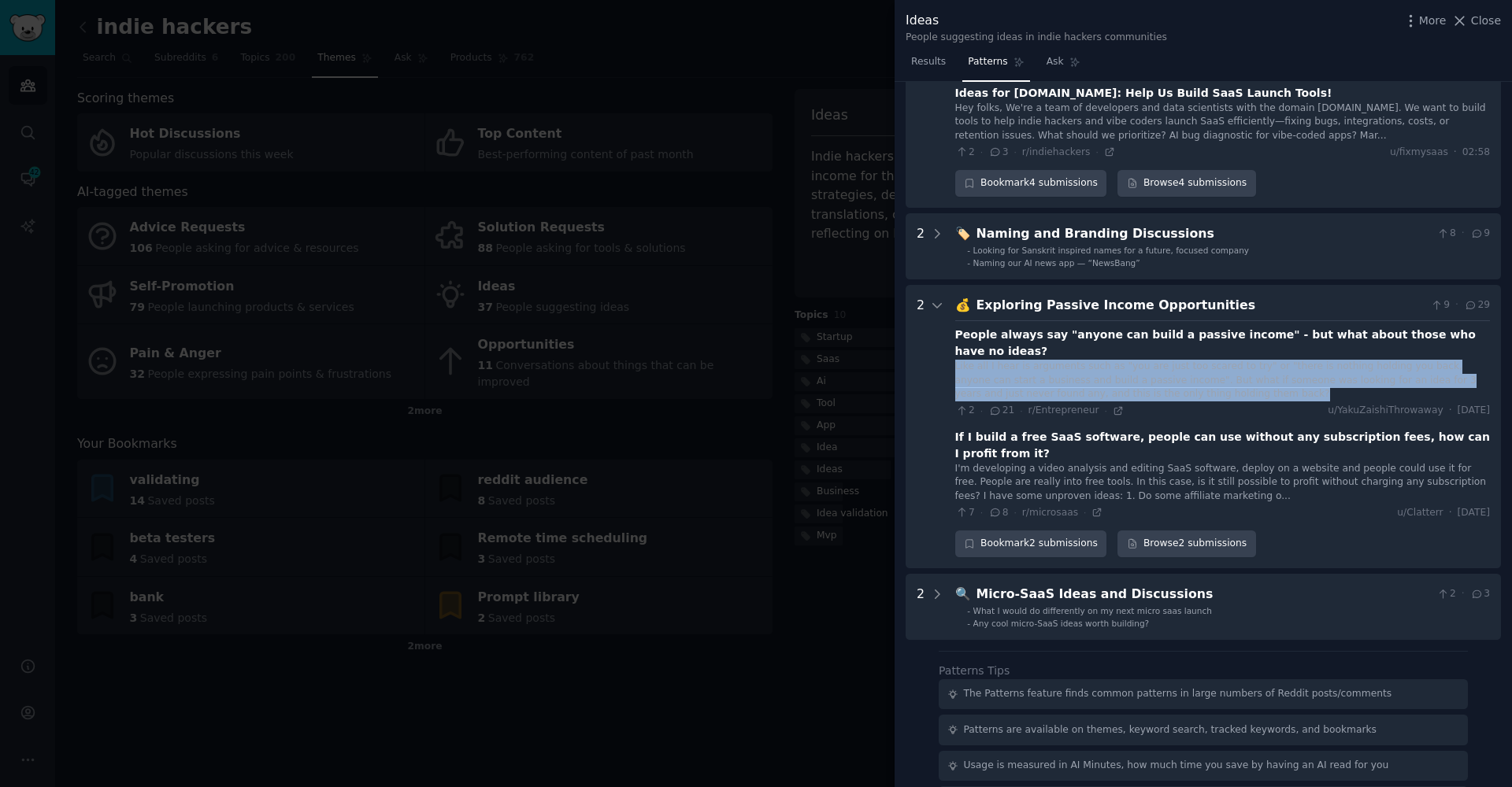
click at [1158, 360] on div "Like all I hear is arguments such as "you are just too scared to try" or "there…" at bounding box center [1223, 380] width 535 height 41
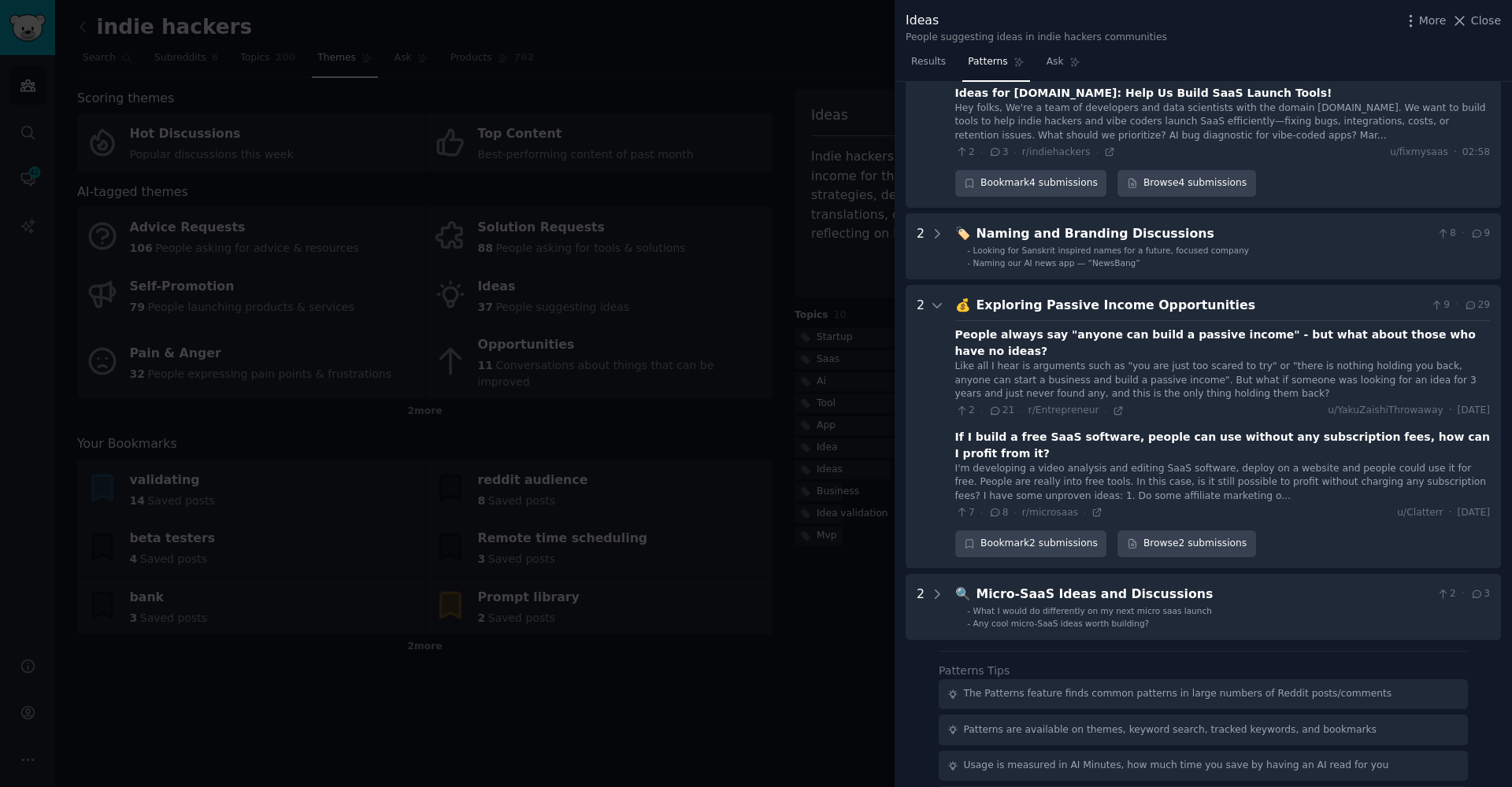
click at [1054, 462] on div "I'm developing a video analysis and editing SaaS software, deploy on a website …" at bounding box center [1223, 483] width 535 height 41
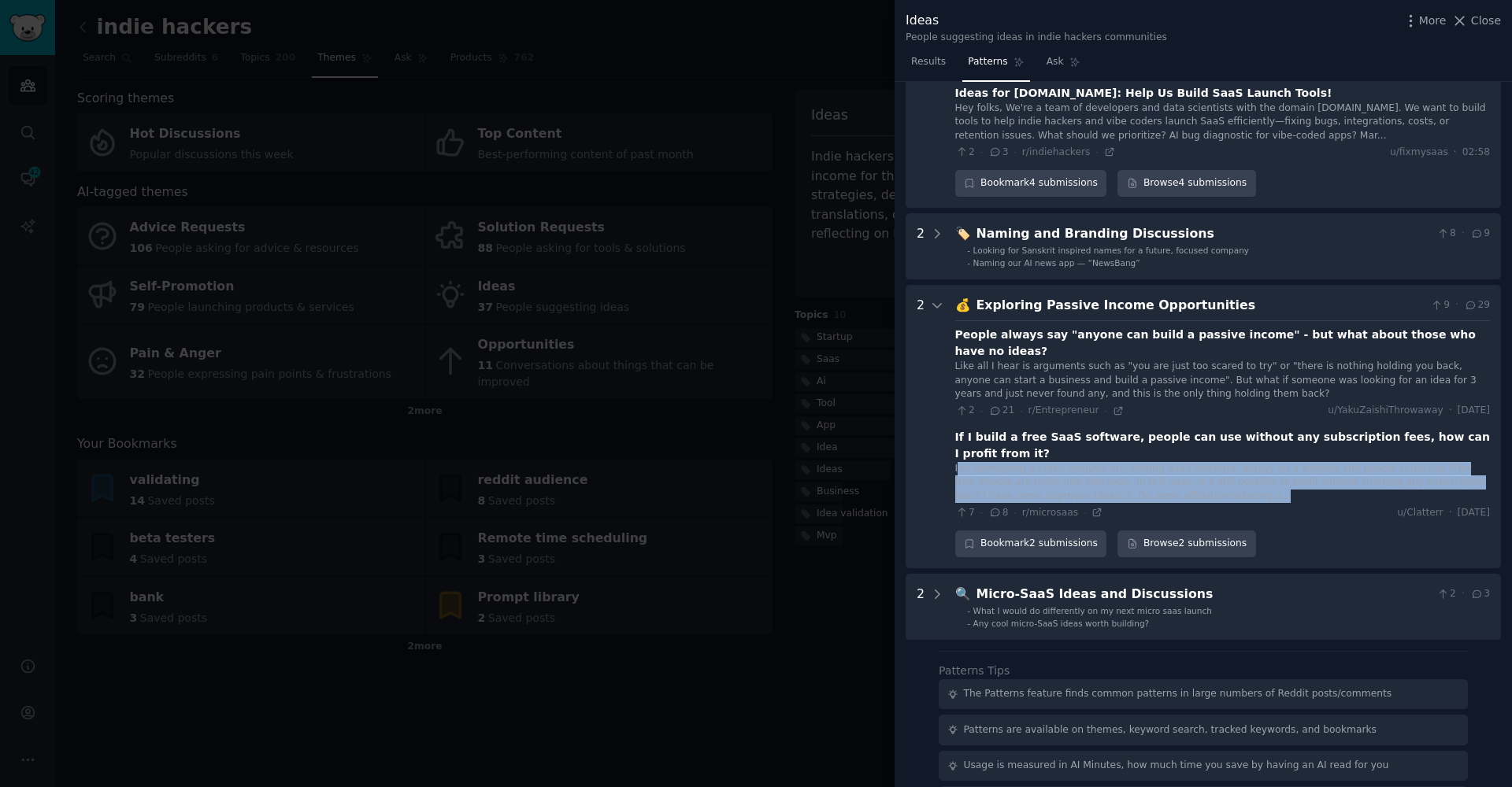
click at [1054, 462] on div "I'm developing a video analysis and editing SaaS software, deploy on a website …" at bounding box center [1223, 483] width 535 height 41
click at [1057, 462] on div "I'm developing a video analysis and editing SaaS software, deploy on a website …" at bounding box center [1223, 483] width 535 height 41
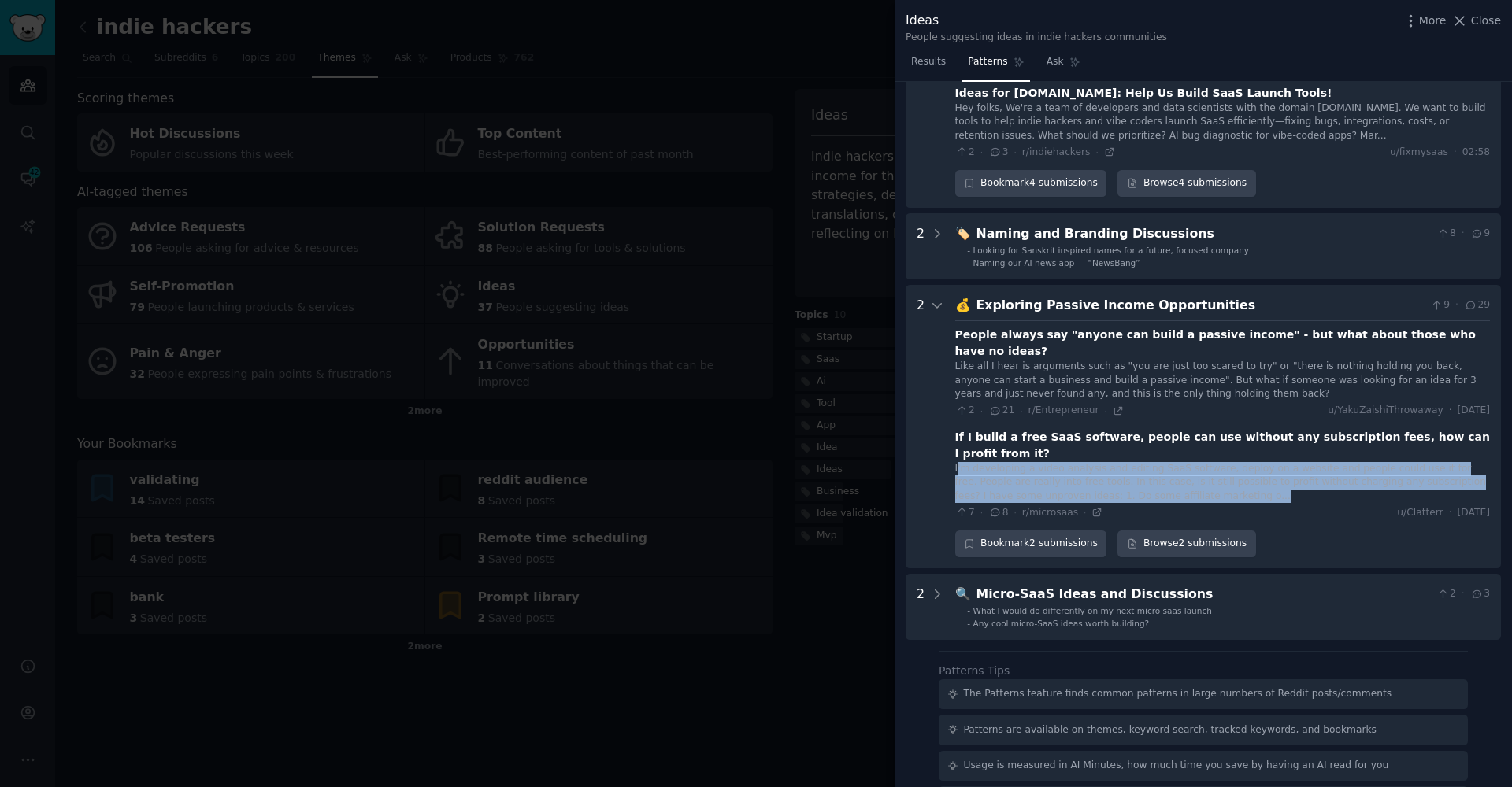
click at [1057, 462] on div "I'm developing a video analysis and editing SaaS software, deploy on a website …" at bounding box center [1223, 483] width 535 height 41
click at [975, 462] on div "I'm developing a video analysis and editing SaaS software, deploy on a website …" at bounding box center [1223, 483] width 535 height 41
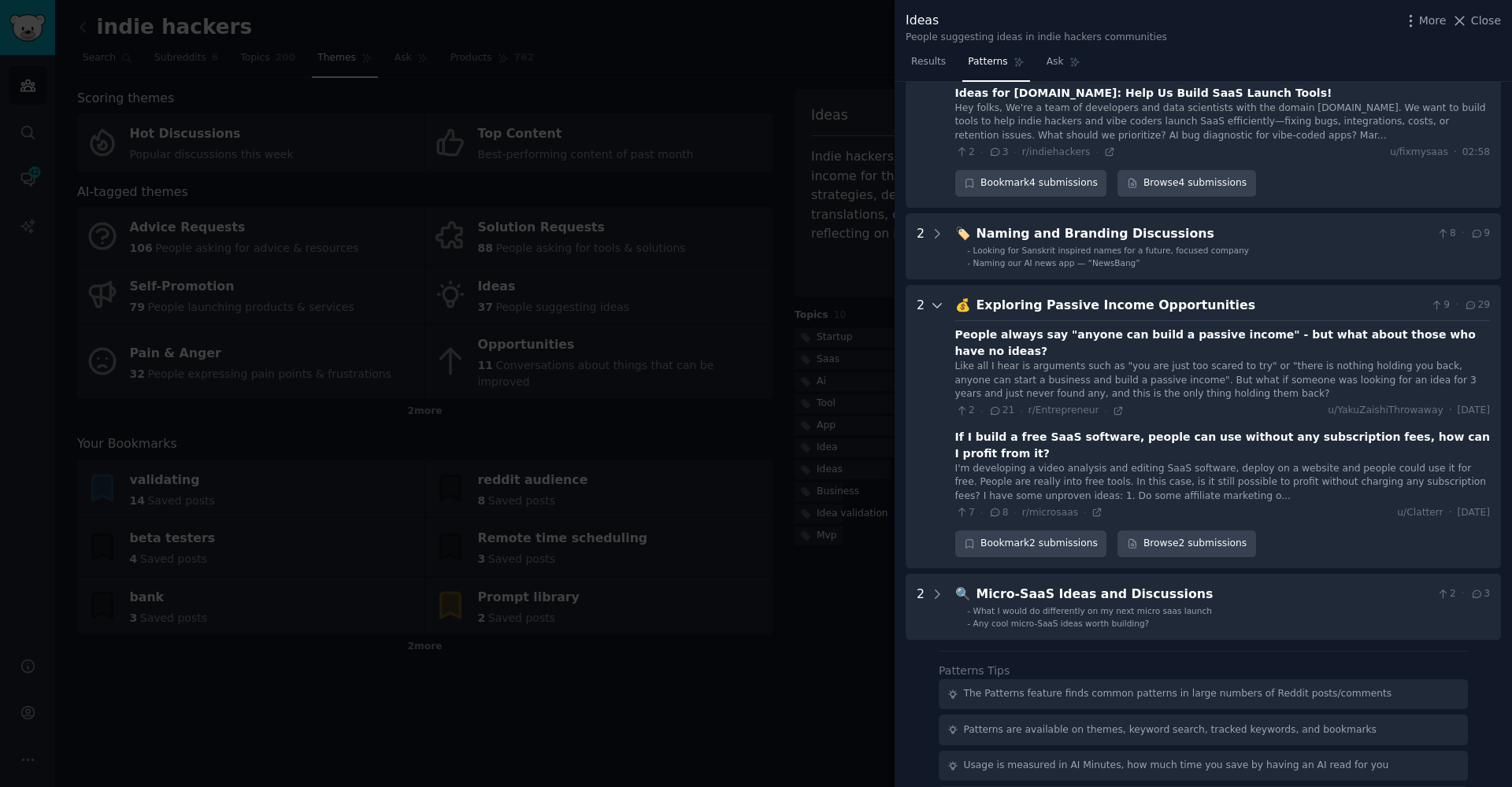
click at [940, 360] on div at bounding box center [937, 427] width 14 height 261
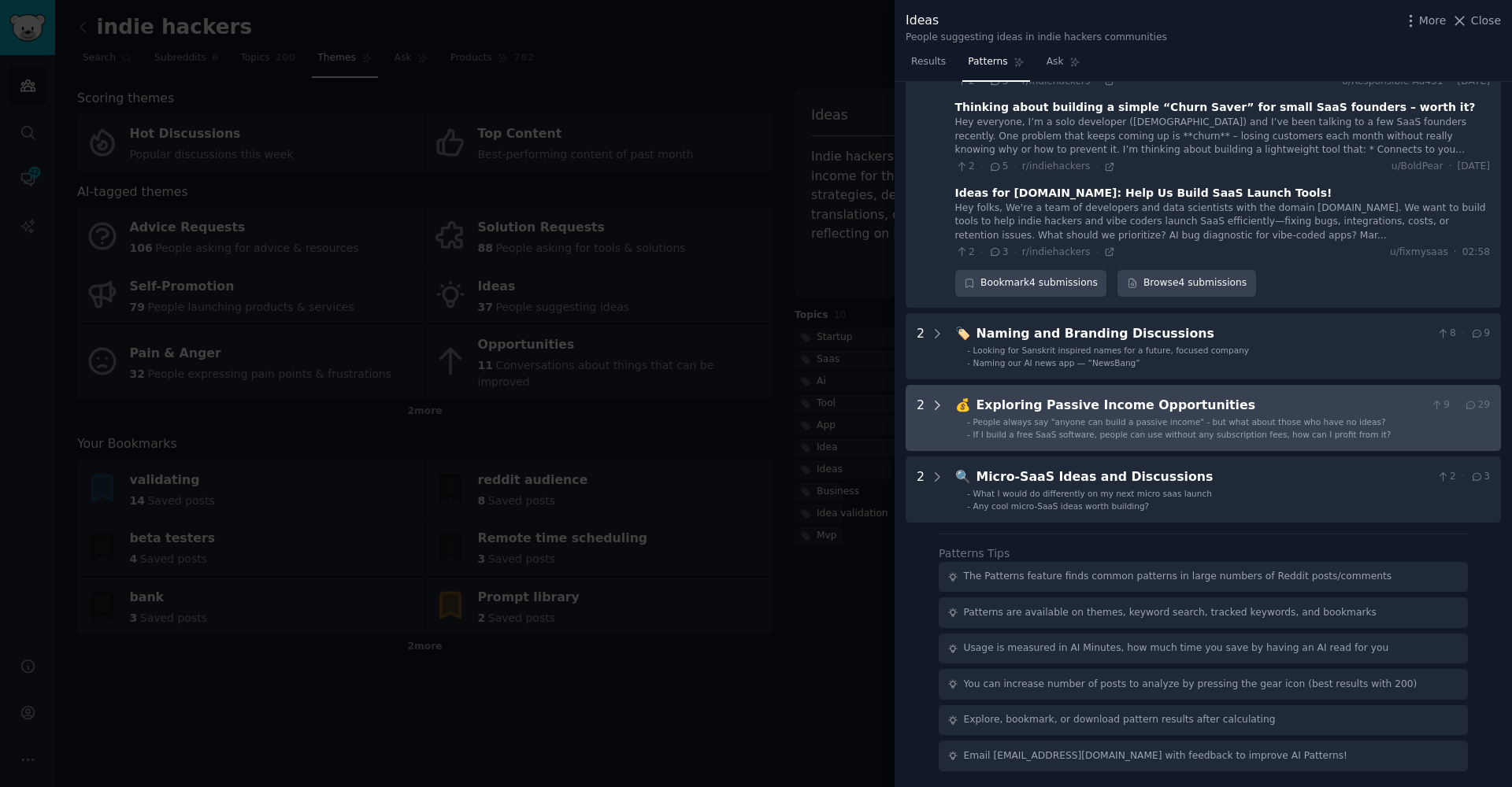
scroll to position [1631, 0]
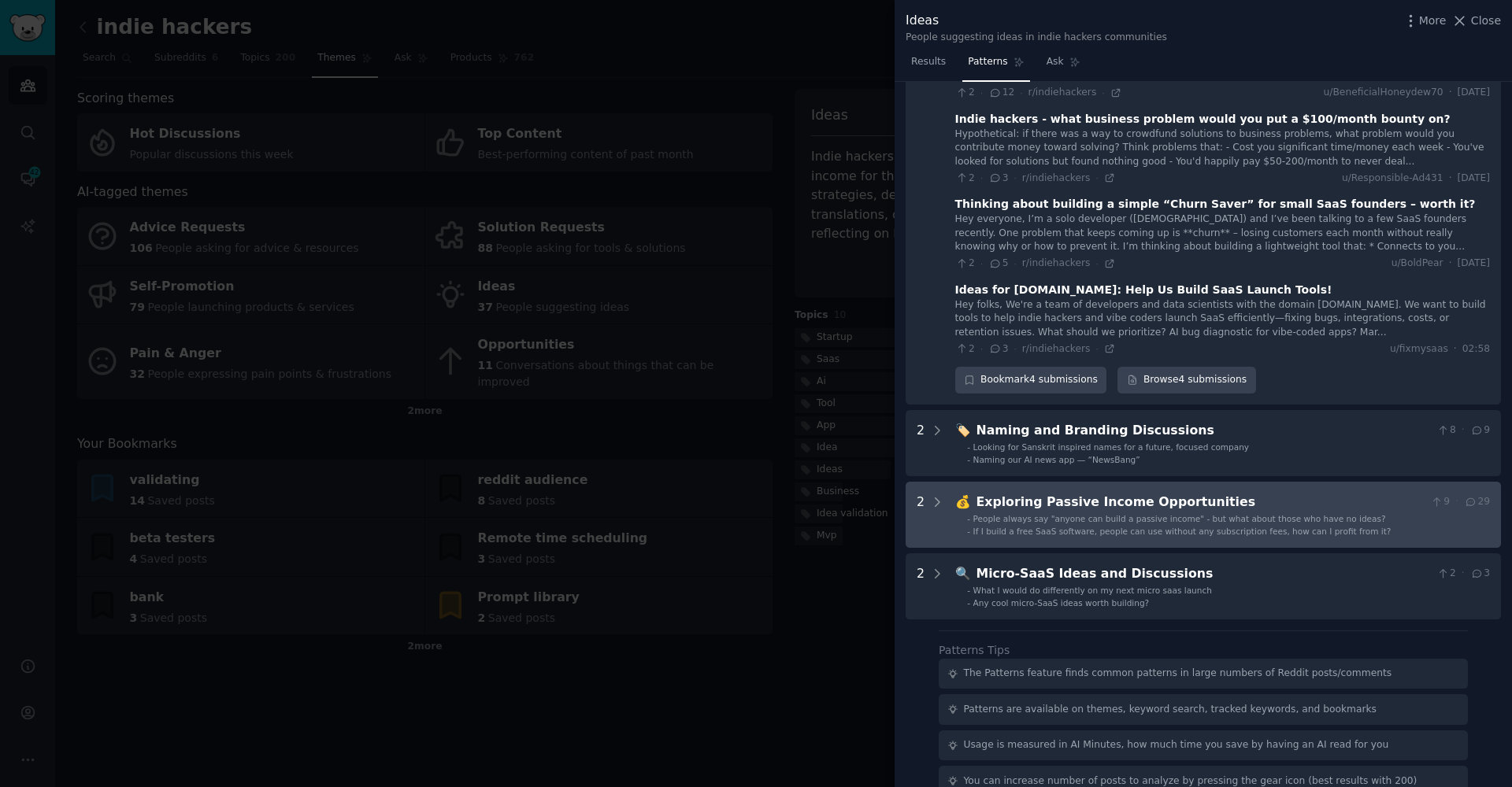
click at [985, 493] on div "Exploring Passive Income Opportunities" at bounding box center [1200, 502] width 448 height 20
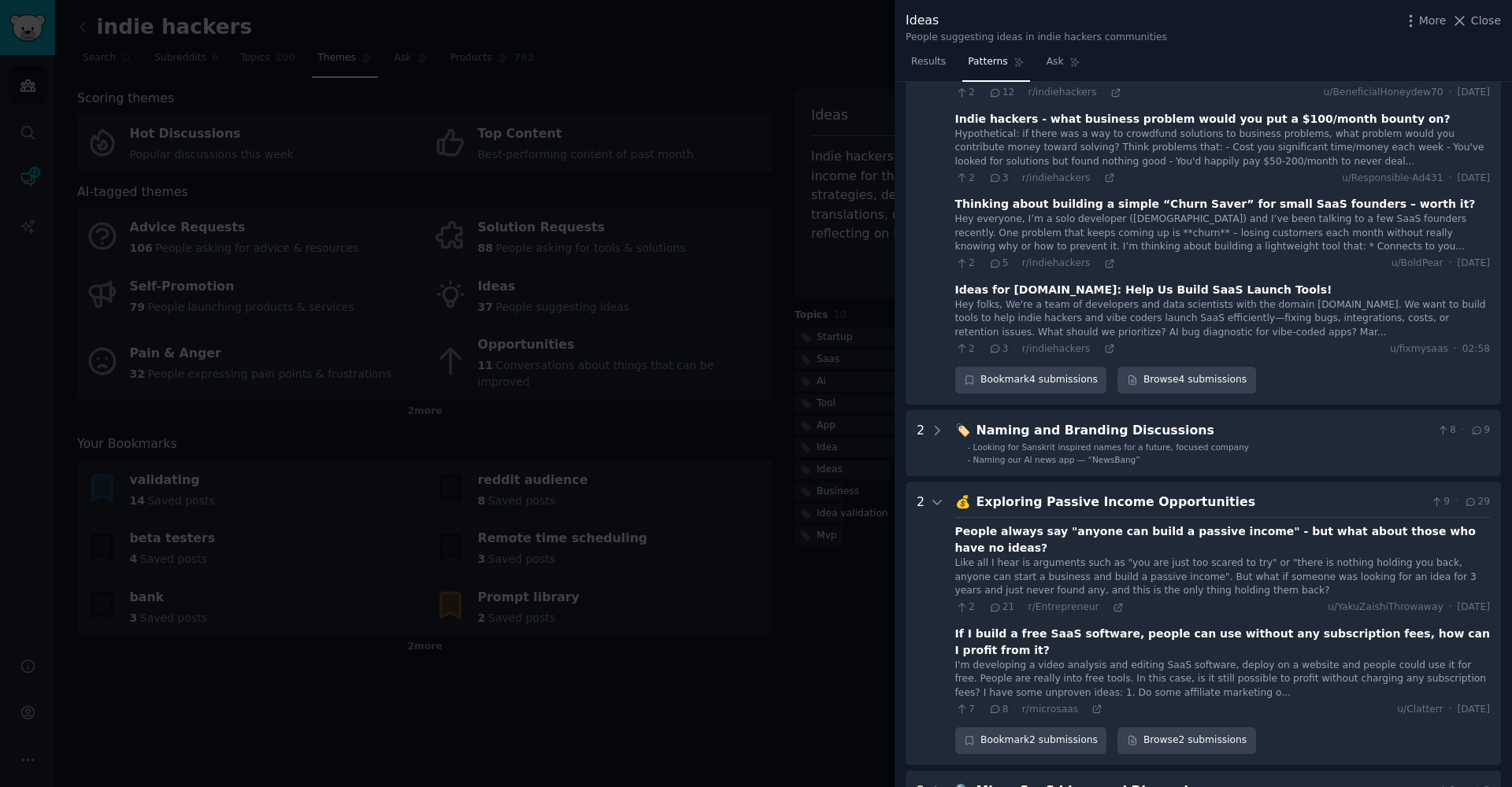
scroll to position [1829, 0]
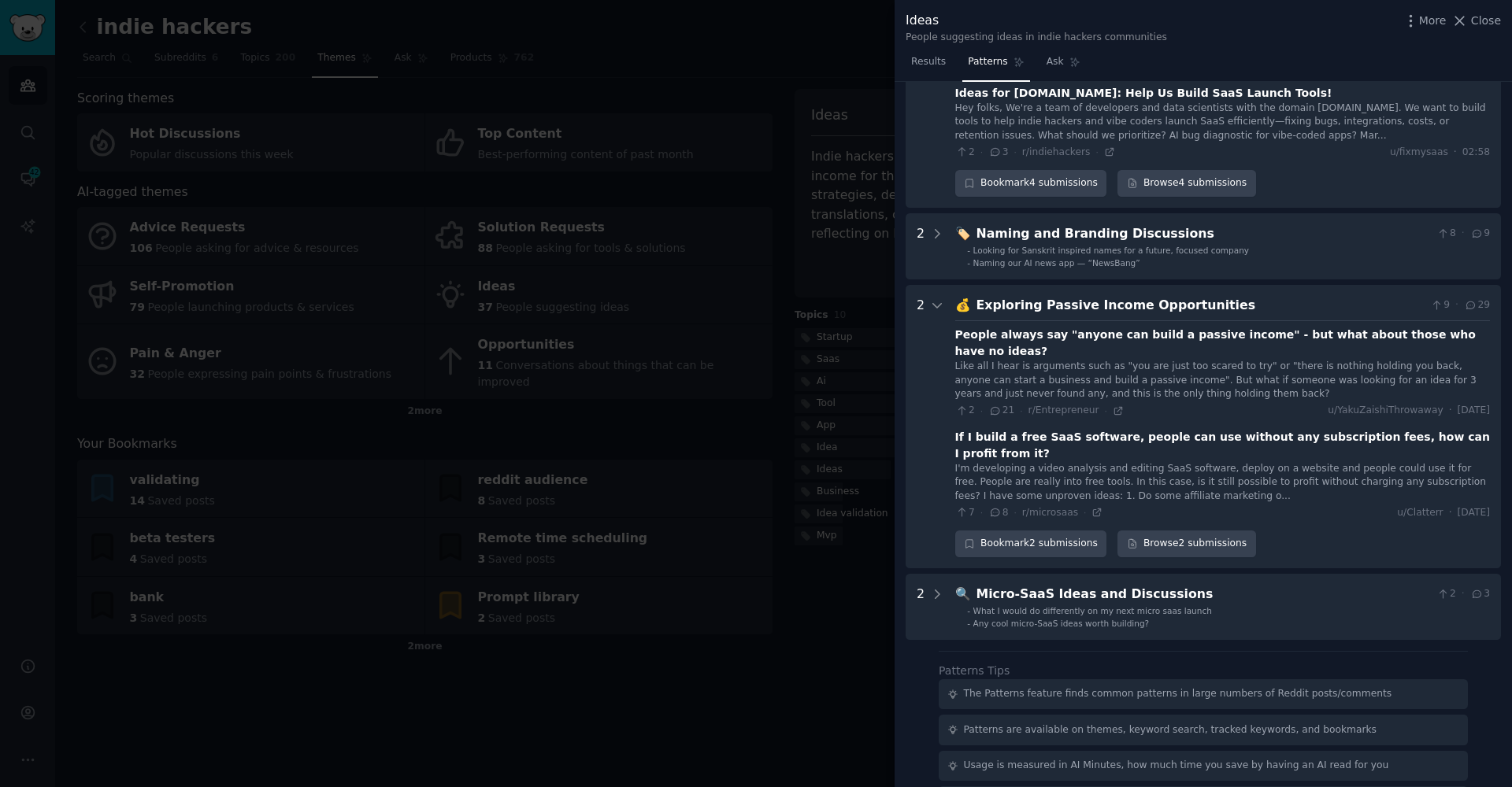
click at [969, 462] on div "I'm developing a video analysis and editing SaaS software, deploy on a website …" at bounding box center [1223, 483] width 535 height 41
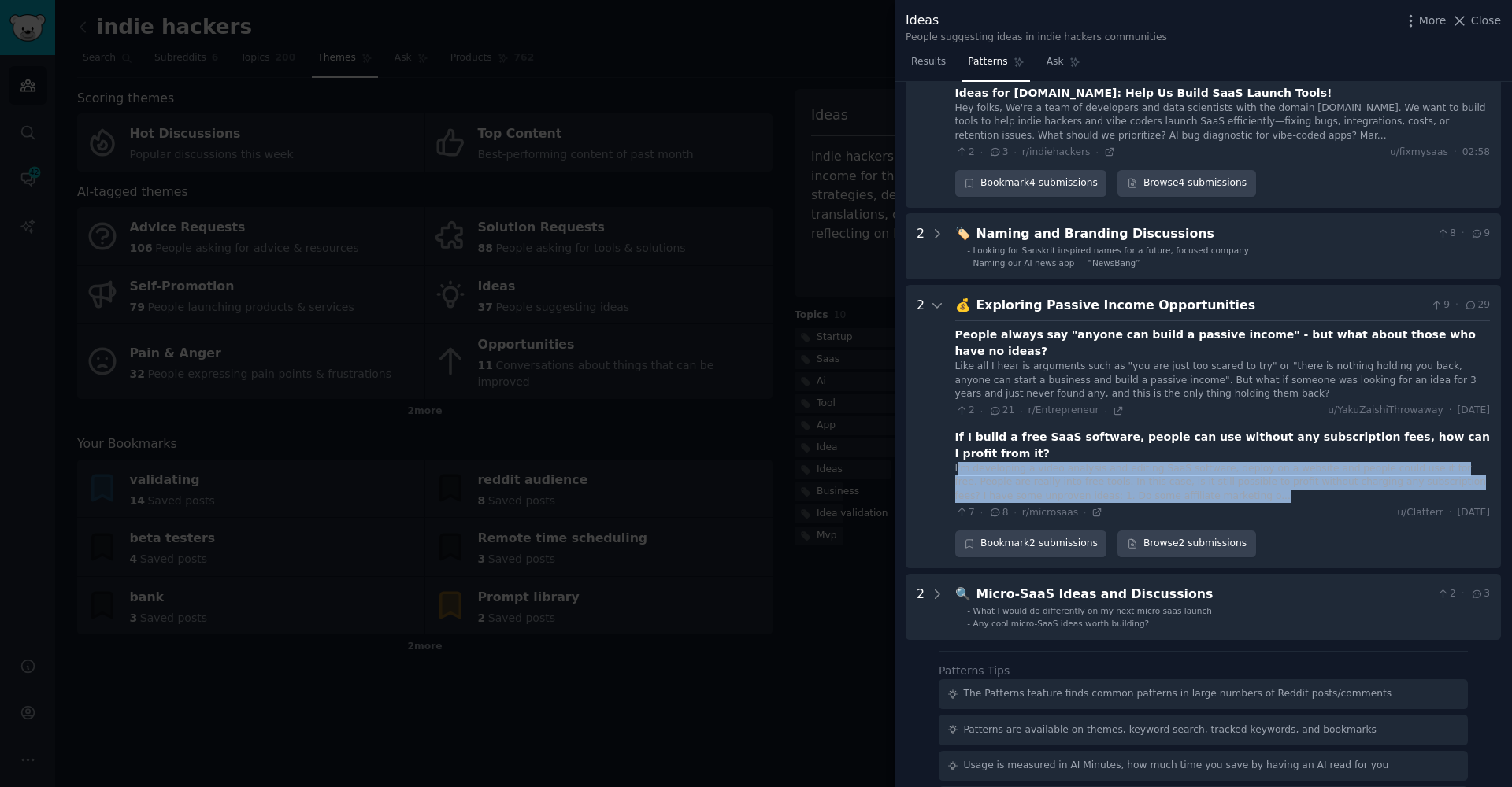
click at [969, 462] on div "I'm developing a video analysis and editing SaaS software, deploy on a website …" at bounding box center [1223, 483] width 535 height 41
click at [985, 462] on div "I'm developing a video analysis and editing SaaS software, deploy on a website …" at bounding box center [1223, 483] width 535 height 41
click at [979, 462] on div "I'm developing a video analysis and editing SaaS software, deploy on a website …" at bounding box center [1223, 483] width 535 height 41
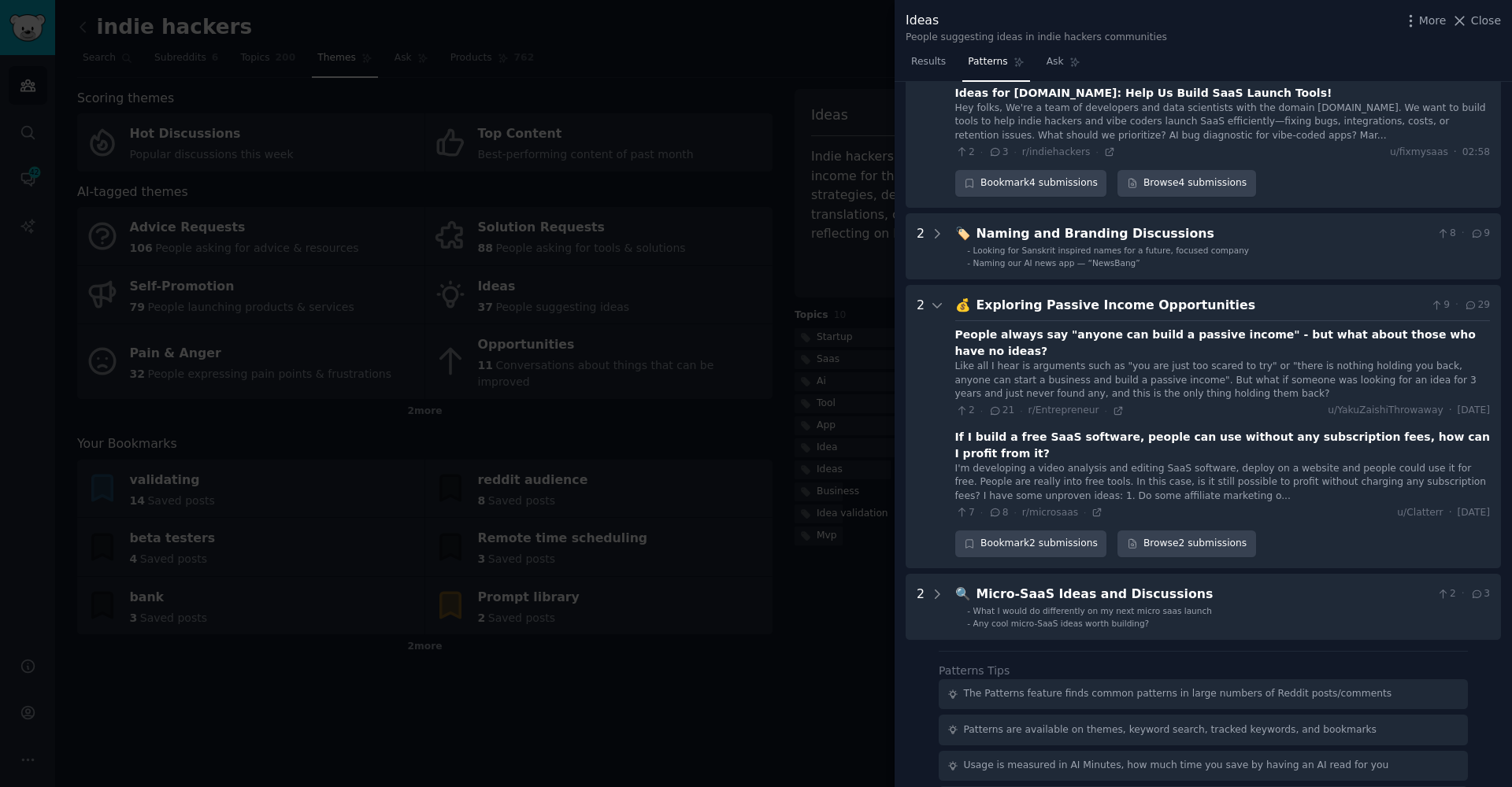
click at [970, 462] on div "I'm developing a video analysis and editing SaaS software, deploy on a website …" at bounding box center [1223, 483] width 535 height 41
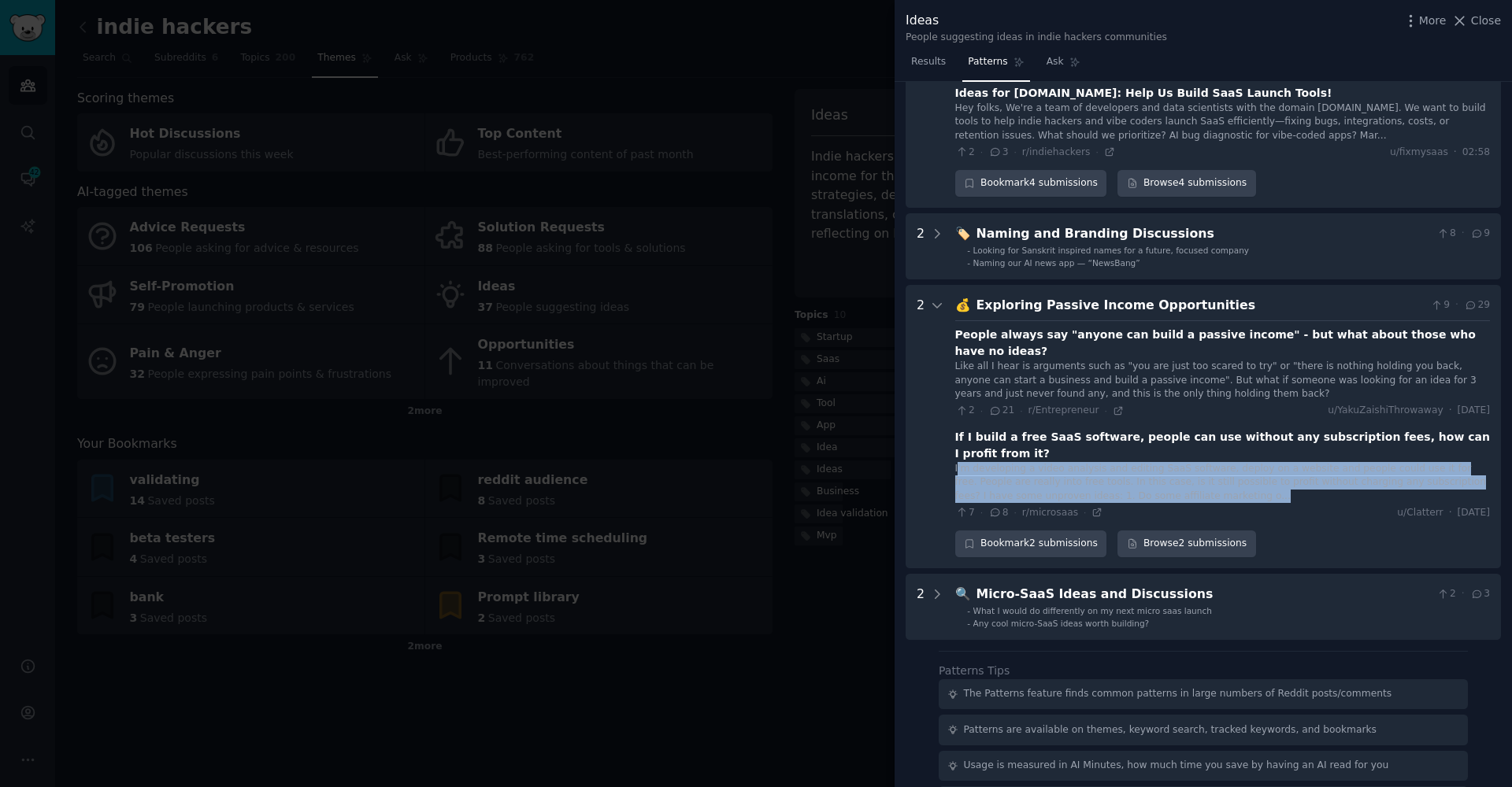
click at [970, 462] on div "I'm developing a video analysis and editing SaaS software, deploy on a website …" at bounding box center [1223, 483] width 535 height 41
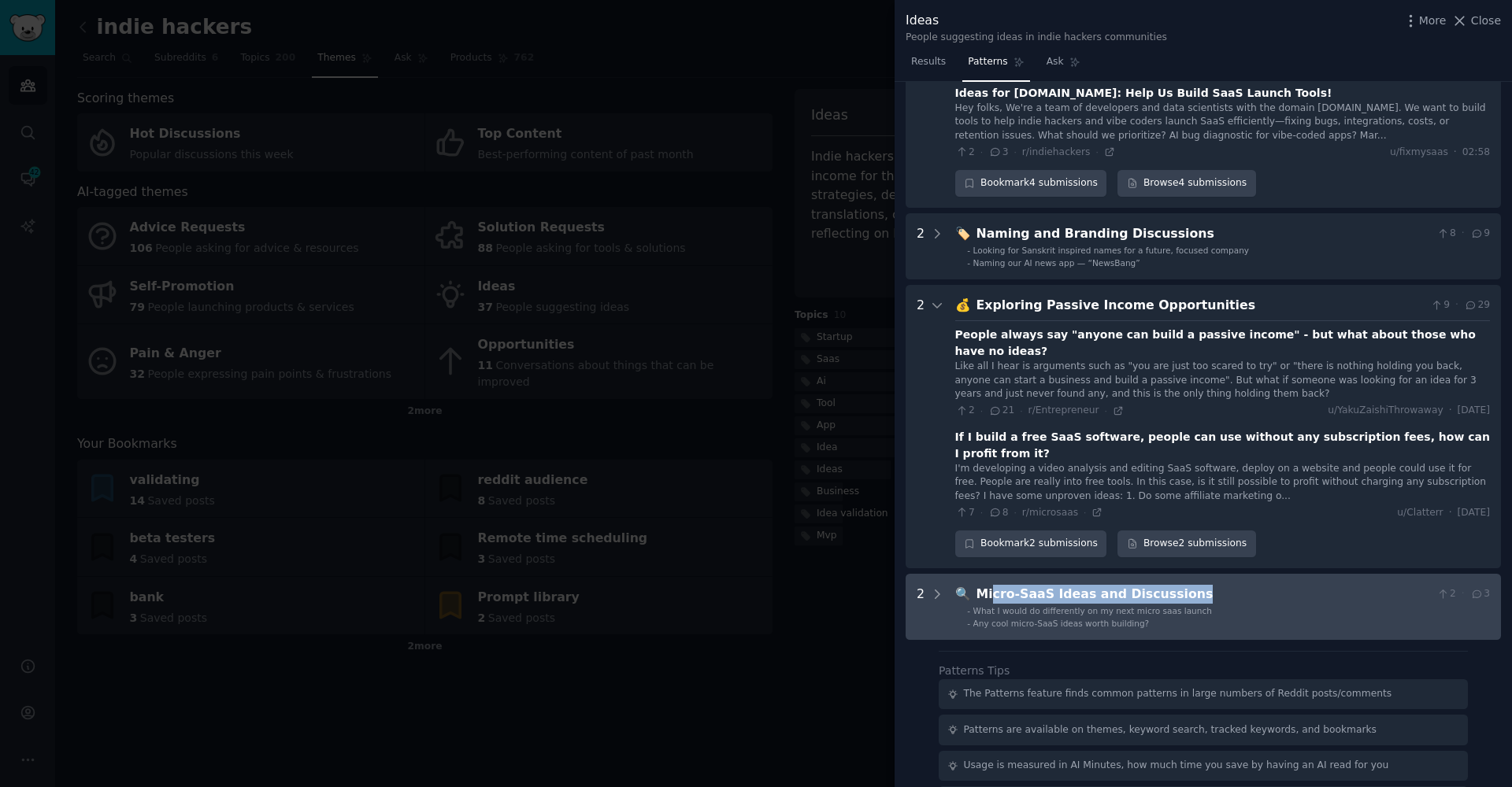
click at [990, 585] on div "Micro-SaaS Ideas and Discussions" at bounding box center [1203, 594] width 455 height 20
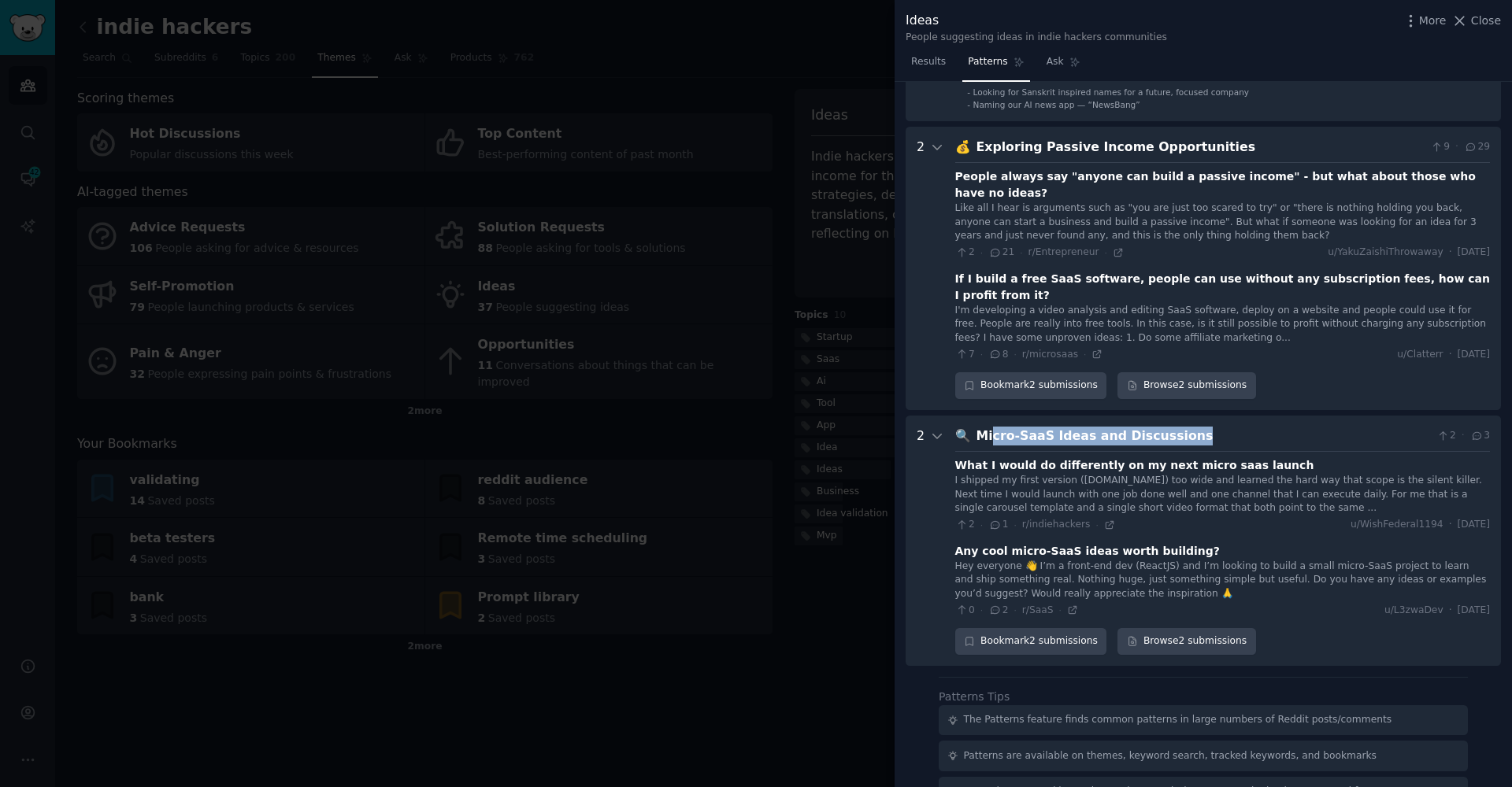
scroll to position [2009, 0]
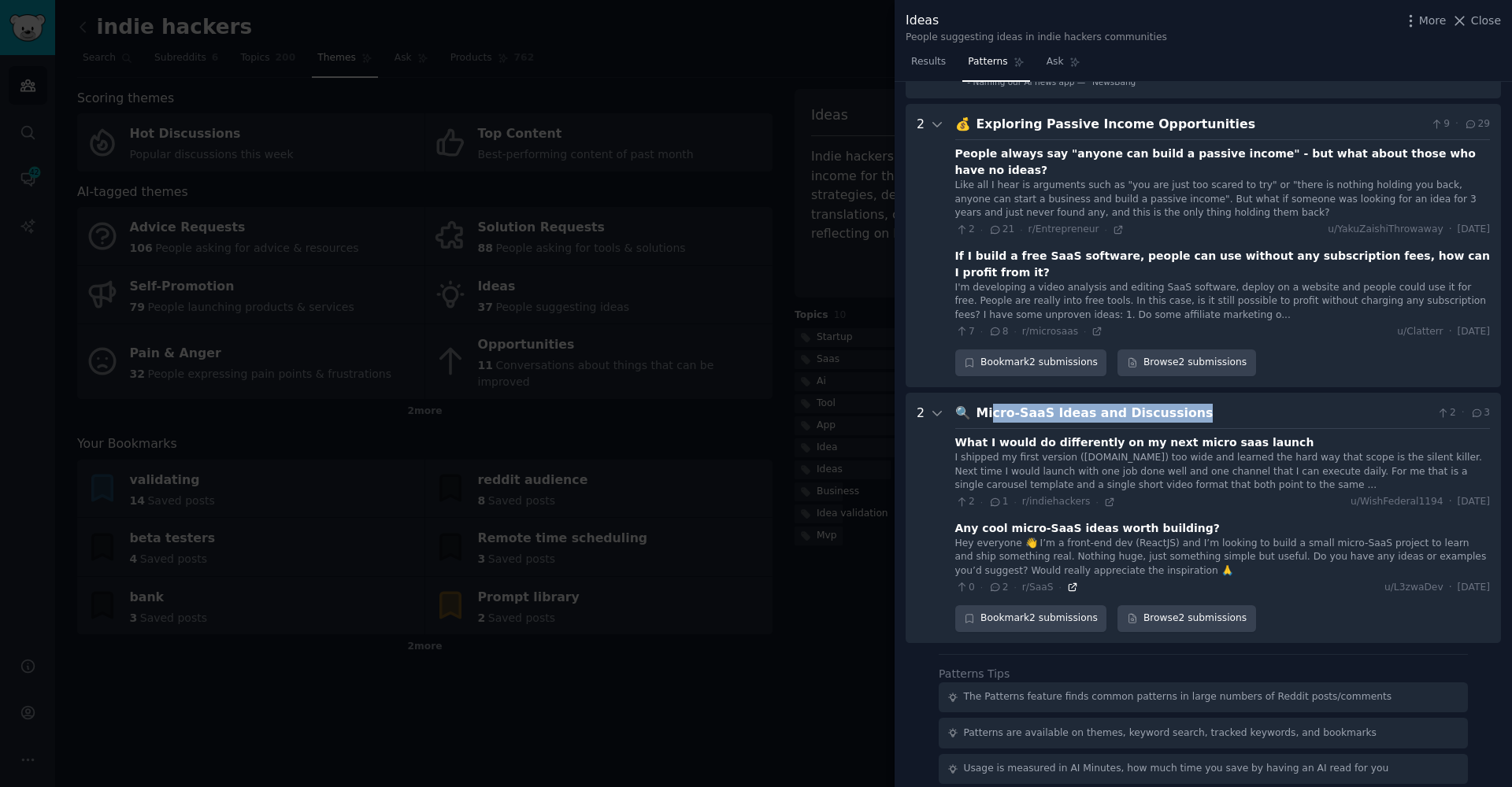
click at [1069, 582] on icon at bounding box center [1072, 587] width 11 height 11
click at [750, 604] on div at bounding box center [756, 393] width 1512 height 787
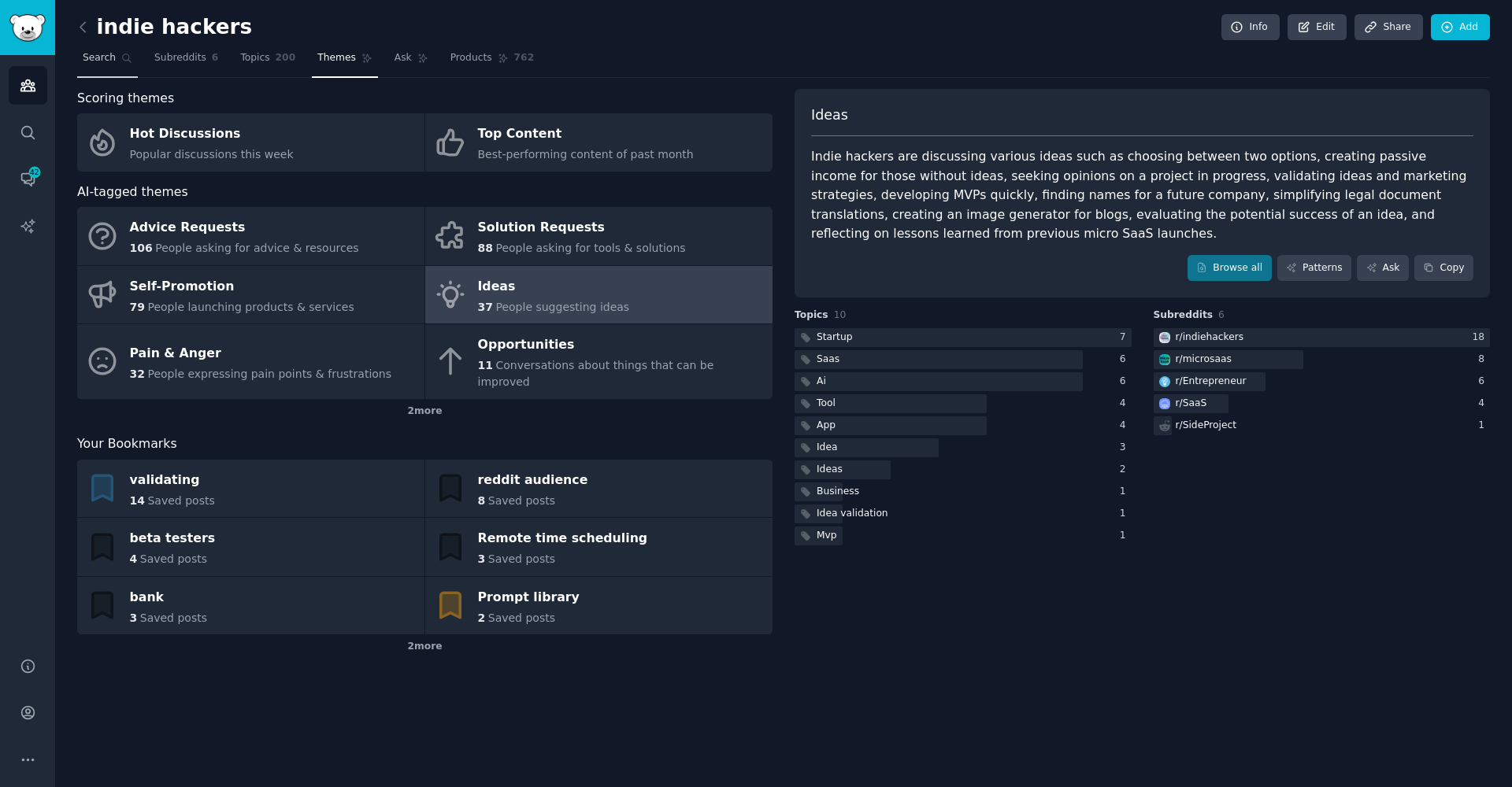
click at [121, 61] on icon at bounding box center [127, 58] width 11 height 11
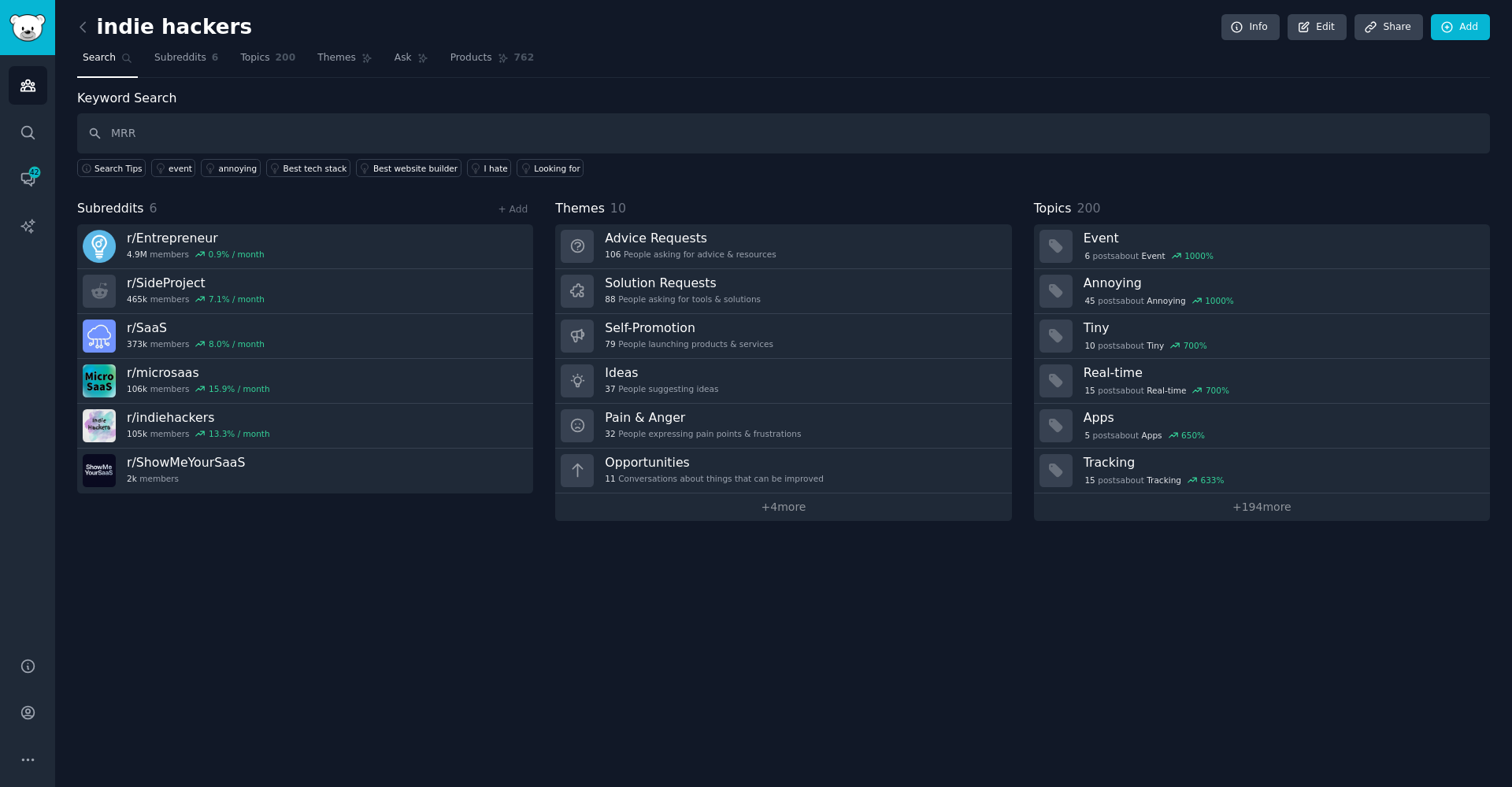
type input "MRR"
